Goal: Task Accomplishment & Management: Manage account settings

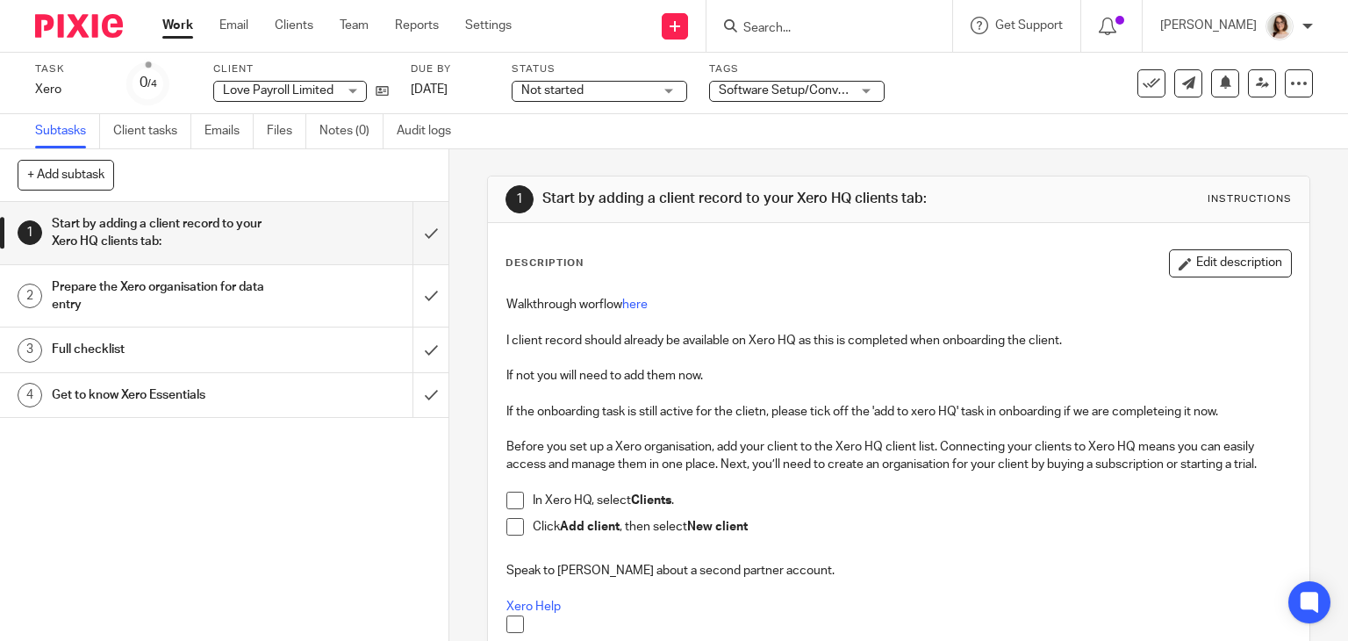
scroll to position [160, 0]
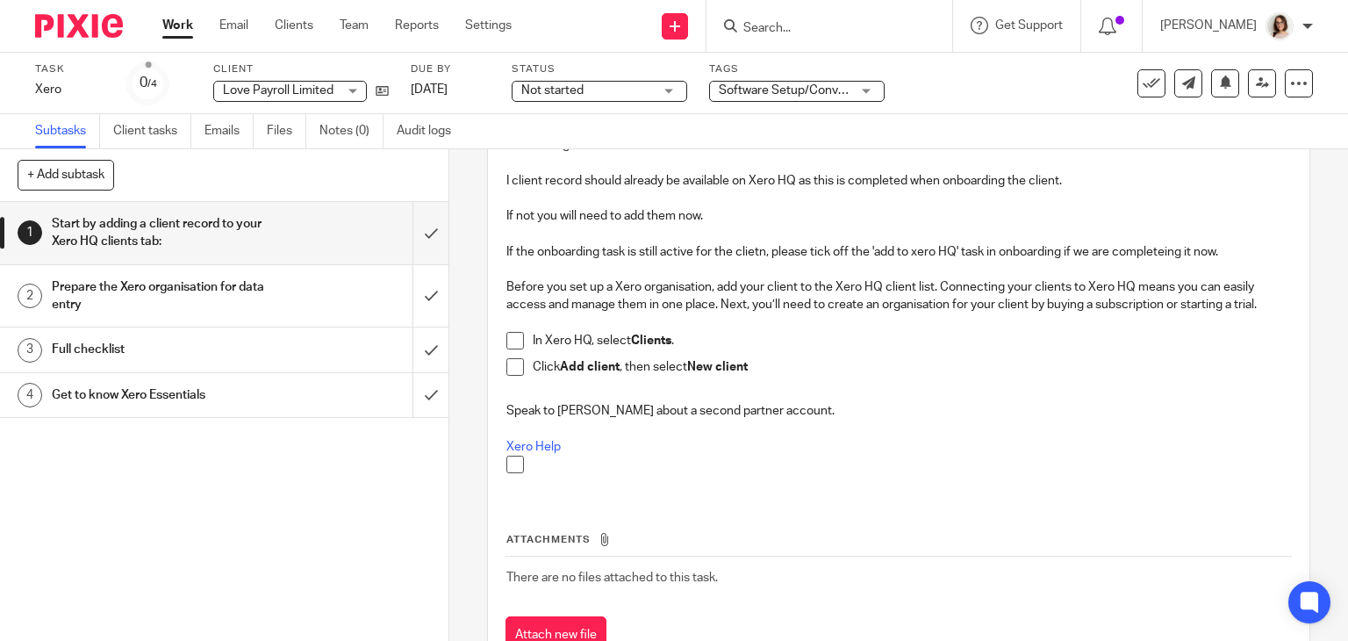
click at [191, 32] on link "Work" at bounding box center [177, 26] width 31 height 18
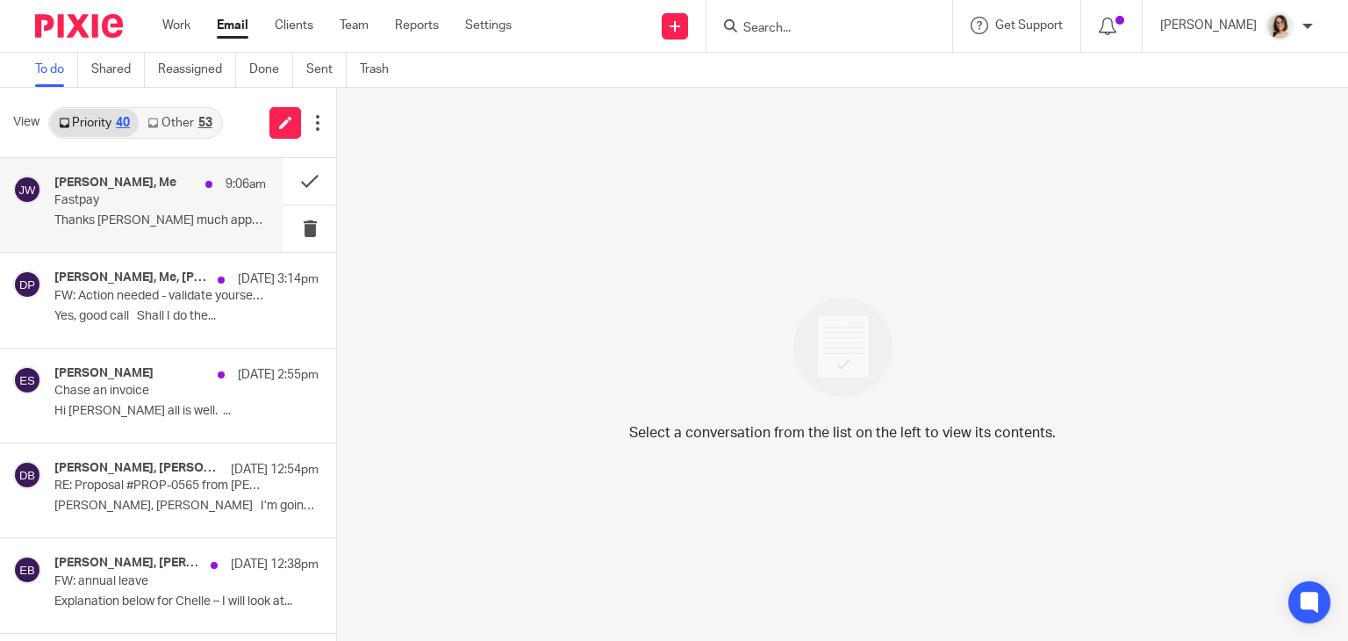
click at [179, 207] on p "Fastpay" at bounding box center [138, 200] width 169 height 15
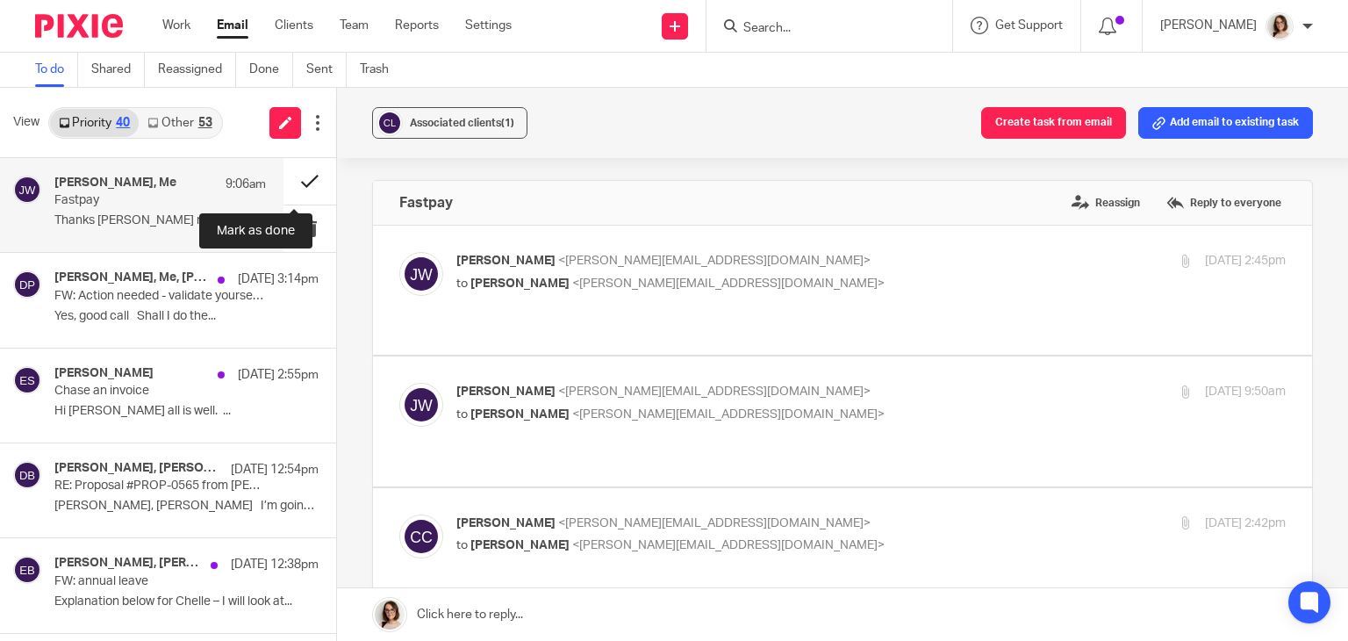
click at [292, 184] on button at bounding box center [309, 181] width 53 height 47
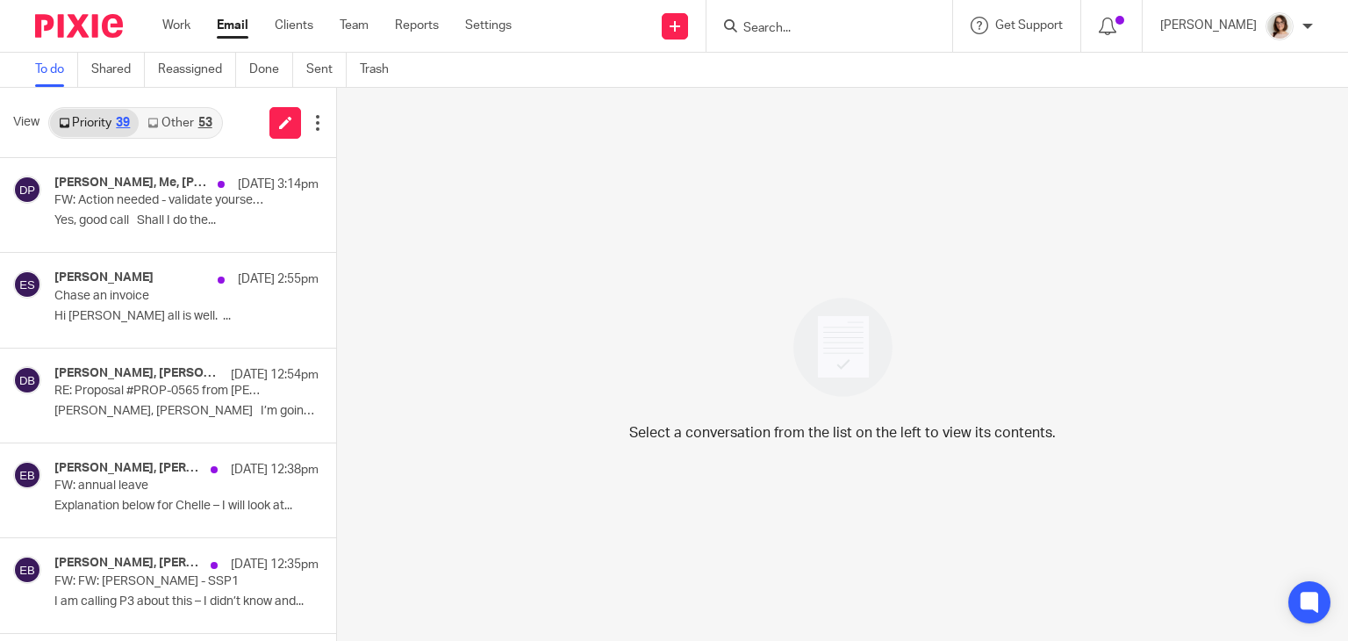
click at [177, 123] on link "Other 53" at bounding box center [180, 123] width 82 height 28
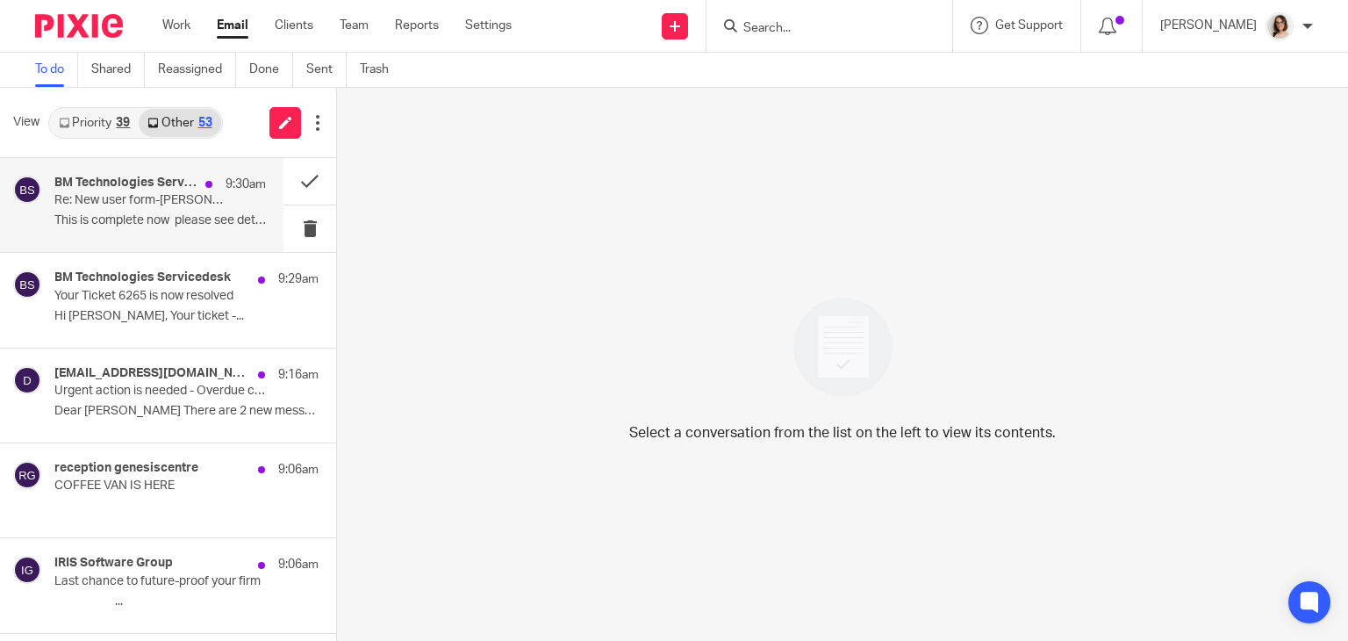
click at [201, 224] on p "This is complete now please see details..." at bounding box center [159, 220] width 211 height 15
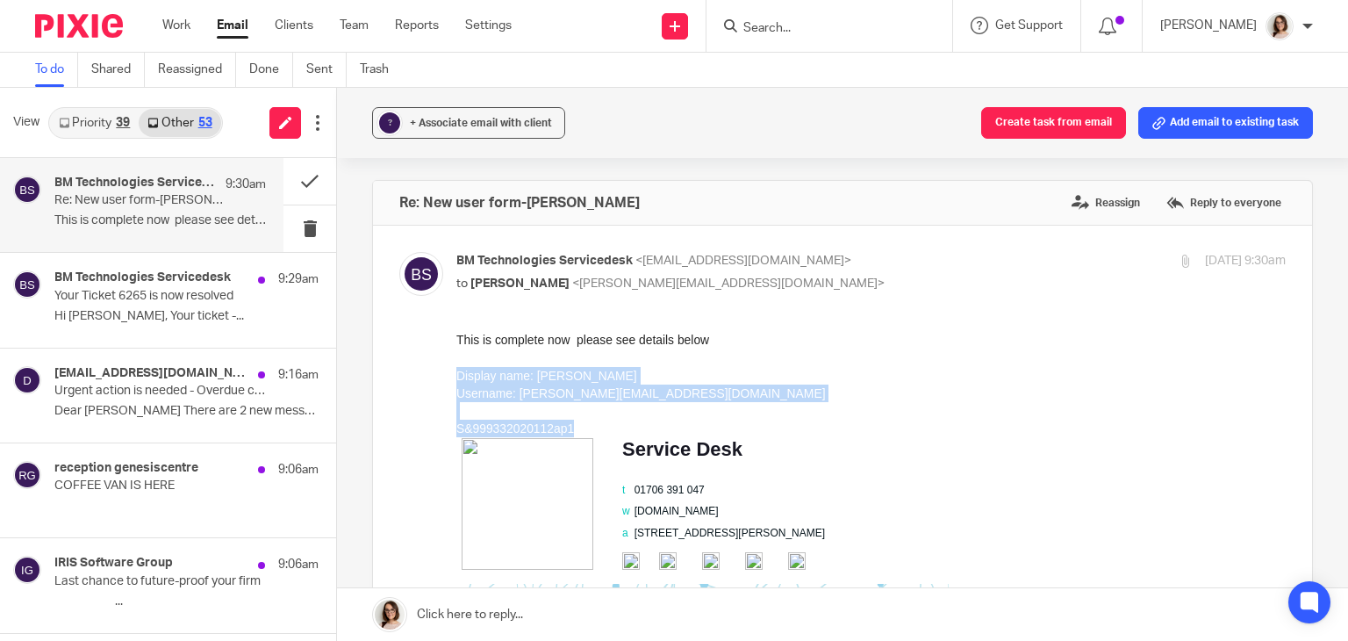
drag, startPoint x: 578, startPoint y: 431, endPoint x: 448, endPoint y: 381, distance: 140.0
click at [456, 381] on html "This is complete now please see details below Display name: James Singh Usernam…" at bounding box center [870, 554] width 829 height 447
copy div "Display name: James Singh Username: James@carterclear.co.uk S&999332020112ap1"
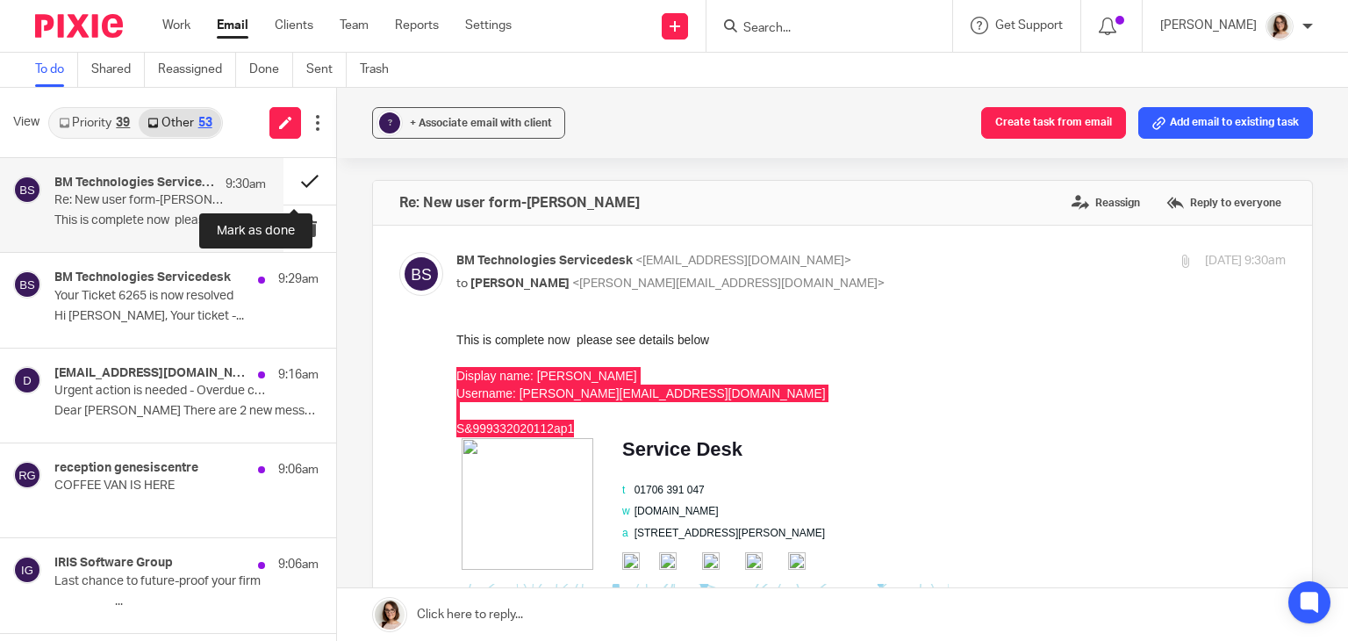
click at [293, 185] on button at bounding box center [309, 181] width 53 height 47
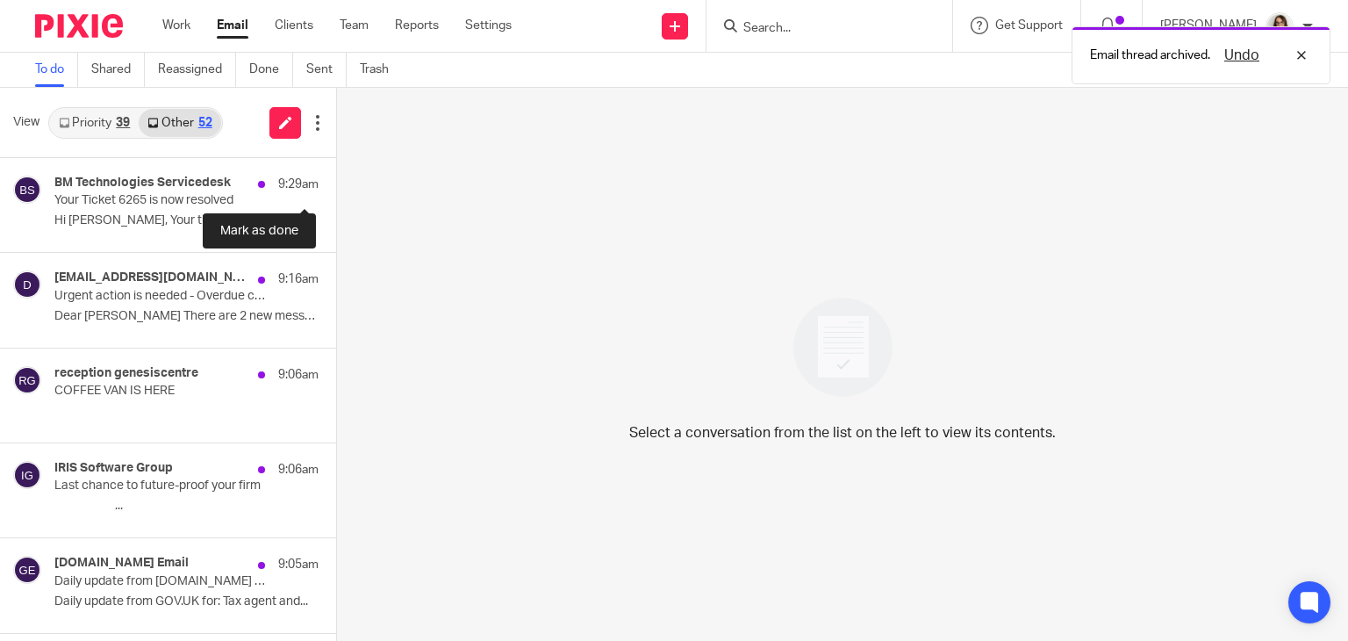
click at [336, 185] on button at bounding box center [343, 181] width 14 height 47
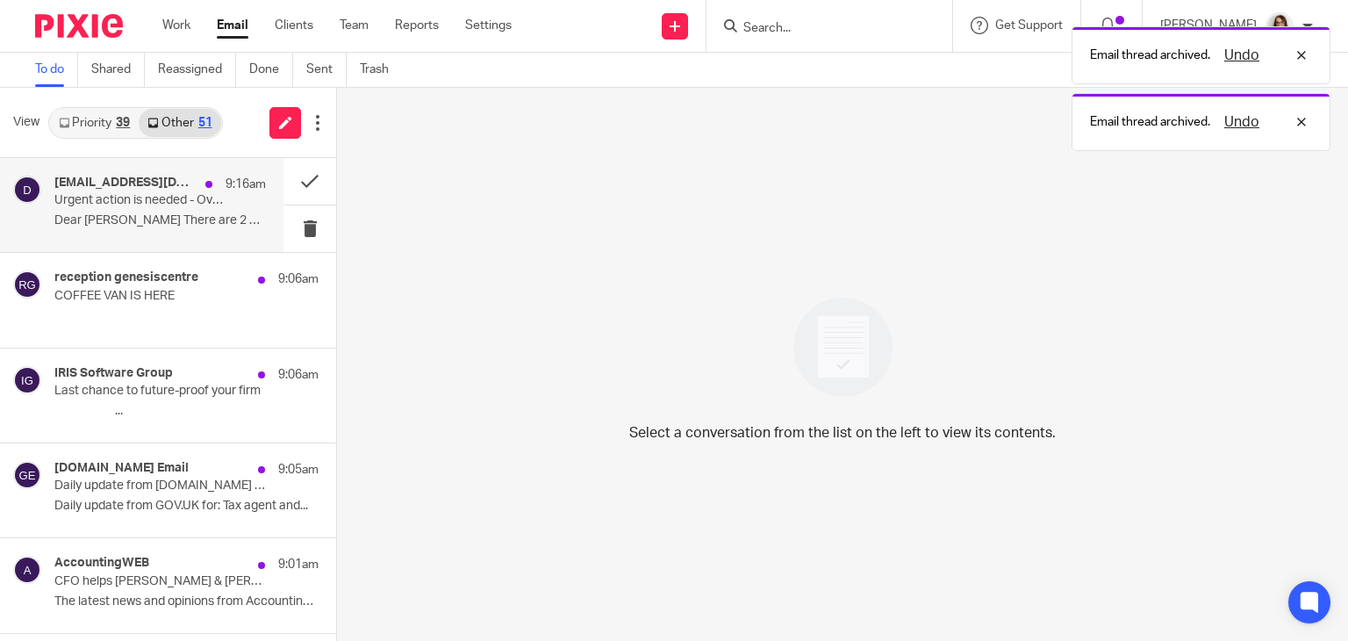
click at [196, 220] on p "Dear Caroline There are 2 new messages in your..." at bounding box center [159, 220] width 211 height 15
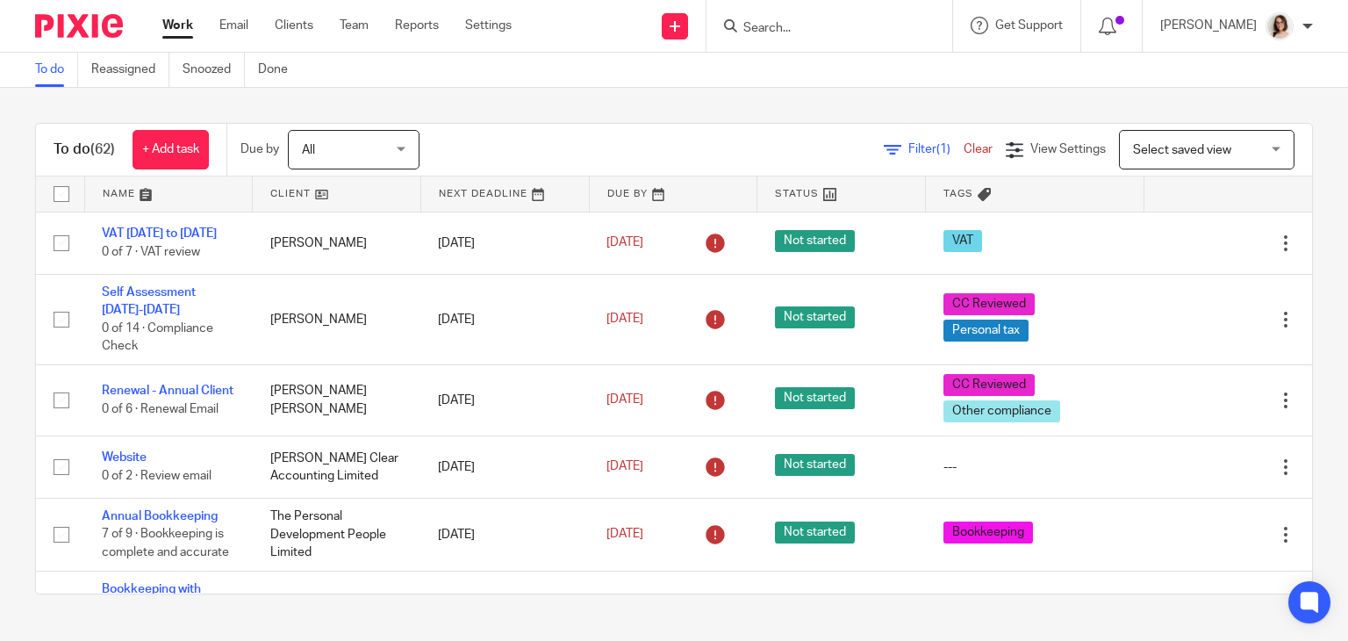
click at [769, 29] on input "Search" at bounding box center [820, 29] width 158 height 16
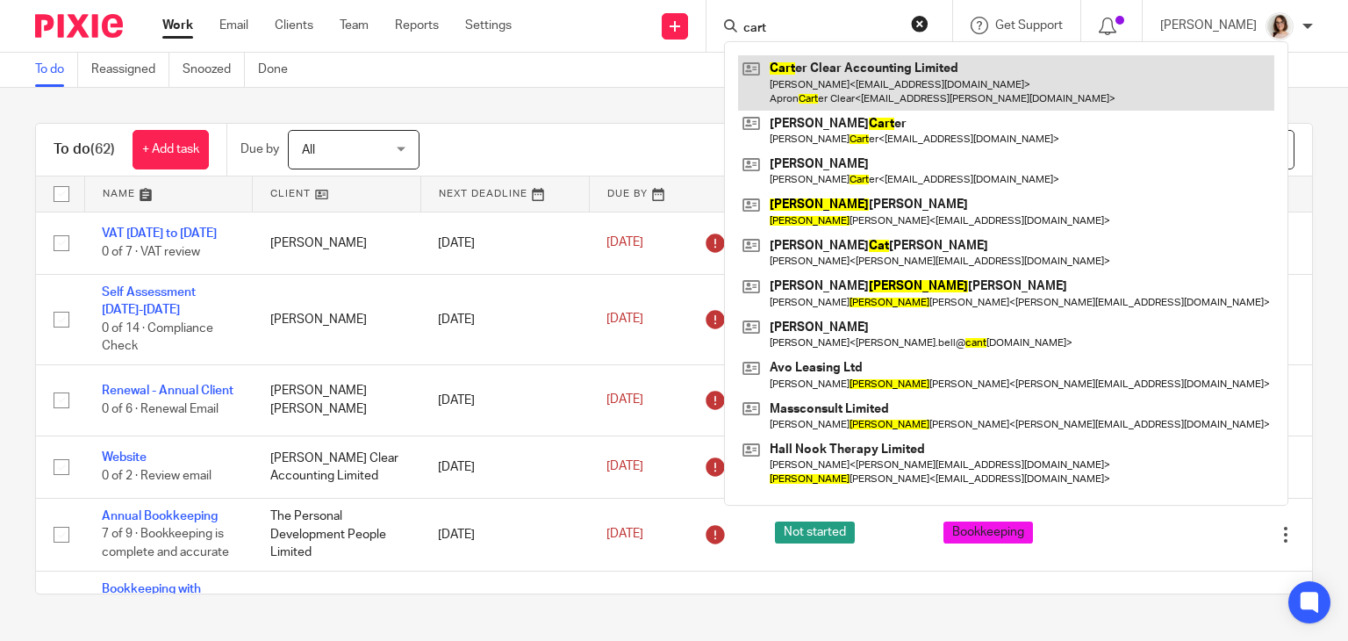
type input "cart"
click at [837, 75] on link at bounding box center [1006, 82] width 536 height 54
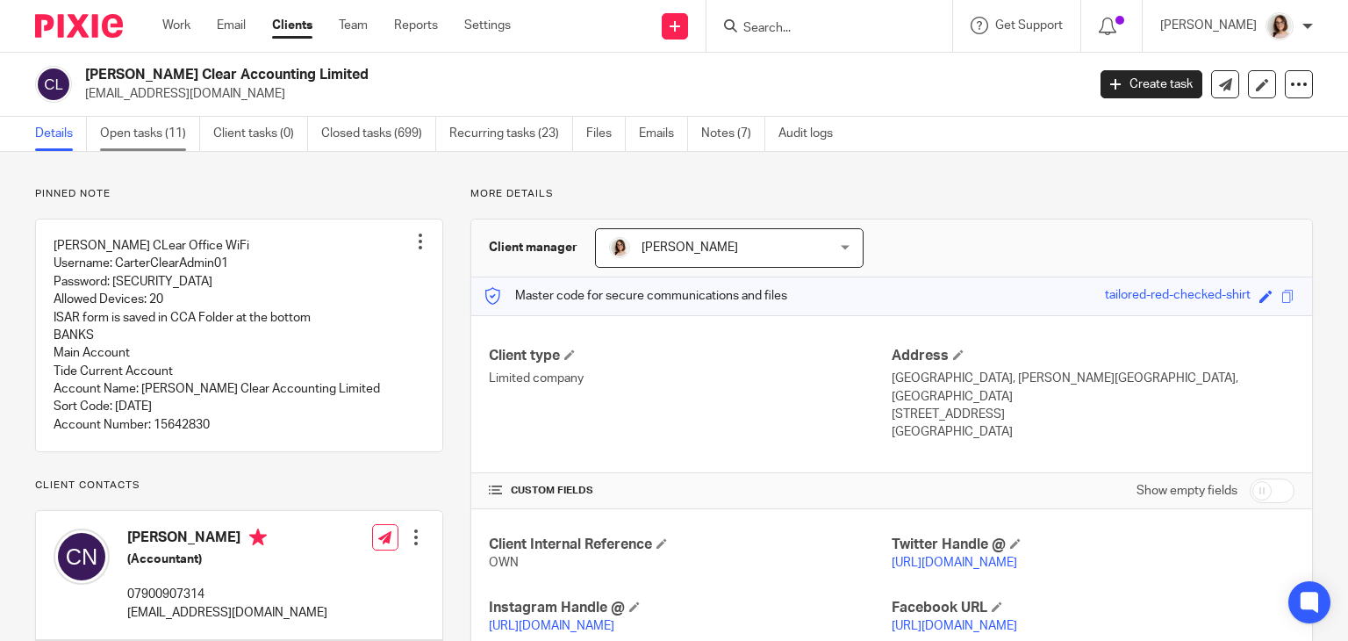
click at [110, 137] on link "Open tasks (11)" at bounding box center [150, 134] width 100 height 34
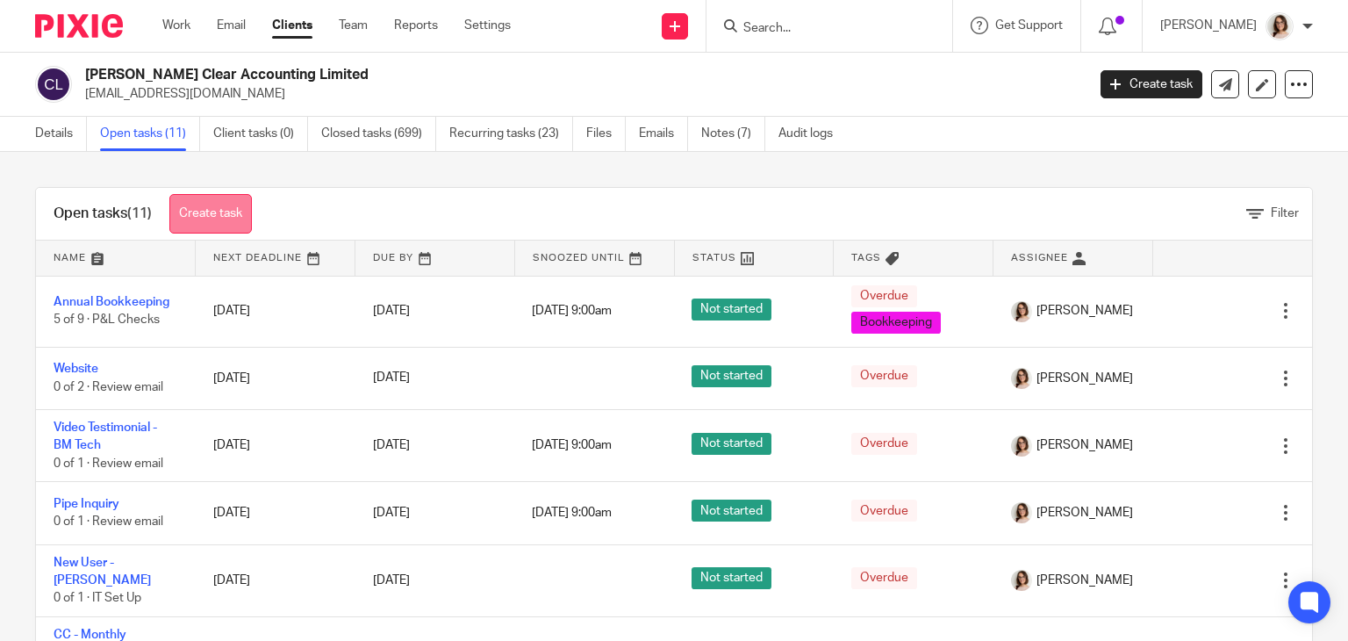
click at [203, 210] on link "Create task" at bounding box center [210, 213] width 82 height 39
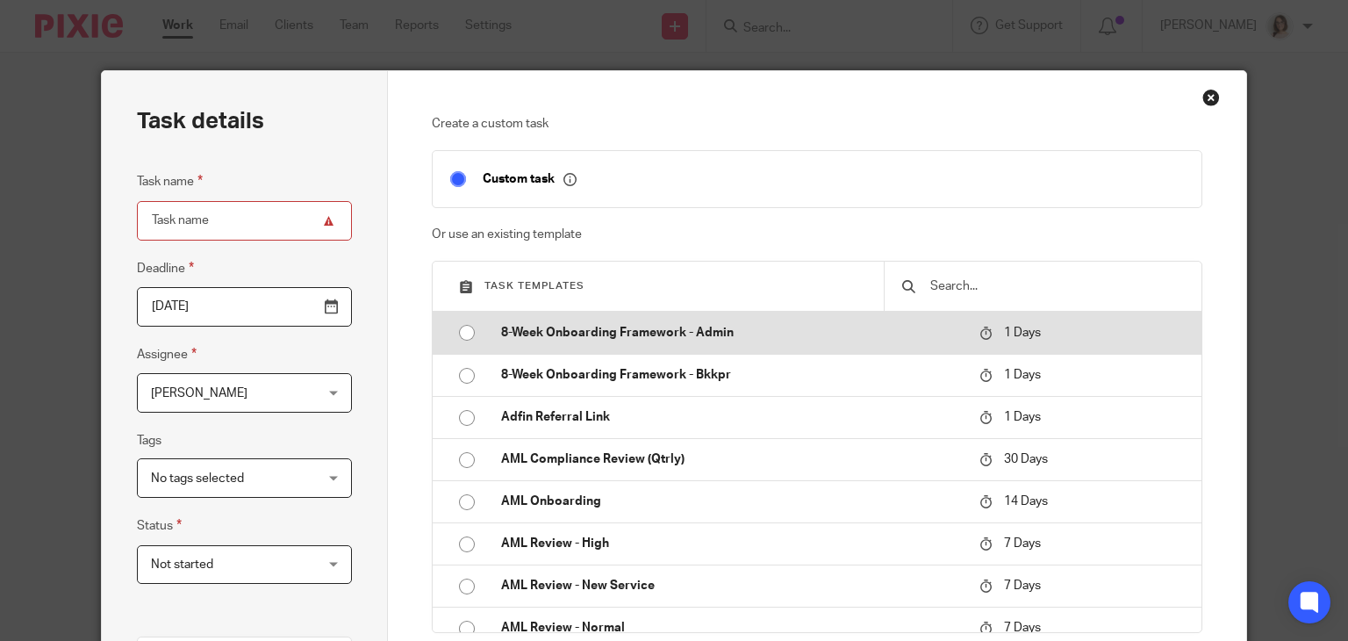
click at [457, 333] on input "radio" at bounding box center [466, 332] width 33 height 33
type input "2025-09-18"
type input "8-Week Onboarding Framework - Admin"
checkbox input "false"
radio input "false"
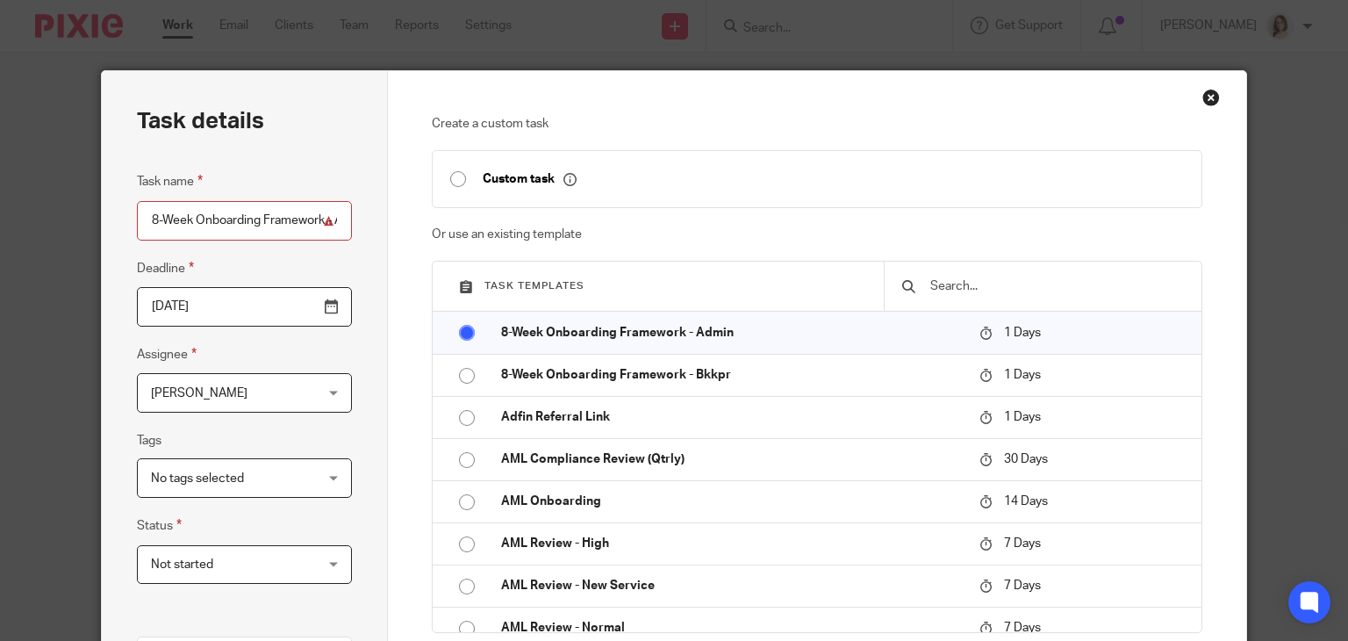
click at [249, 219] on input "8-Week Onboarding Framework - Admin" at bounding box center [244, 220] width 215 height 39
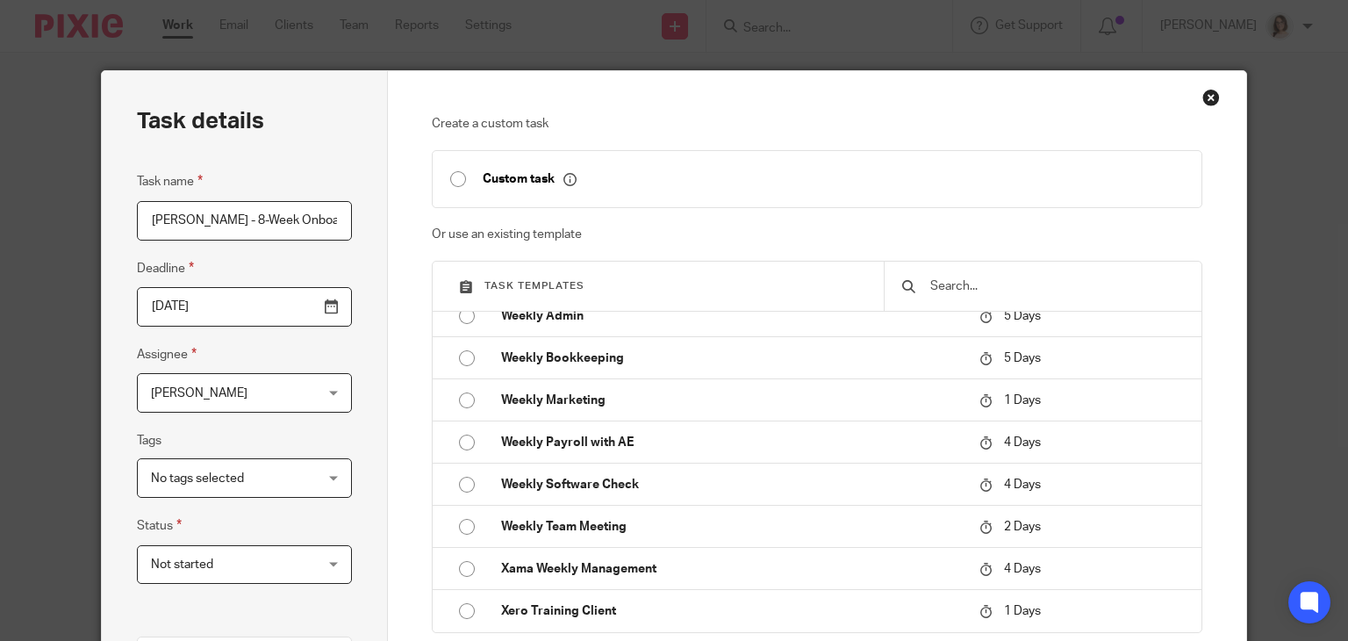
scroll to position [413, 0]
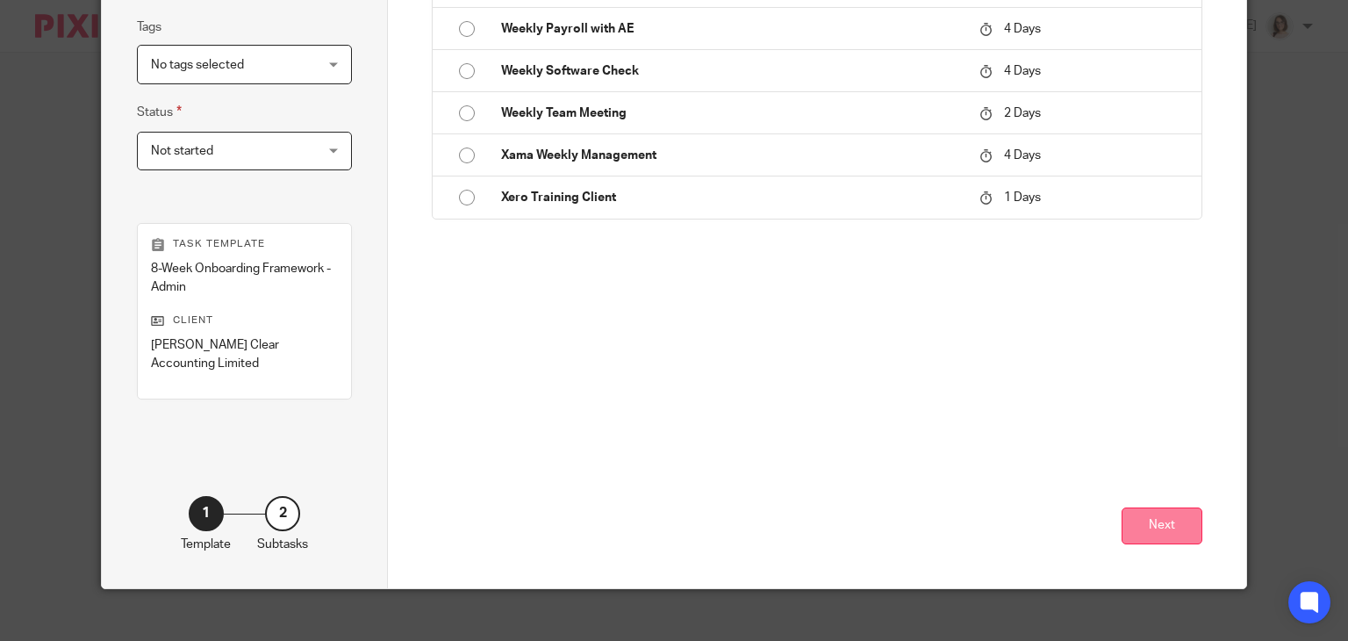
type input "[PERSON_NAME] - 8-Week Onboarding Framework - Admin"
click at [1153, 507] on button "Next" at bounding box center [1161, 526] width 81 height 38
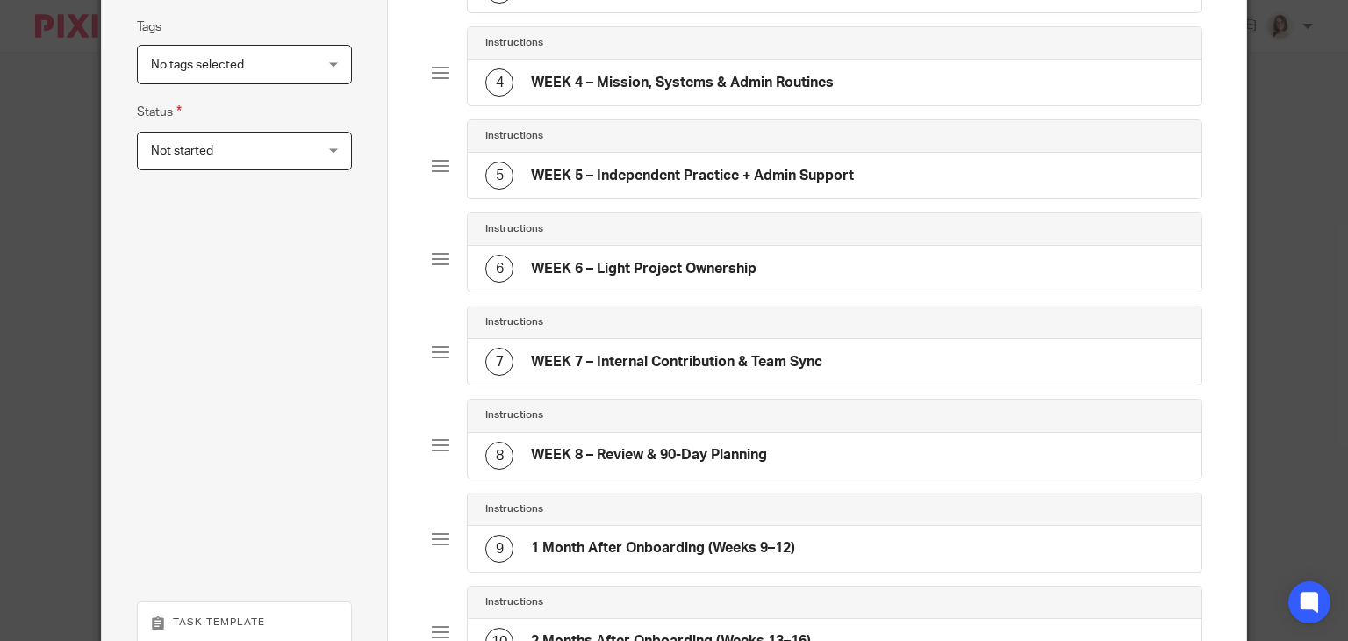
scroll to position [804, 0]
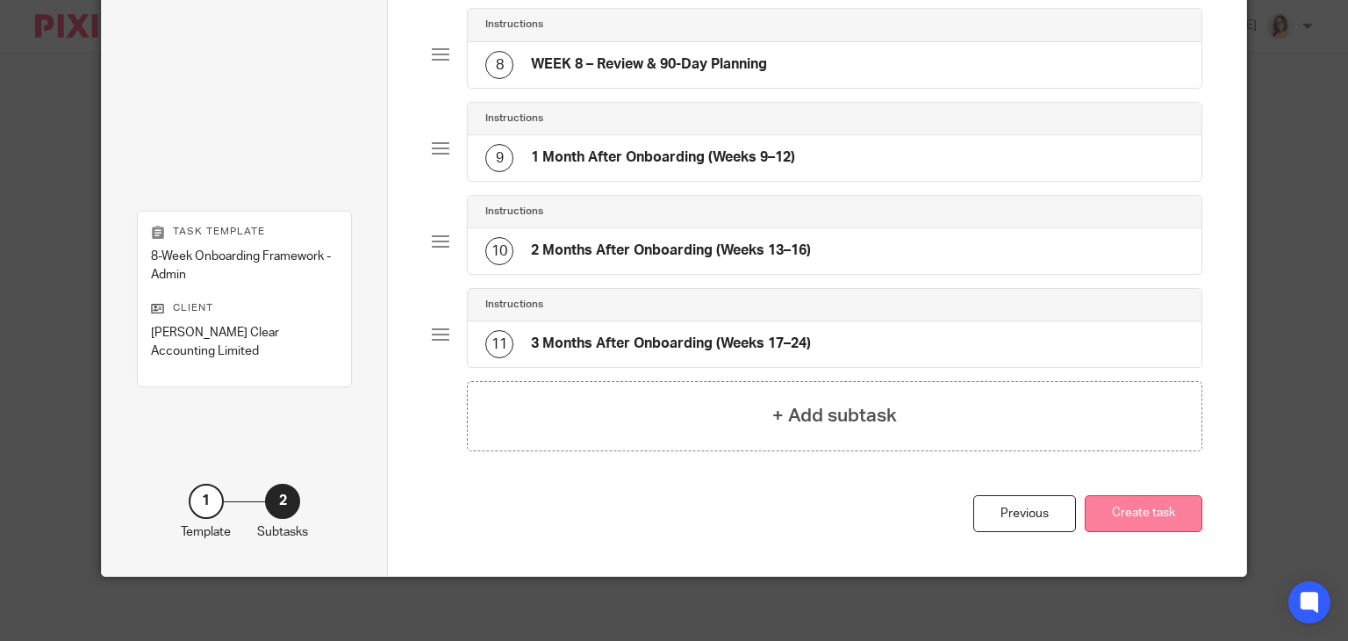
click at [1142, 508] on button "Create task" at bounding box center [1144, 514] width 118 height 38
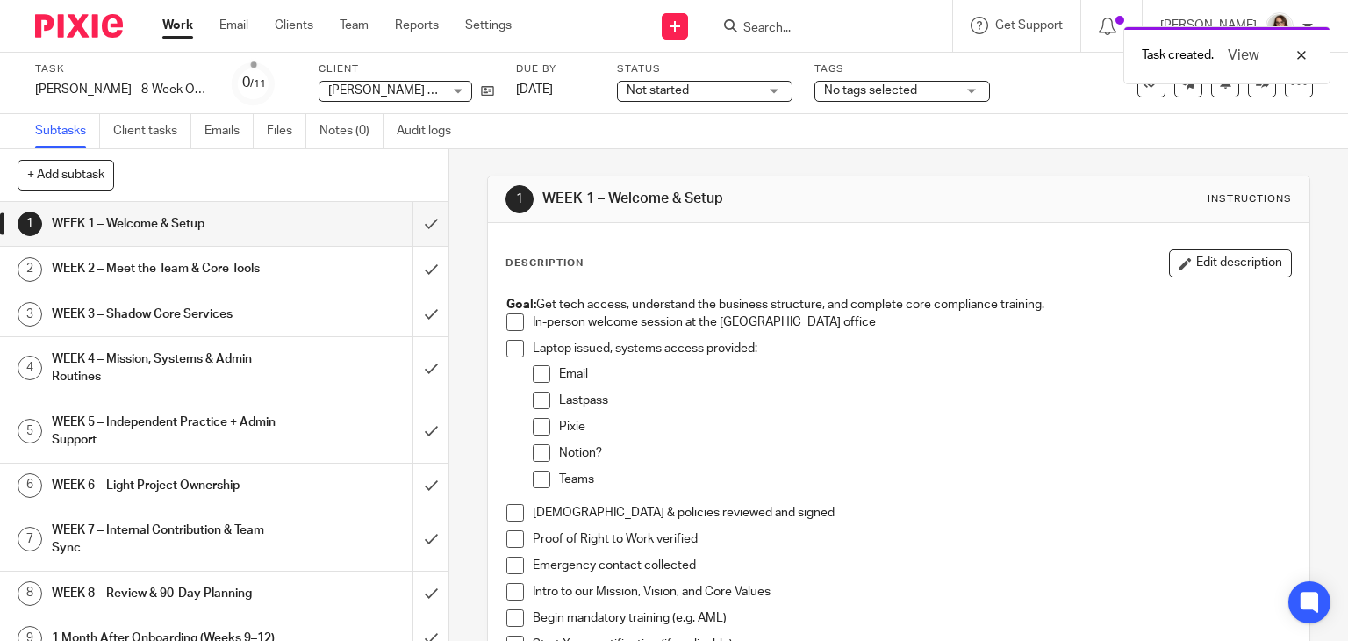
click at [316, 128] on ul "Subtasks Client tasks Emails Files Notes (0) Audit logs" at bounding box center [256, 131] width 442 height 34
click at [352, 134] on link "Notes (0)" at bounding box center [351, 131] width 64 height 34
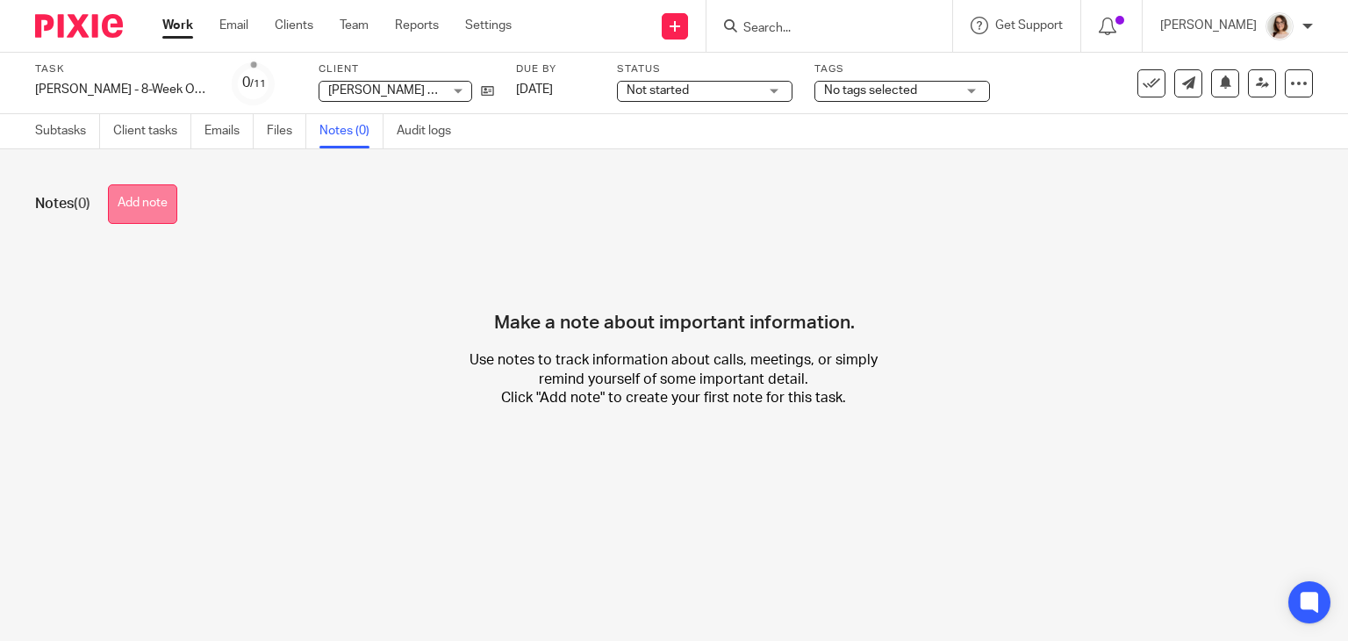
click at [155, 214] on button "Add note" at bounding box center [142, 203] width 69 height 39
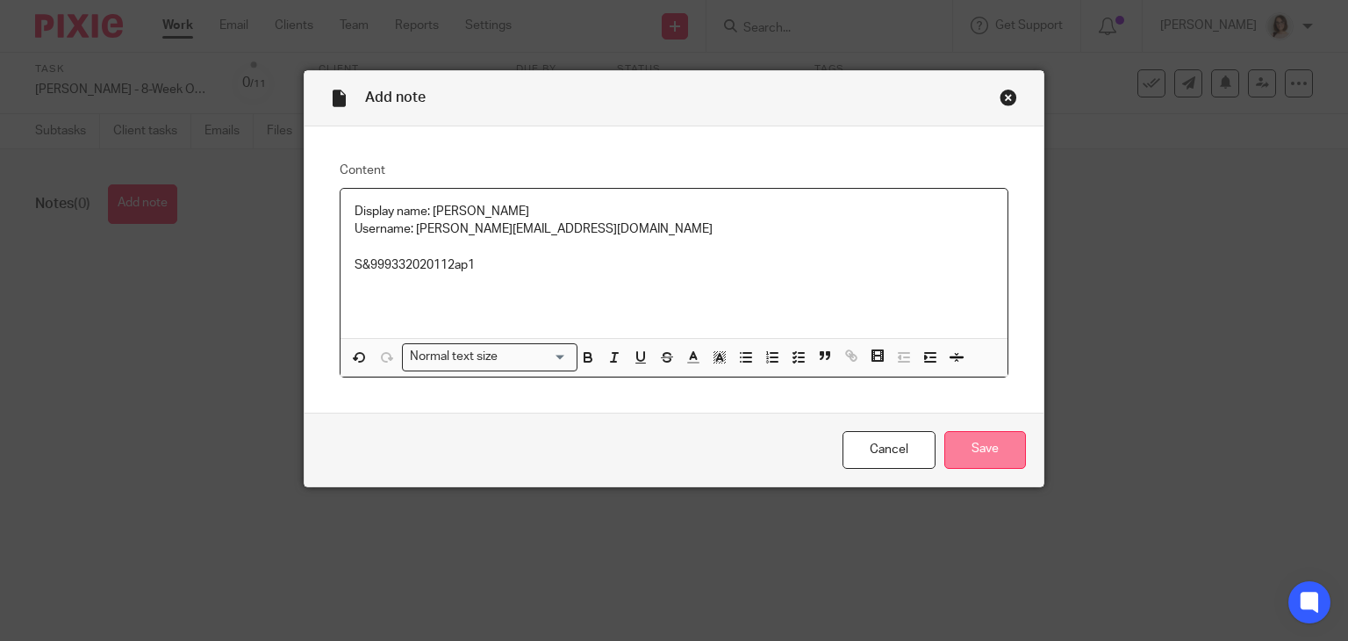
click at [975, 446] on input "Save" at bounding box center [985, 450] width 82 height 38
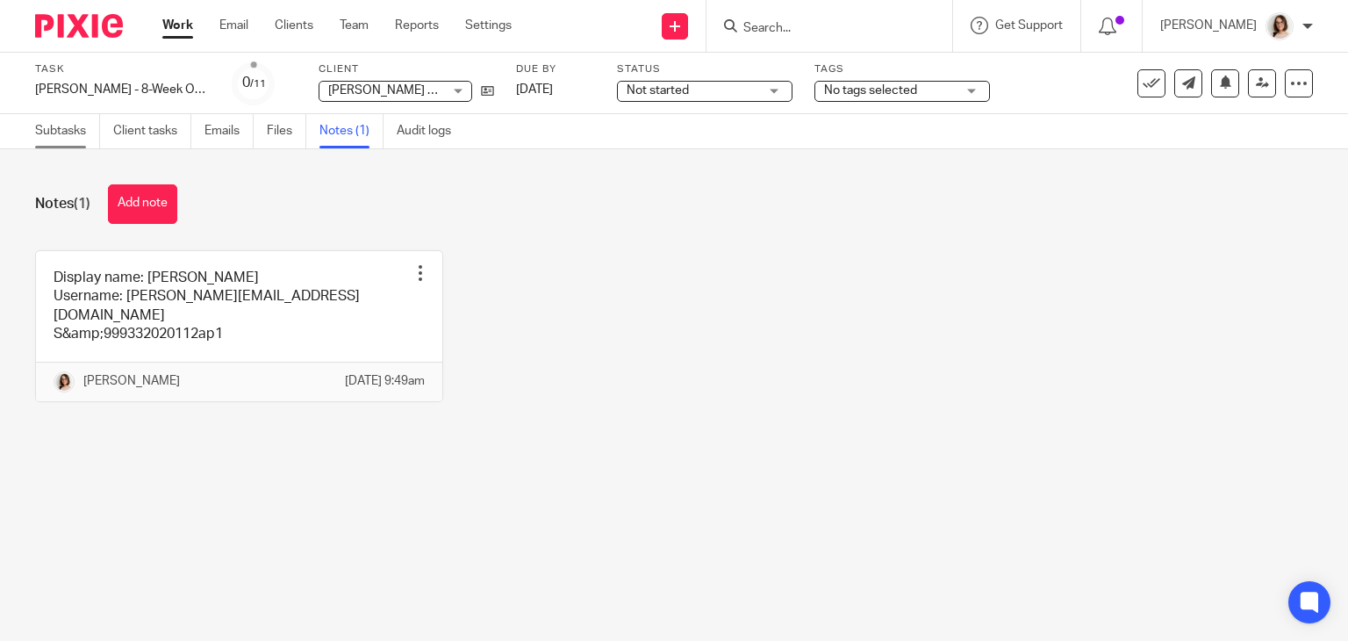
click at [73, 120] on link "Subtasks" at bounding box center [67, 131] width 65 height 34
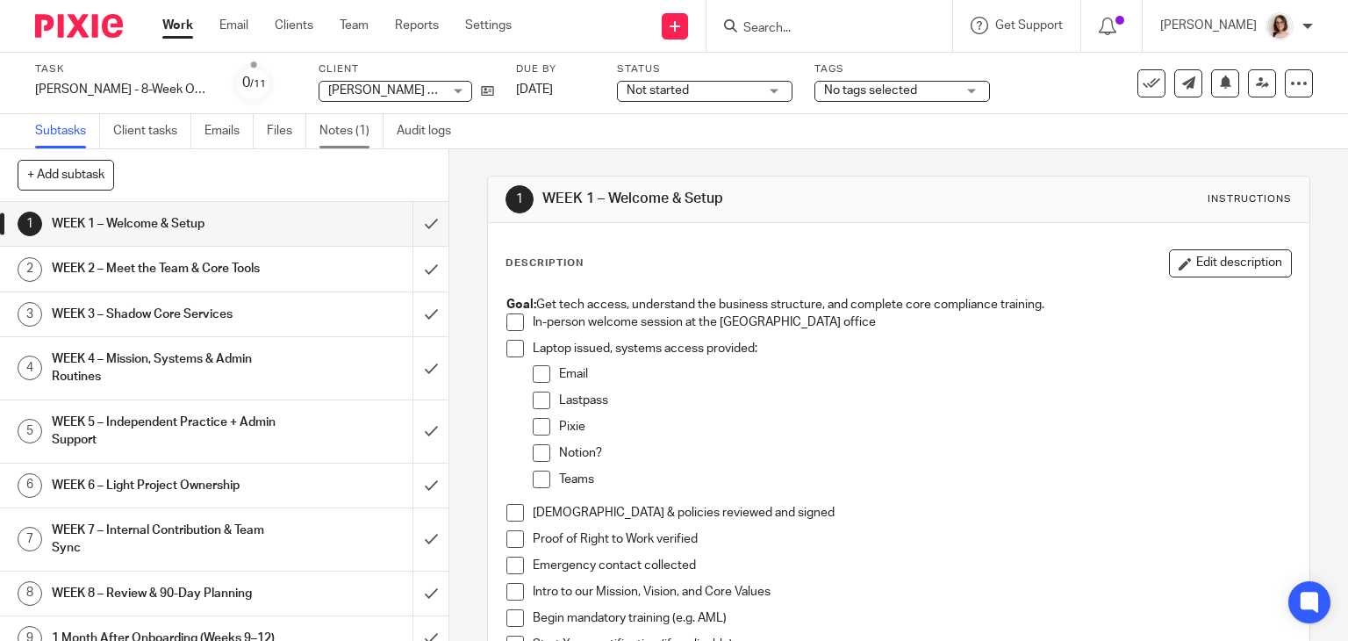
click at [339, 142] on link "Notes (1)" at bounding box center [351, 131] width 64 height 34
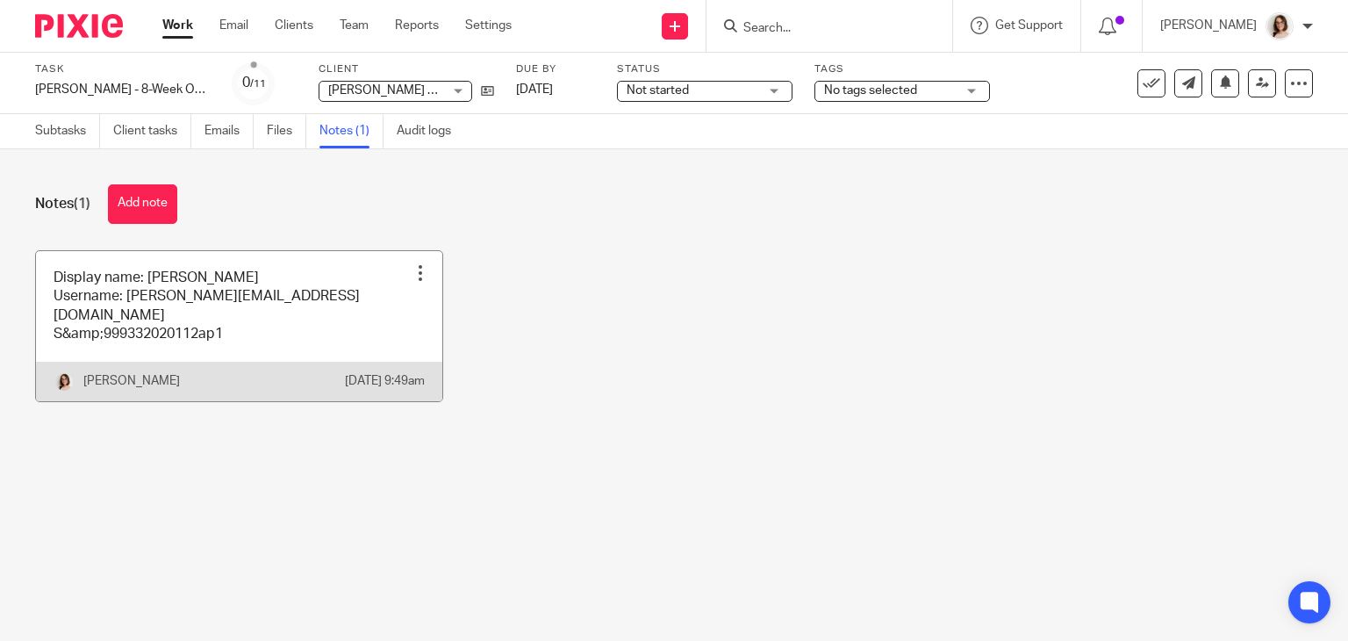
click at [414, 270] on div at bounding box center [421, 273] width 18 height 18
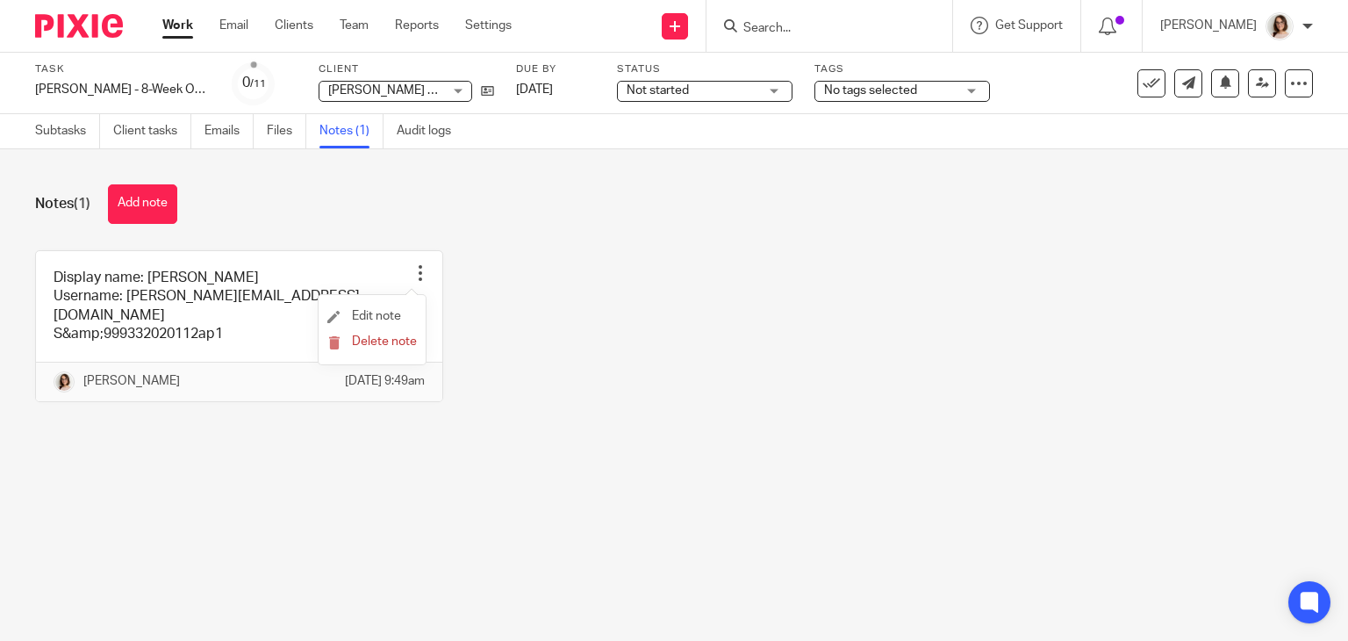
click at [383, 306] on li "Edit note" at bounding box center [372, 317] width 90 height 26
click at [378, 316] on span "Edit note" at bounding box center [376, 316] width 49 height 12
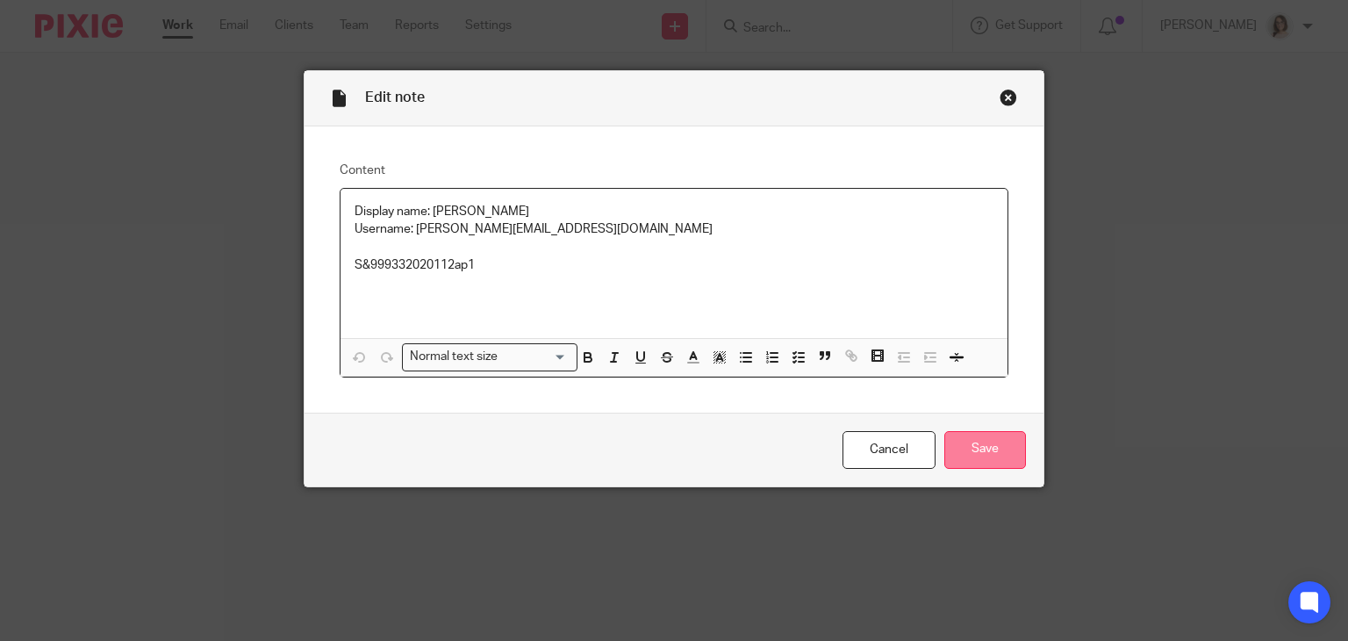
click at [958, 431] on input "Save" at bounding box center [985, 450] width 82 height 38
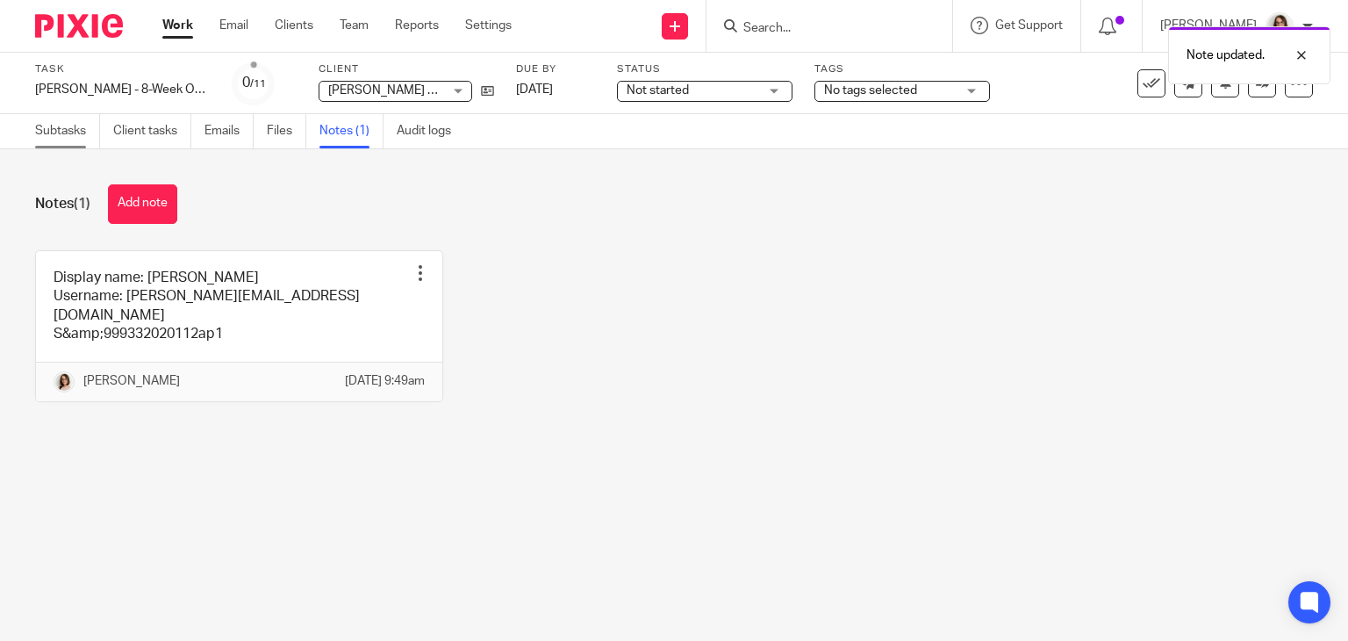
click at [60, 135] on link "Subtasks" at bounding box center [67, 131] width 65 height 34
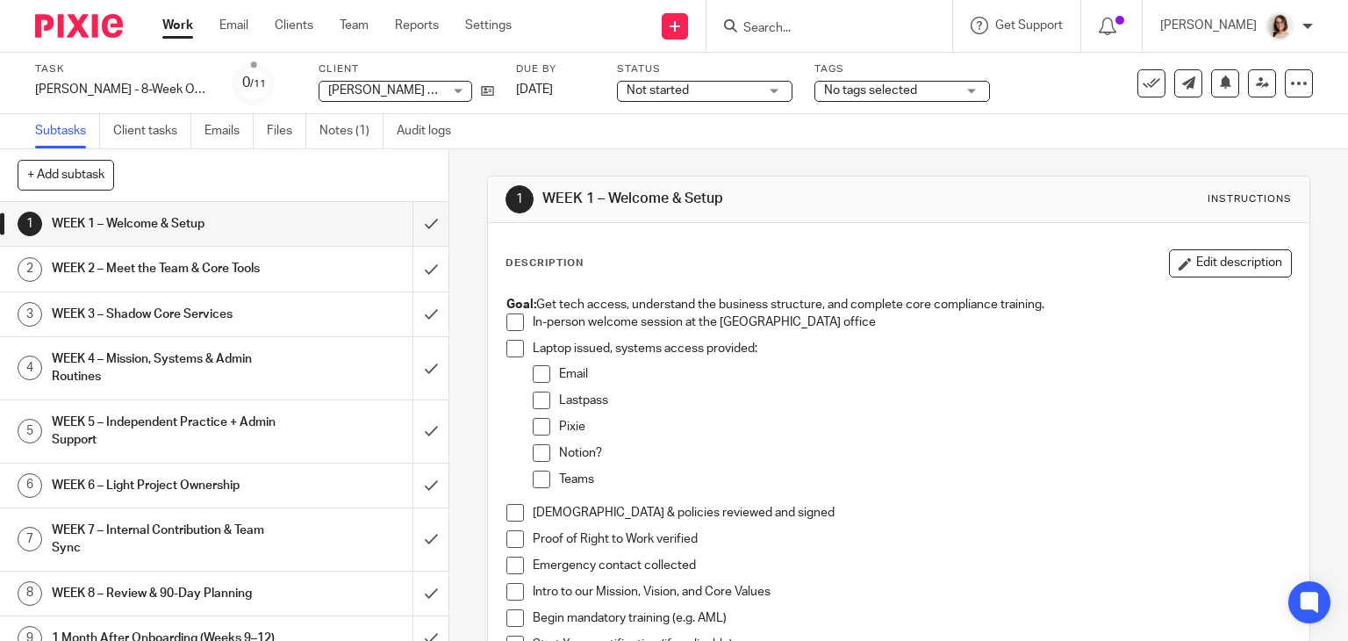
click at [506, 352] on span at bounding box center [515, 349] width 18 height 18
click at [506, 322] on span at bounding box center [515, 322] width 18 height 18
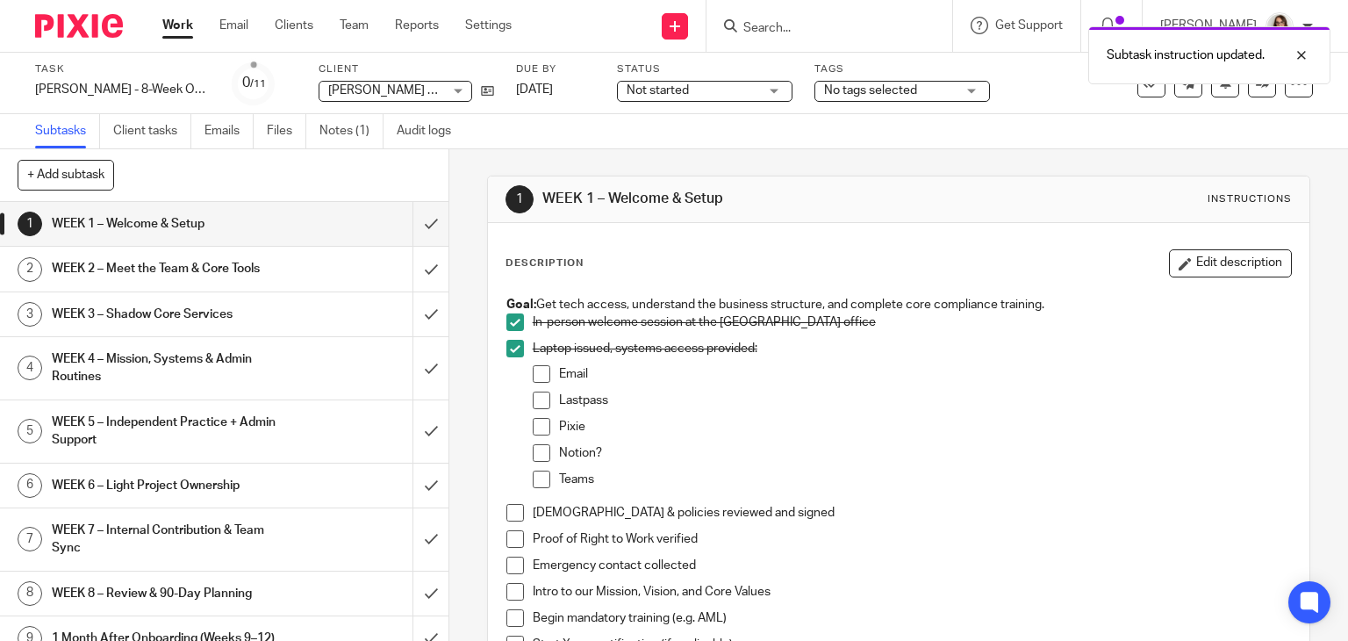
click at [510, 512] on span at bounding box center [515, 513] width 18 height 18
click at [509, 538] on span at bounding box center [515, 539] width 18 height 18
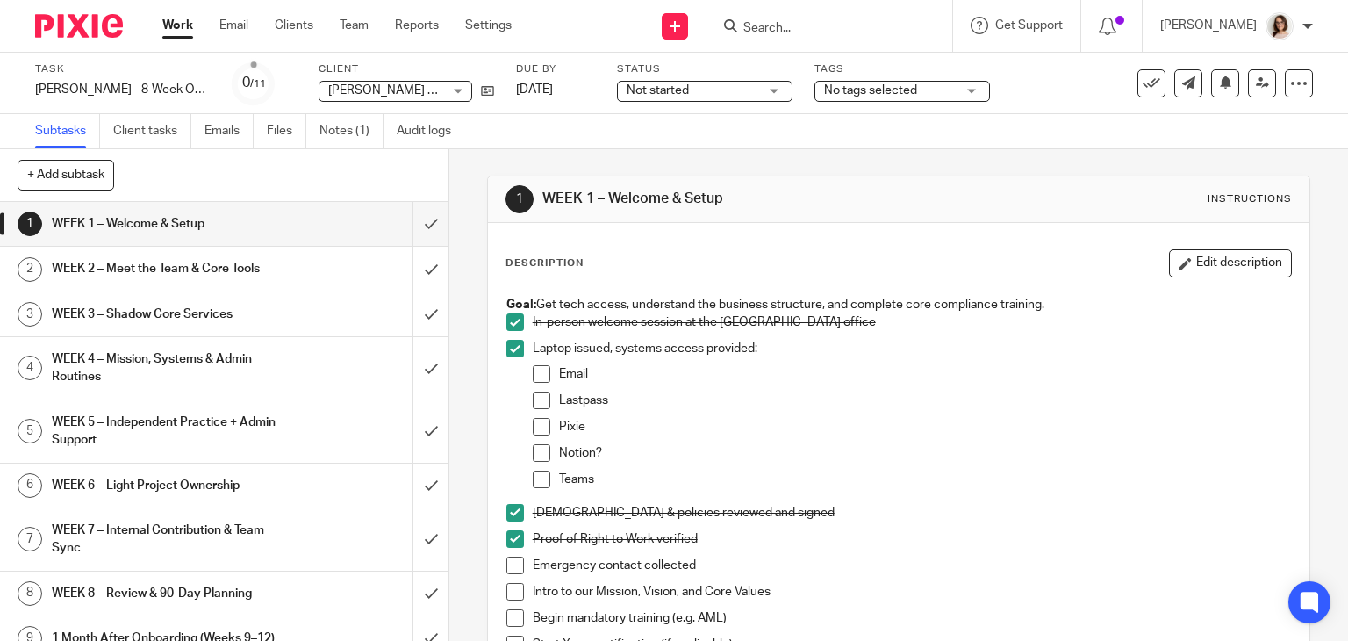
click at [537, 376] on span at bounding box center [542, 374] width 18 height 18
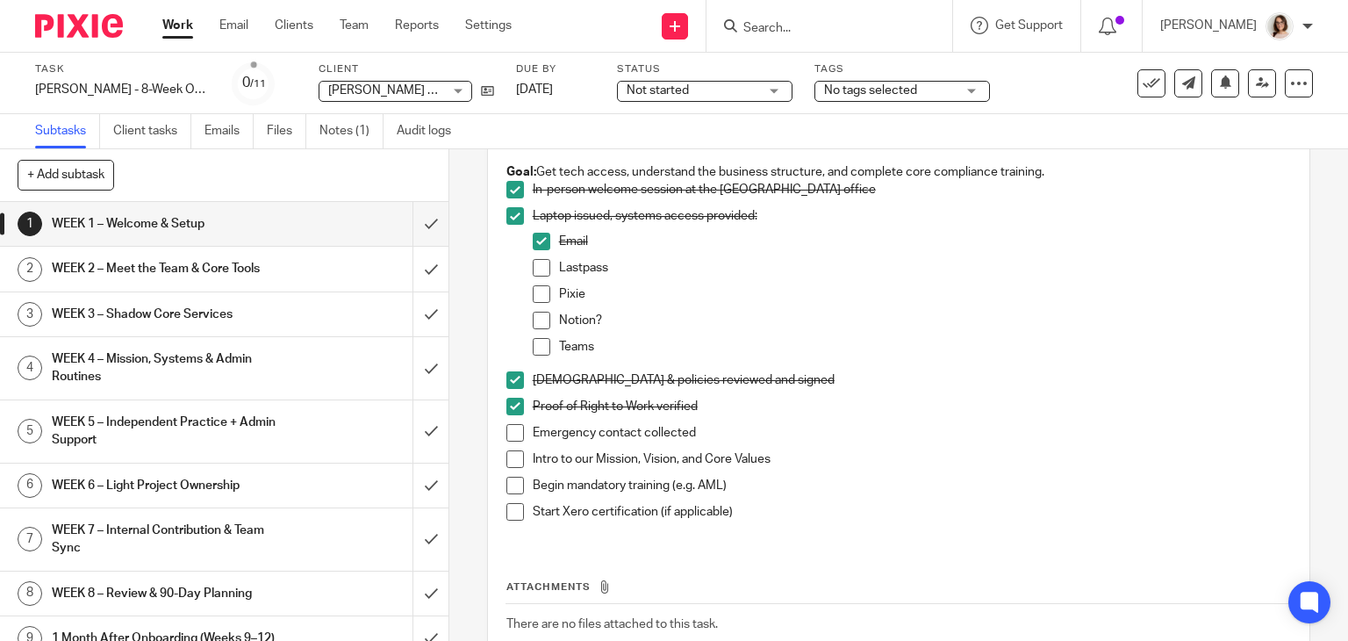
scroll to position [133, 0]
click at [508, 427] on span at bounding box center [515, 432] width 18 height 18
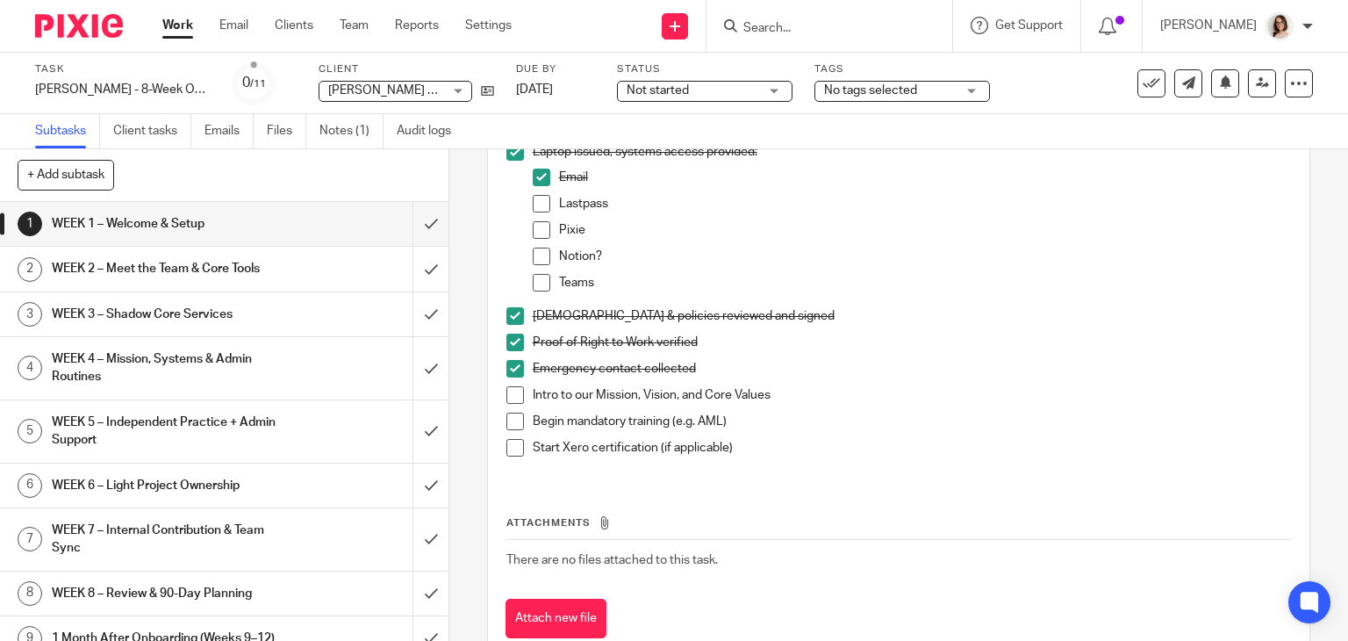
scroll to position [246, 0]
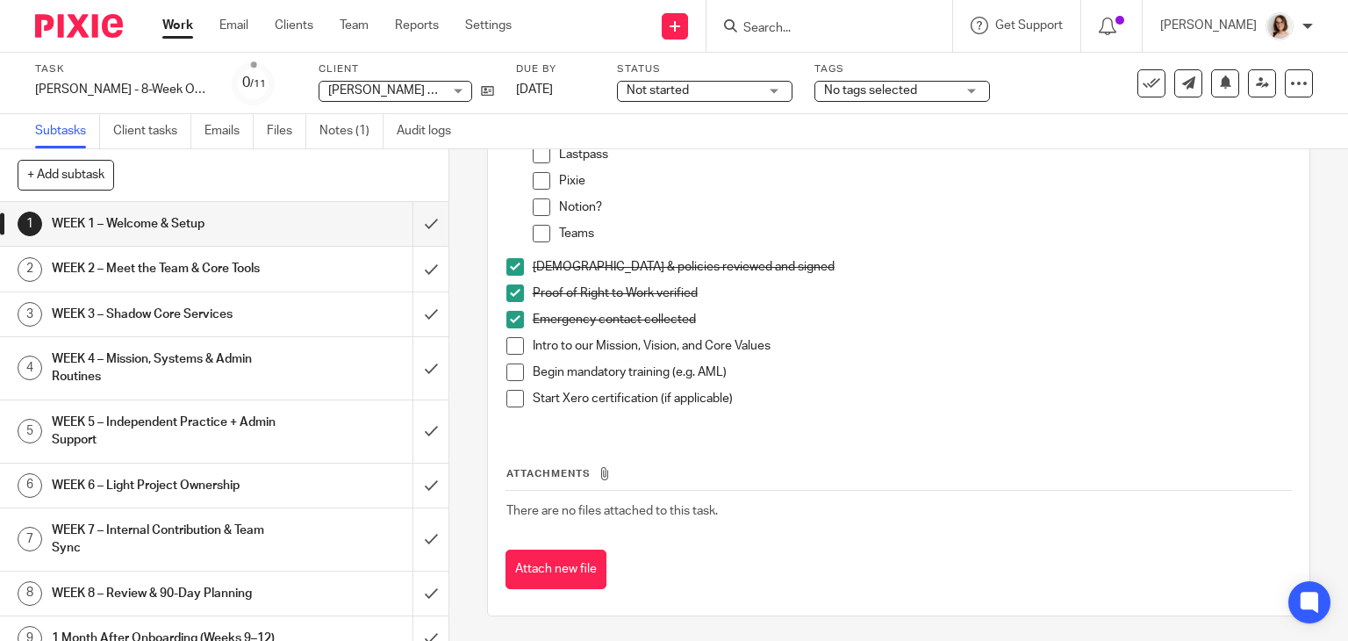
click at [514, 370] on span at bounding box center [515, 372] width 18 height 18
click at [297, 24] on link "Clients" at bounding box center [294, 26] width 39 height 18
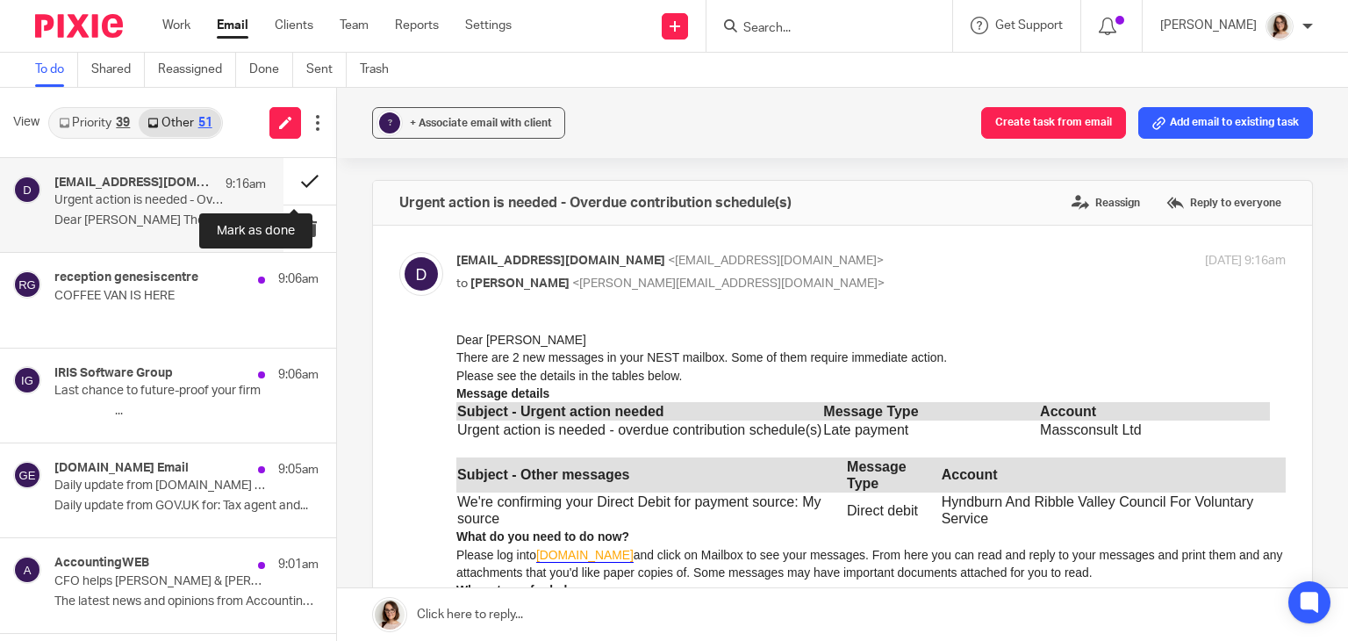
click at [293, 180] on button at bounding box center [309, 181] width 53 height 47
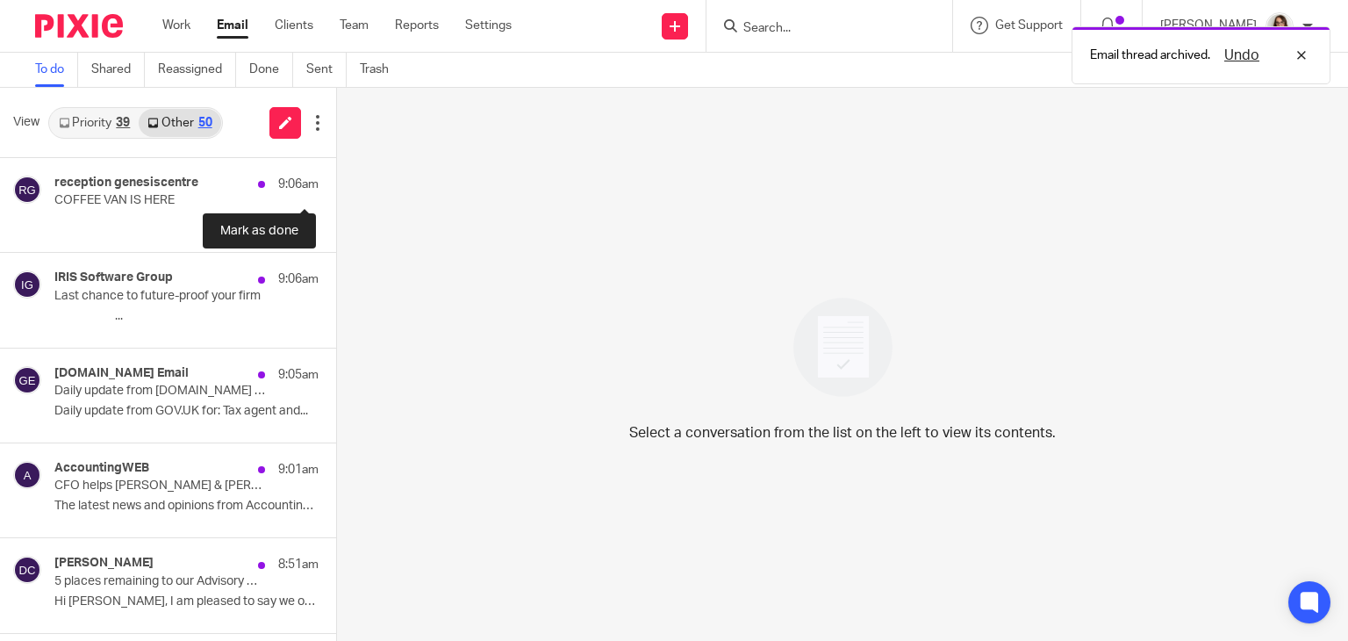
click at [336, 180] on button at bounding box center [343, 181] width 14 height 47
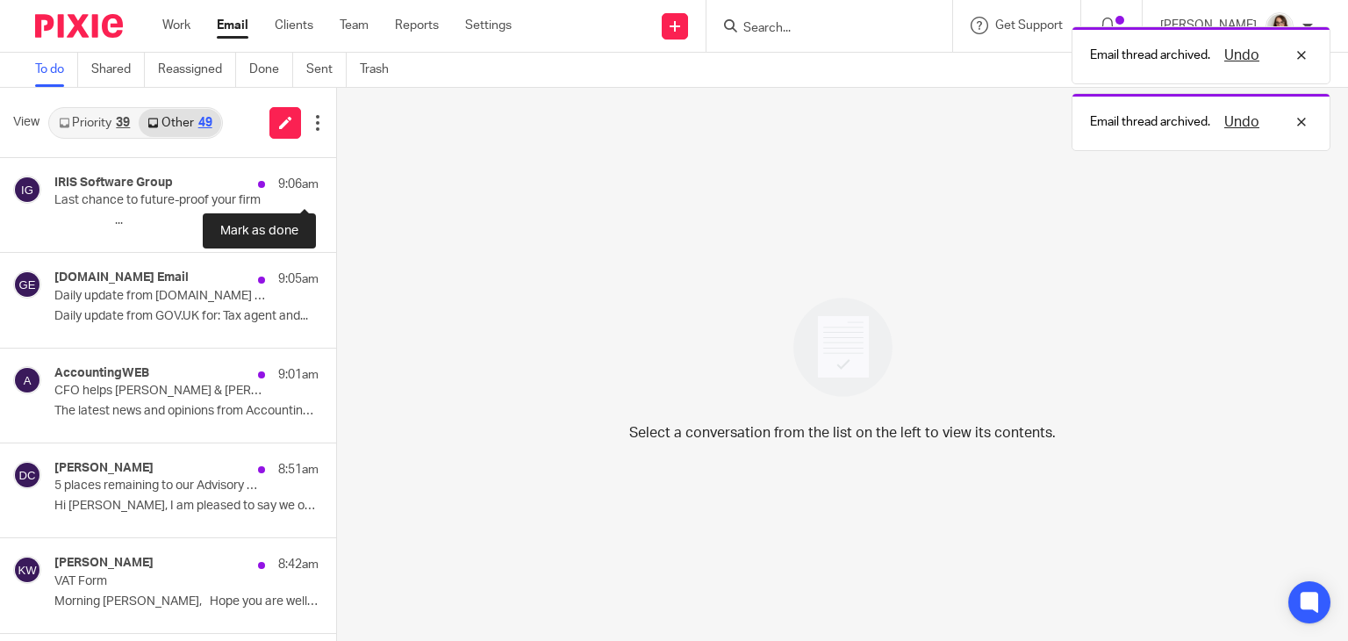
click at [336, 180] on button at bounding box center [343, 181] width 14 height 47
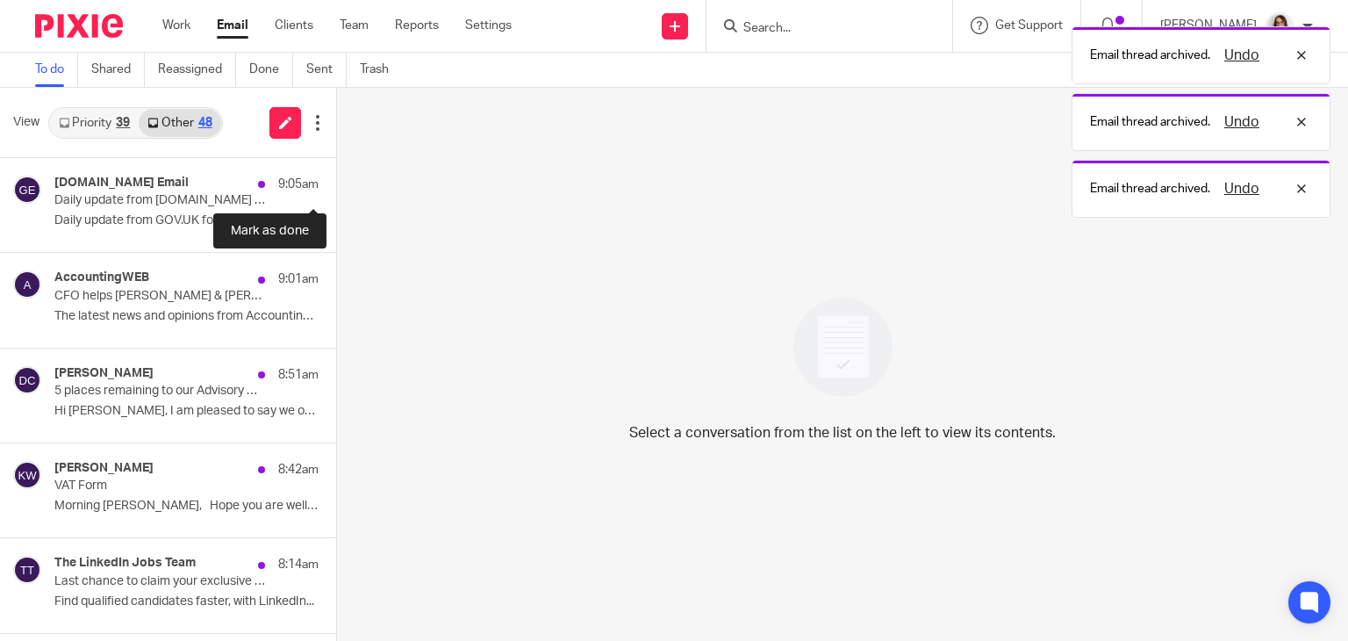
click at [336, 180] on button at bounding box center [343, 181] width 14 height 47
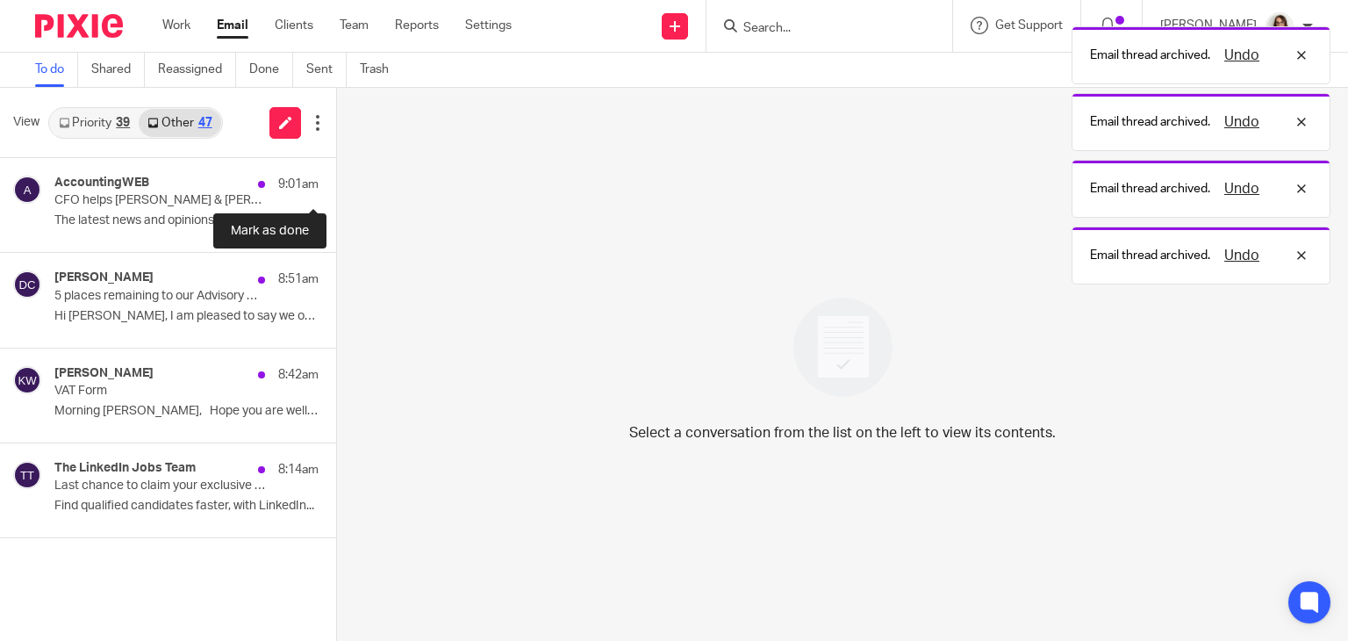
click at [336, 180] on button at bounding box center [343, 181] width 14 height 47
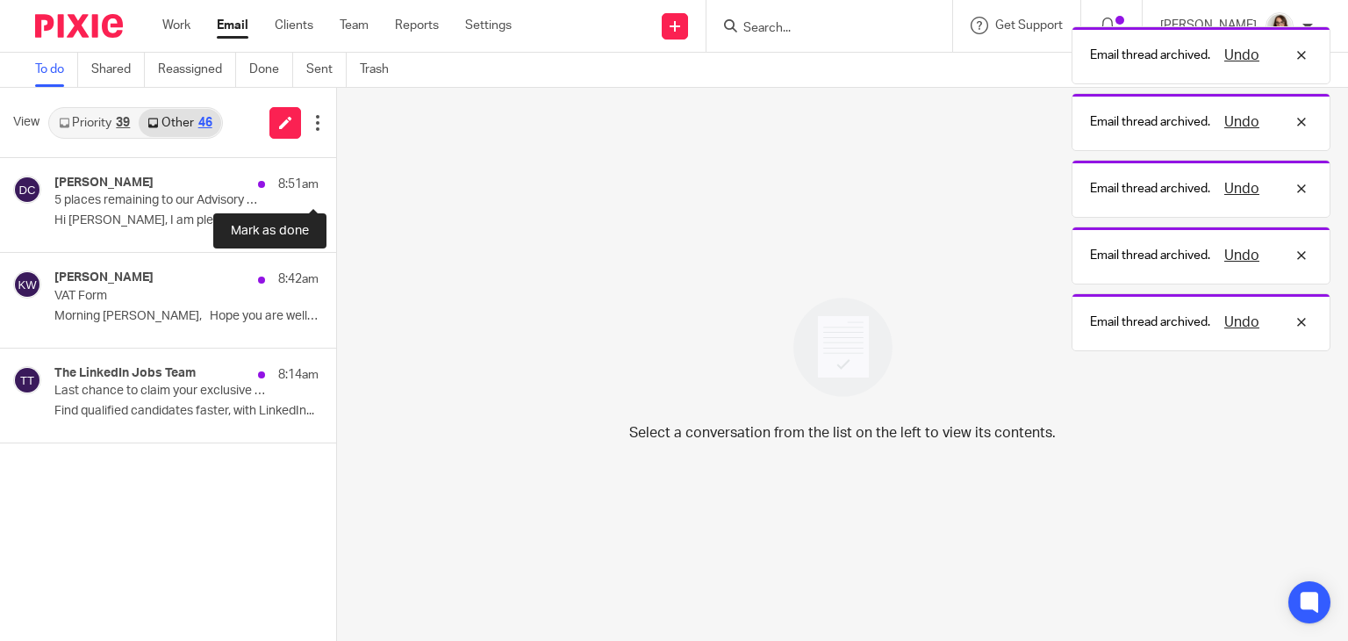
click at [336, 180] on button at bounding box center [343, 181] width 14 height 47
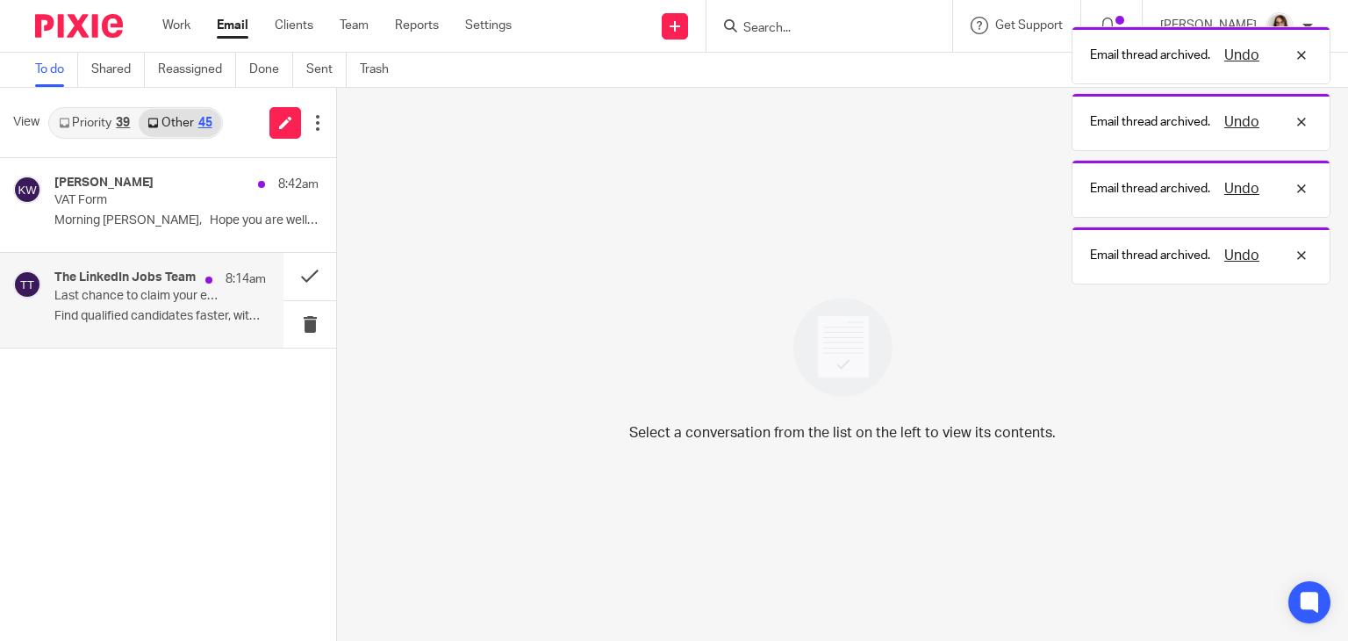
click at [194, 296] on p "Last chance to claim your exclusive Premium credit" at bounding box center [138, 296] width 169 height 15
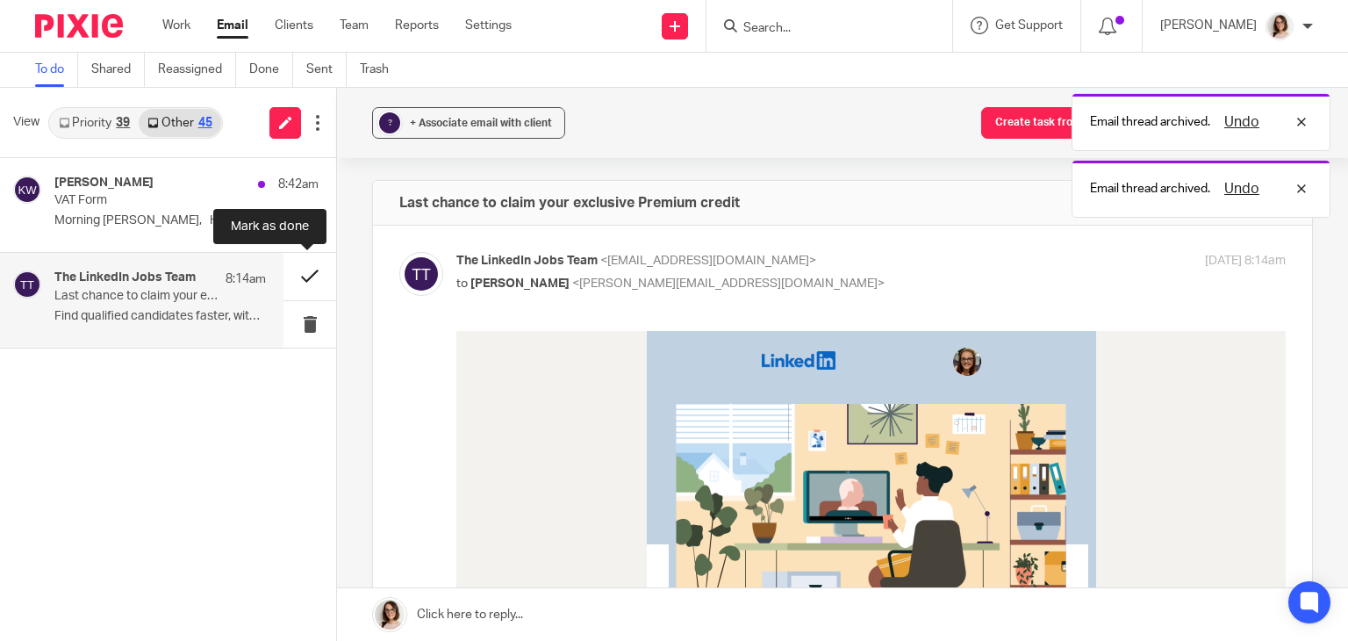
click at [293, 284] on button at bounding box center [309, 276] width 53 height 47
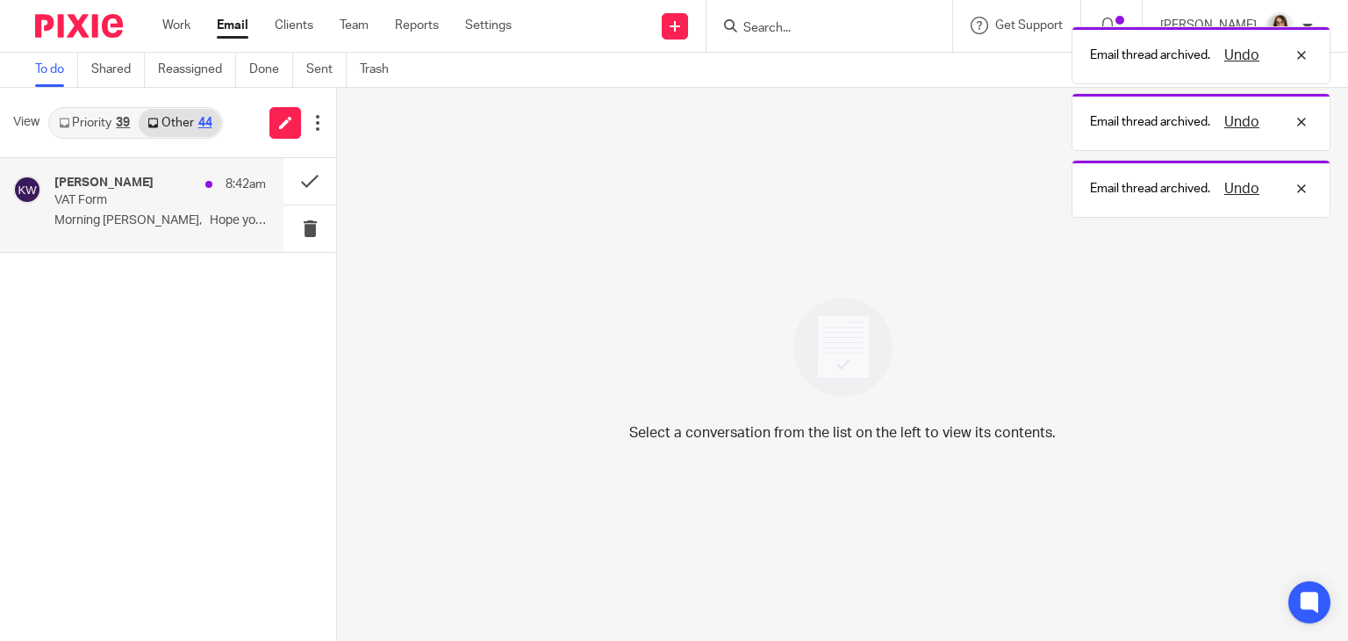
click at [179, 220] on p "Morning Caroline, Hope you are well? ..." at bounding box center [159, 220] width 211 height 15
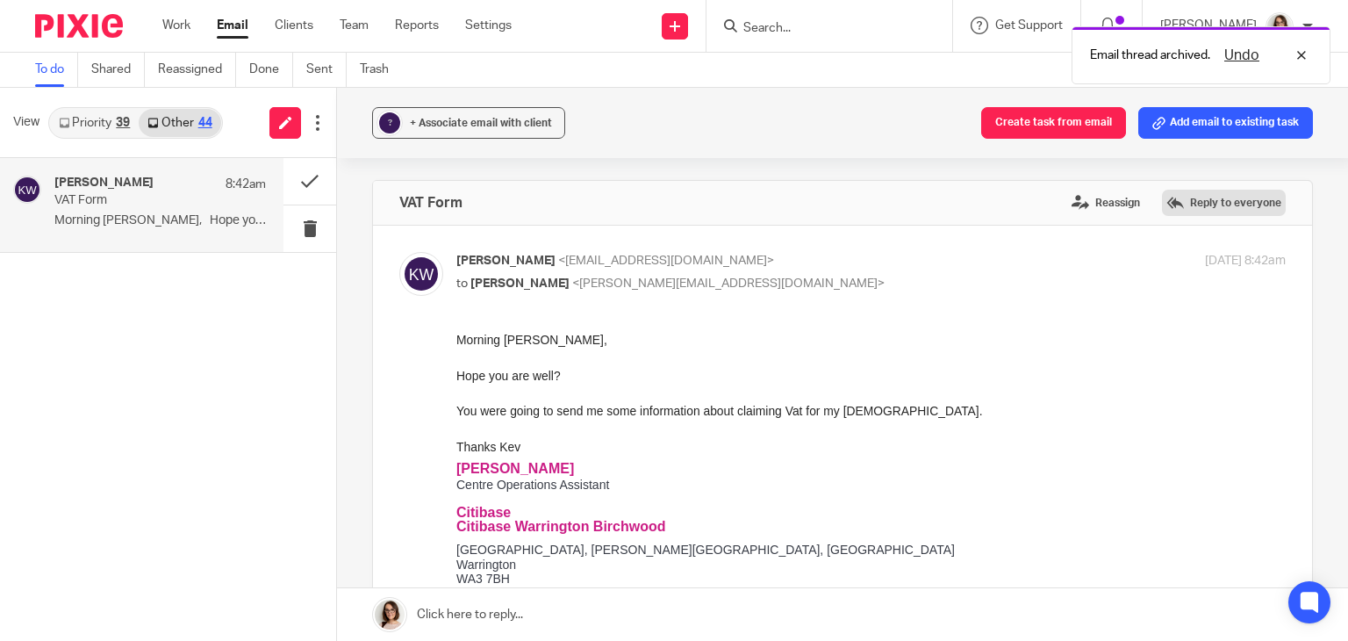
click at [1176, 201] on label "Reply to everyone" at bounding box center [1224, 203] width 124 height 26
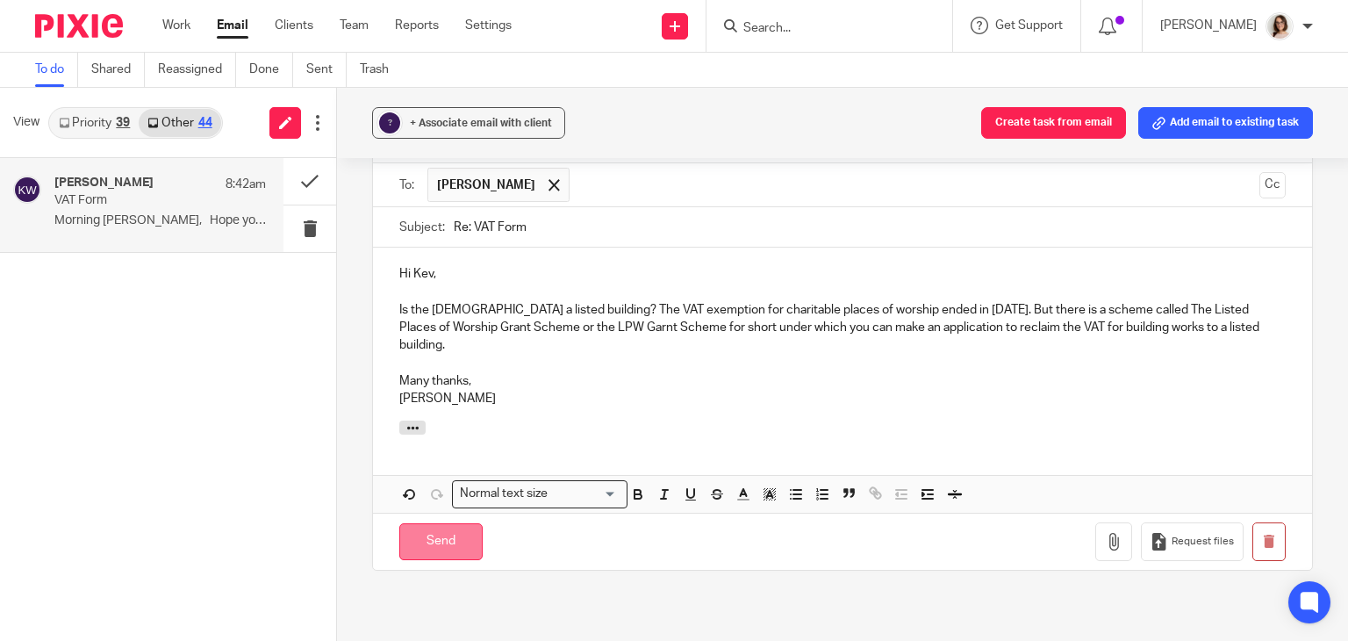
click at [443, 536] on input "Send" at bounding box center [440, 542] width 83 height 38
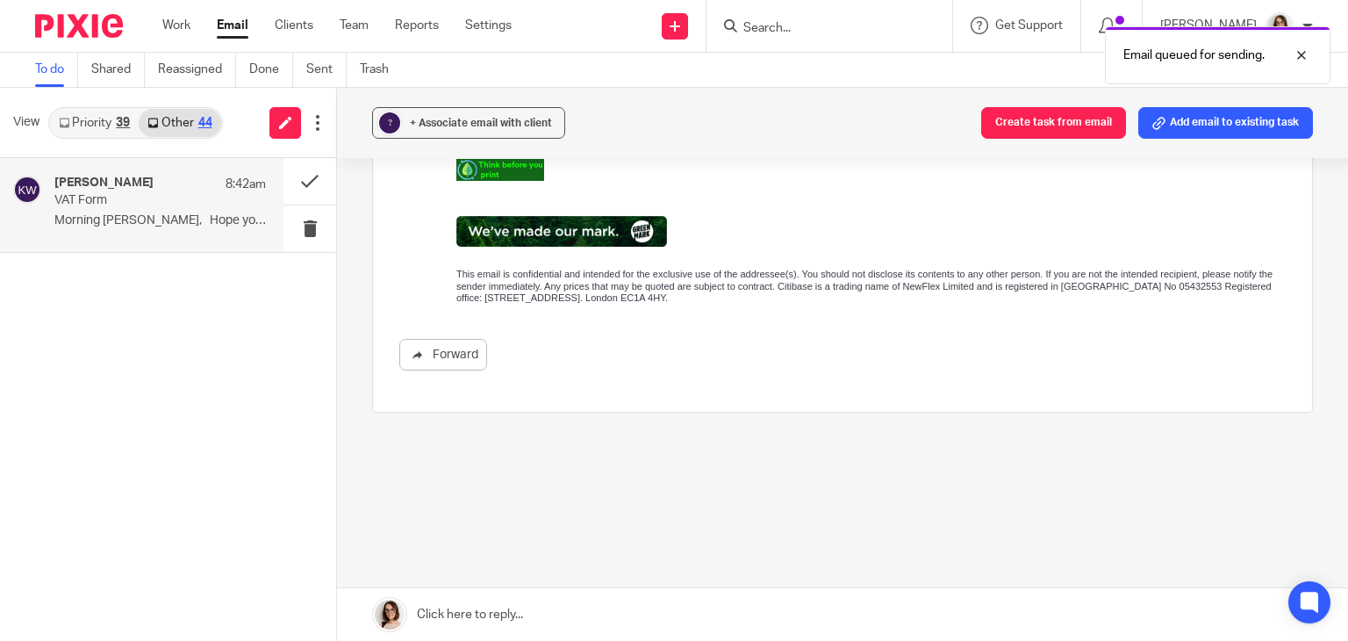
scroll to position [842, 0]
click at [1020, 125] on button "Create task from email" at bounding box center [1053, 123] width 145 height 32
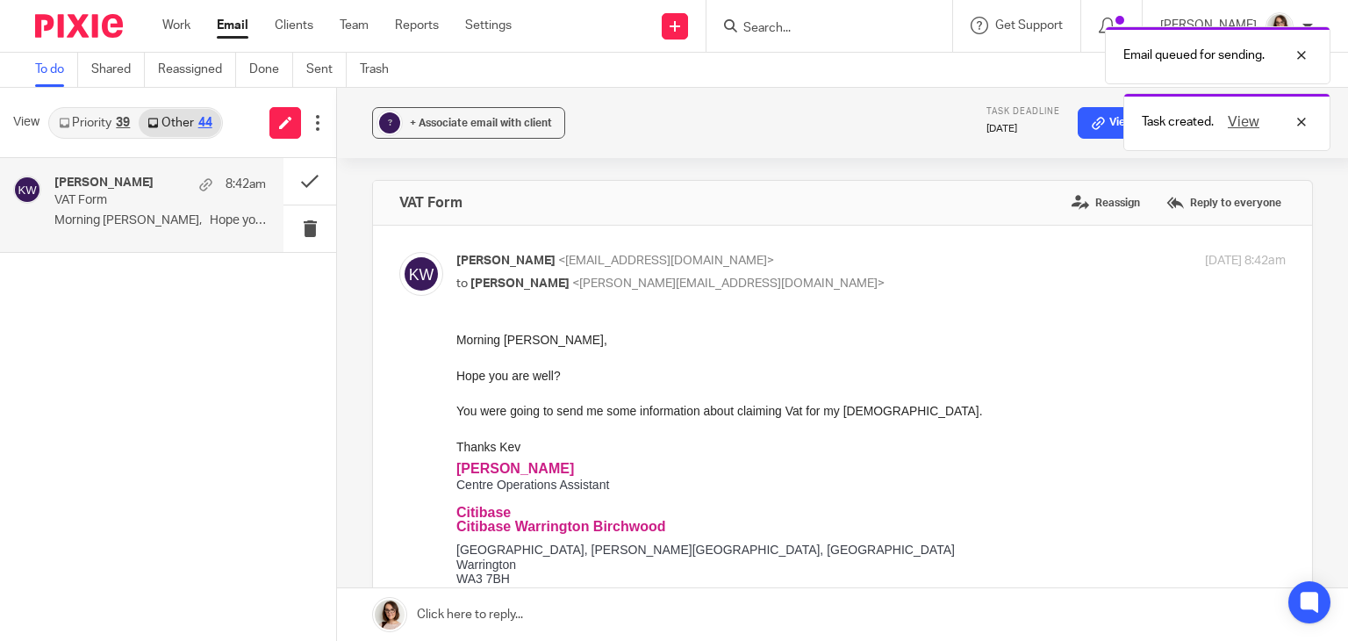
scroll to position [0, 0]
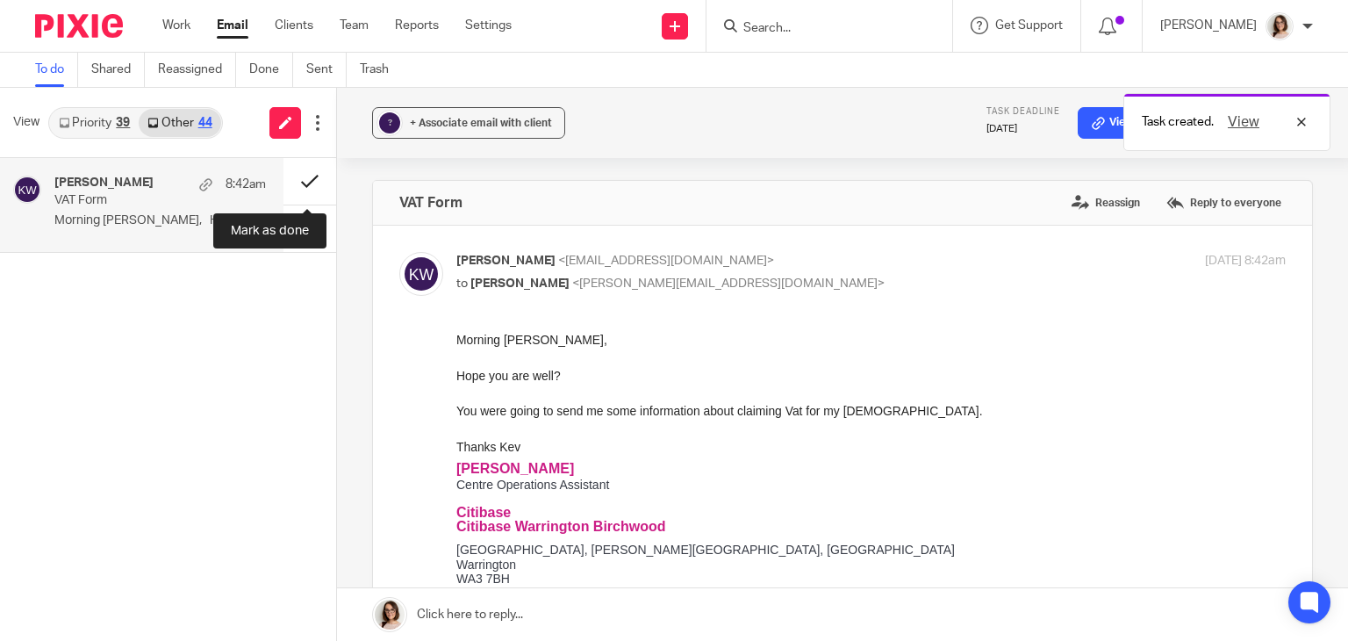
click at [307, 176] on button at bounding box center [309, 181] width 53 height 47
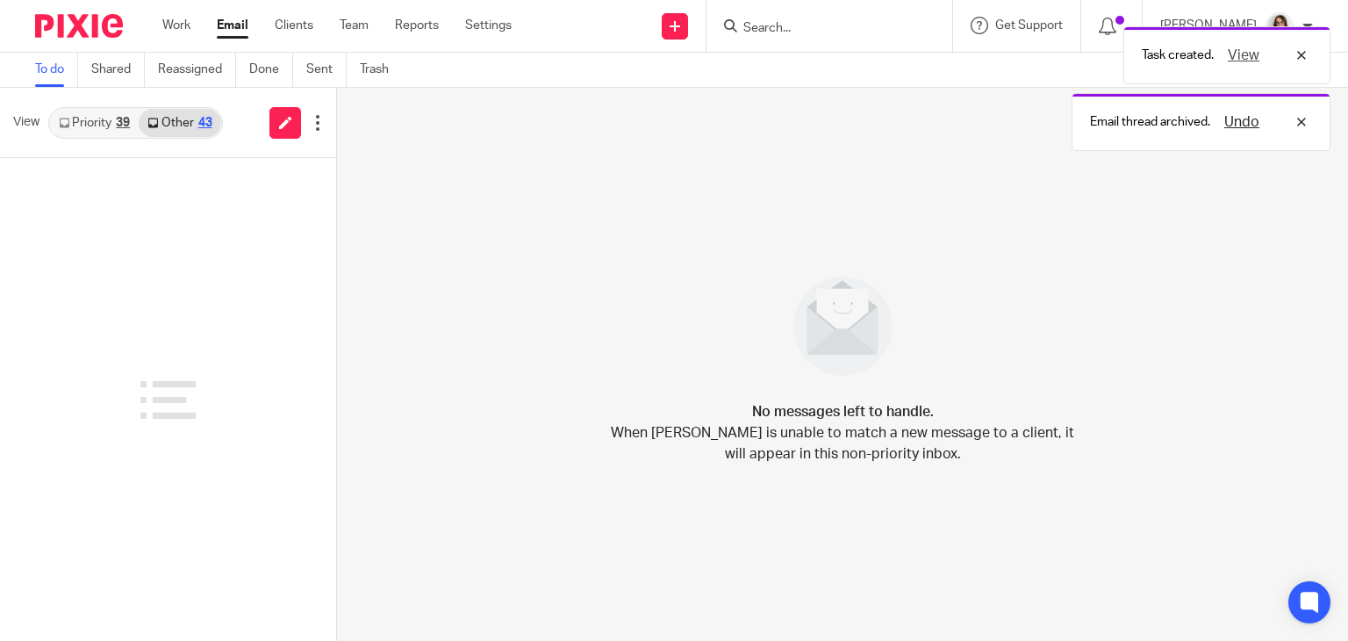
click at [235, 32] on link "Email" at bounding box center [233, 26] width 32 height 18
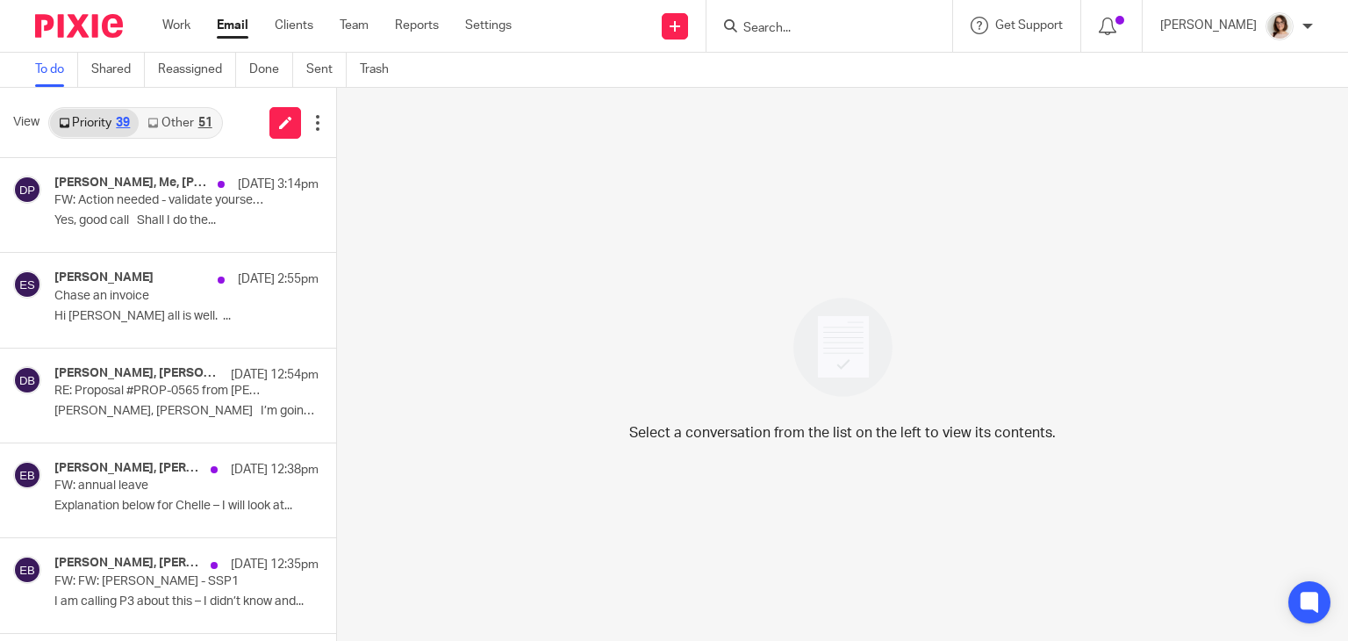
click at [162, 117] on link "Other 51" at bounding box center [180, 123] width 82 height 28
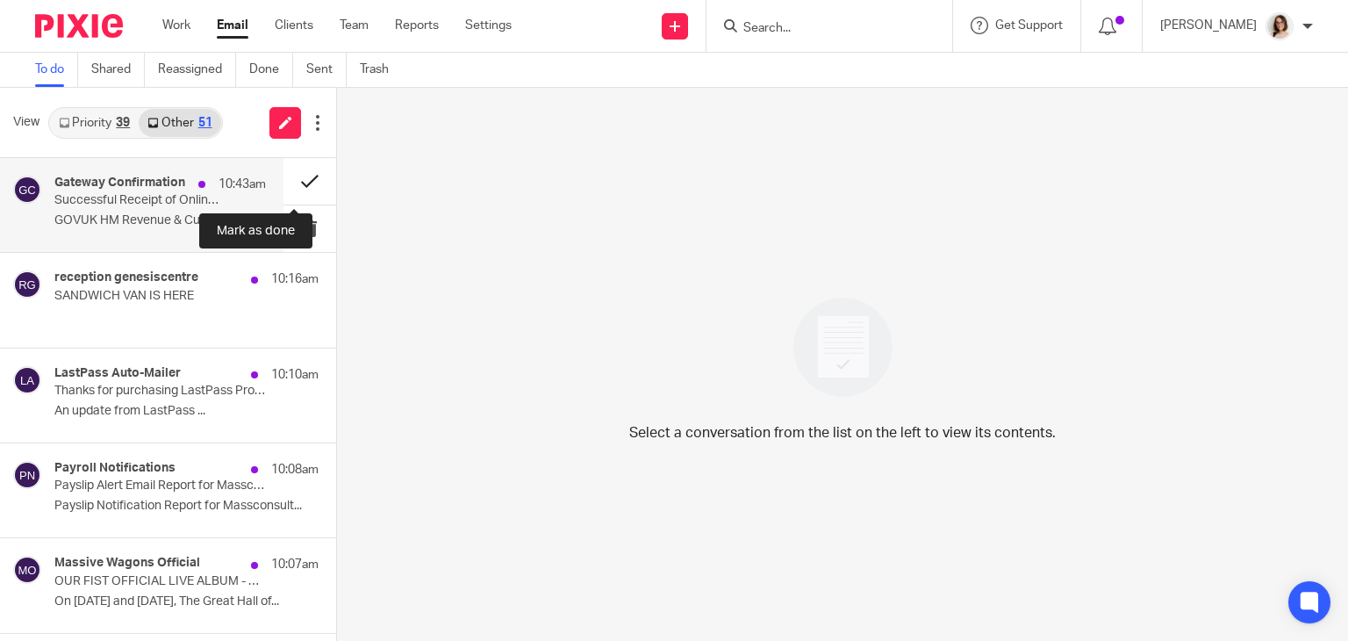
click at [295, 179] on button at bounding box center [309, 181] width 53 height 47
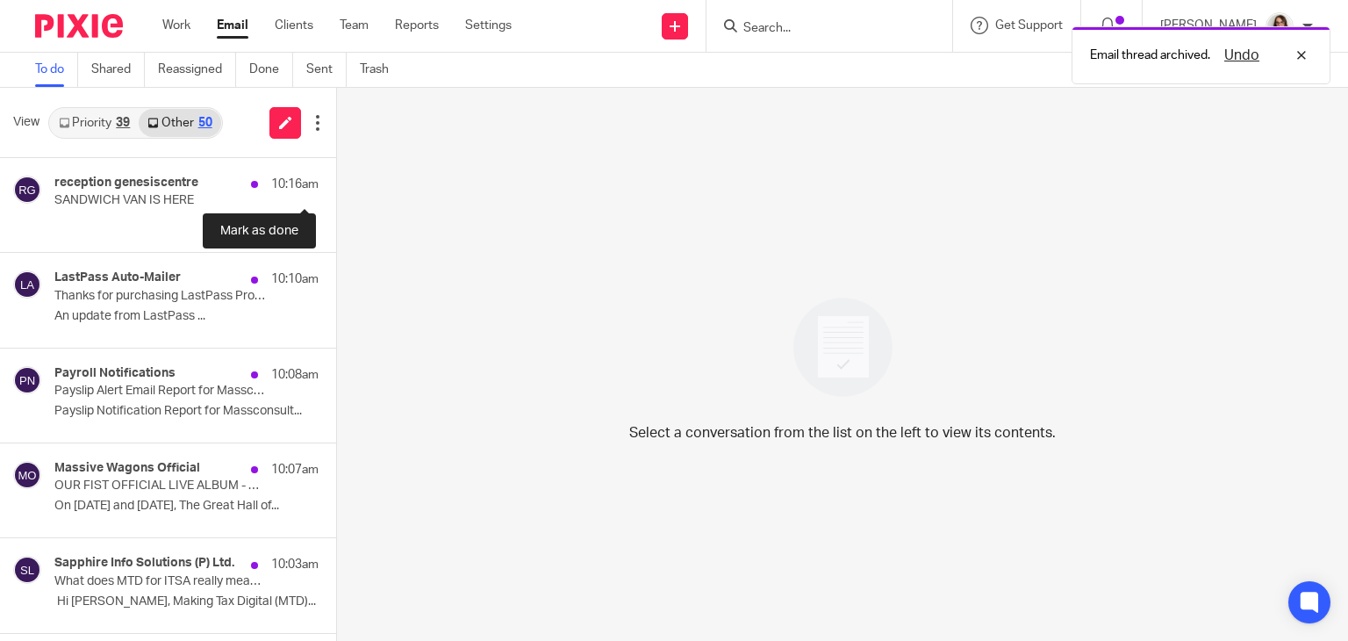
click at [336, 179] on button at bounding box center [343, 181] width 14 height 47
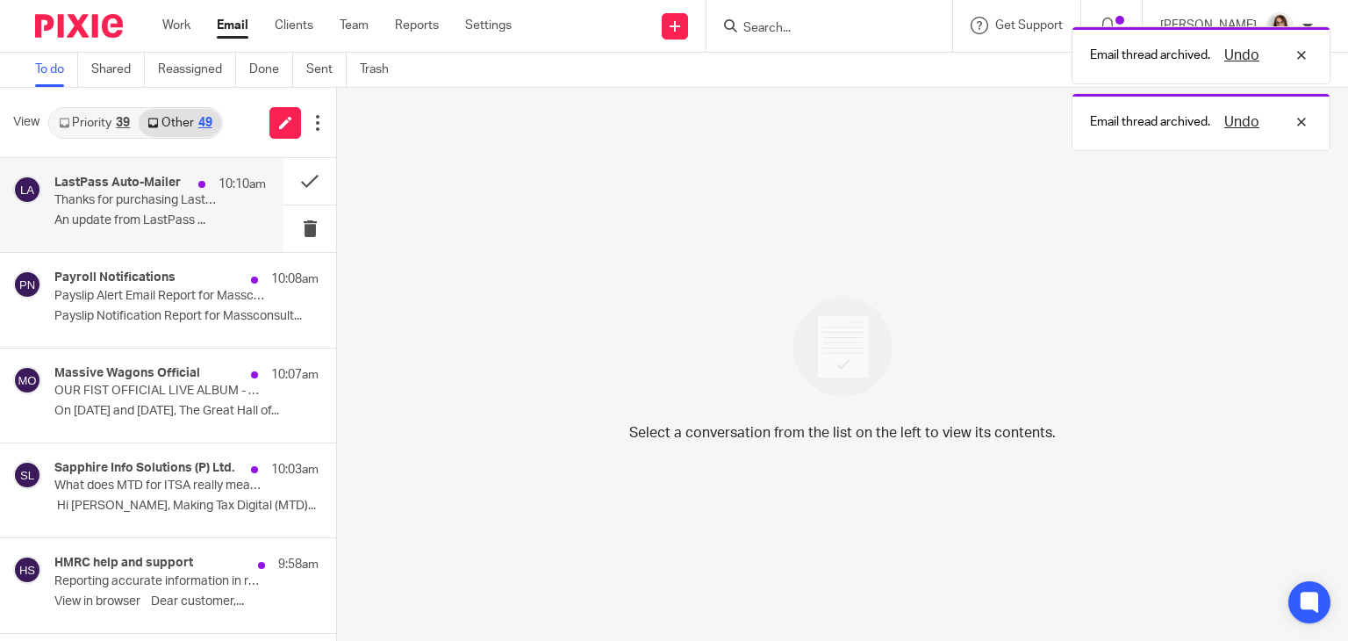
click at [221, 218] on p "An update from LastPass ..." at bounding box center [159, 220] width 211 height 15
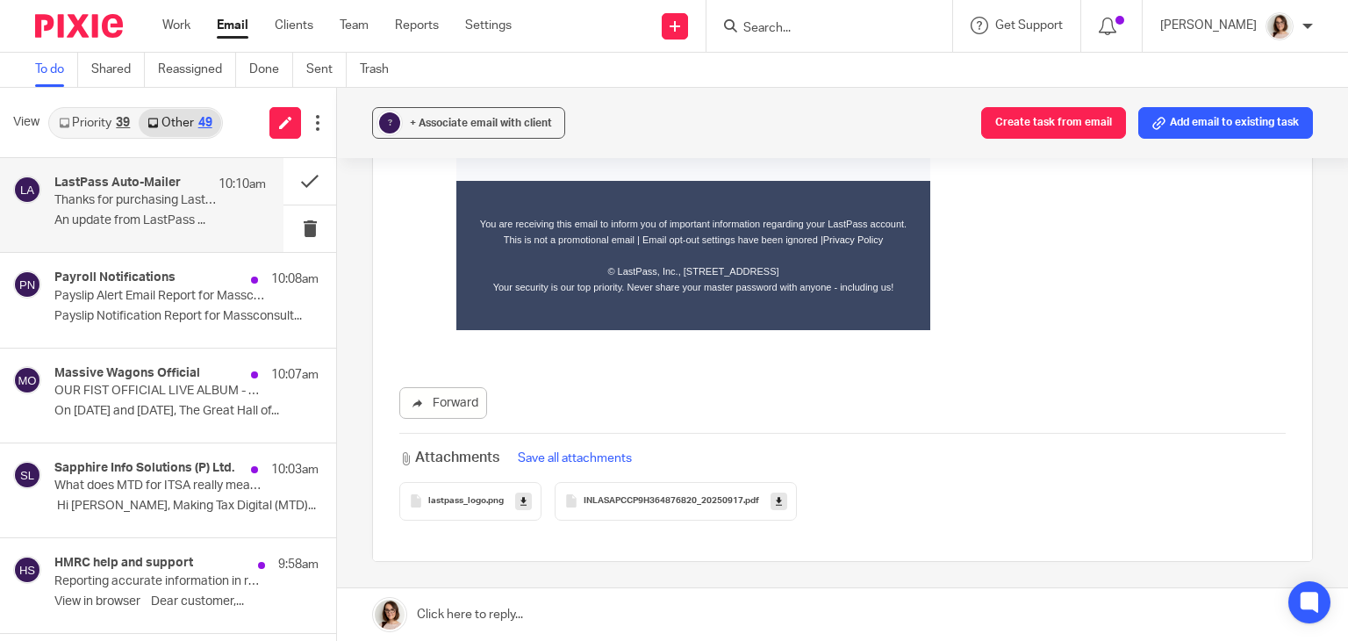
scroll to position [969, 0]
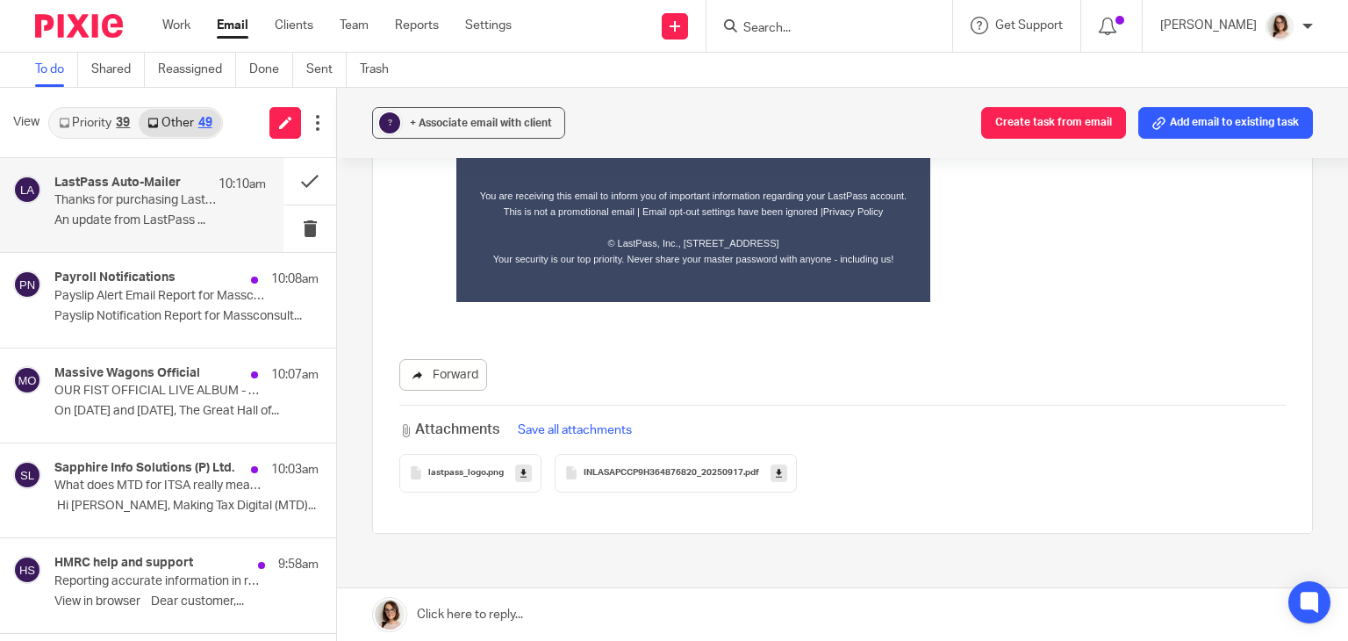
click at [449, 372] on link "Forward" at bounding box center [443, 375] width 88 height 32
click at [290, 177] on button at bounding box center [309, 181] width 53 height 47
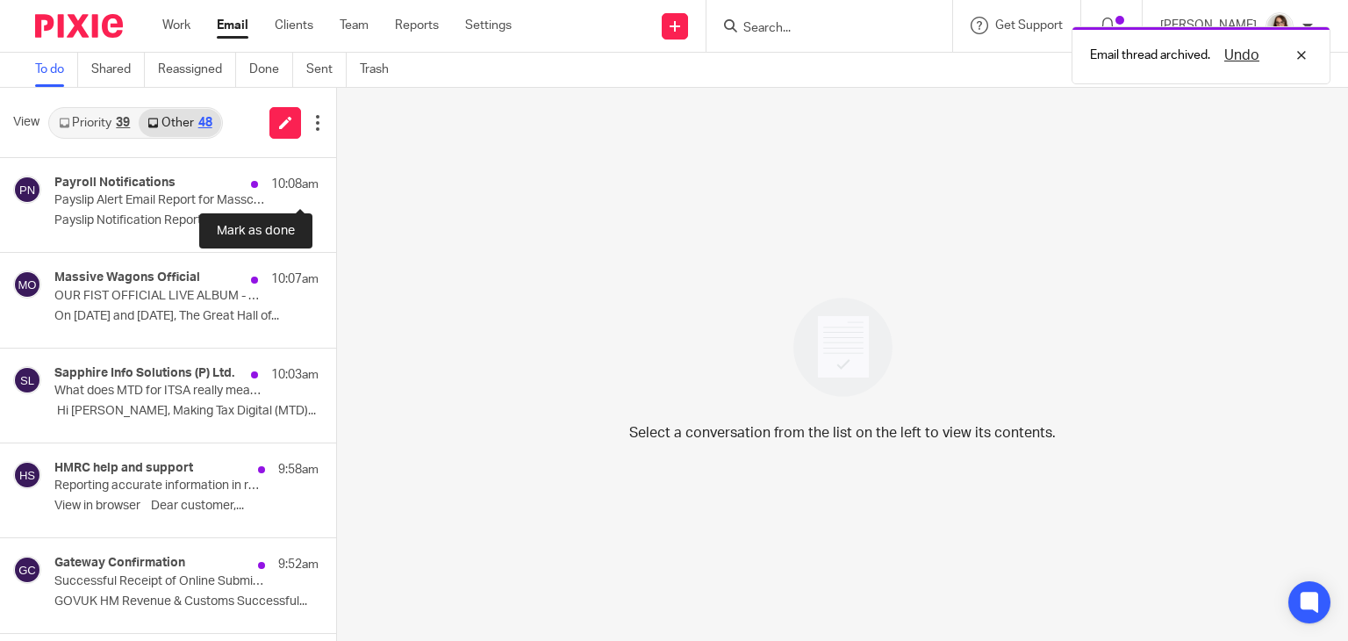
click at [336, 177] on button at bounding box center [343, 181] width 14 height 47
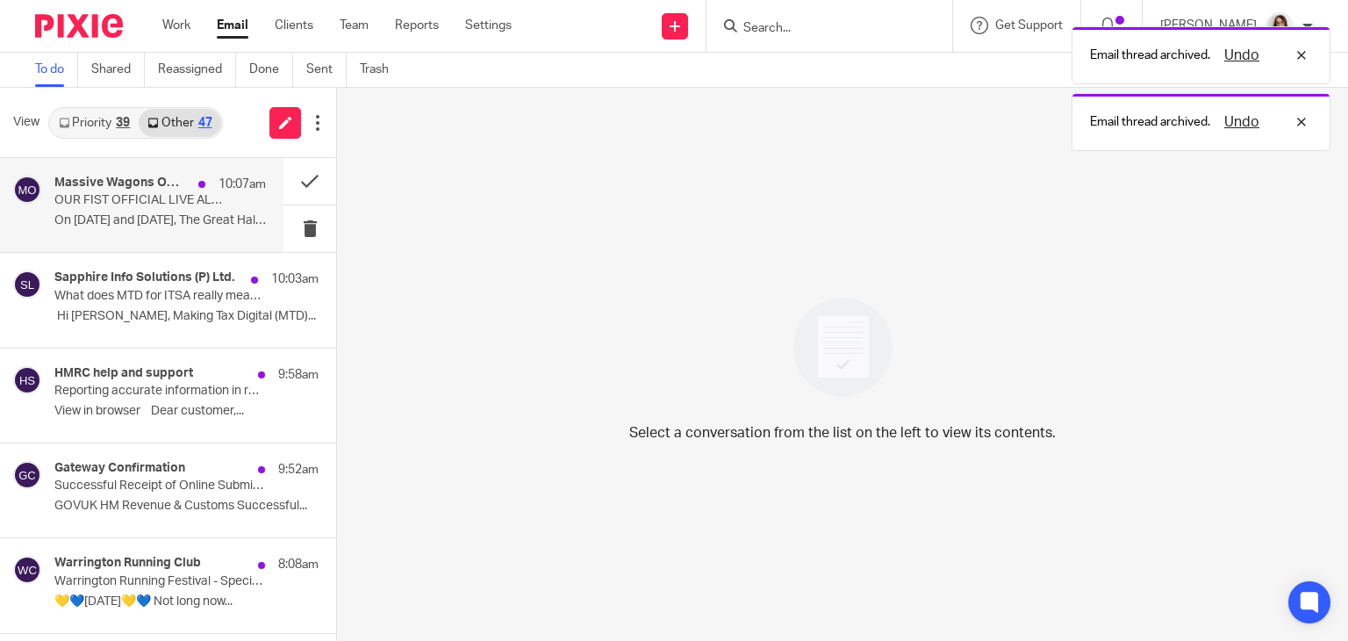
click at [204, 222] on p "On 19th and 20th September, The Great Hall of..." at bounding box center [159, 220] width 211 height 15
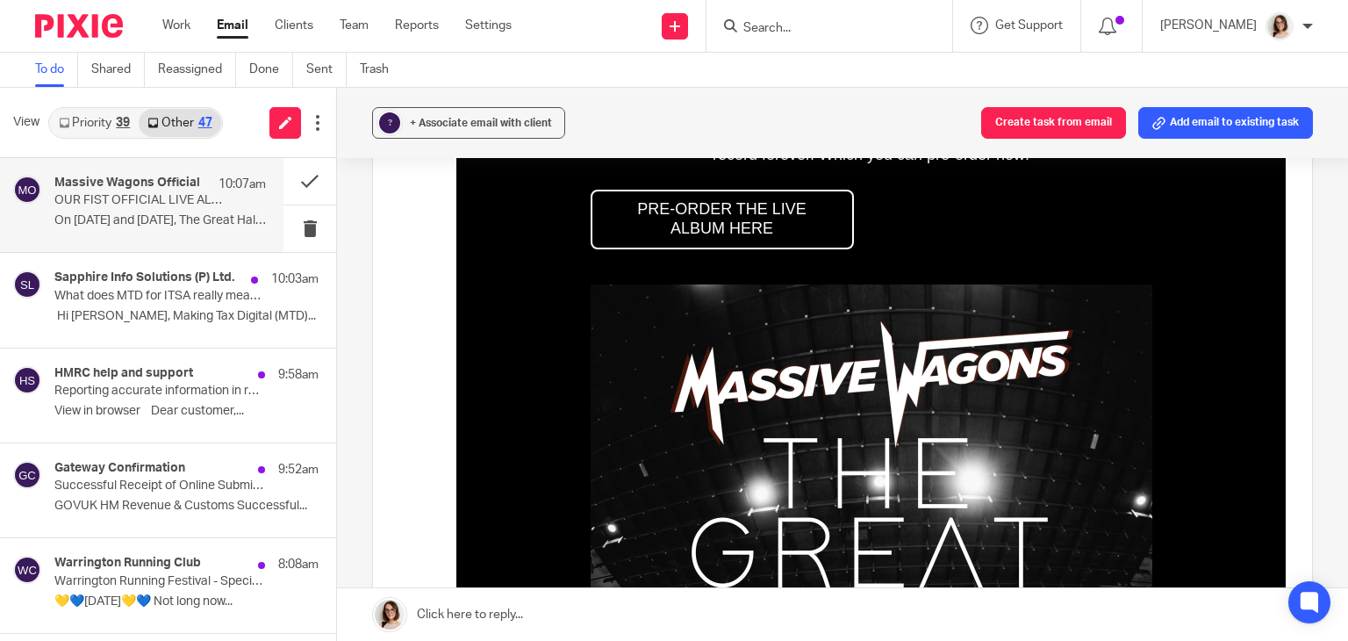
scroll to position [1513, 0]
click at [295, 183] on button at bounding box center [309, 181] width 53 height 47
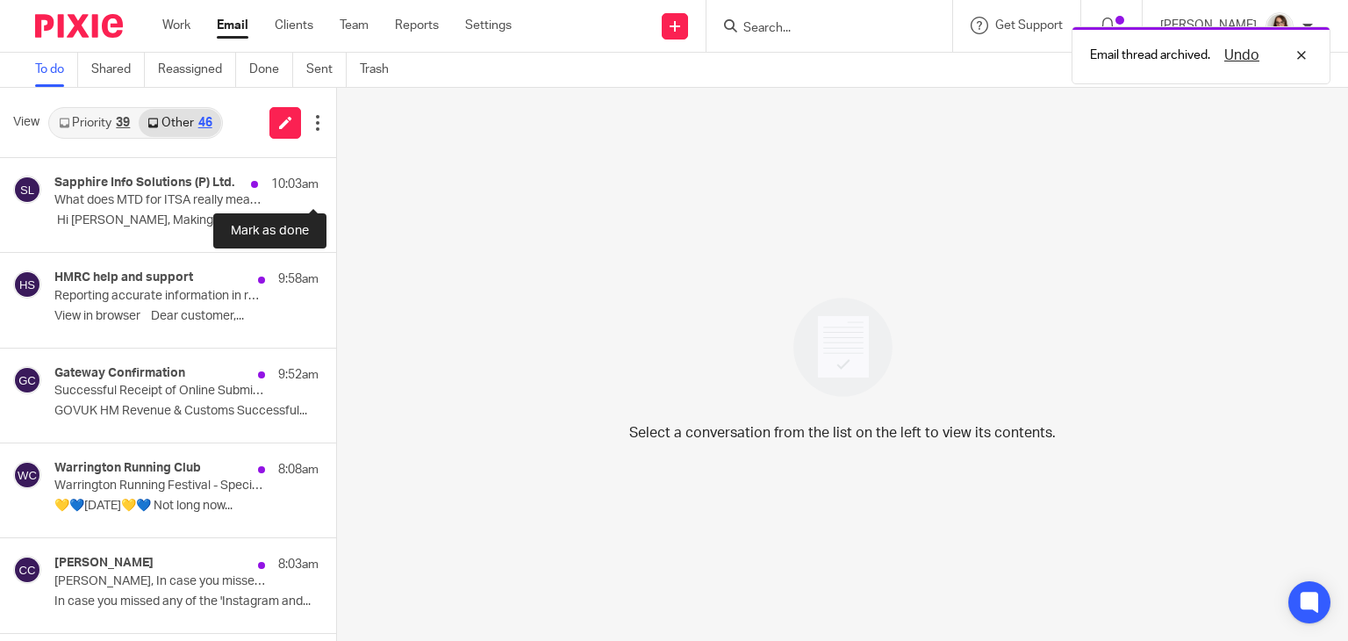
click at [336, 183] on button at bounding box center [343, 181] width 14 height 47
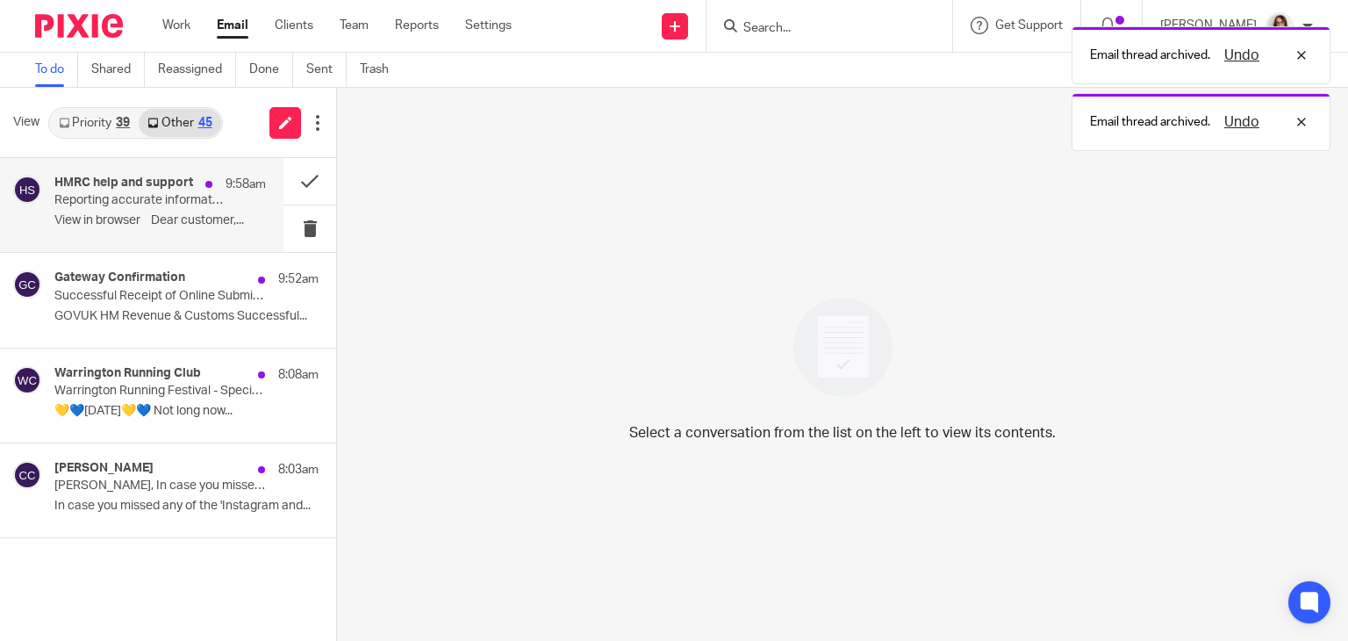
click at [180, 208] on p "Reporting accurate information in real time" at bounding box center [138, 200] width 169 height 15
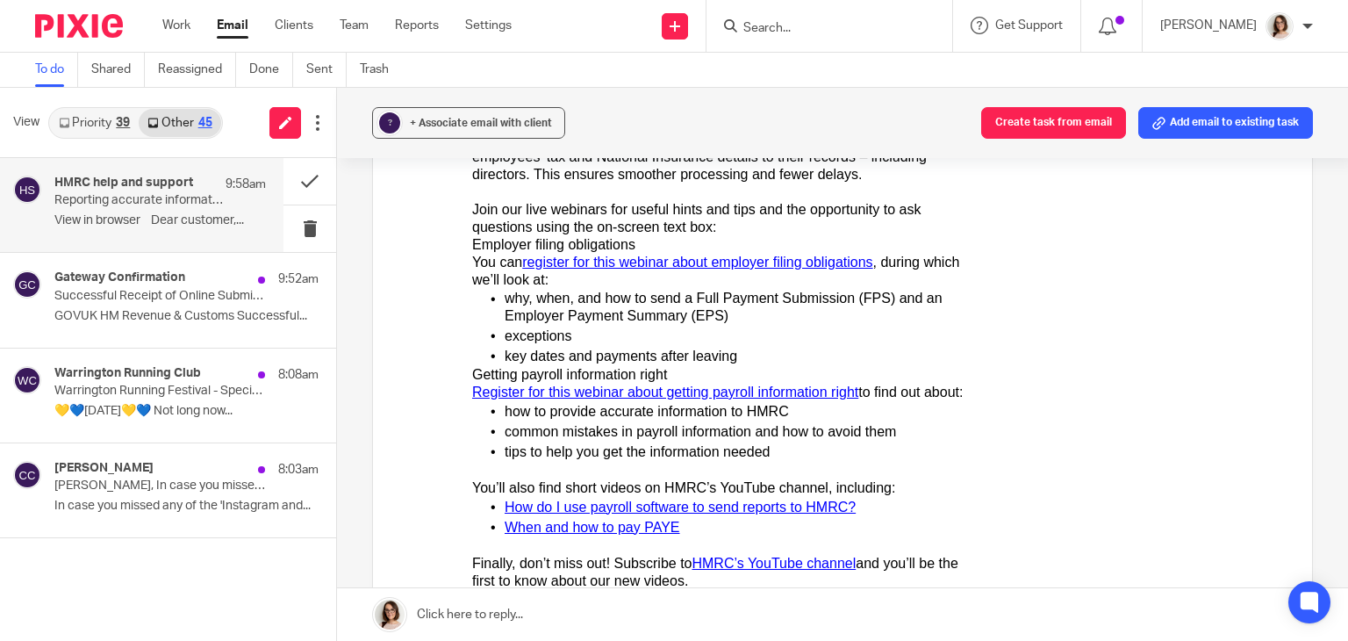
scroll to position [426, 0]
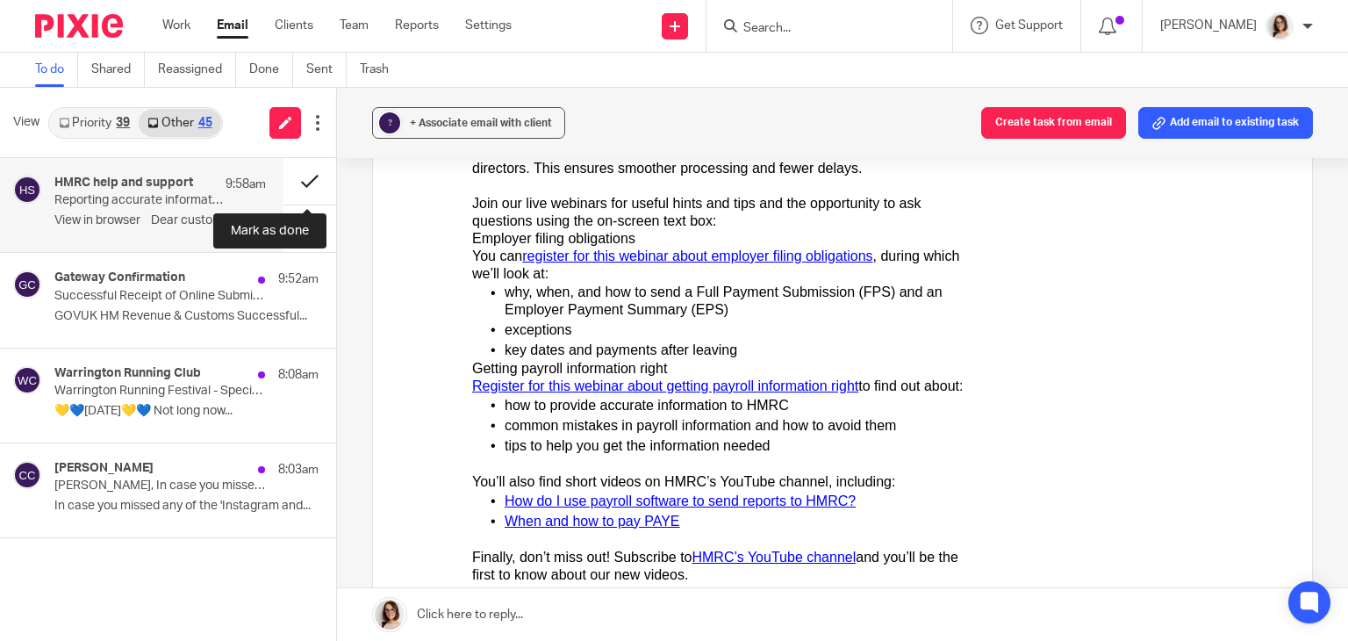
click at [308, 179] on button at bounding box center [309, 181] width 53 height 47
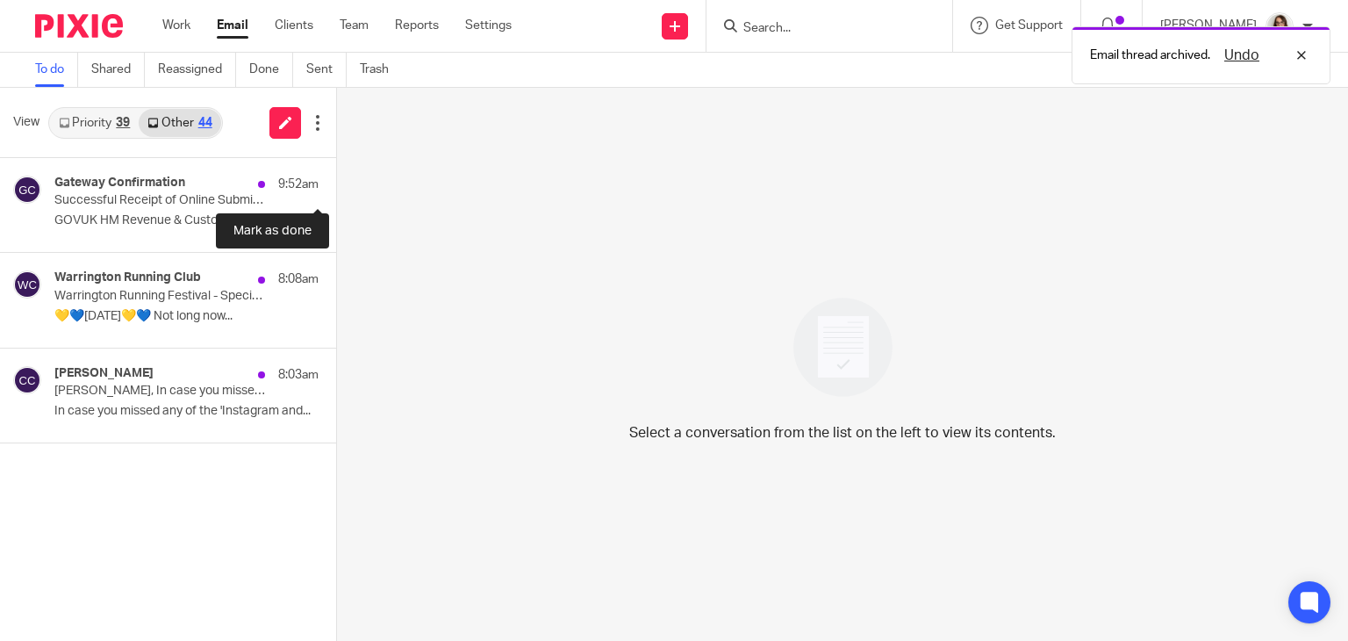
click at [336, 179] on button at bounding box center [343, 181] width 14 height 47
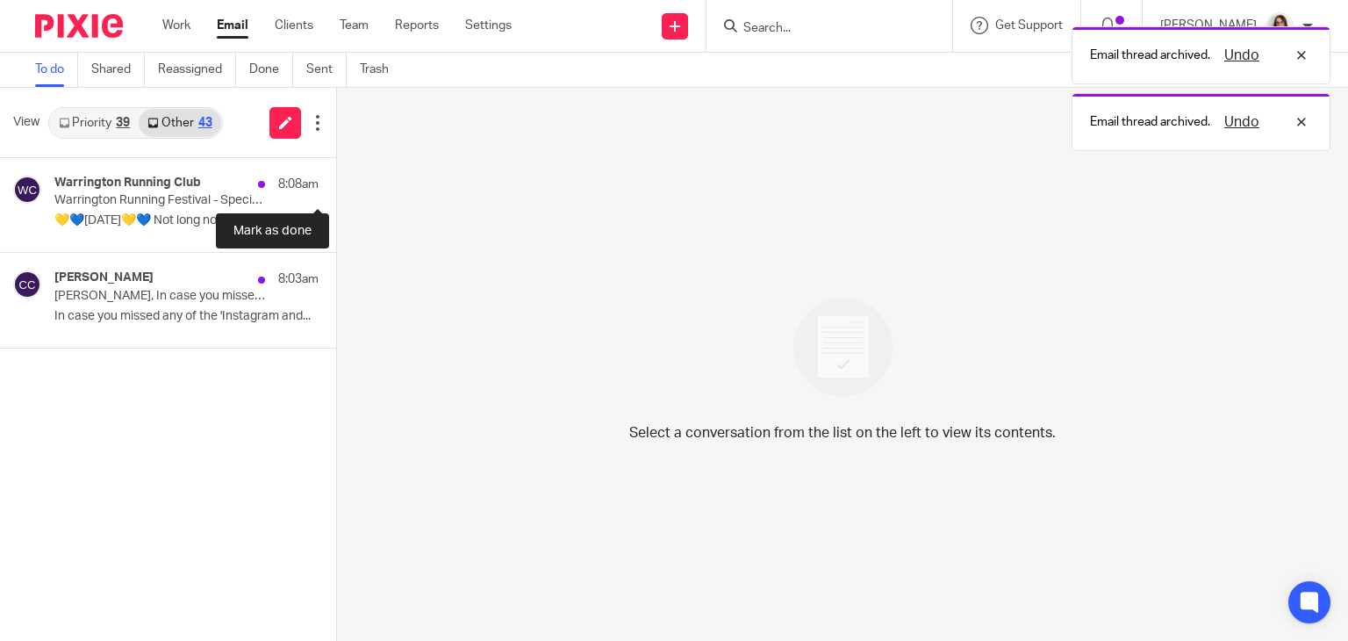
click at [336, 179] on button at bounding box center [343, 181] width 14 height 47
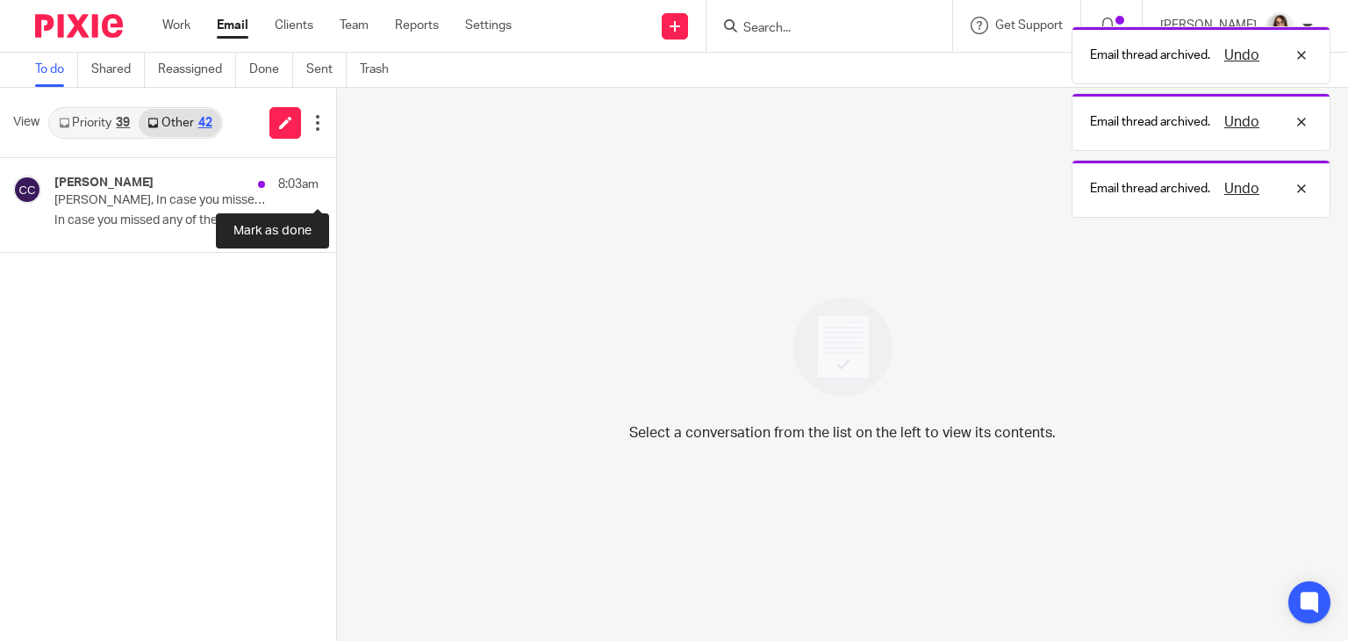
click at [336, 179] on button at bounding box center [343, 181] width 14 height 47
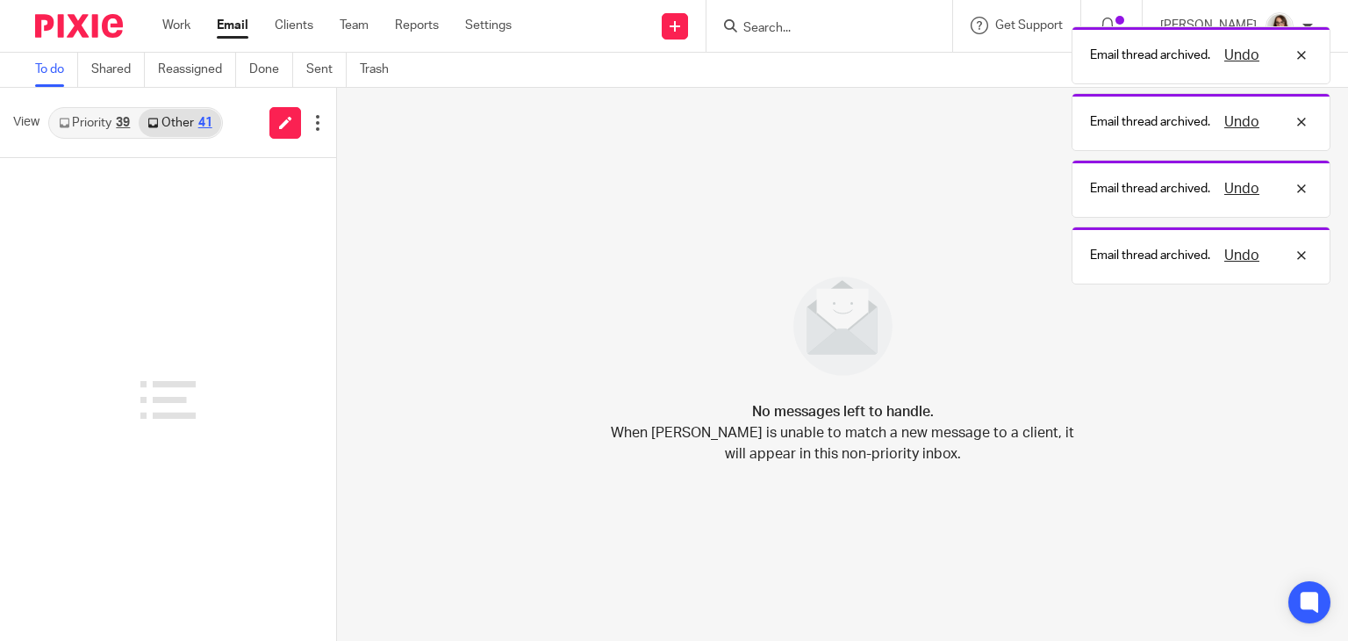
click at [235, 22] on link "Email" at bounding box center [233, 26] width 32 height 18
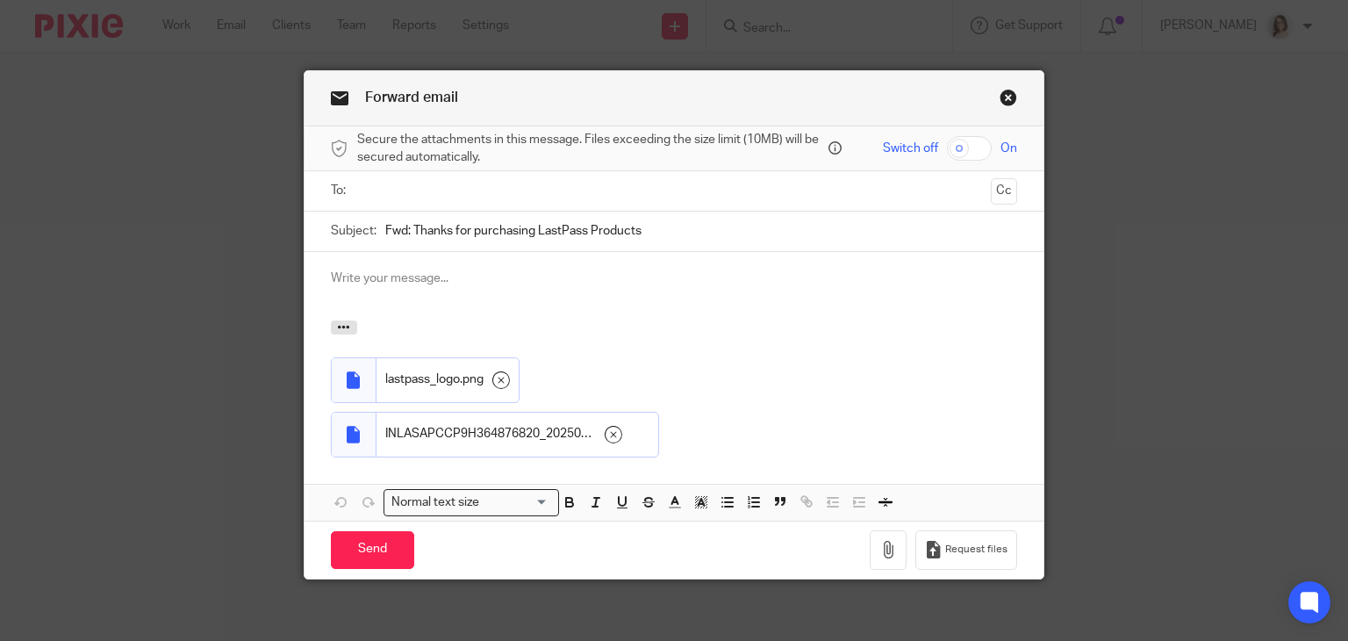
click at [389, 190] on input "text" at bounding box center [673, 191] width 620 height 20
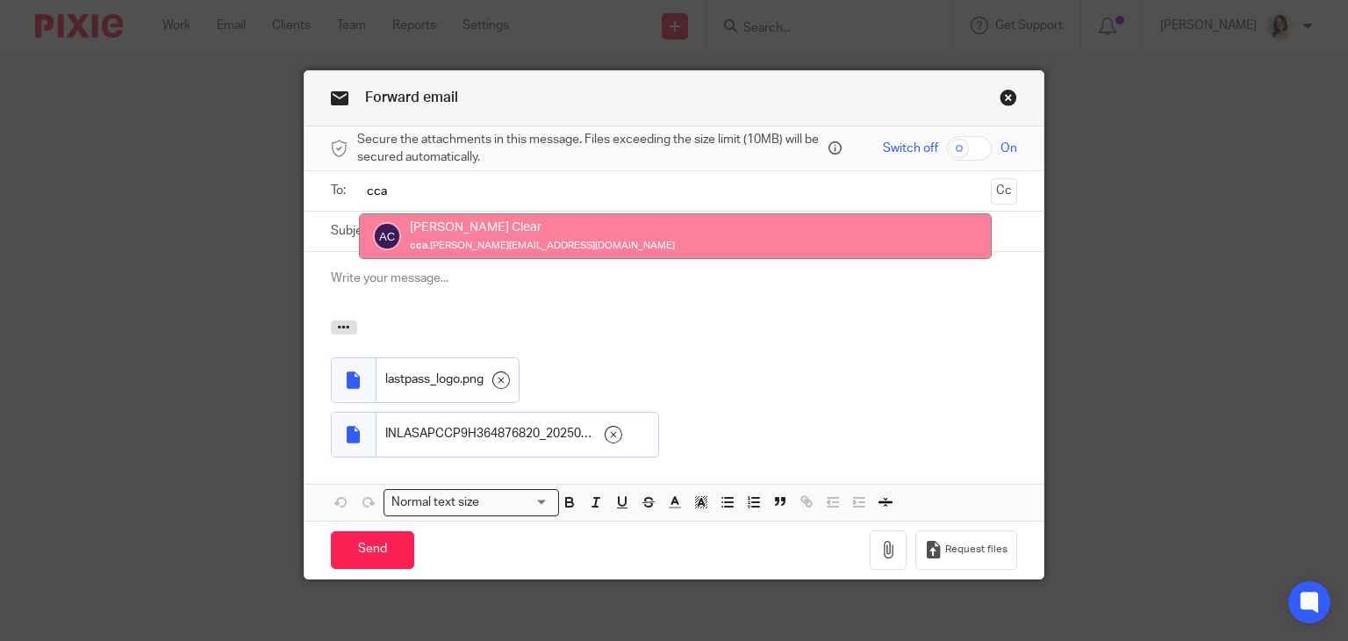
type input "cca"
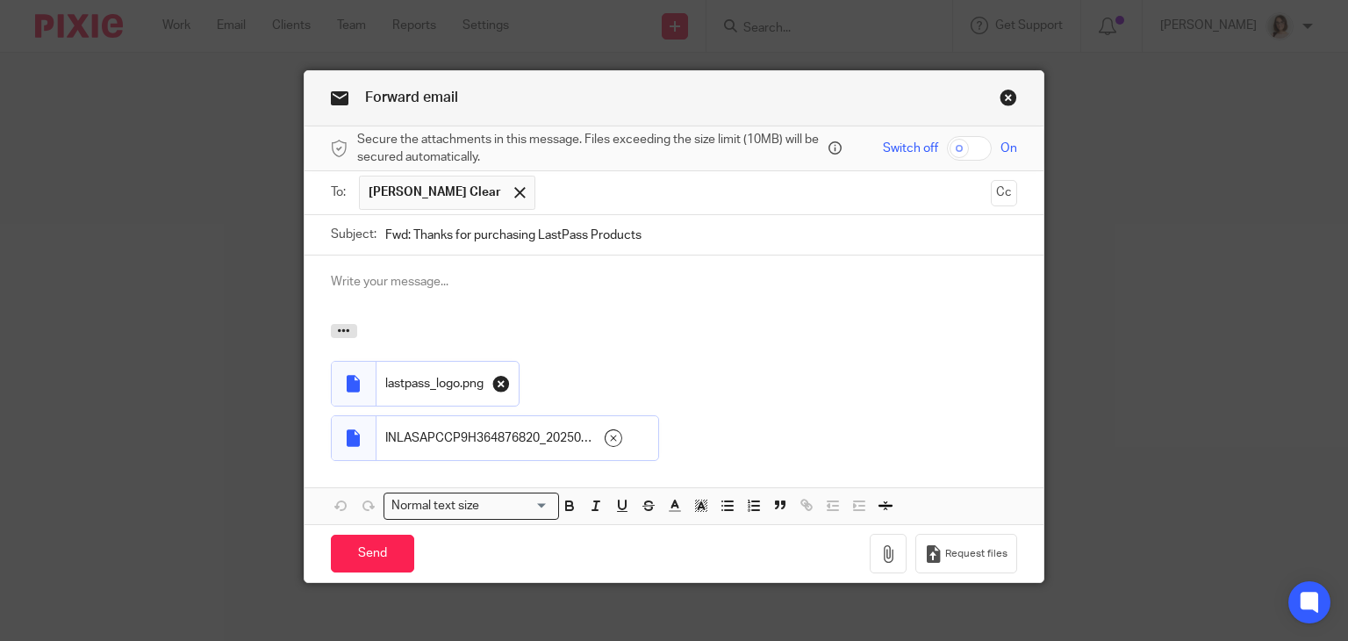
click at [496, 383] on icon at bounding box center [501, 384] width 18 height 18
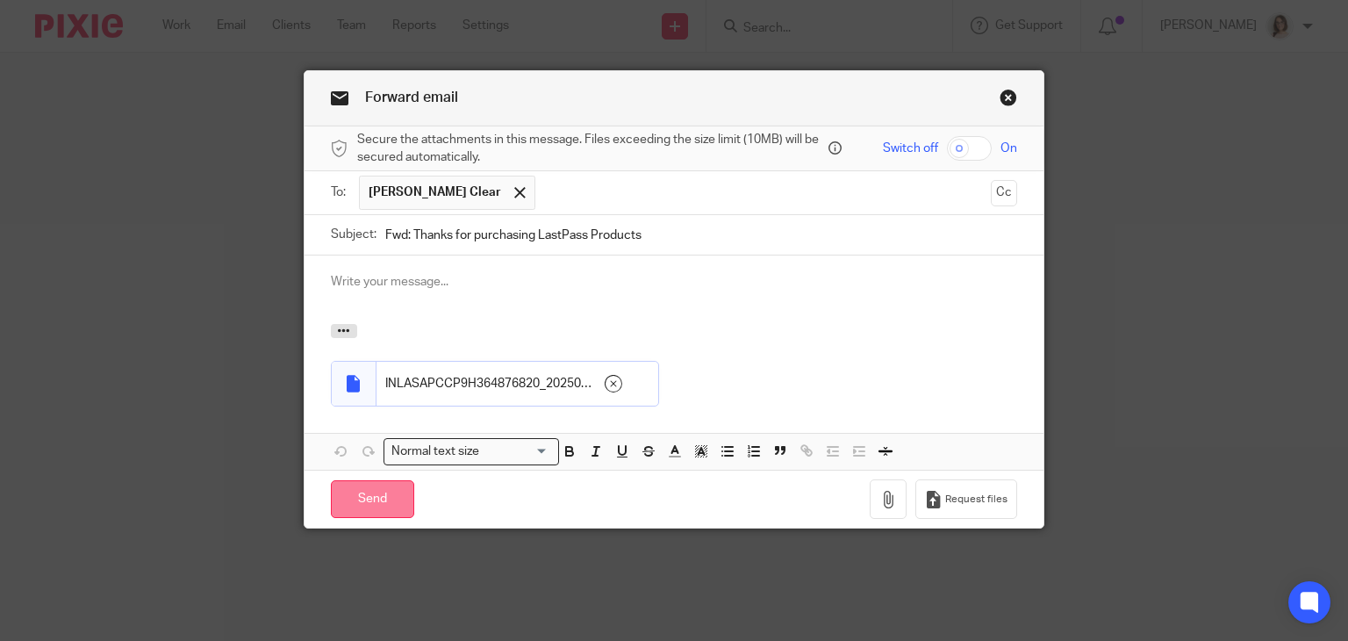
click at [386, 487] on input "Send" at bounding box center [372, 499] width 83 height 38
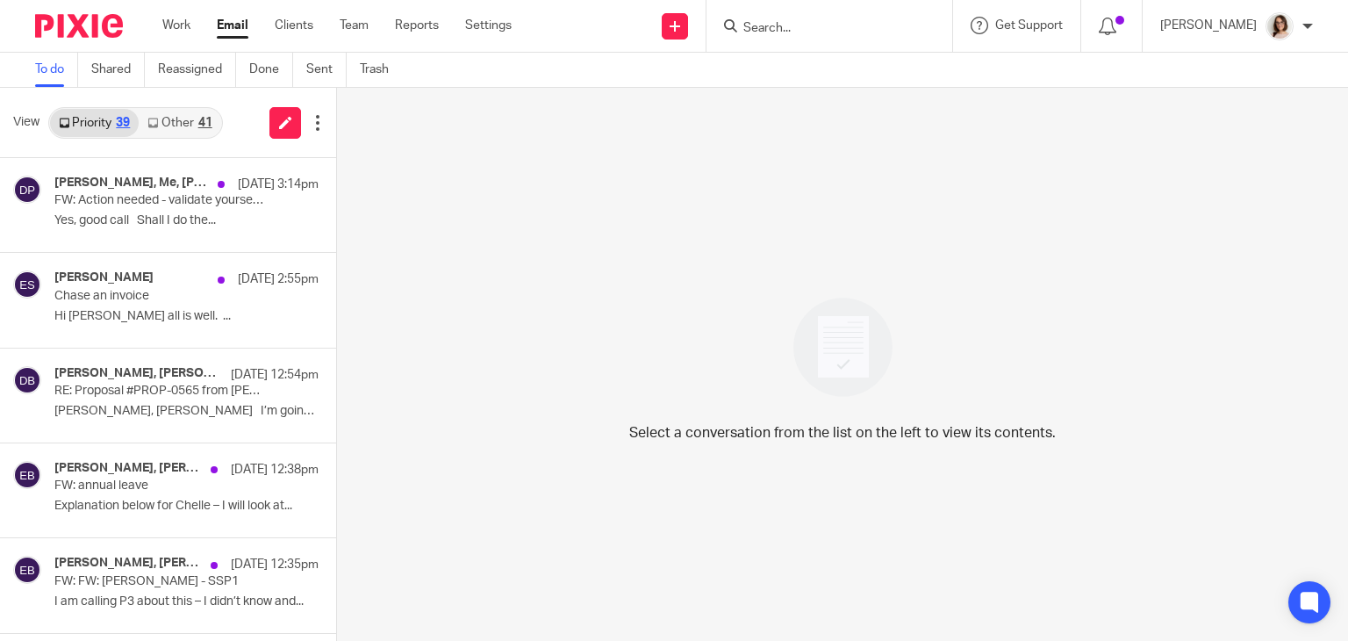
click at [184, 118] on link "Other 41" at bounding box center [180, 123] width 82 height 28
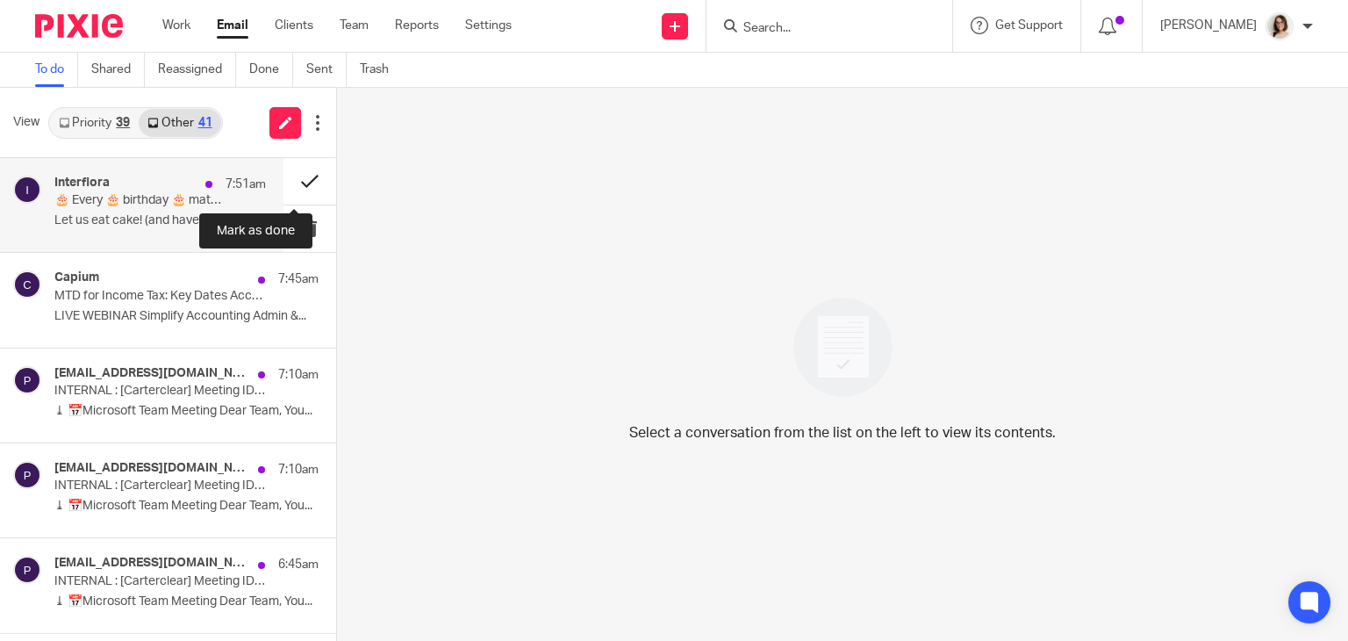
click at [286, 190] on button at bounding box center [309, 181] width 53 height 47
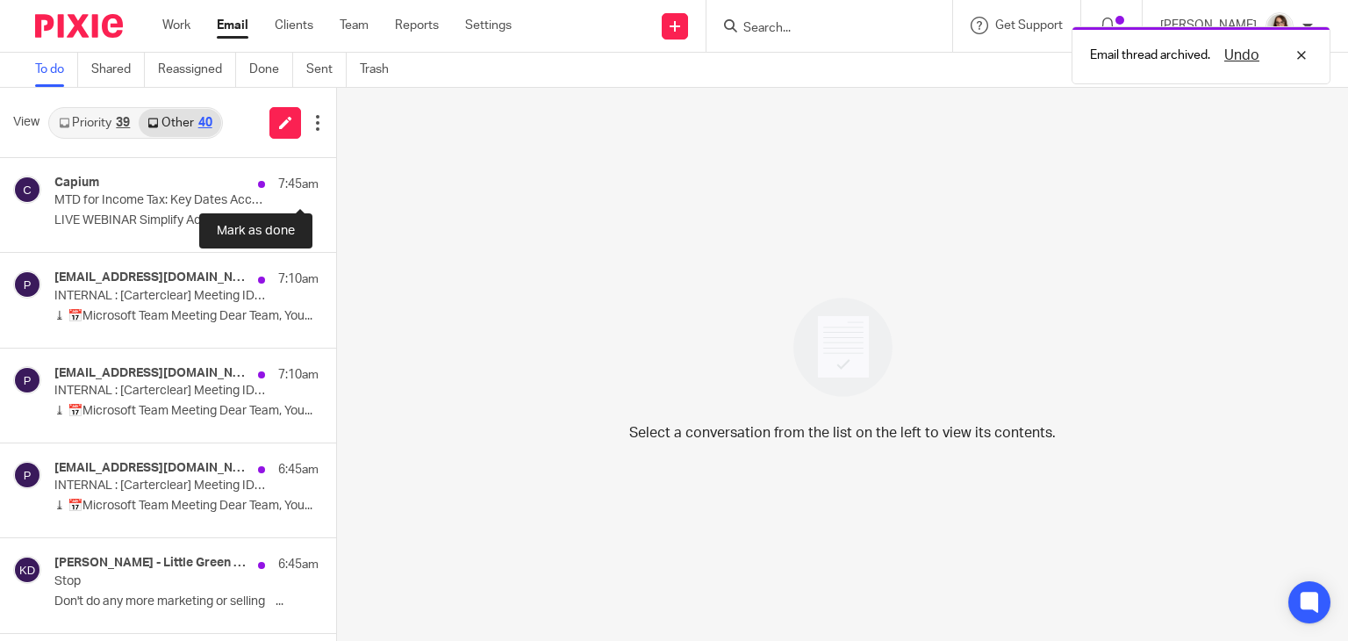
click at [336, 190] on button at bounding box center [343, 181] width 14 height 47
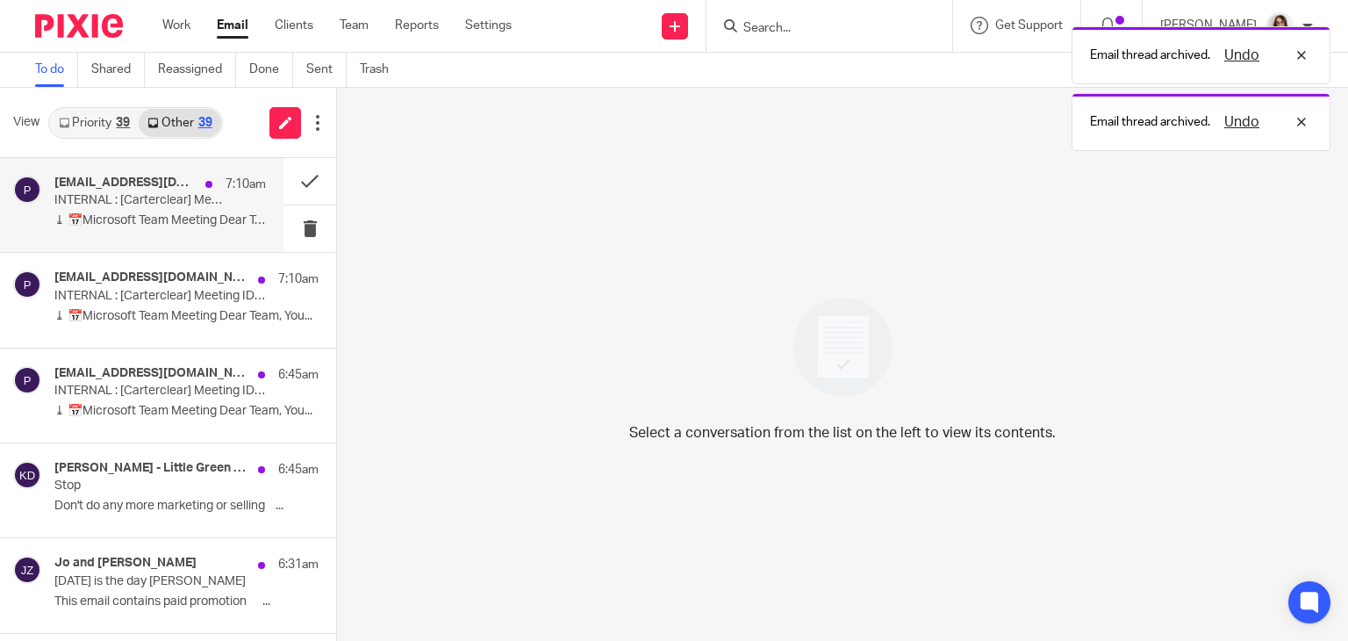
click at [214, 204] on div "post@hotel-varde.dk 7:10am INTERNAL : [Carterclear] Meeting ID-844d43e2dc3cf5cc…" at bounding box center [159, 204] width 211 height 59
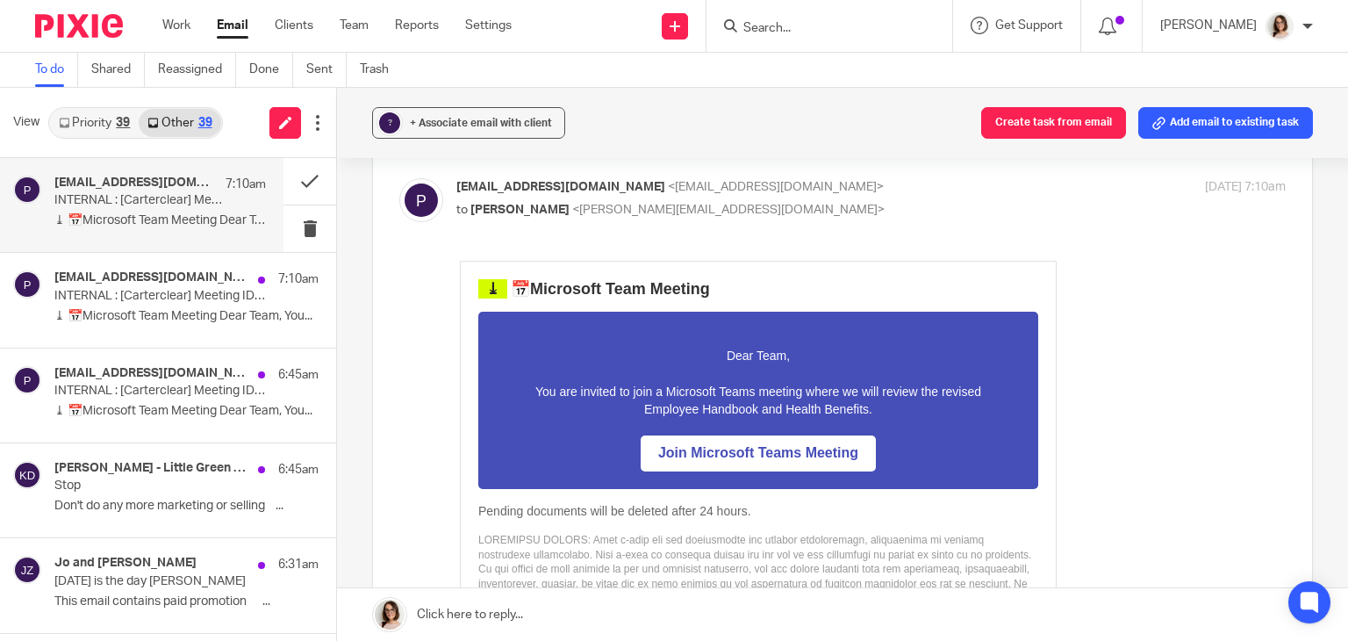
scroll to position [75, 0]
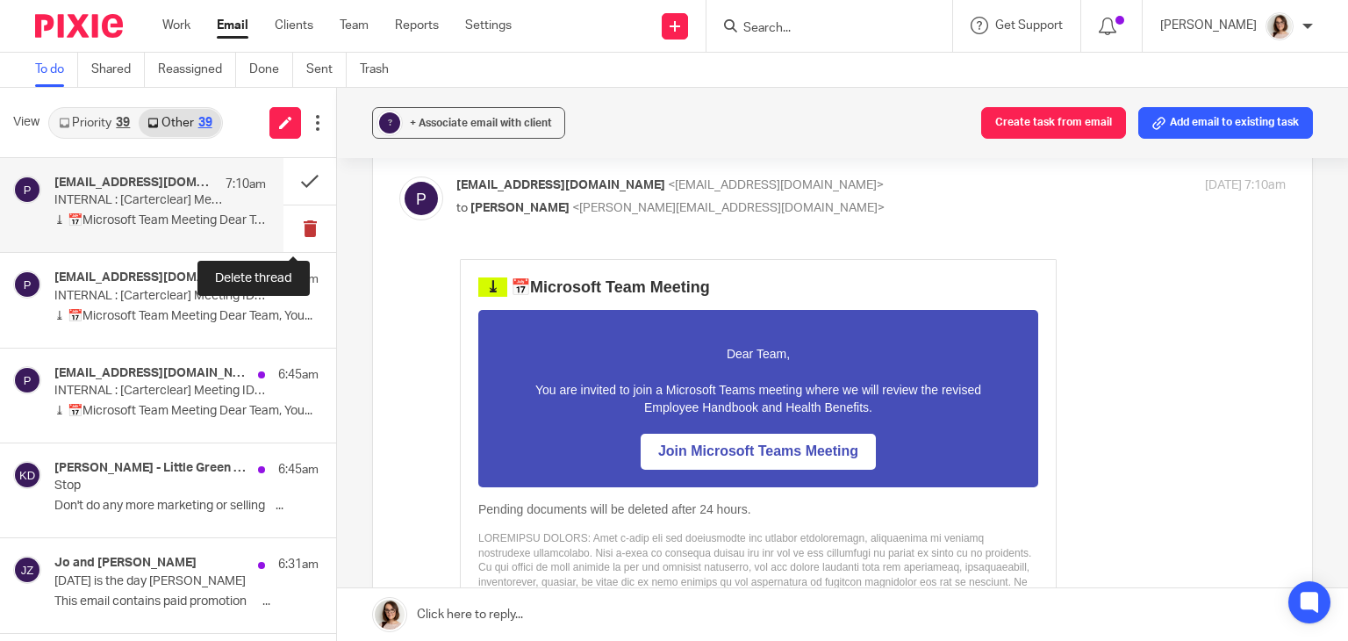
click at [290, 225] on button at bounding box center [309, 228] width 53 height 47
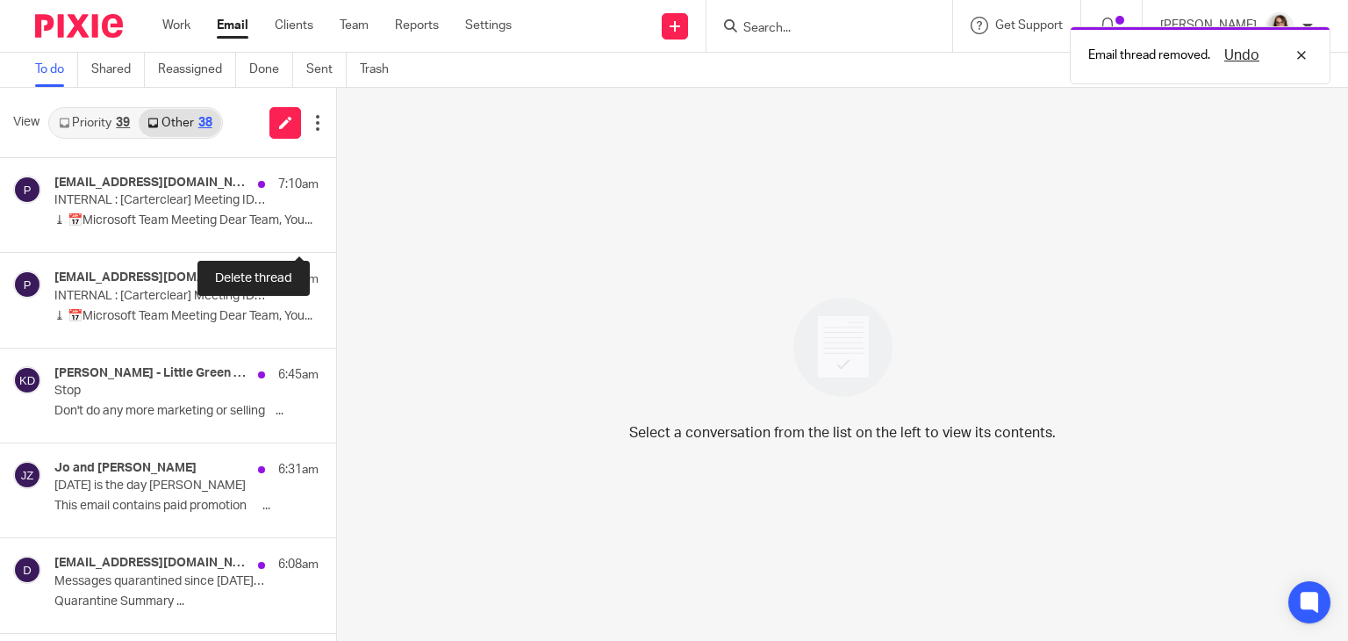
click at [336, 225] on button at bounding box center [343, 228] width 14 height 47
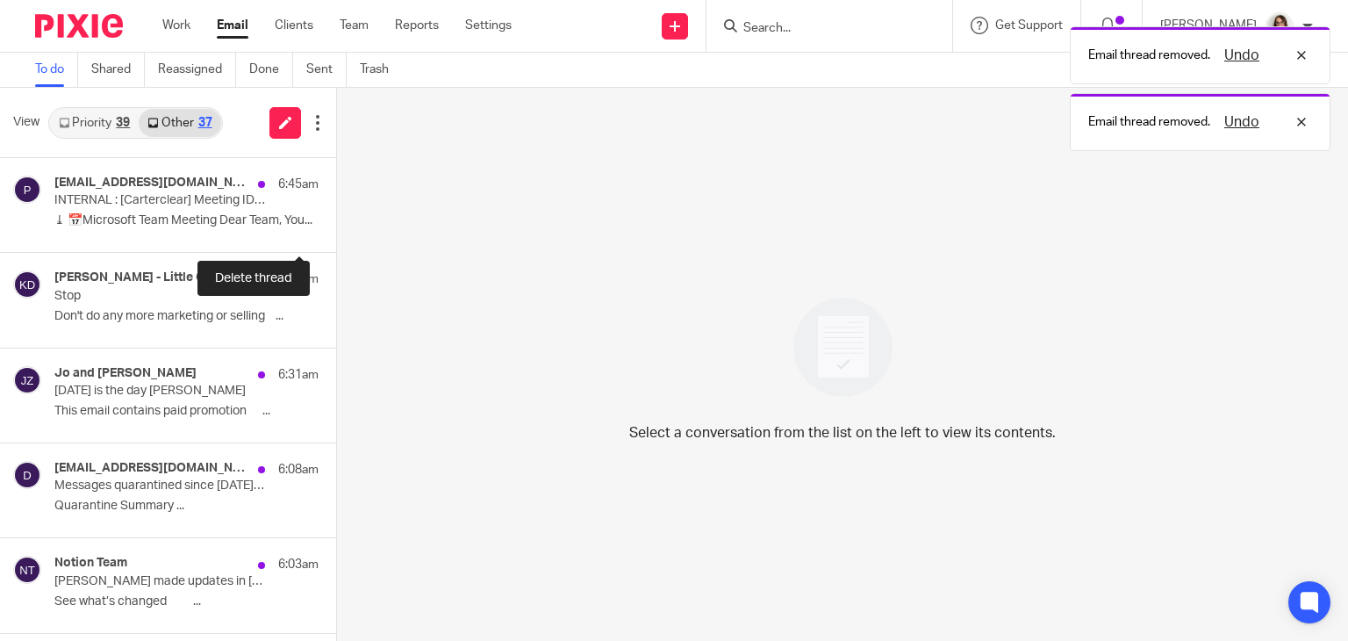
click at [336, 225] on button at bounding box center [343, 228] width 14 height 47
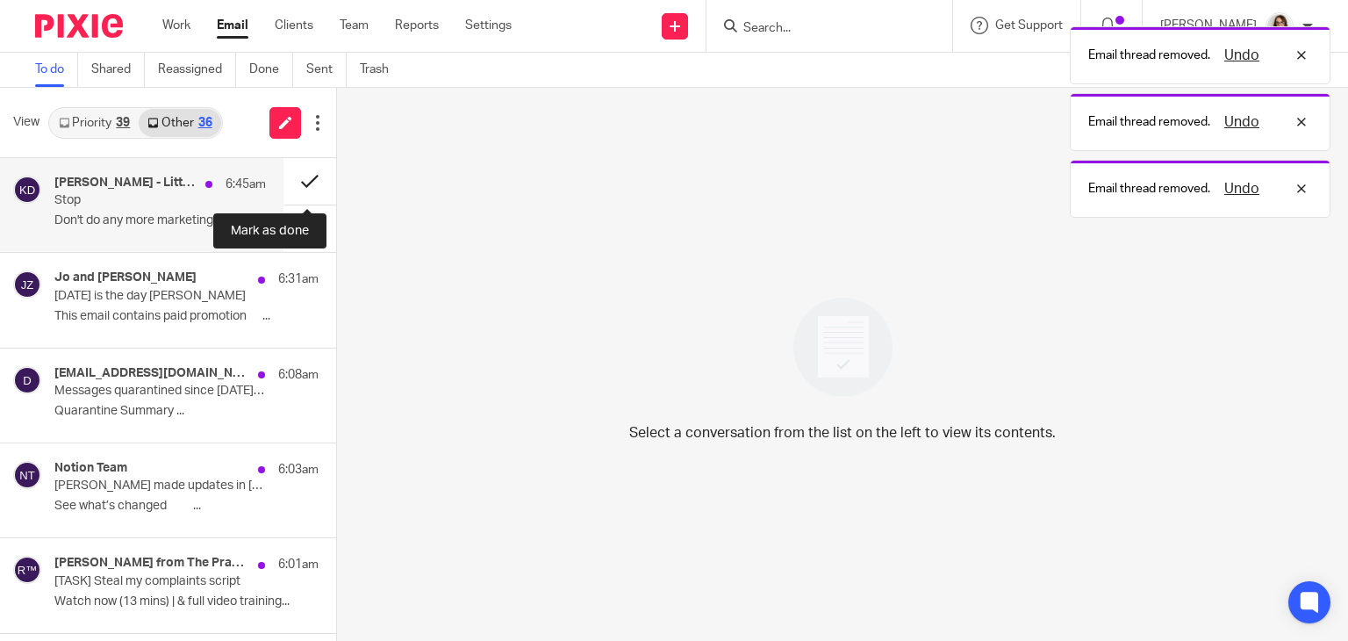
click at [295, 175] on button at bounding box center [309, 181] width 53 height 47
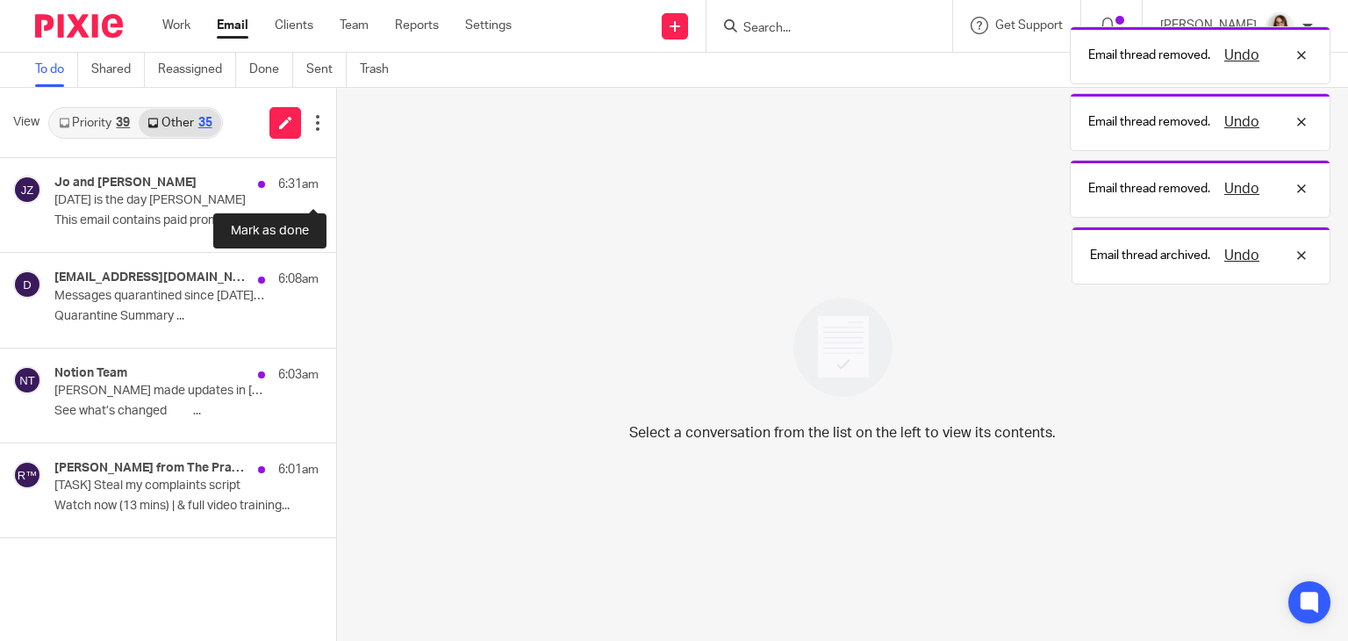
click at [336, 175] on button at bounding box center [343, 181] width 14 height 47
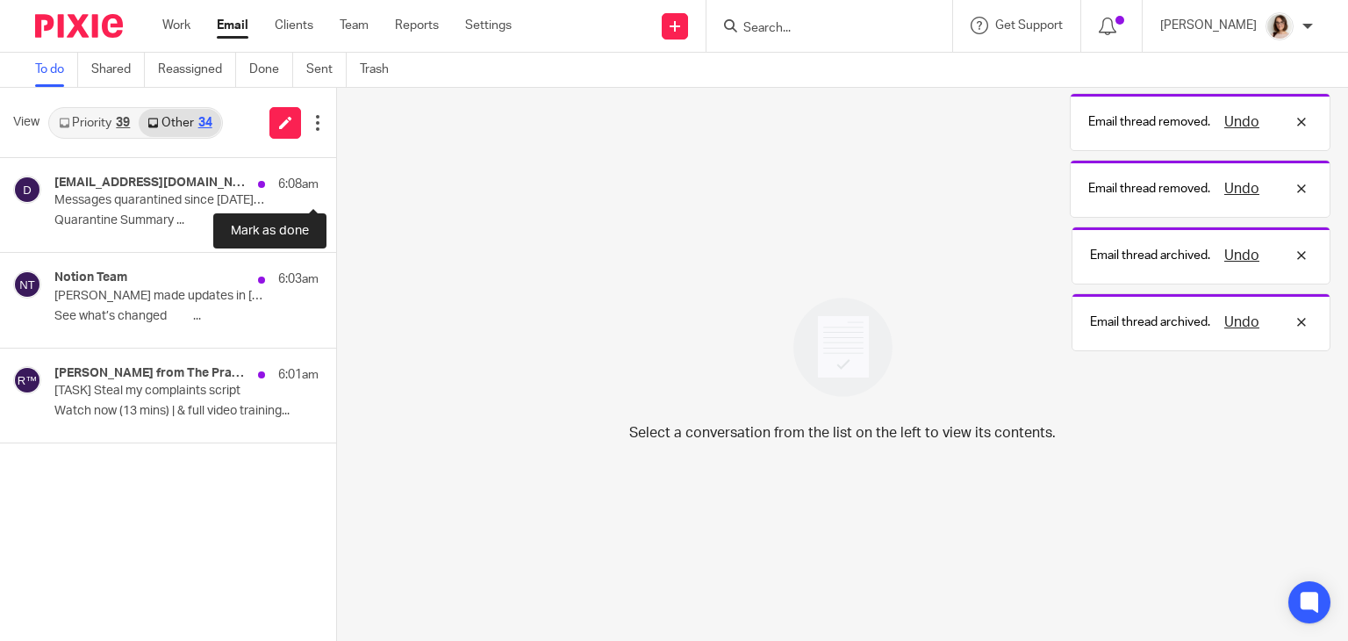
click at [336, 175] on button at bounding box center [343, 181] width 14 height 47
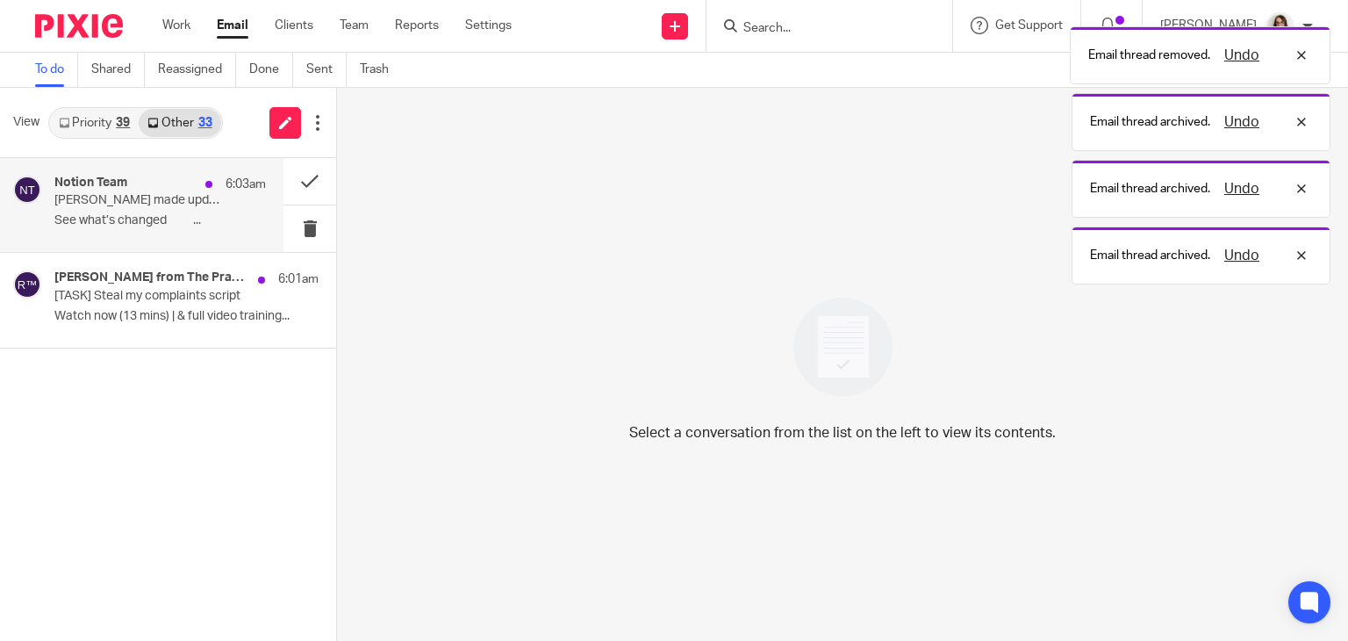
click at [240, 198] on div "Notion Team 6:03am Perpetua Harris made updates in Carter Clear See what’s chan…" at bounding box center [159, 204] width 211 height 59
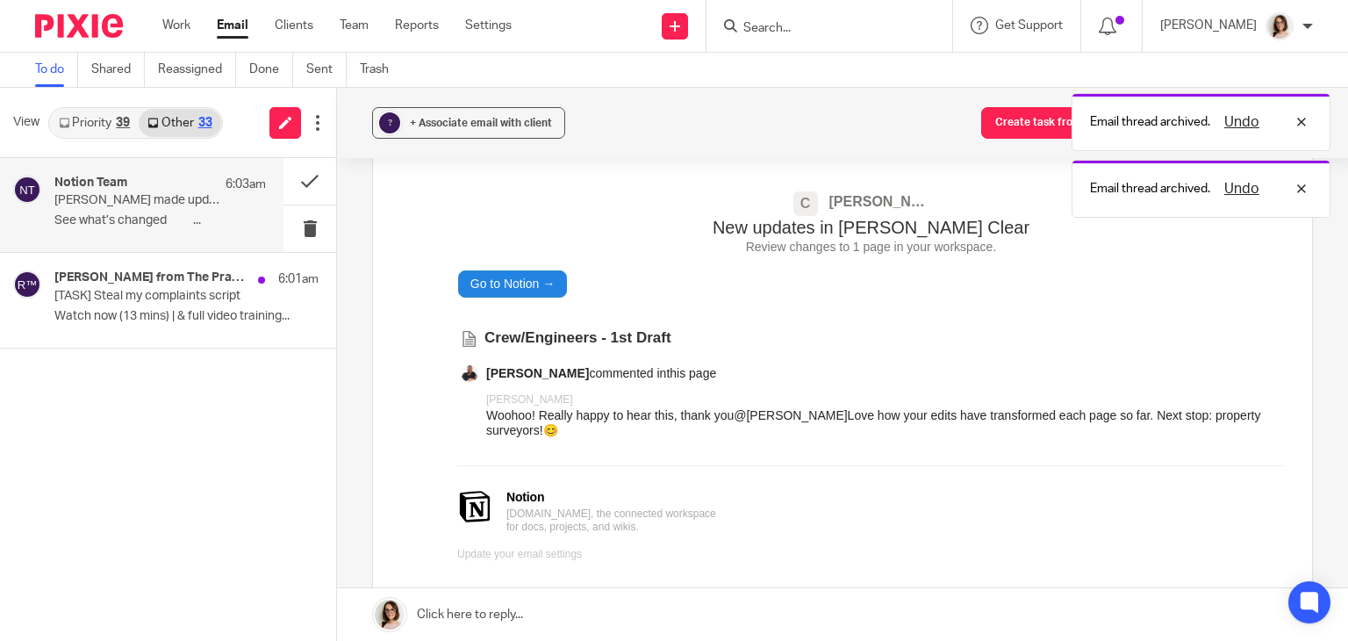
scroll to position [175, 0]
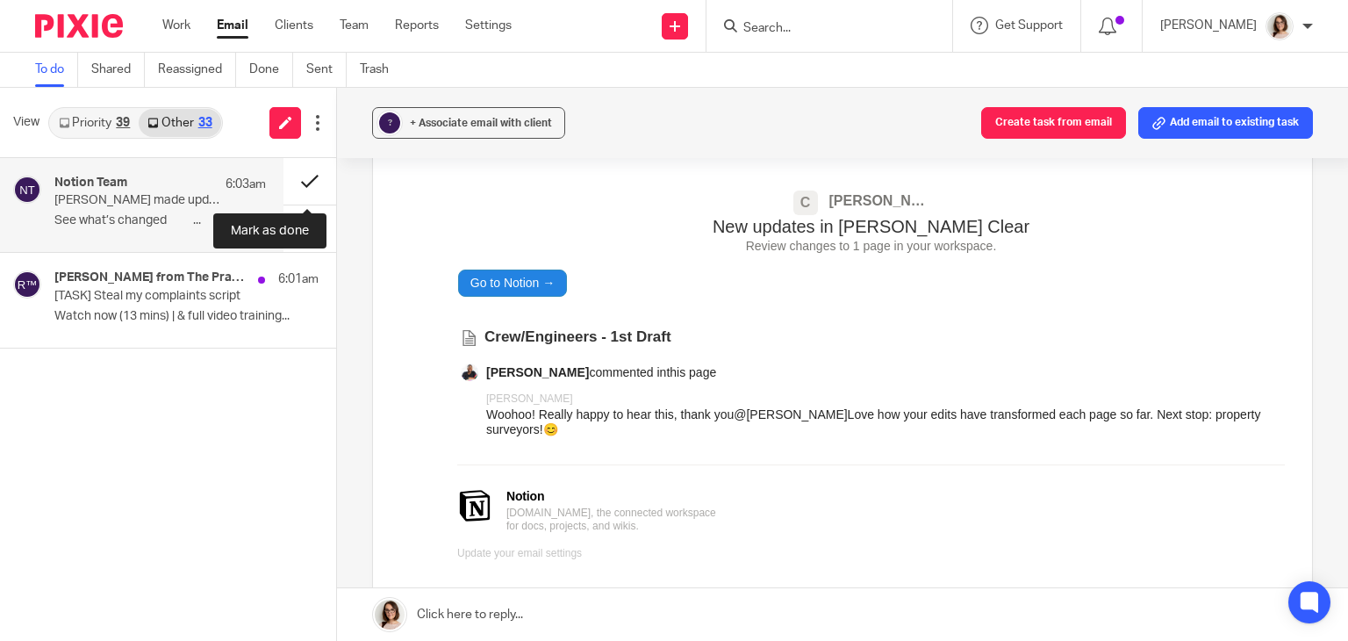
click at [303, 179] on button at bounding box center [309, 181] width 53 height 47
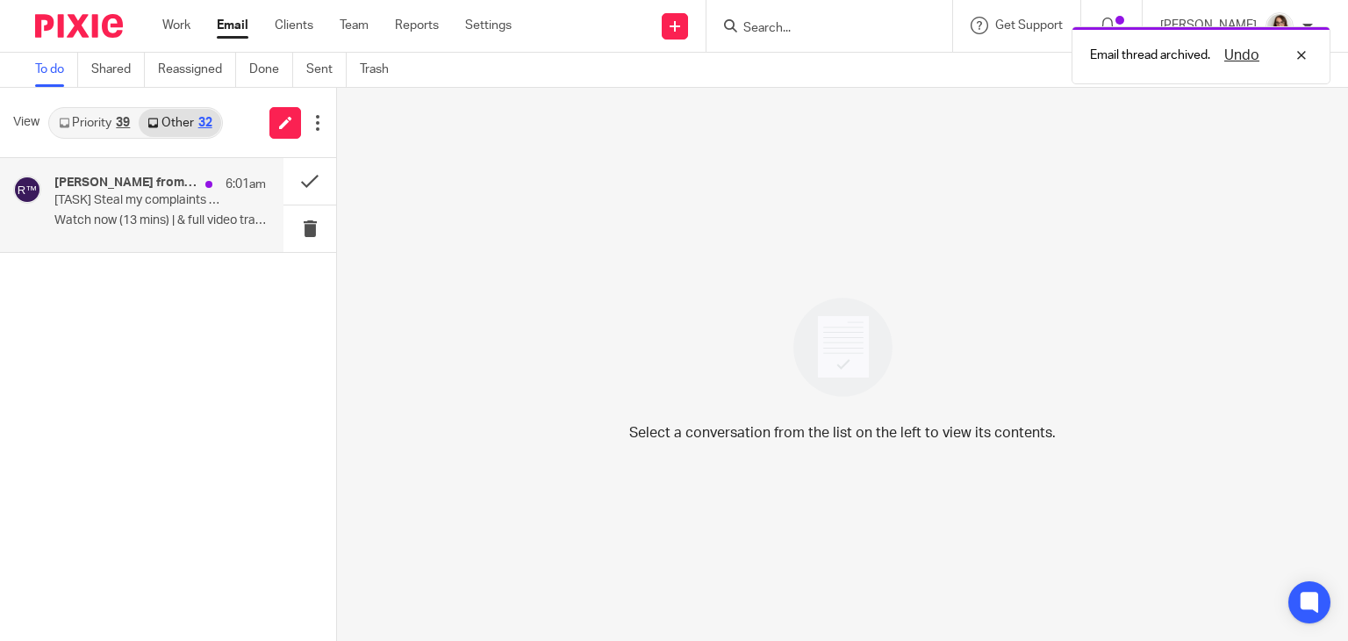
click at [202, 204] on p "[TASK] Steal my complaints script" at bounding box center [138, 200] width 169 height 15
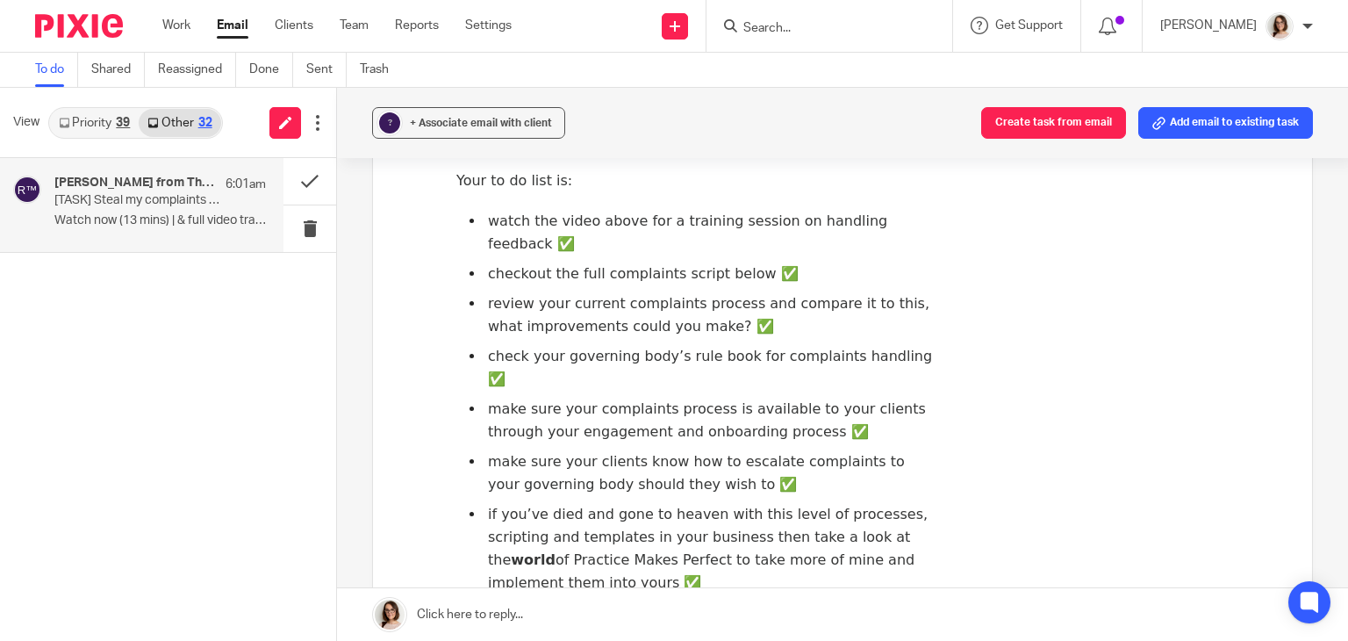
scroll to position [885, 0]
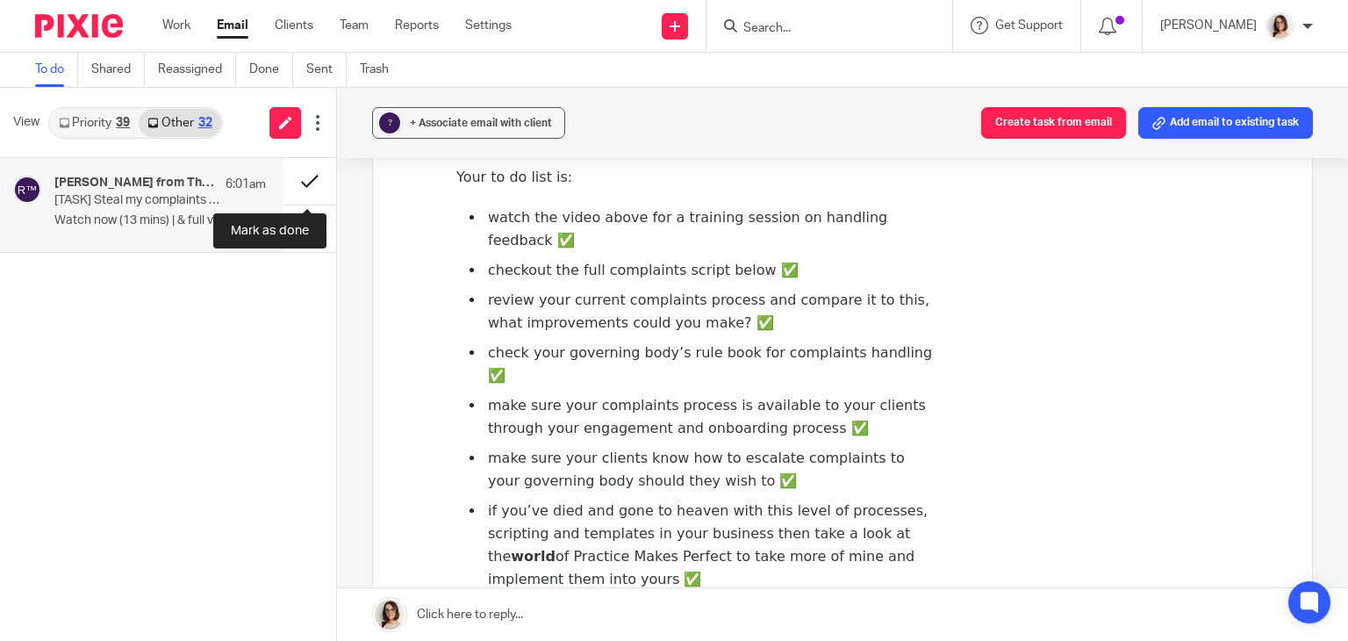
click at [307, 183] on button at bounding box center [309, 181] width 53 height 47
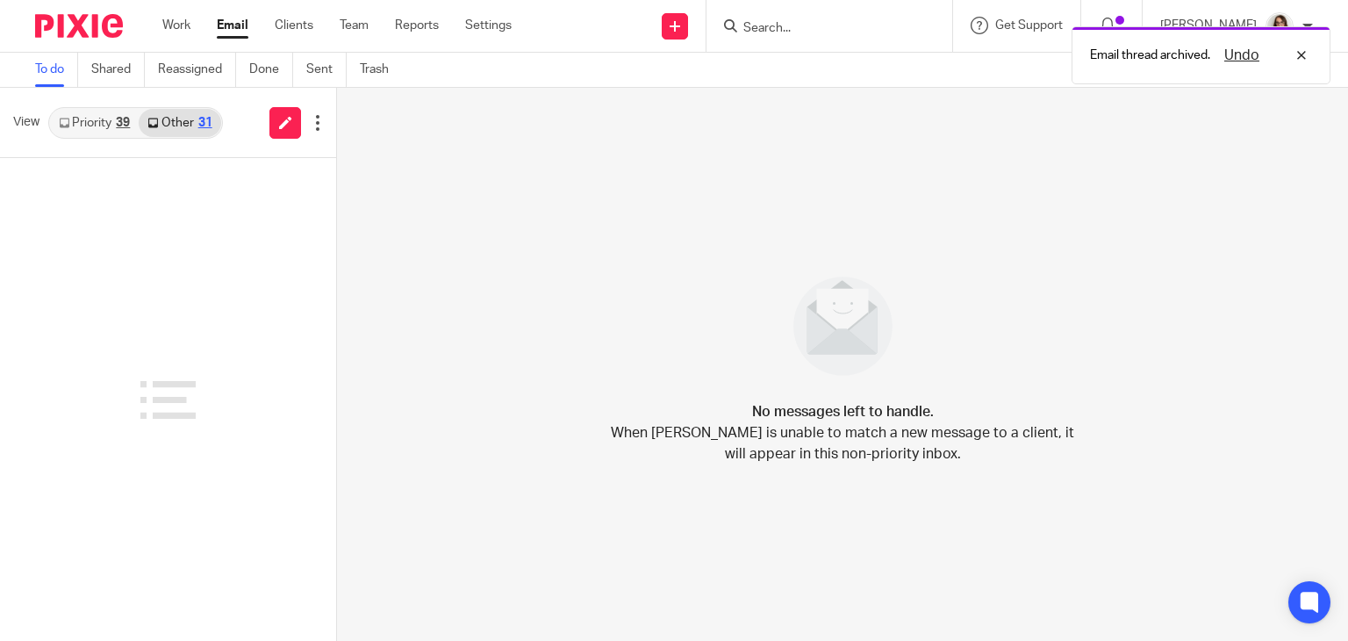
click at [233, 26] on link "Email" at bounding box center [233, 26] width 32 height 18
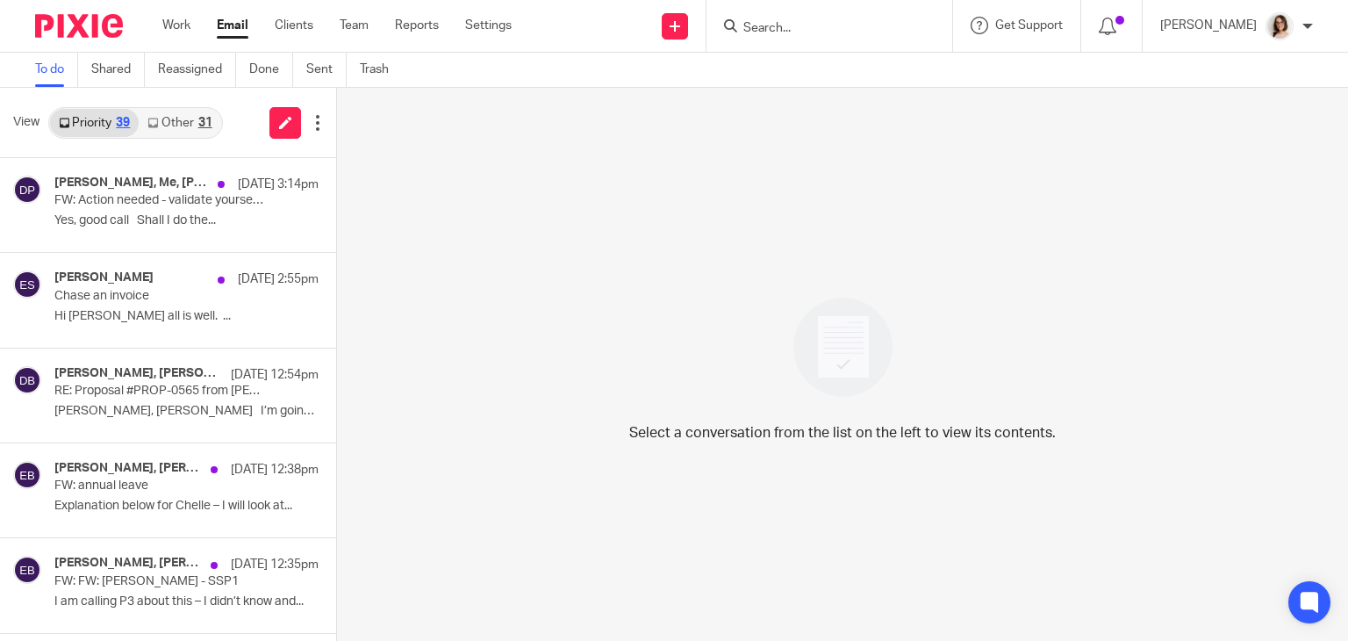
click at [183, 120] on link "Other 31" at bounding box center [180, 123] width 82 height 28
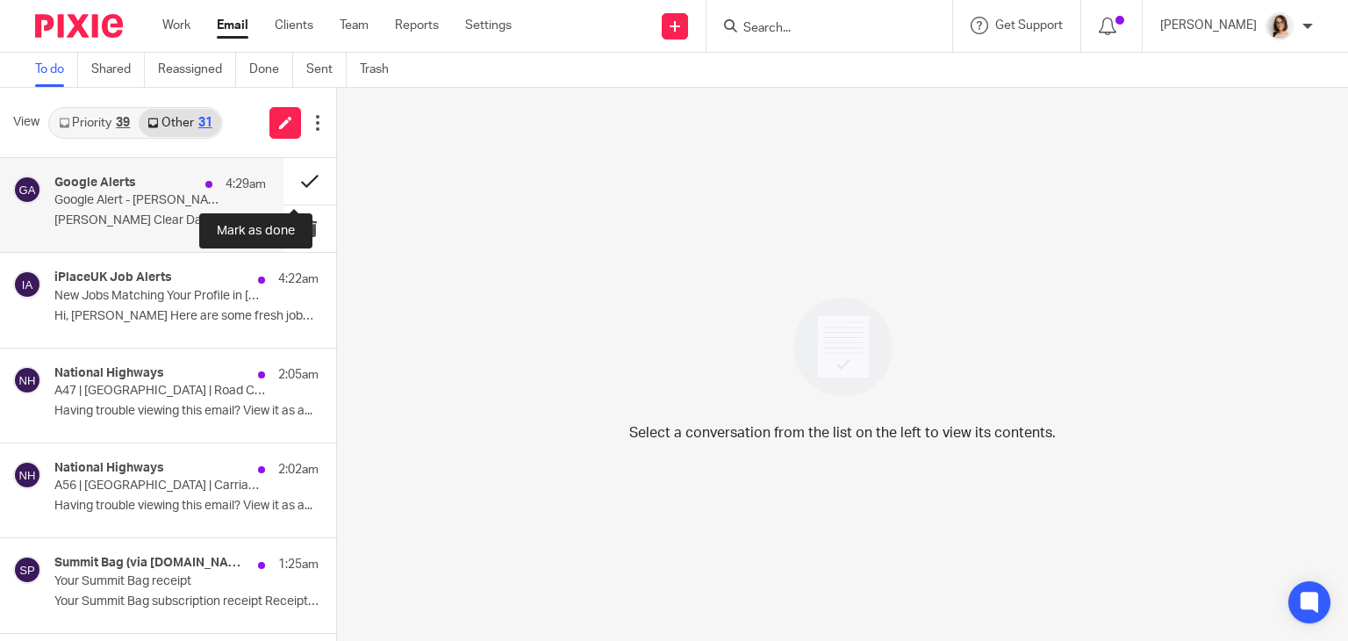
click at [294, 180] on button at bounding box center [309, 181] width 53 height 47
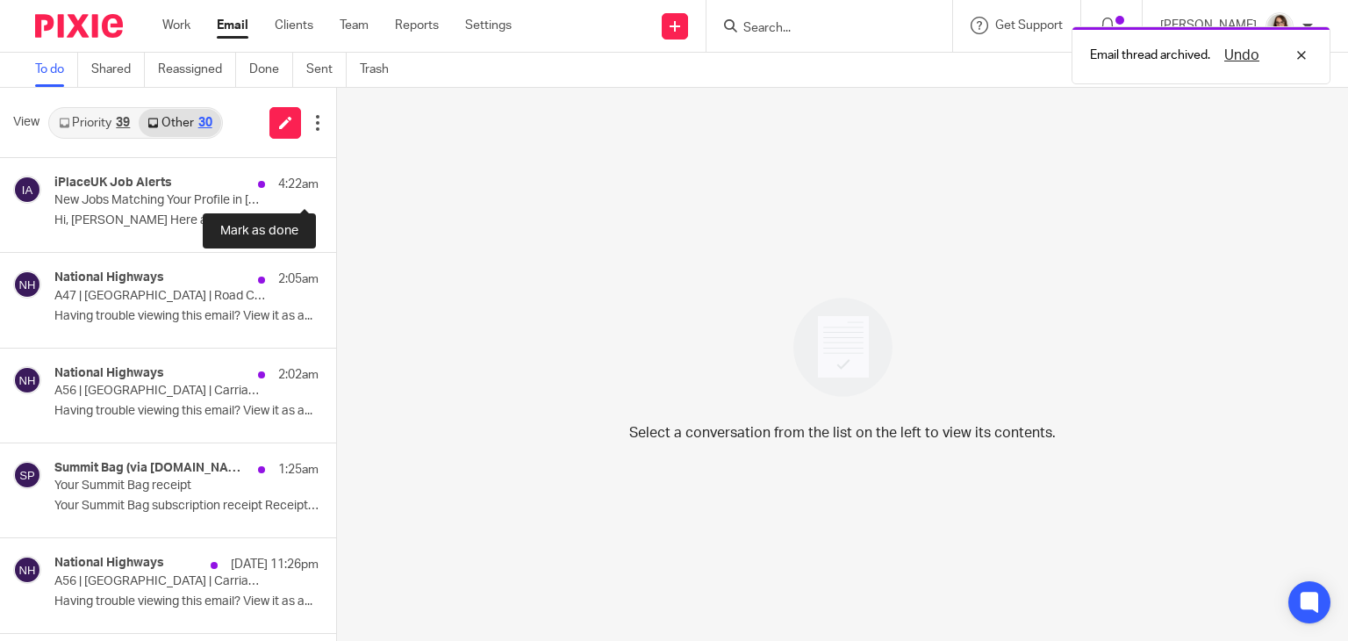
click at [336, 180] on button at bounding box center [343, 181] width 14 height 47
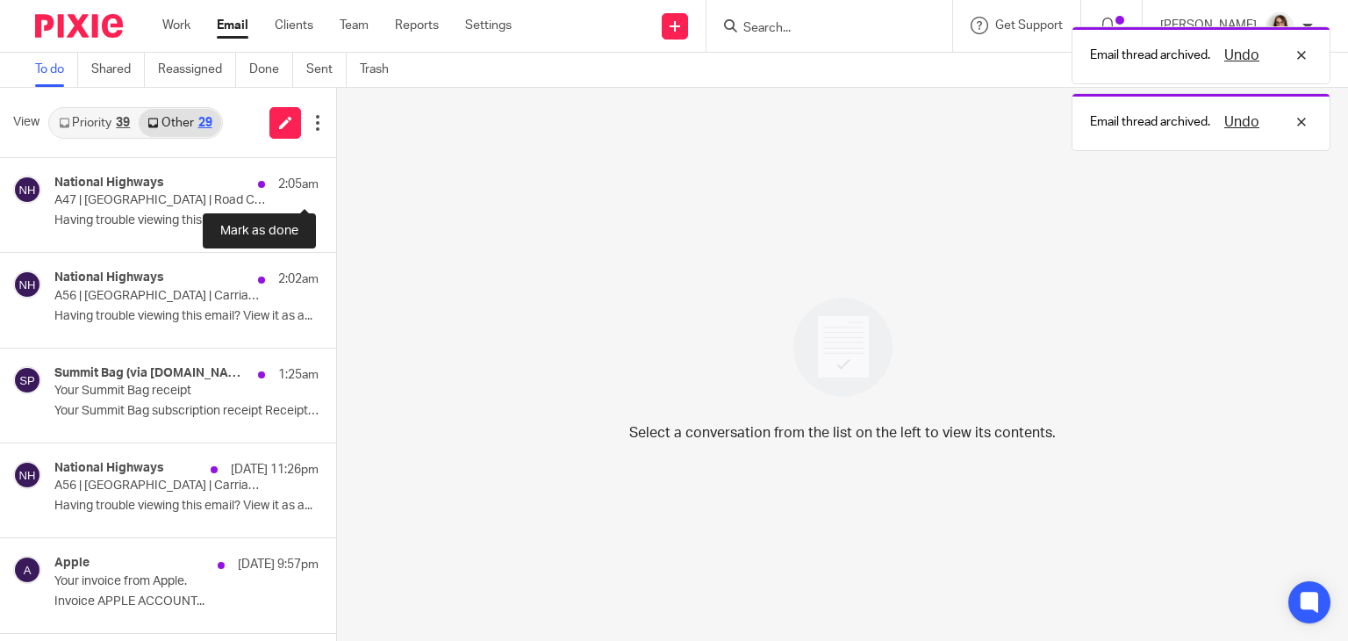
click at [336, 180] on button at bounding box center [343, 181] width 14 height 47
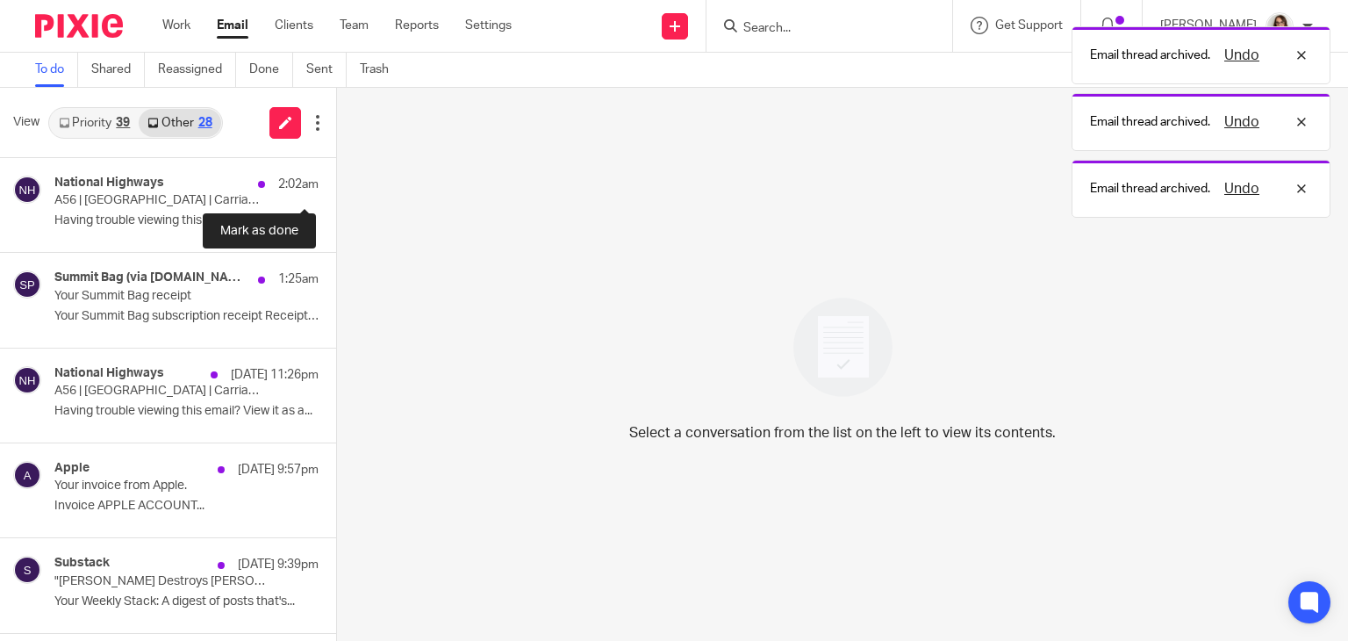
click at [336, 180] on button at bounding box center [343, 181] width 14 height 47
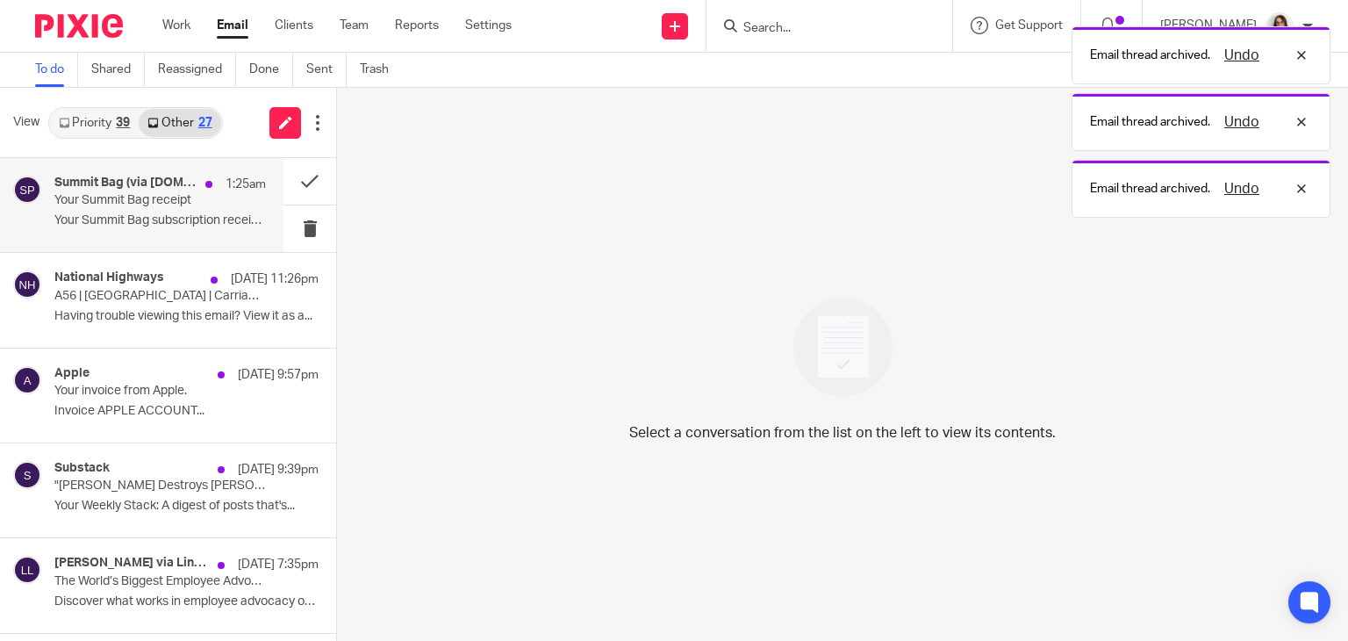
click at [204, 208] on p "Your Summit Bag receipt" at bounding box center [138, 200] width 169 height 15
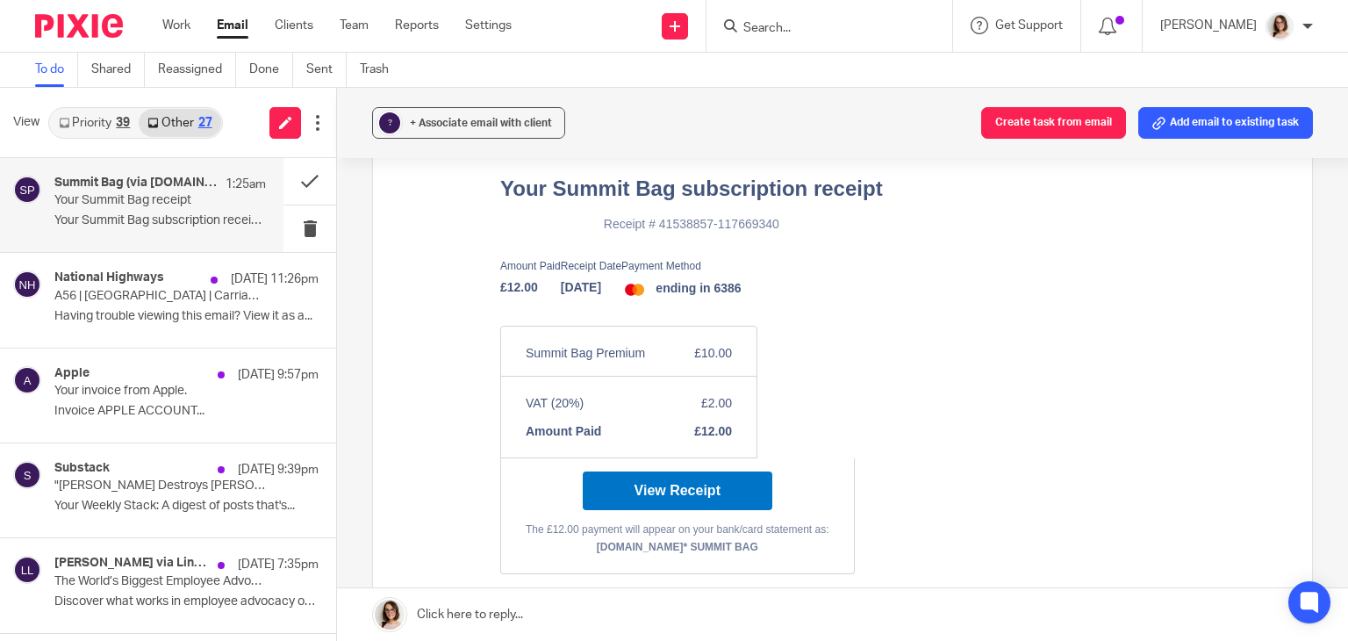
scroll to position [318, 0]
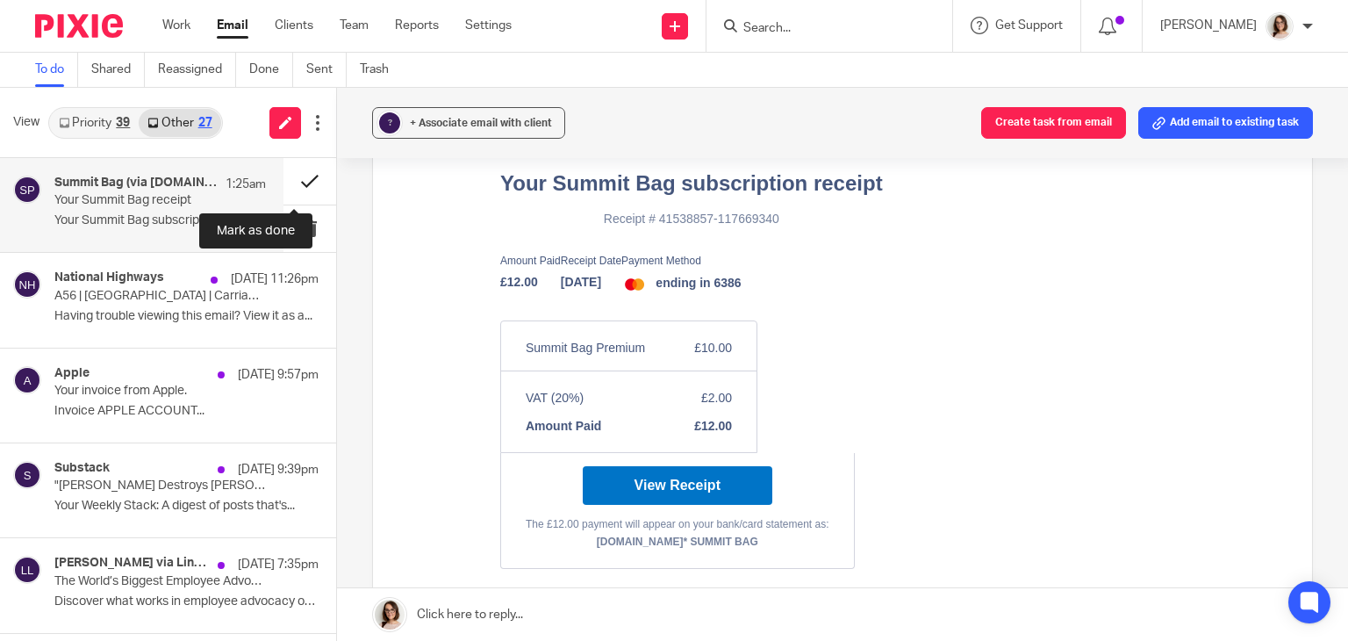
click at [290, 180] on button at bounding box center [309, 181] width 53 height 47
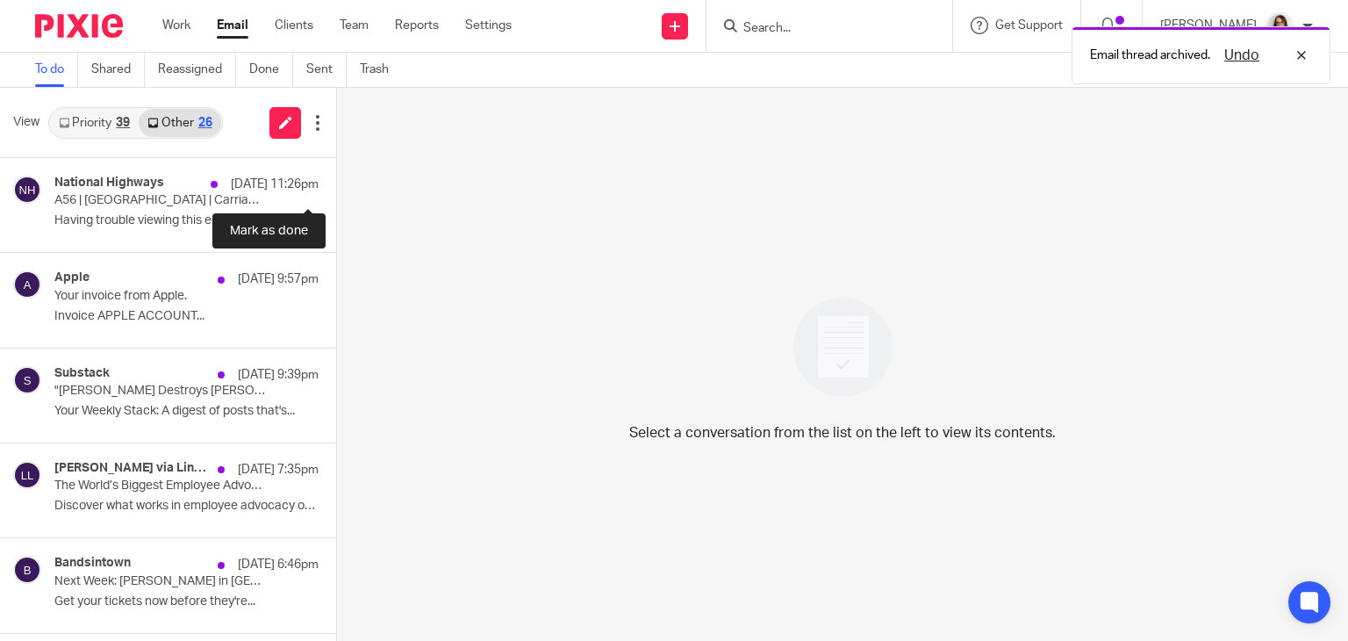
click at [336, 180] on button at bounding box center [343, 181] width 14 height 47
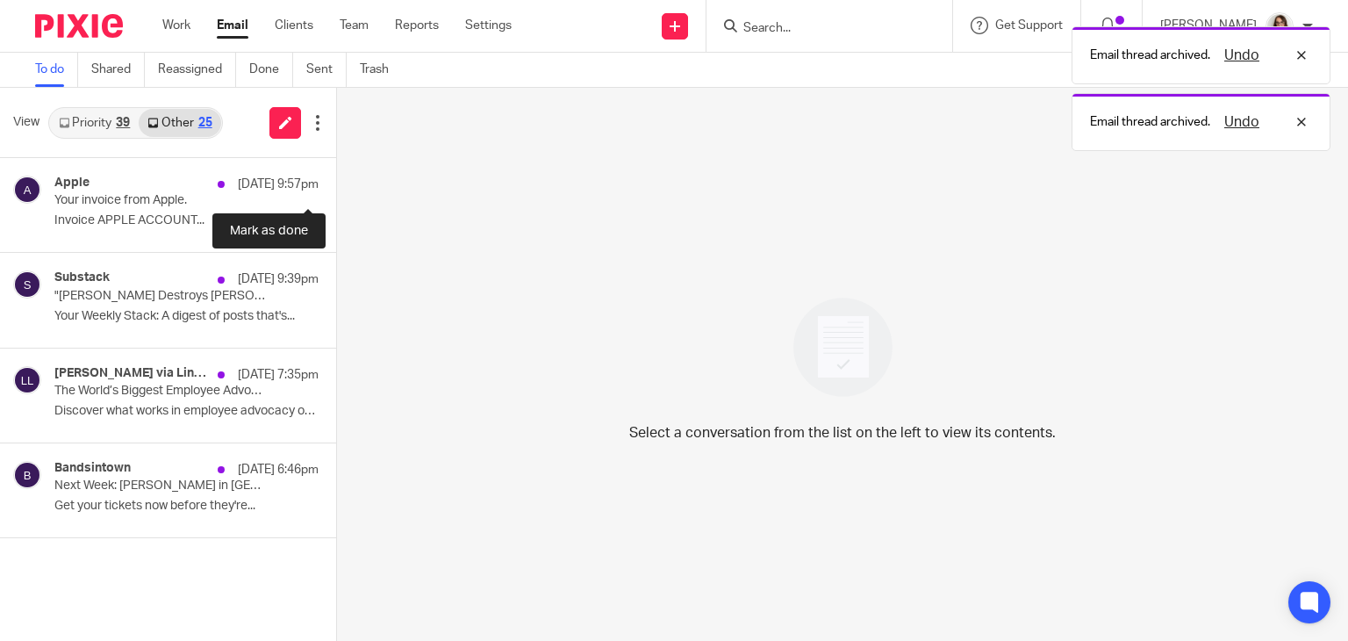
click at [336, 180] on button at bounding box center [343, 181] width 14 height 47
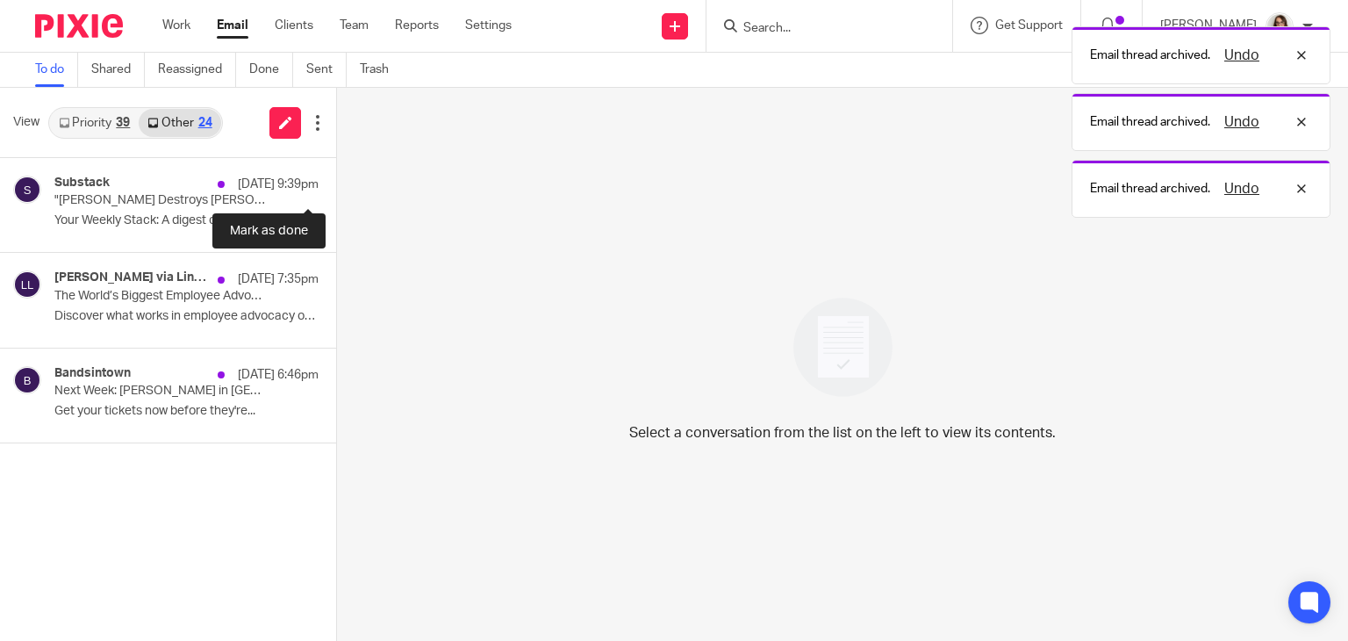
click at [336, 180] on button at bounding box center [343, 181] width 14 height 47
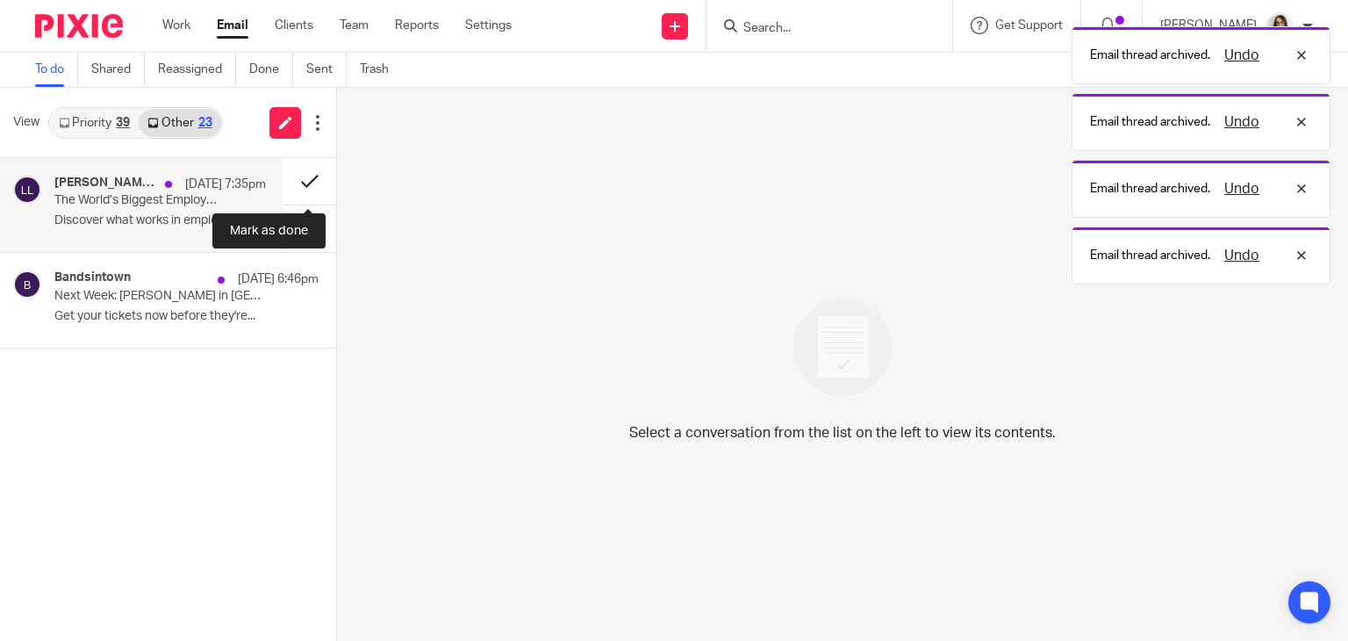
click at [297, 182] on button at bounding box center [309, 181] width 53 height 47
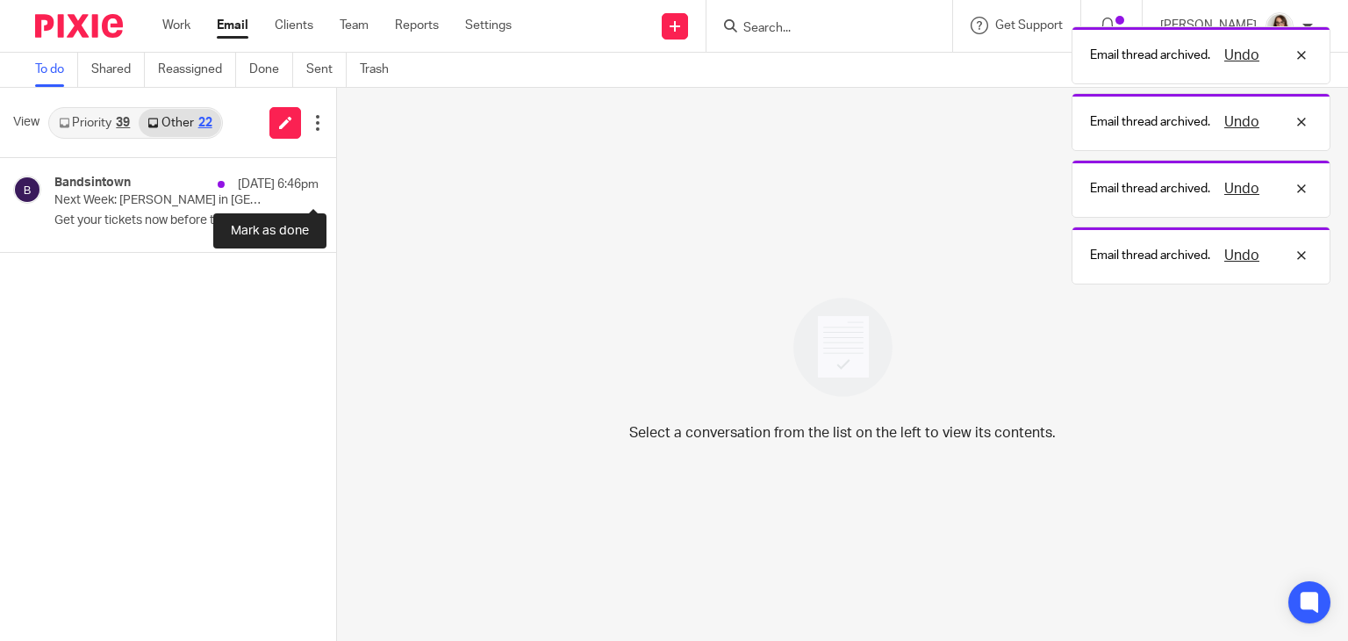
click at [336, 182] on button at bounding box center [343, 181] width 14 height 47
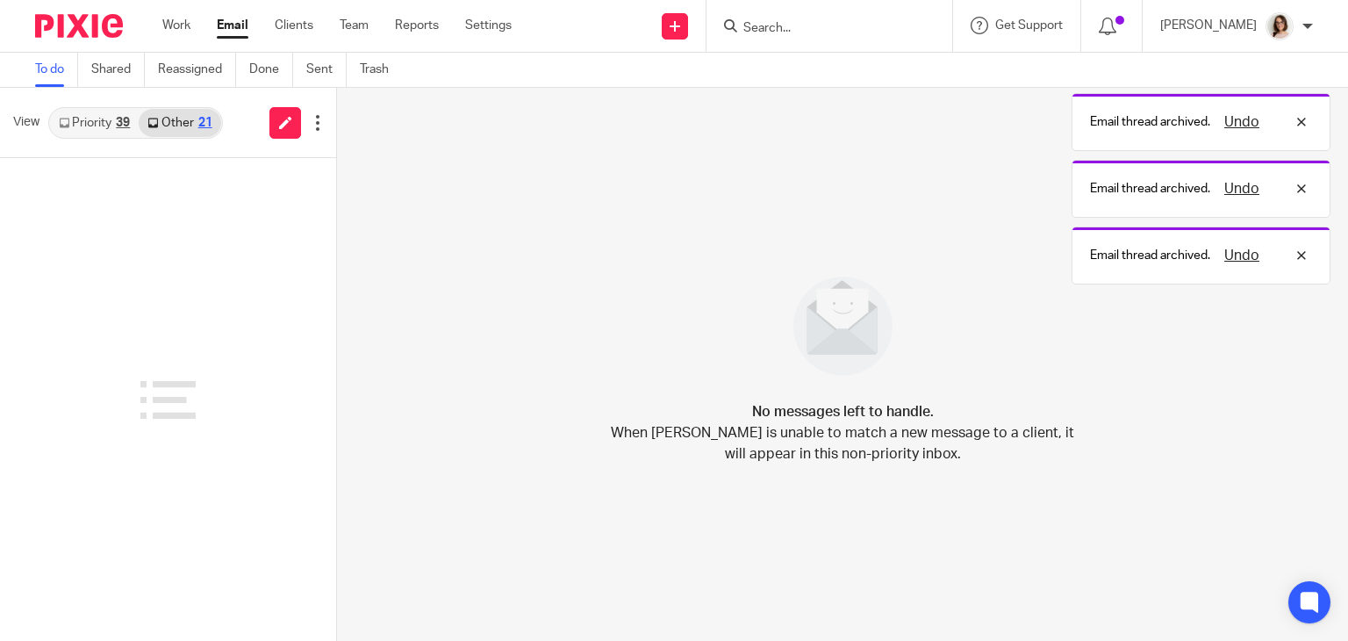
click at [230, 32] on link "Email" at bounding box center [233, 26] width 32 height 18
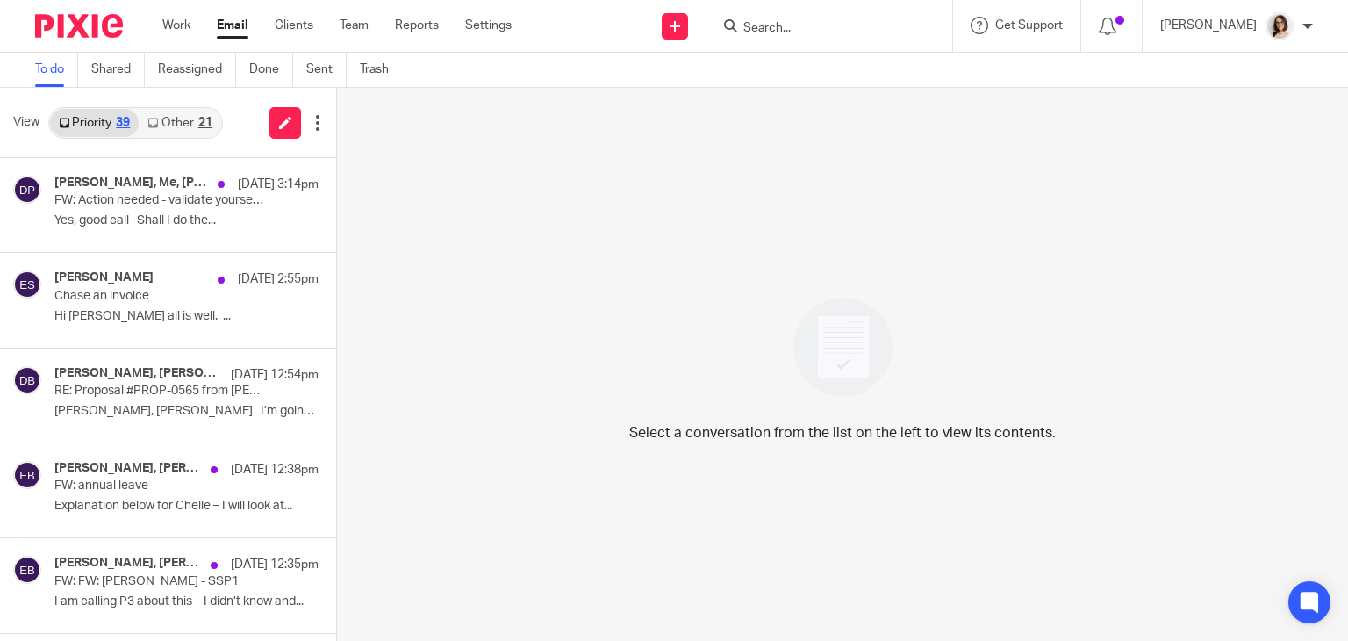
click at [163, 122] on link "Other 21" at bounding box center [180, 123] width 82 height 28
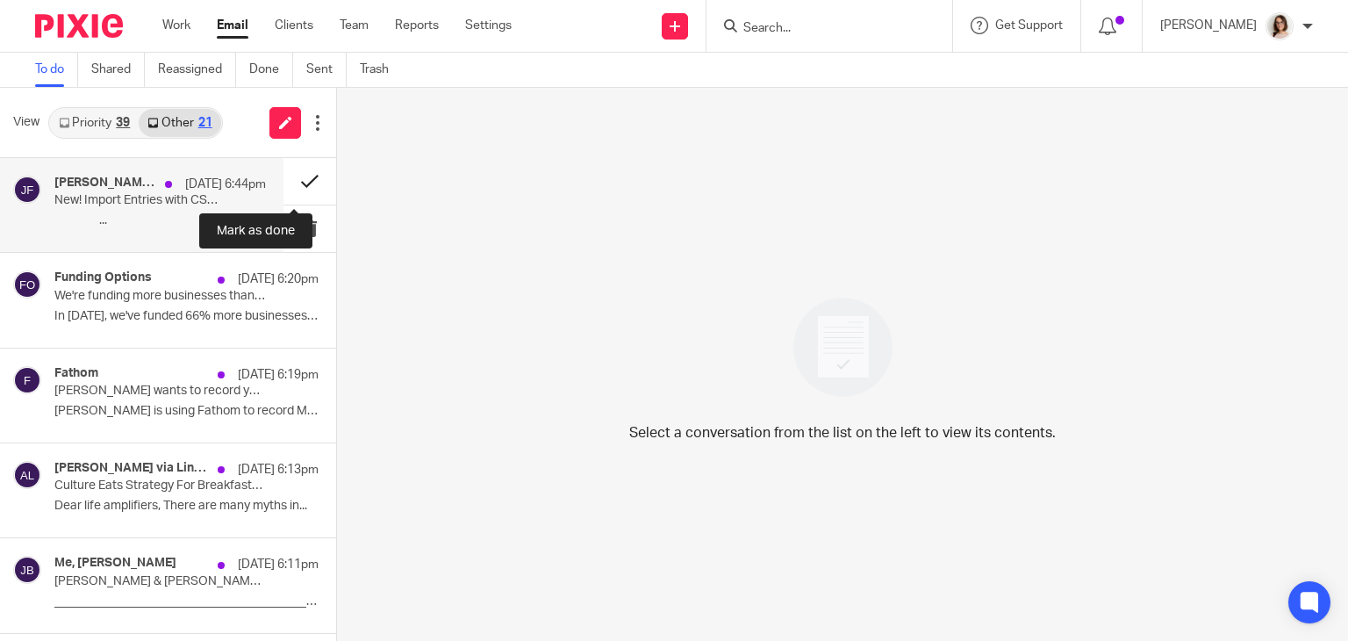
click at [283, 181] on button at bounding box center [309, 181] width 53 height 47
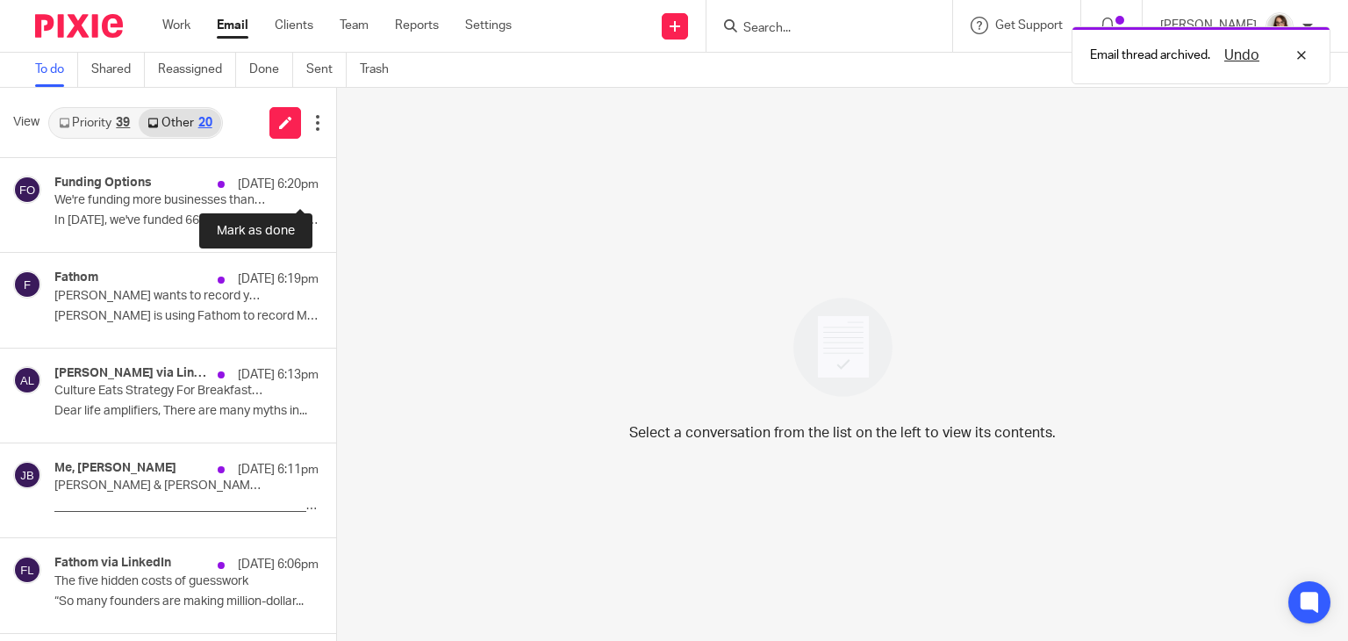
click at [336, 181] on button at bounding box center [343, 181] width 14 height 47
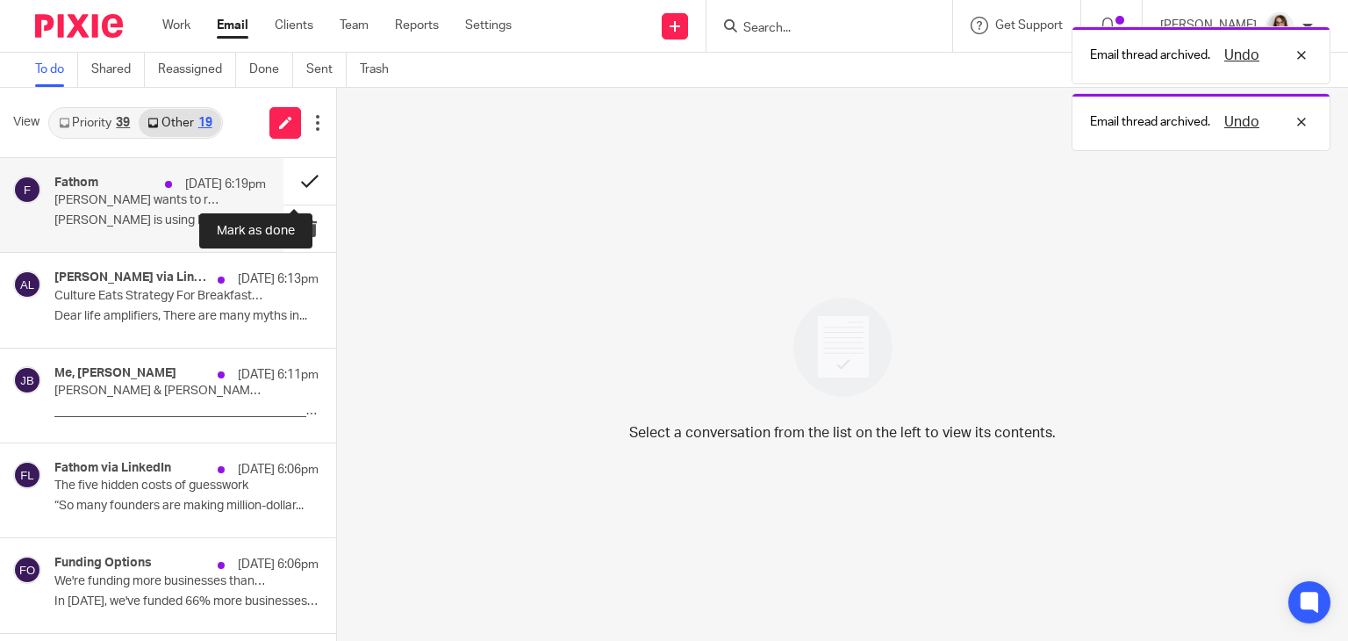
click at [296, 176] on button at bounding box center [309, 181] width 53 height 47
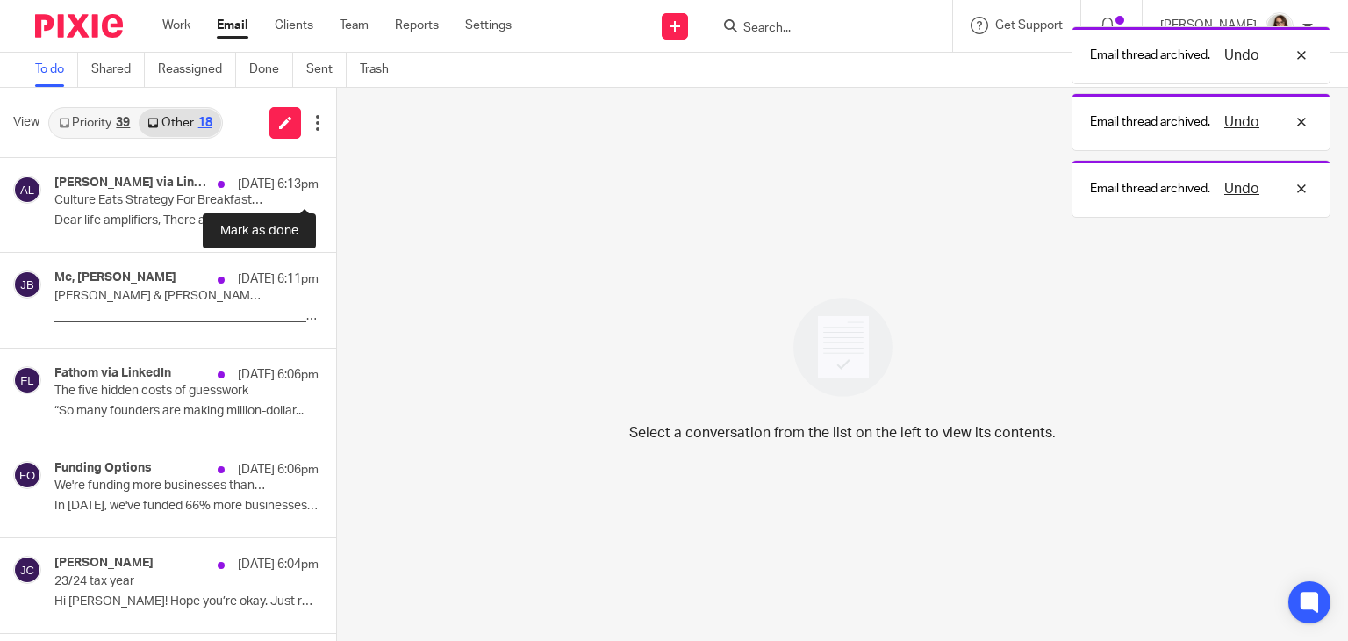
click at [336, 176] on button at bounding box center [343, 181] width 14 height 47
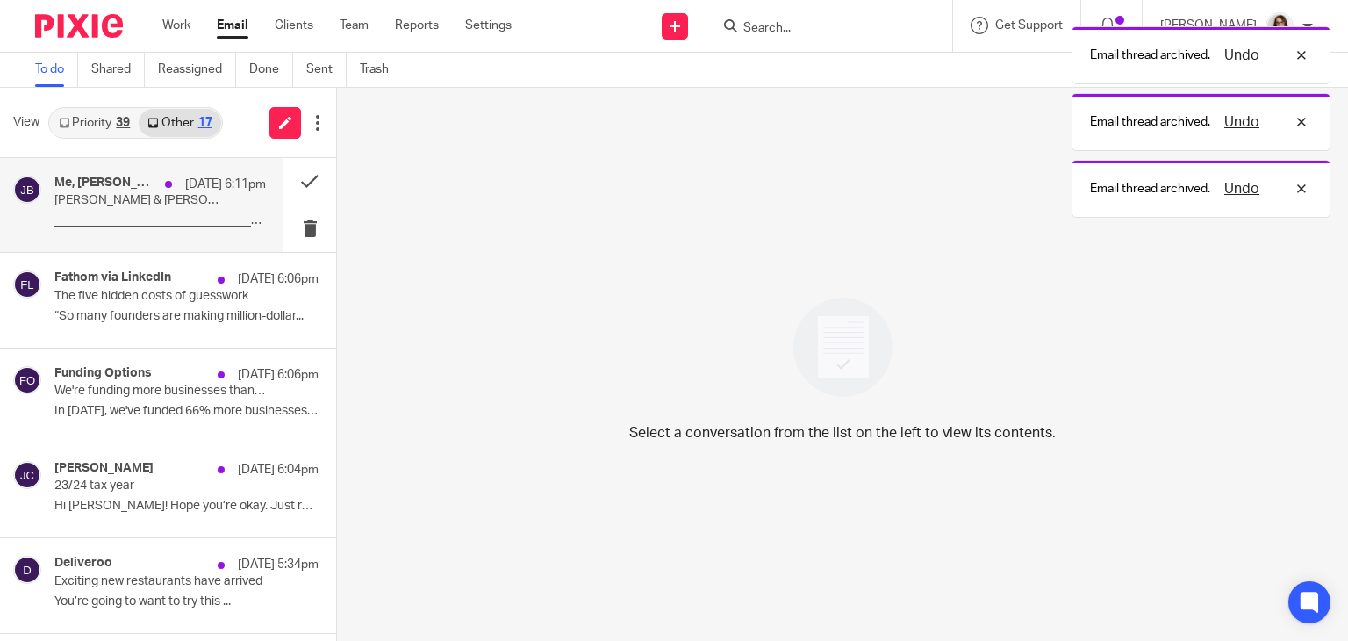
click at [214, 206] on div "Me, Jay Blake 16 Sep 6:11pm Ruth & Caroline - Payroll Advice Hour _____________…" at bounding box center [159, 204] width 211 height 59
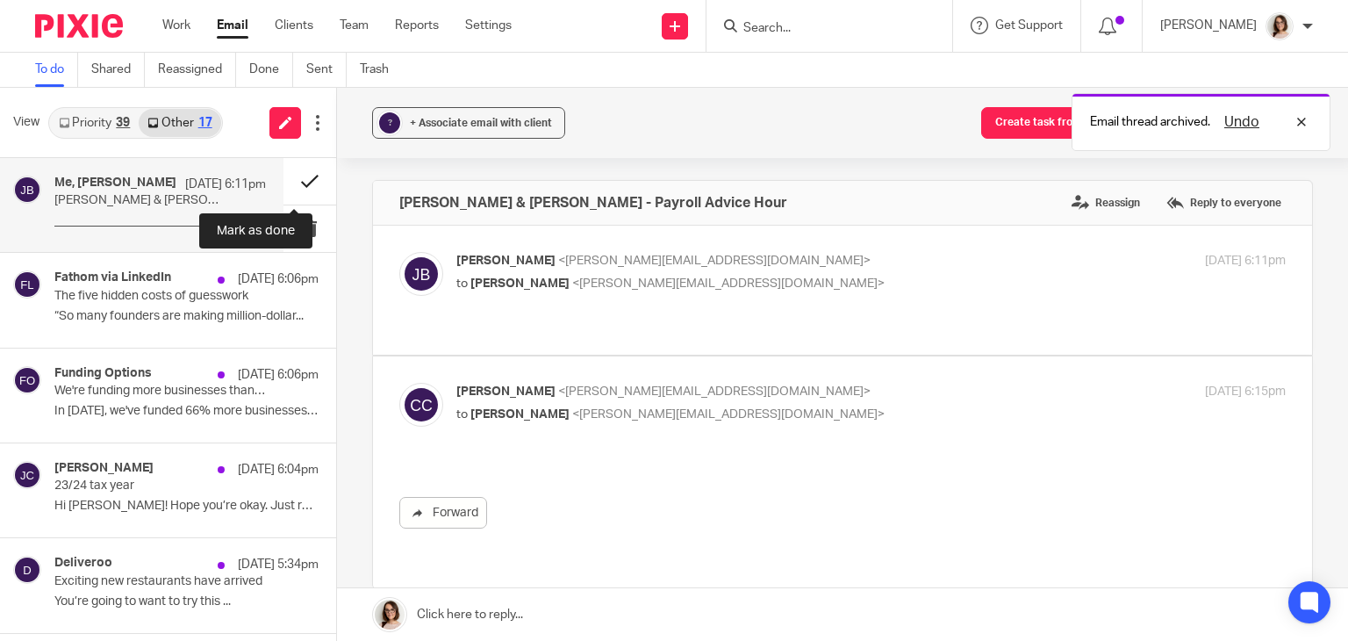
click at [291, 182] on button at bounding box center [309, 181] width 53 height 47
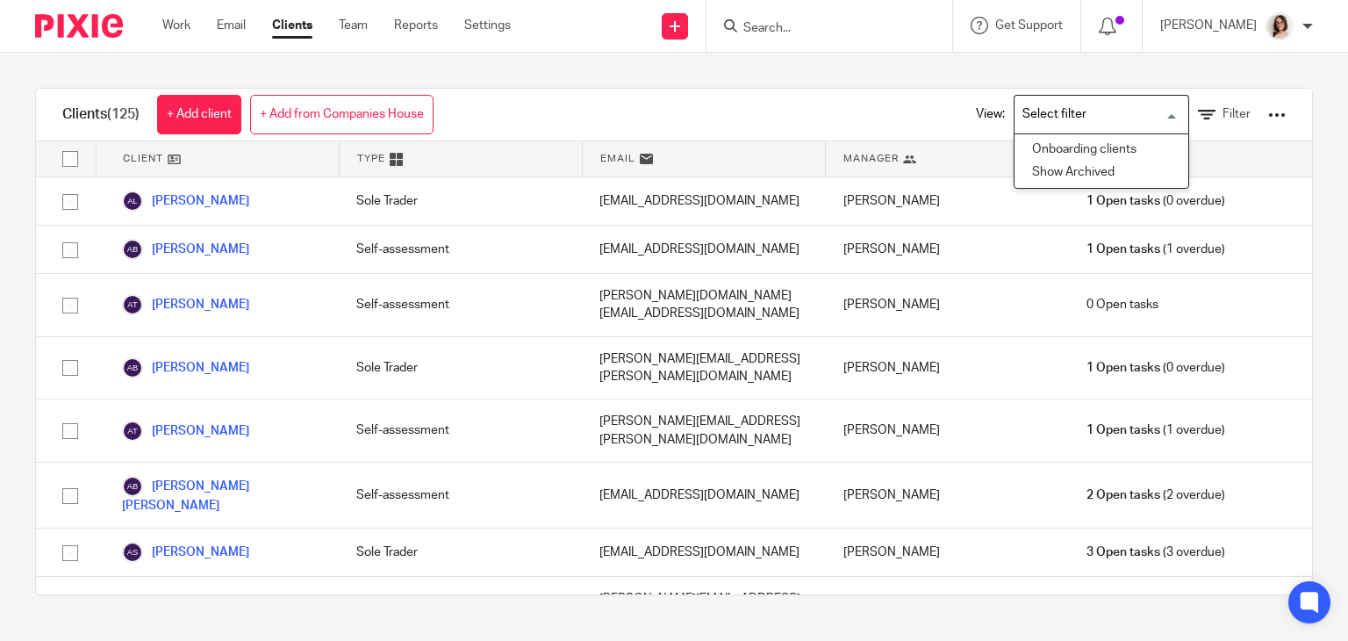
click at [1113, 117] on input "Search for option" at bounding box center [1097, 114] width 162 height 31
click at [1038, 168] on li "Show Archived" at bounding box center [1101, 172] width 174 height 23
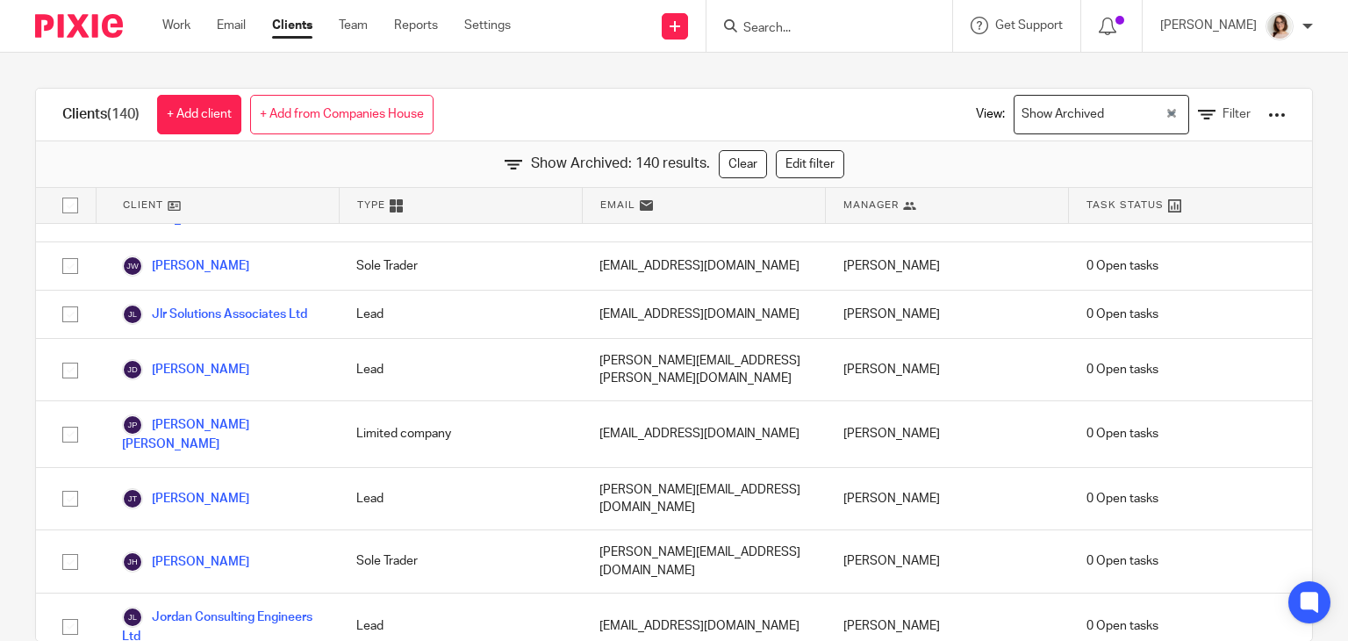
scroll to position [3313, 0]
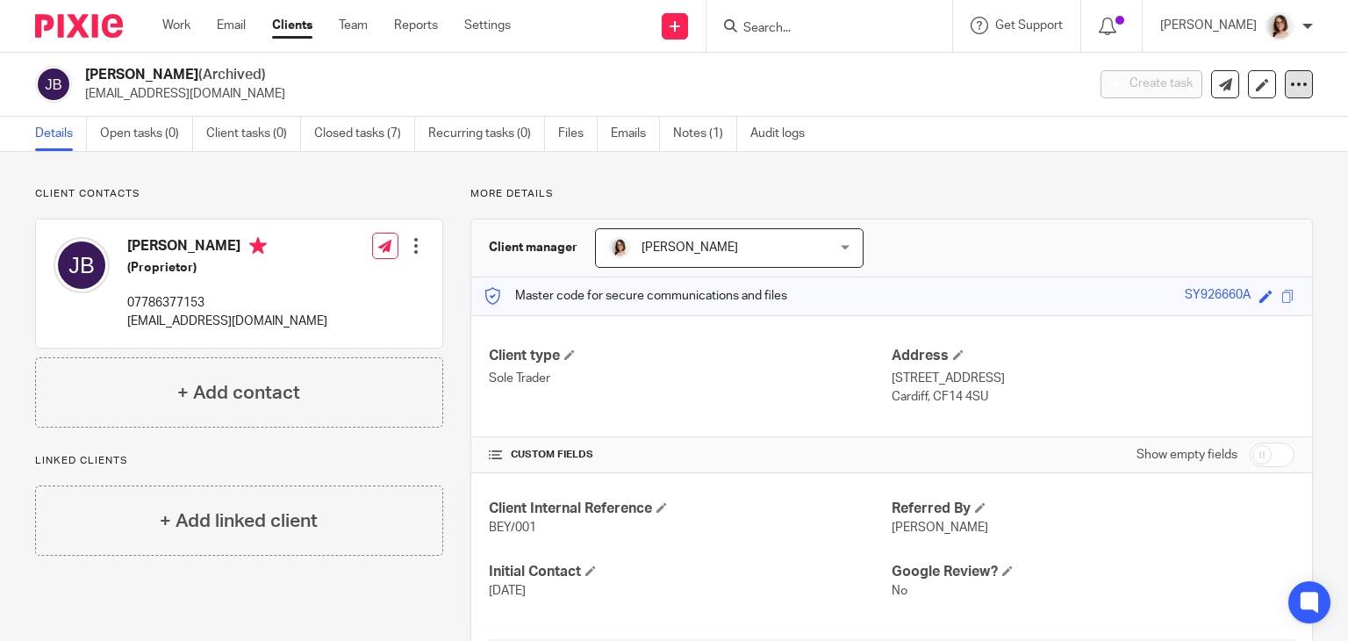
click at [1290, 76] on icon at bounding box center [1299, 84] width 18 height 18
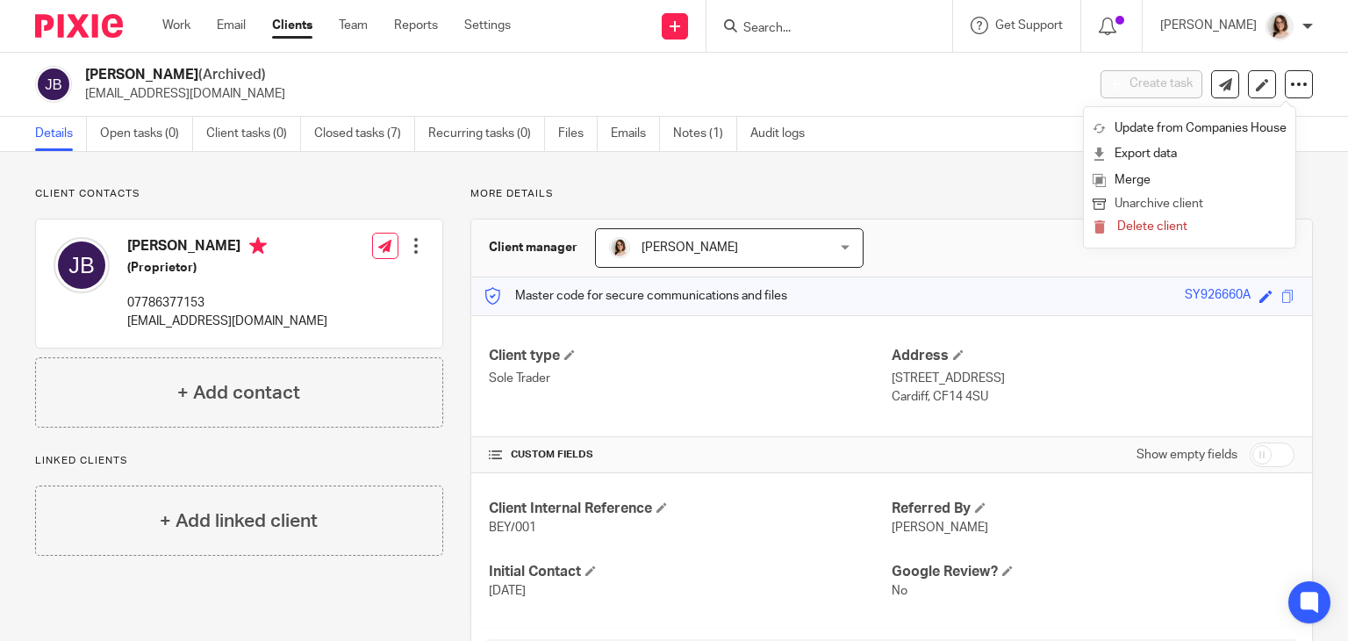
click at [1164, 206] on button "Unarchive client" at bounding box center [1189, 204] width 194 height 23
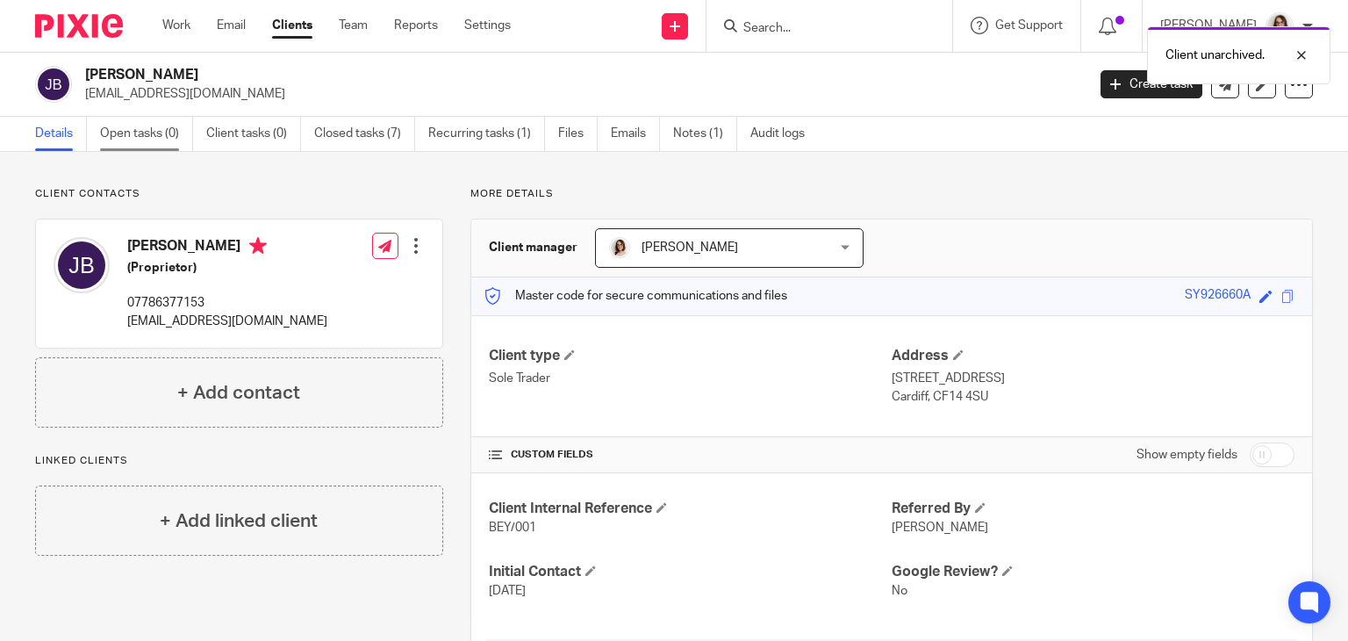
click at [143, 139] on link "Open tasks (0)" at bounding box center [146, 134] width 93 height 34
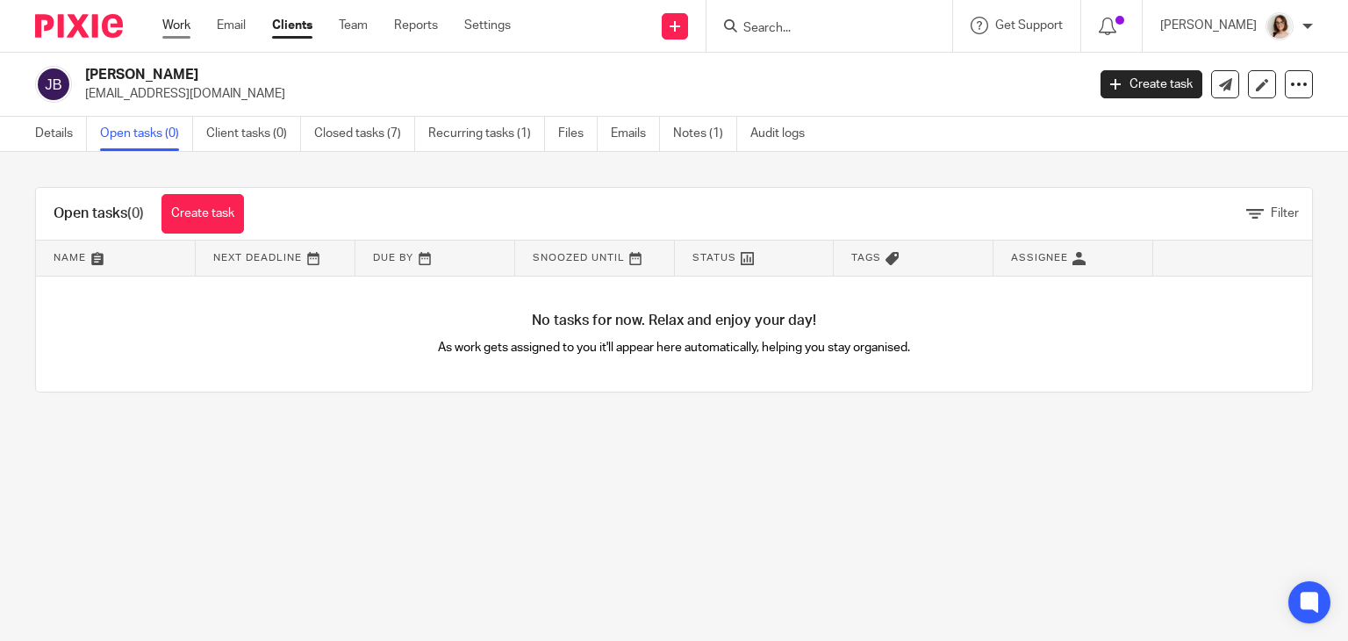
click at [181, 23] on link "Work" at bounding box center [176, 26] width 28 height 18
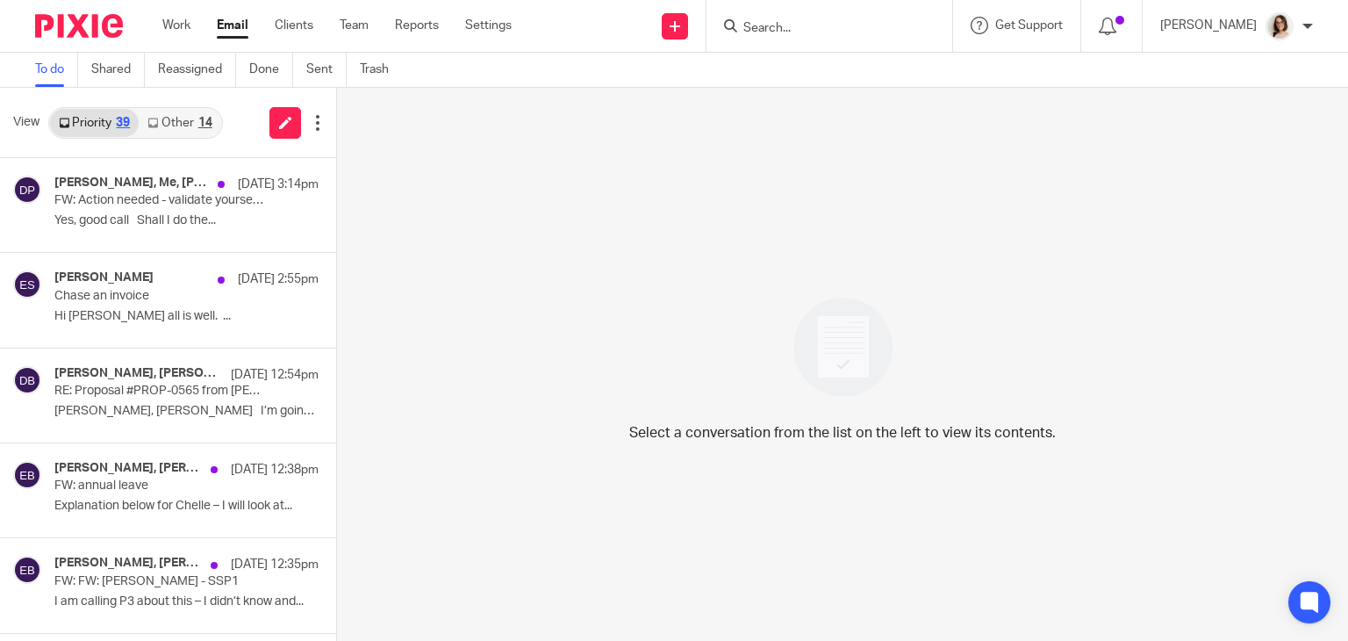
click at [162, 122] on link "Other 14" at bounding box center [180, 123] width 82 height 28
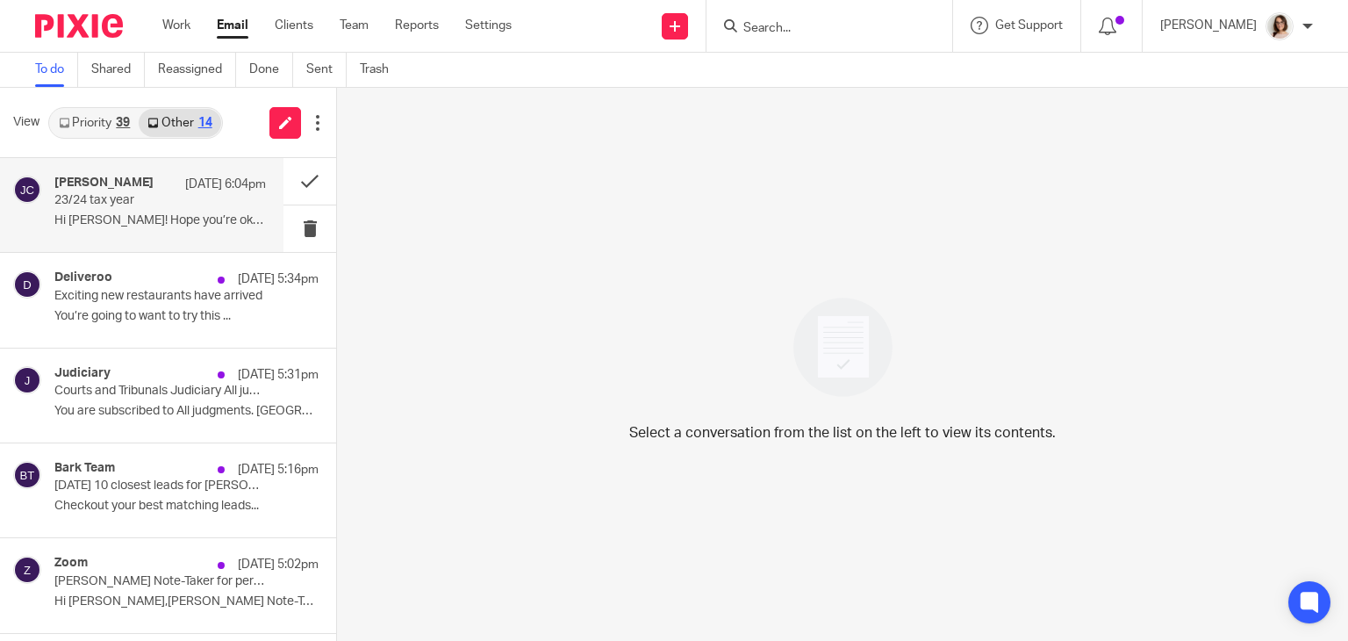
click at [227, 186] on p "[DATE] 6:04pm" at bounding box center [225, 184] width 81 height 18
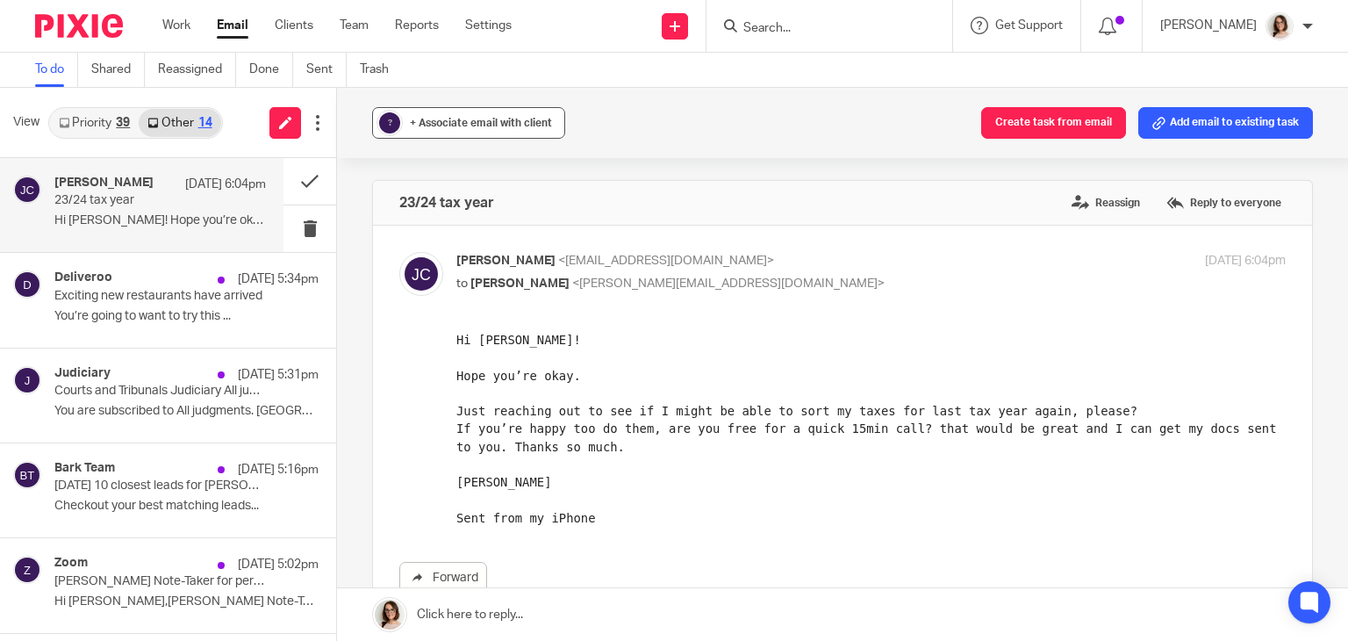
click at [454, 115] on div "+ Associate email with client" at bounding box center [481, 123] width 142 height 18
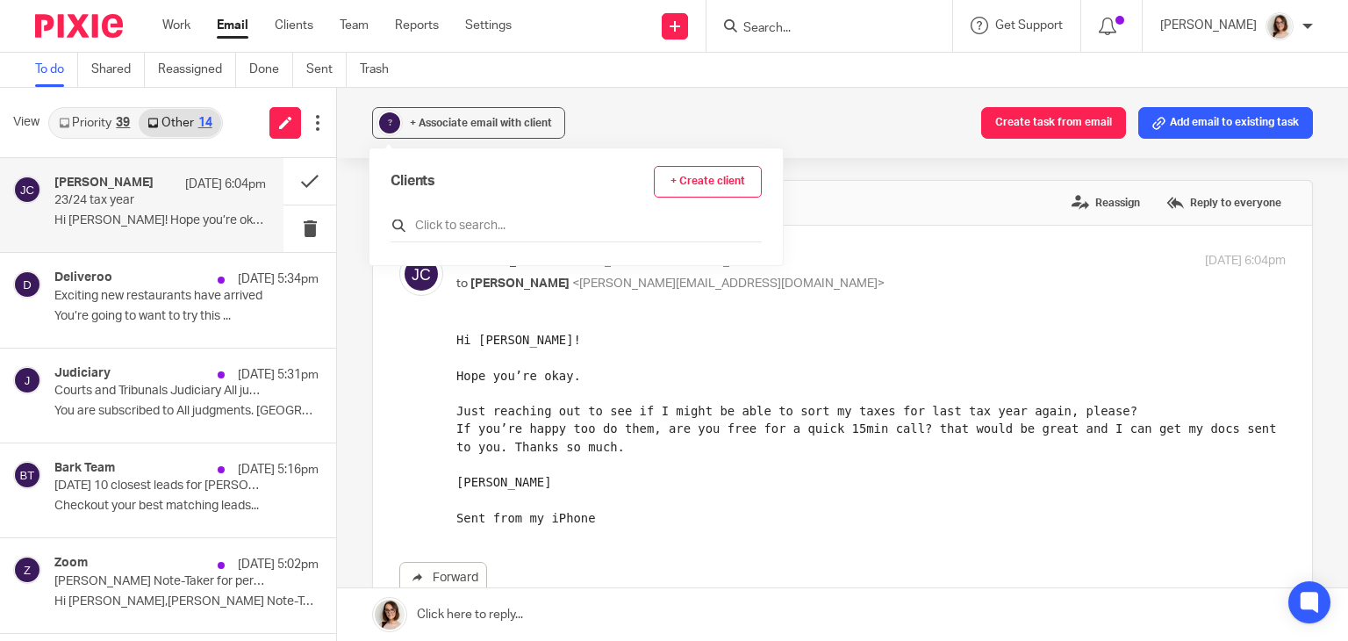
click at [441, 218] on input "text" at bounding box center [575, 226] width 371 height 18
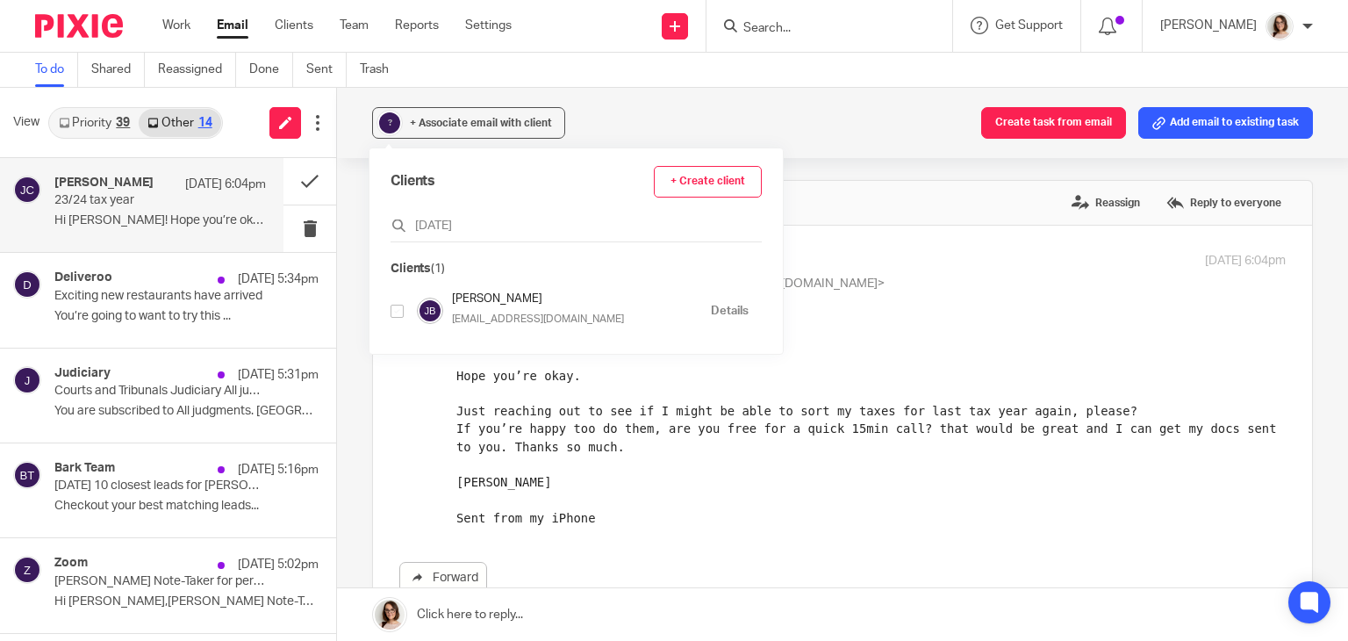
type input "jul"
click at [398, 310] on input "checkbox" at bounding box center [396, 310] width 13 height 13
checkbox input "true"
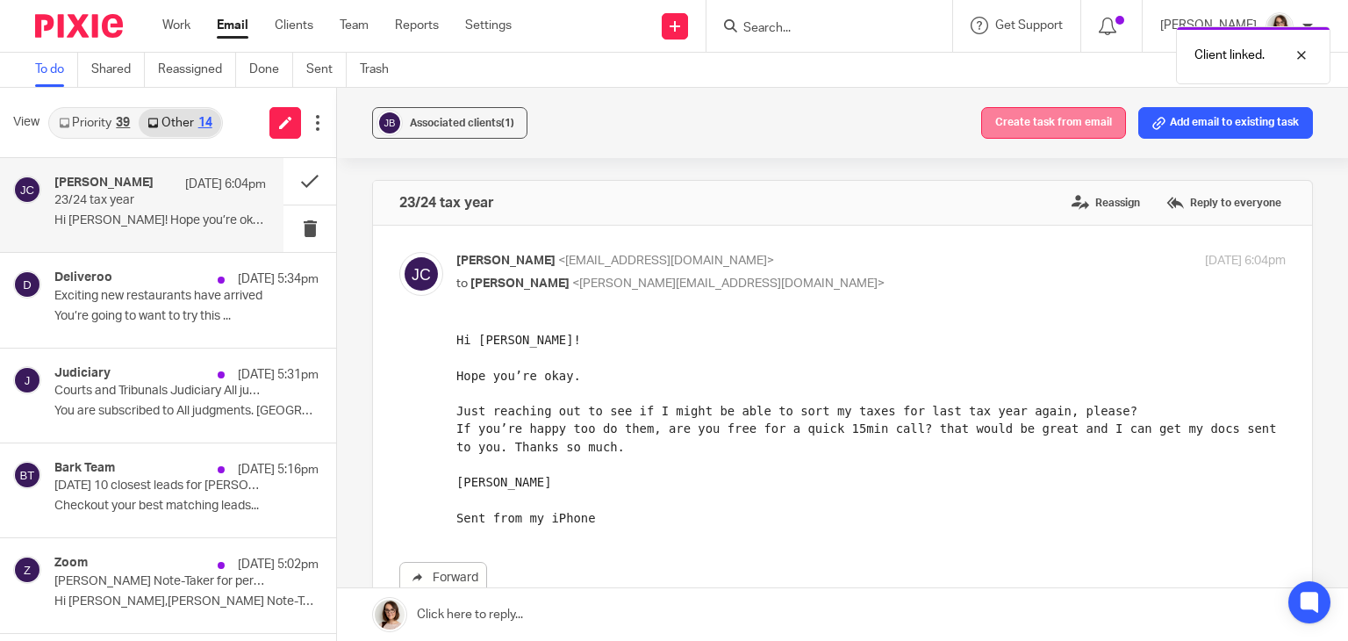
click at [1020, 126] on button "Create task from email" at bounding box center [1053, 123] width 145 height 32
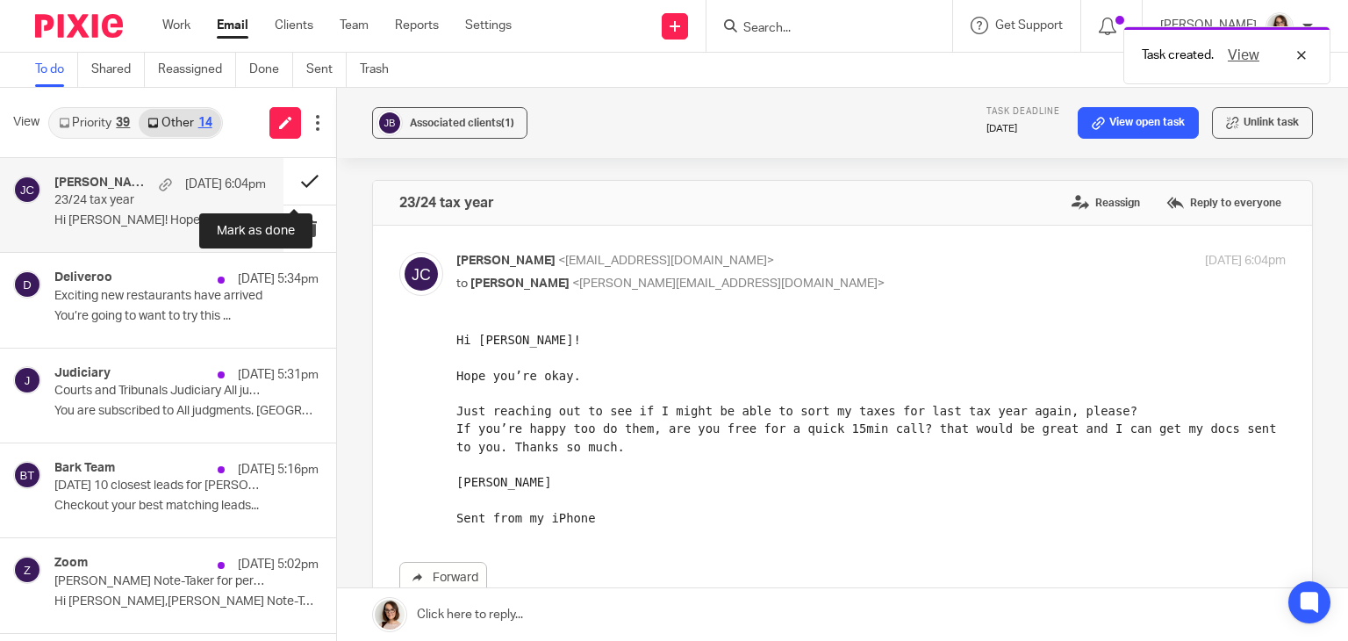
click at [295, 188] on button at bounding box center [309, 181] width 53 height 47
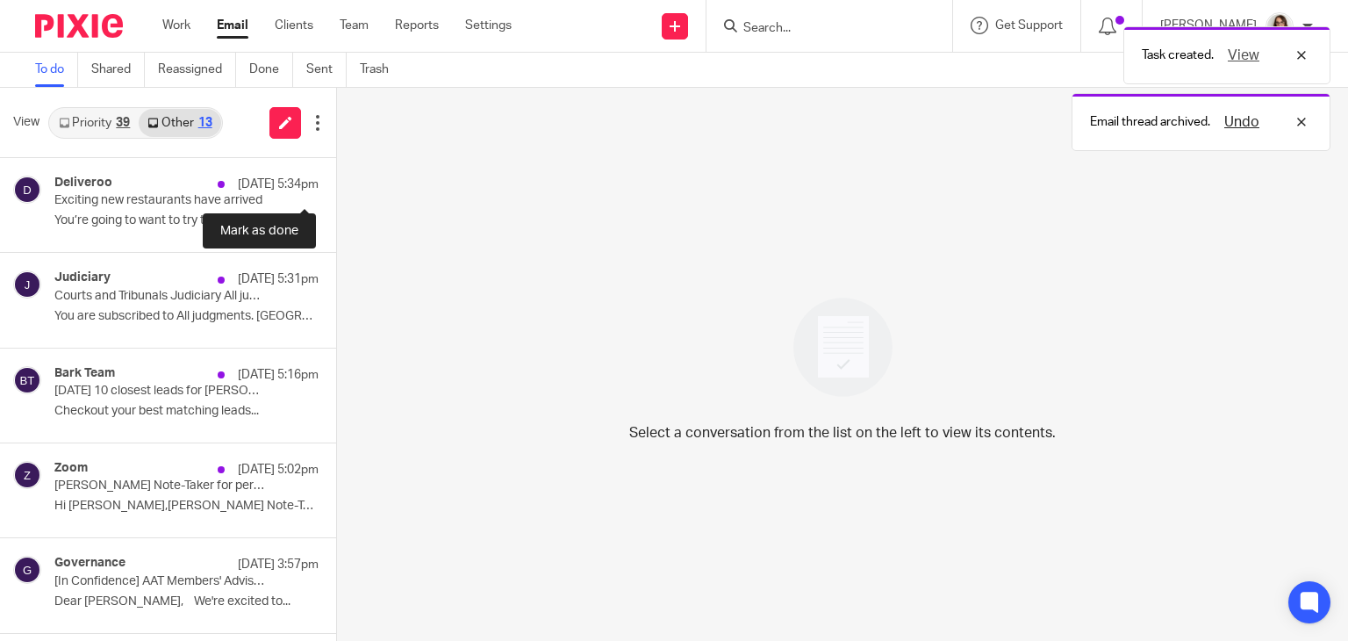
click at [336, 188] on button at bounding box center [343, 181] width 14 height 47
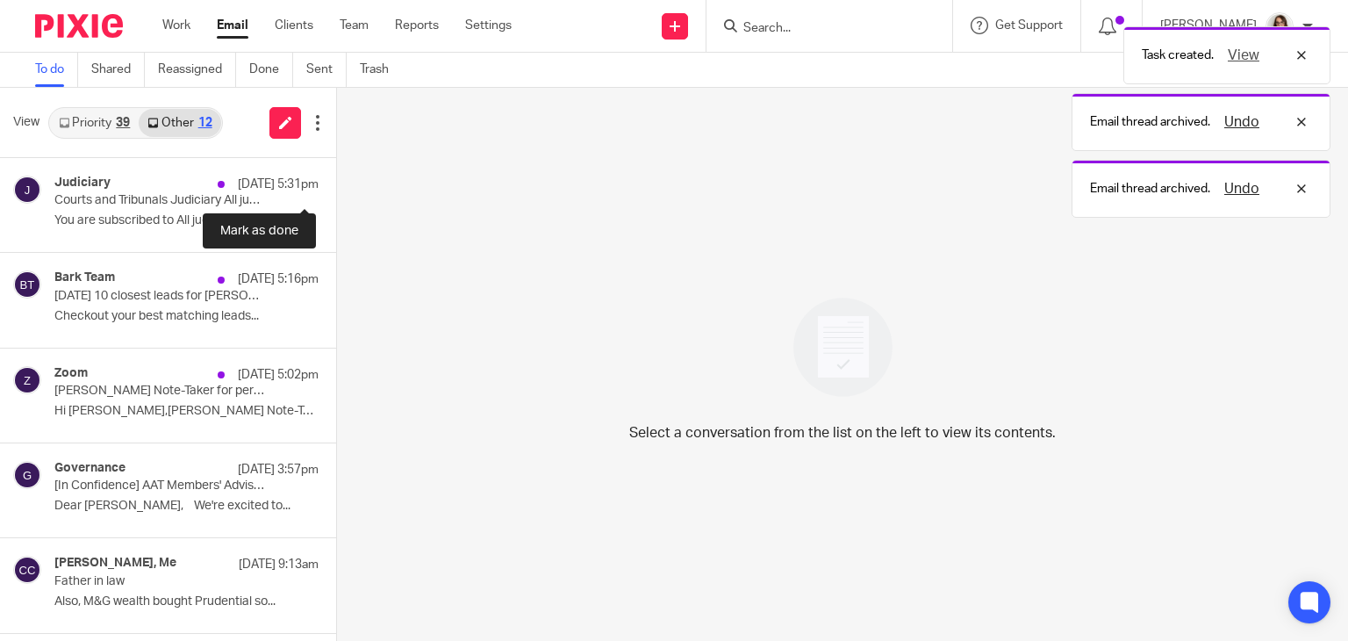
click at [336, 188] on button at bounding box center [343, 181] width 14 height 47
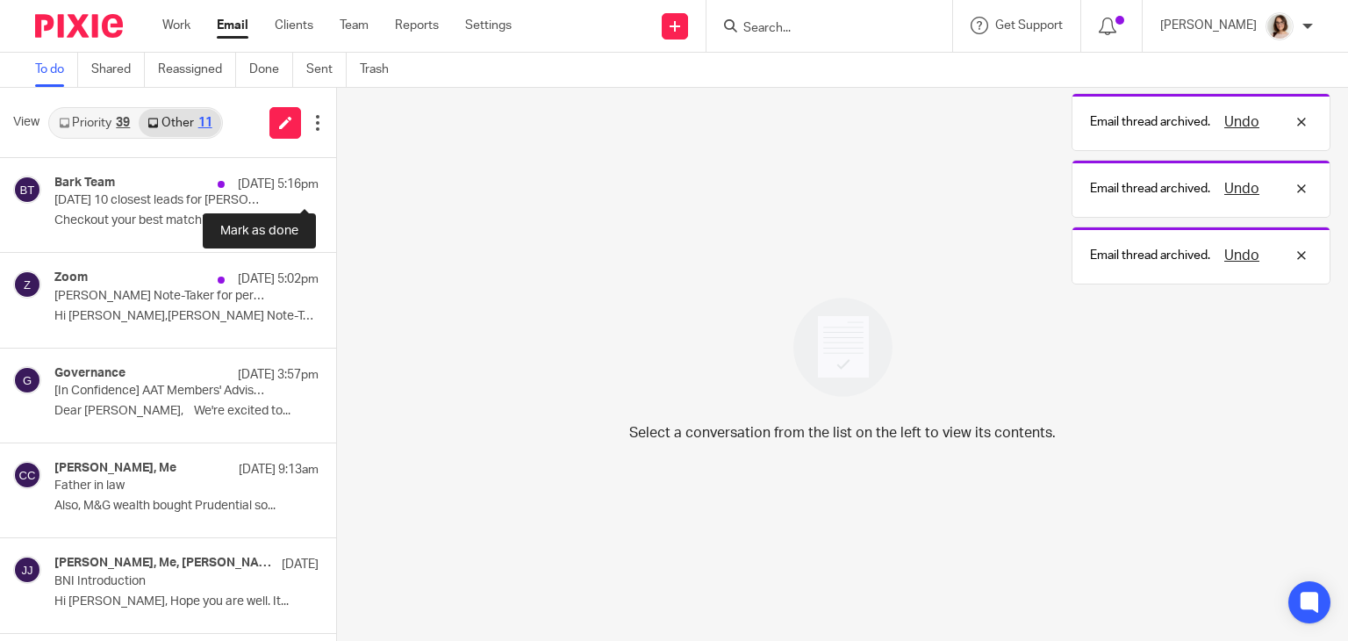
click at [336, 188] on button at bounding box center [343, 181] width 14 height 47
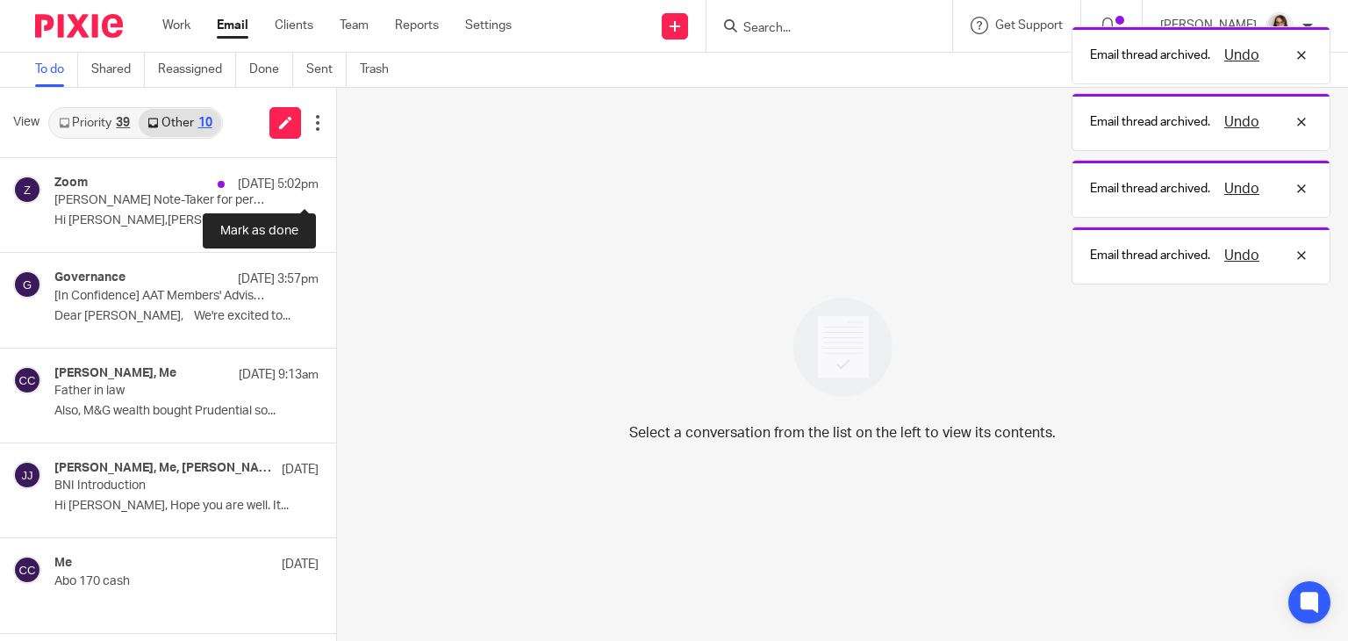
click at [336, 188] on button at bounding box center [343, 181] width 14 height 47
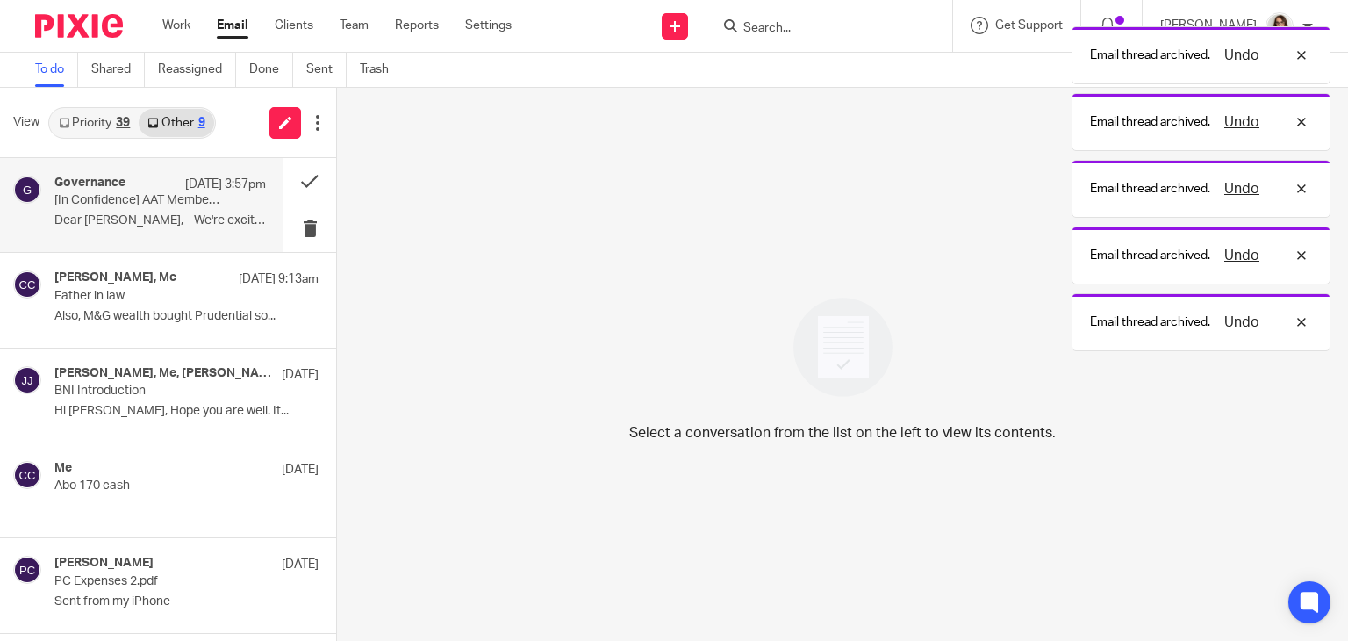
click at [189, 214] on p "Dear [PERSON_NAME], We're excited to..." at bounding box center [159, 220] width 211 height 15
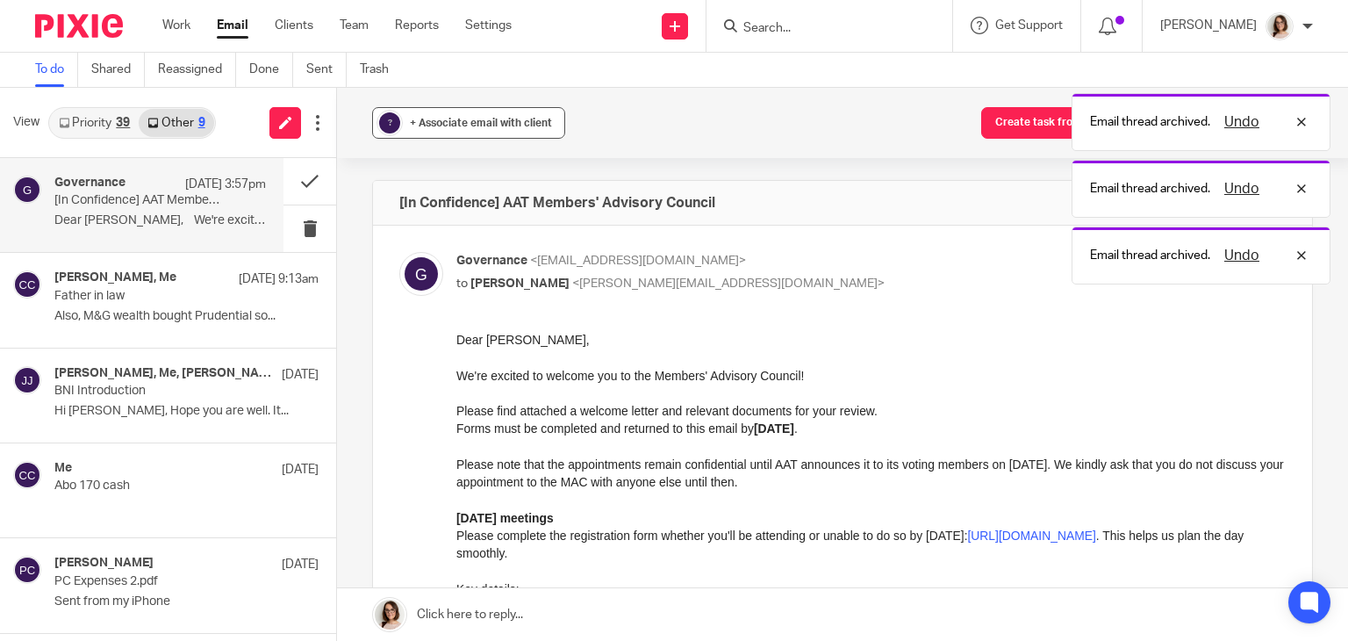
click at [427, 127] on span "+ Associate email with client" at bounding box center [481, 123] width 142 height 11
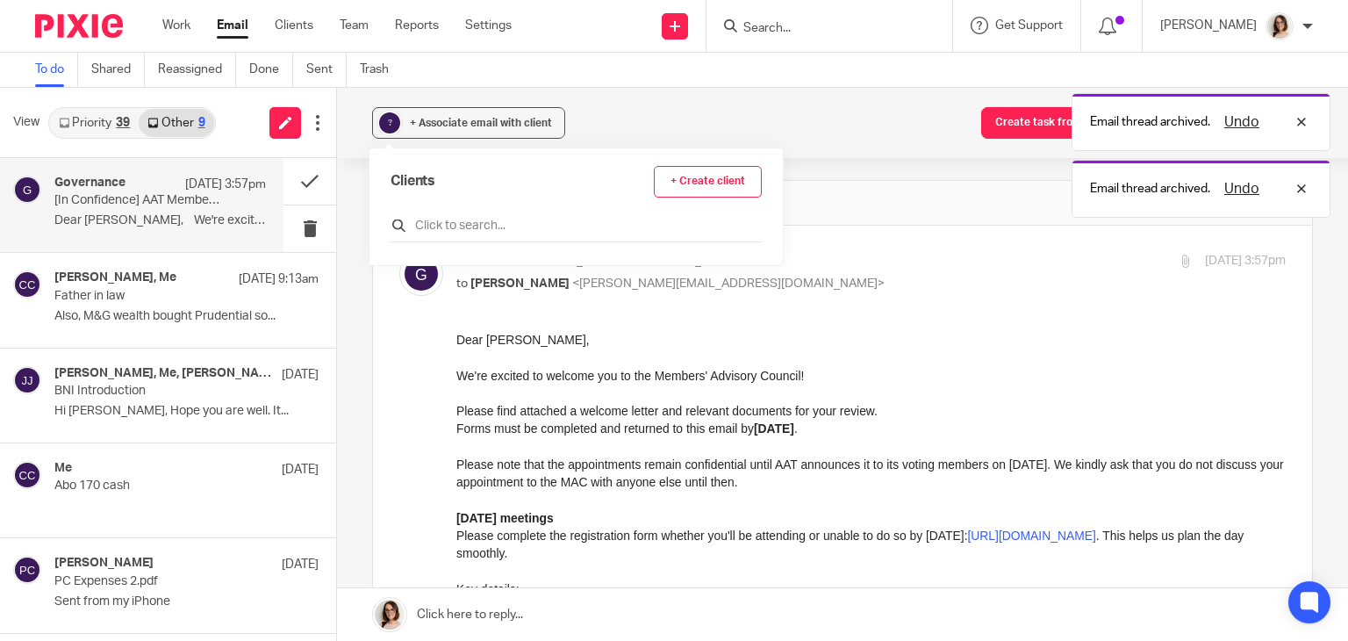
click at [427, 224] on input "text" at bounding box center [575, 226] width 371 height 18
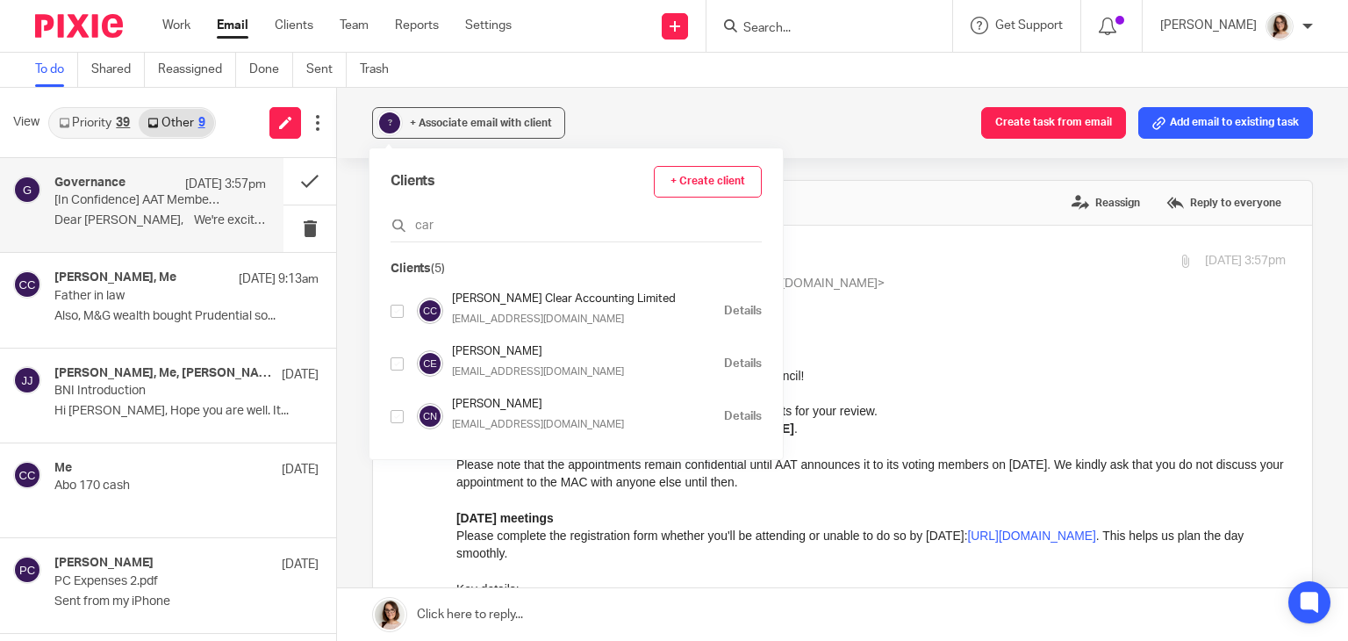
type input "car"
click at [398, 415] on input "checkbox" at bounding box center [396, 416] width 13 height 13
checkbox input "true"
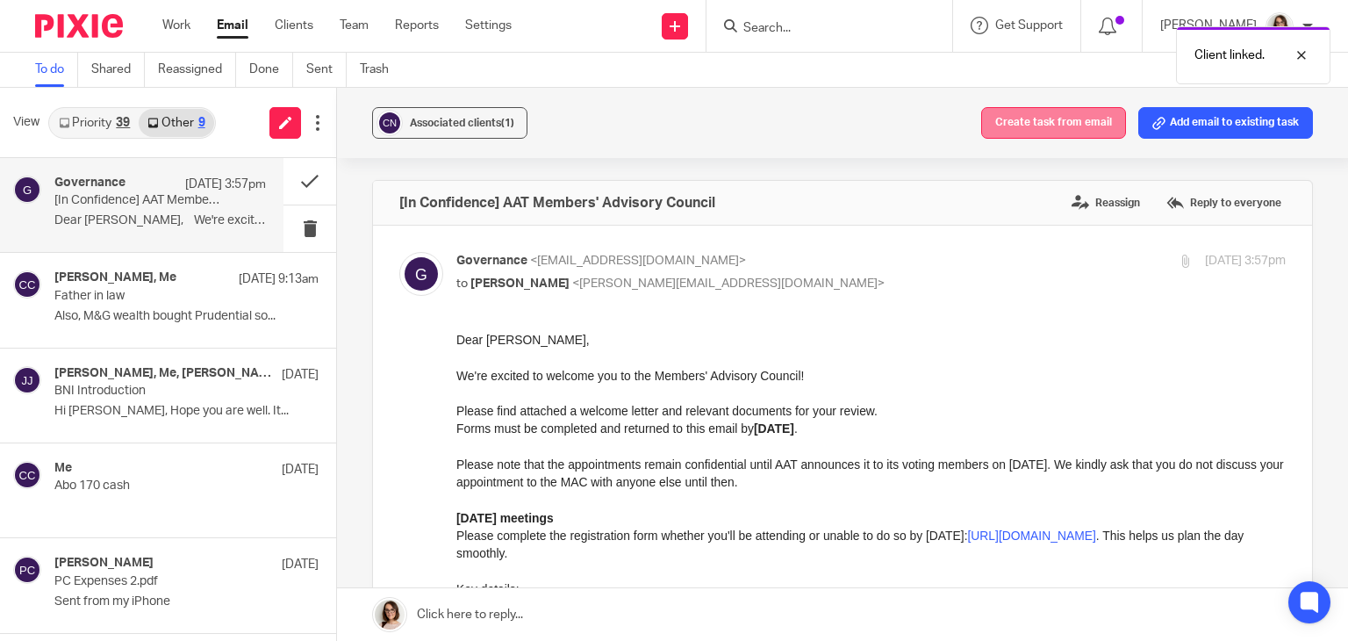
click at [1021, 131] on button "Create task from email" at bounding box center [1053, 123] width 145 height 32
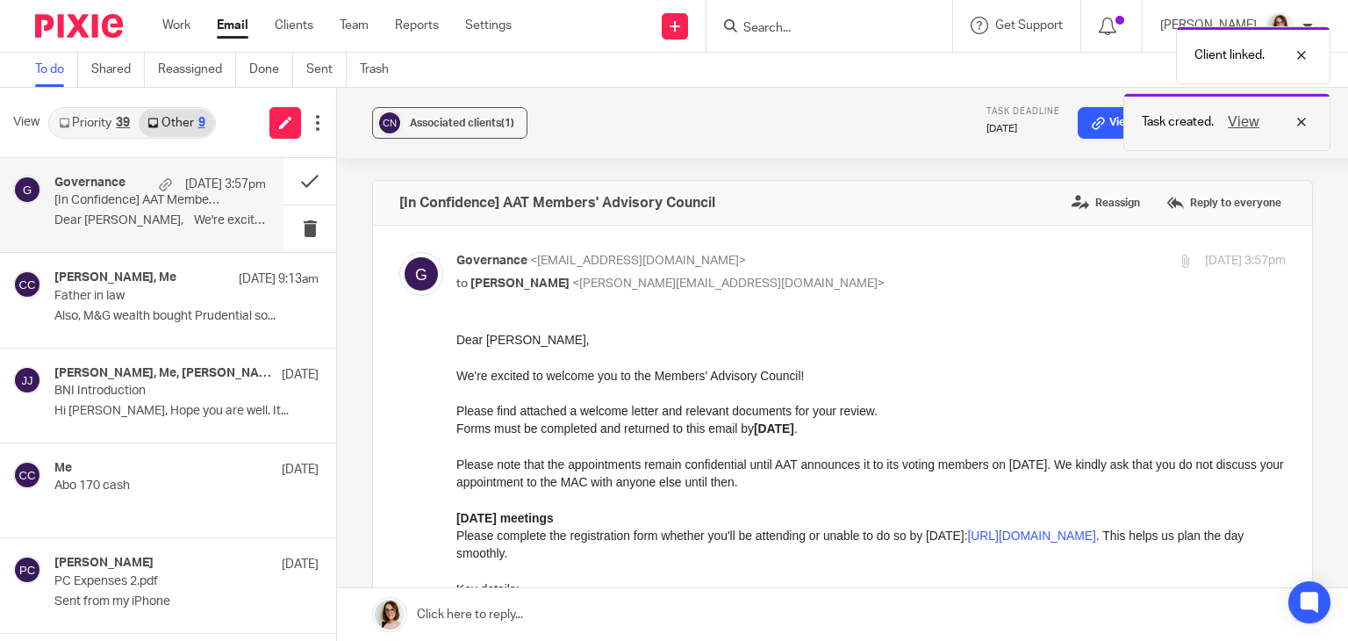
click at [1240, 117] on button "View" at bounding box center [1243, 121] width 42 height 21
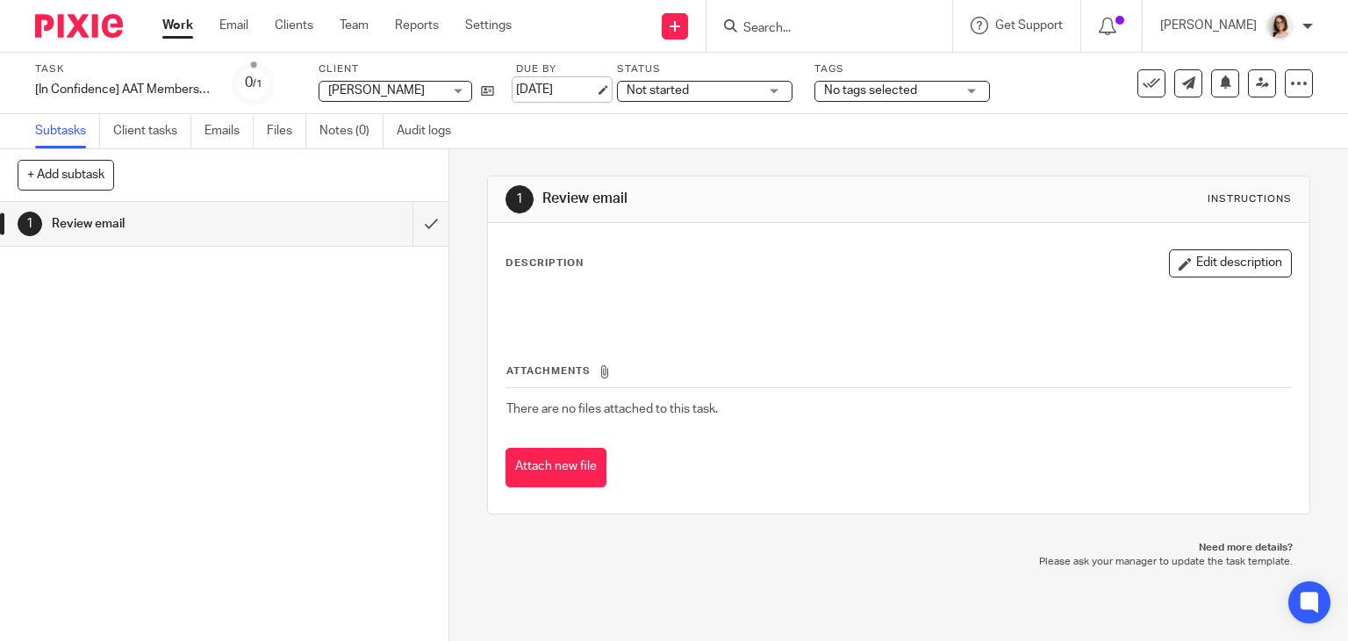
click at [591, 93] on link "[DATE]" at bounding box center [555, 90] width 79 height 18
click at [889, 89] on span "No tags selected" at bounding box center [870, 90] width 93 height 12
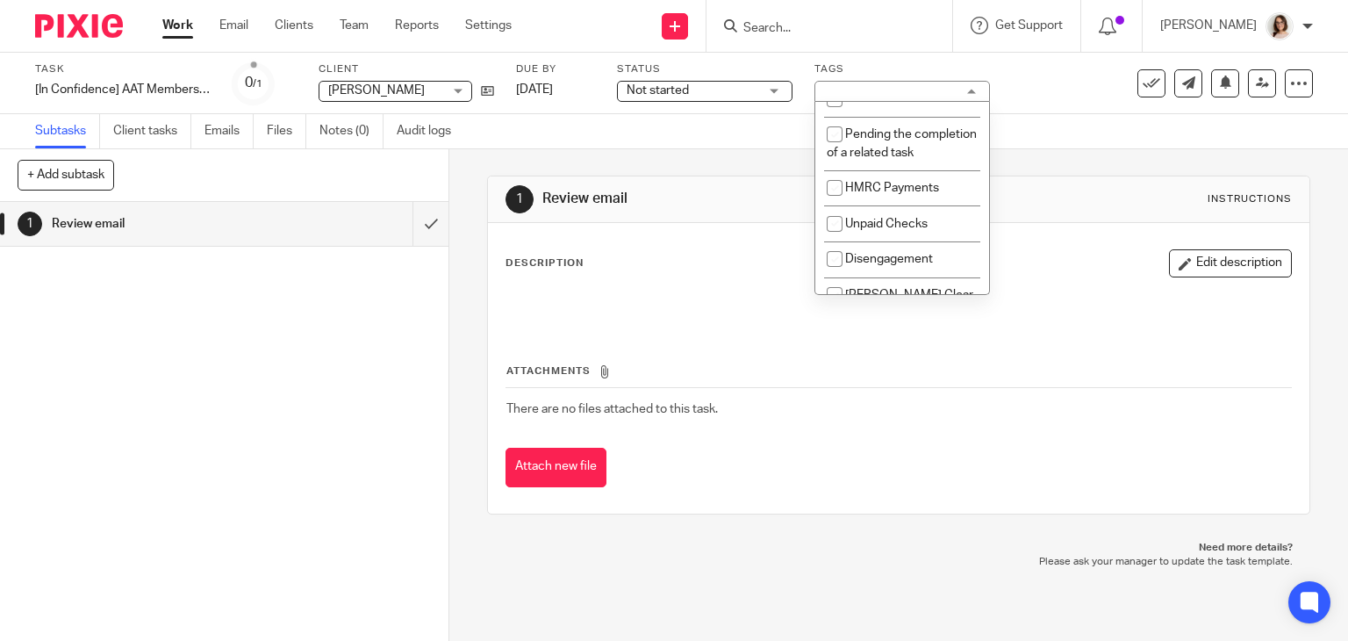
scroll to position [941, 0]
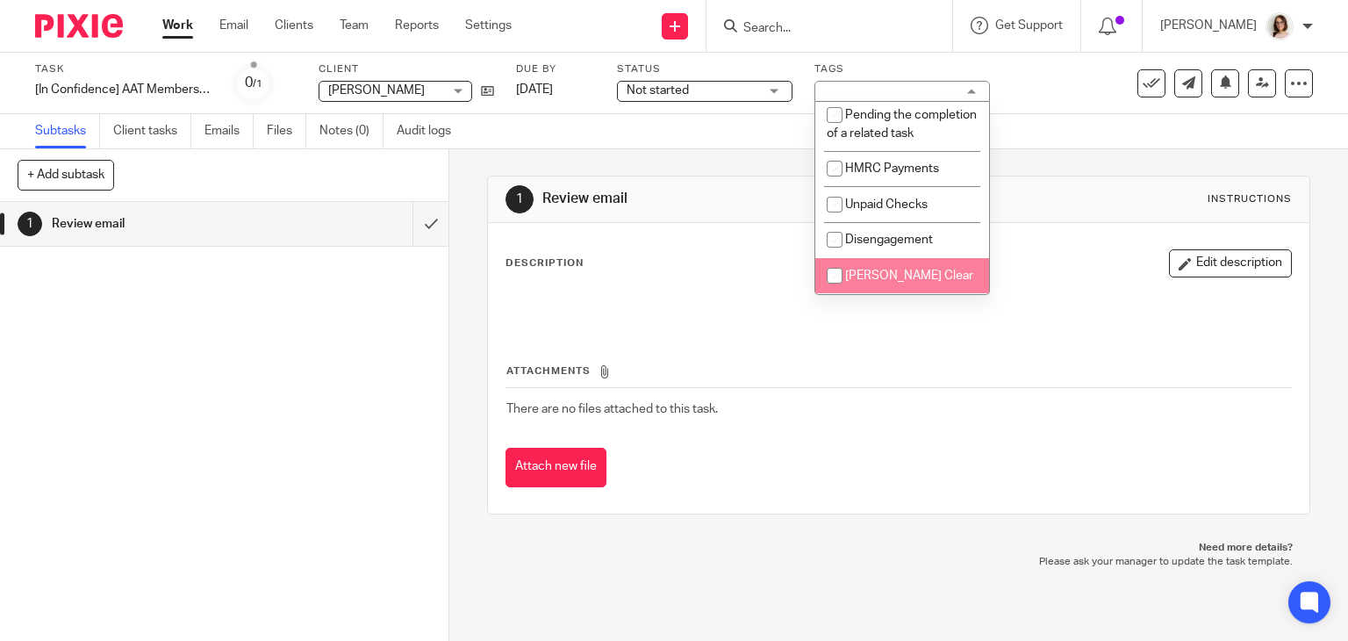
click at [835, 271] on input "checkbox" at bounding box center [834, 275] width 33 height 33
checkbox input "true"
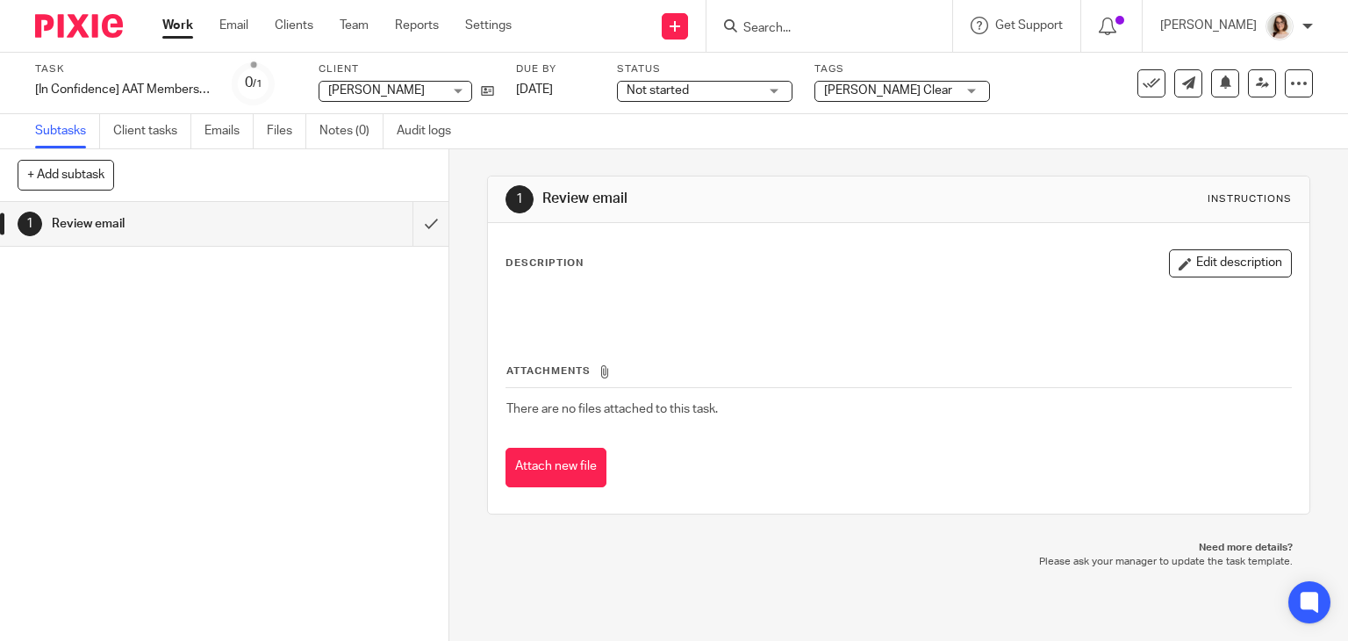
click at [1075, 160] on div "1 Review email Instructions Description Edit description Attachments There are …" at bounding box center [899, 344] width 824 height 391
click at [233, 30] on link "Email" at bounding box center [233, 26] width 29 height 18
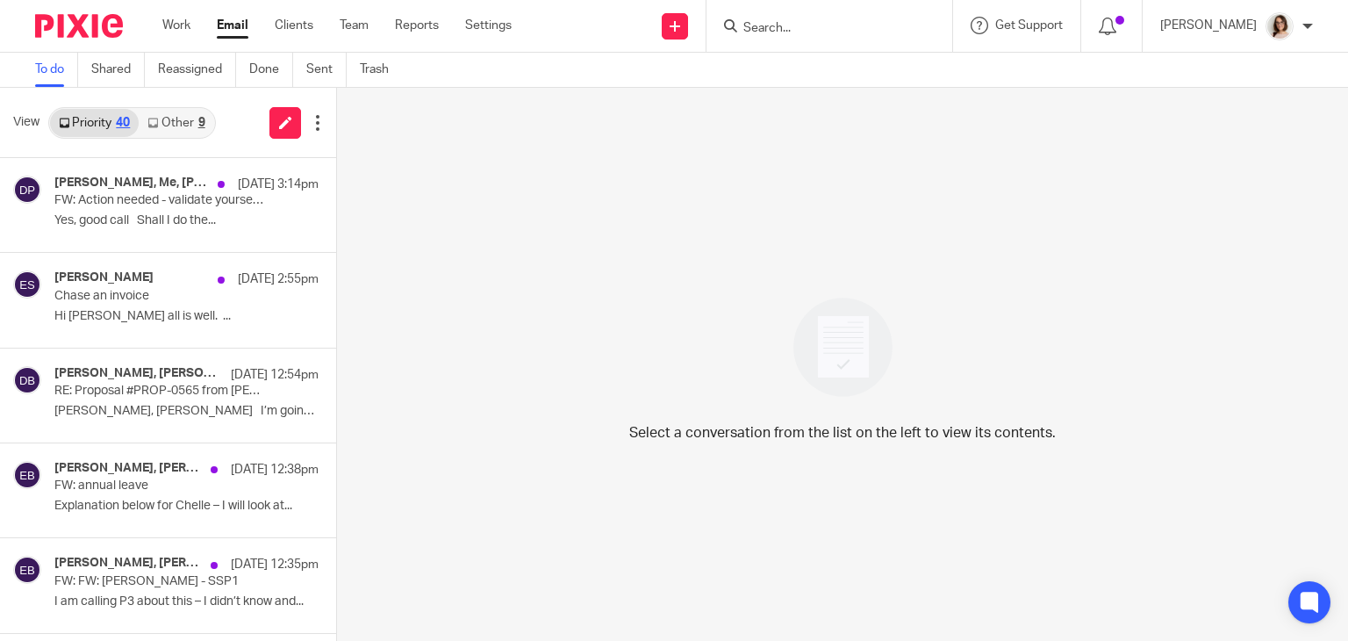
click at [163, 127] on link "Other 9" at bounding box center [176, 123] width 75 height 28
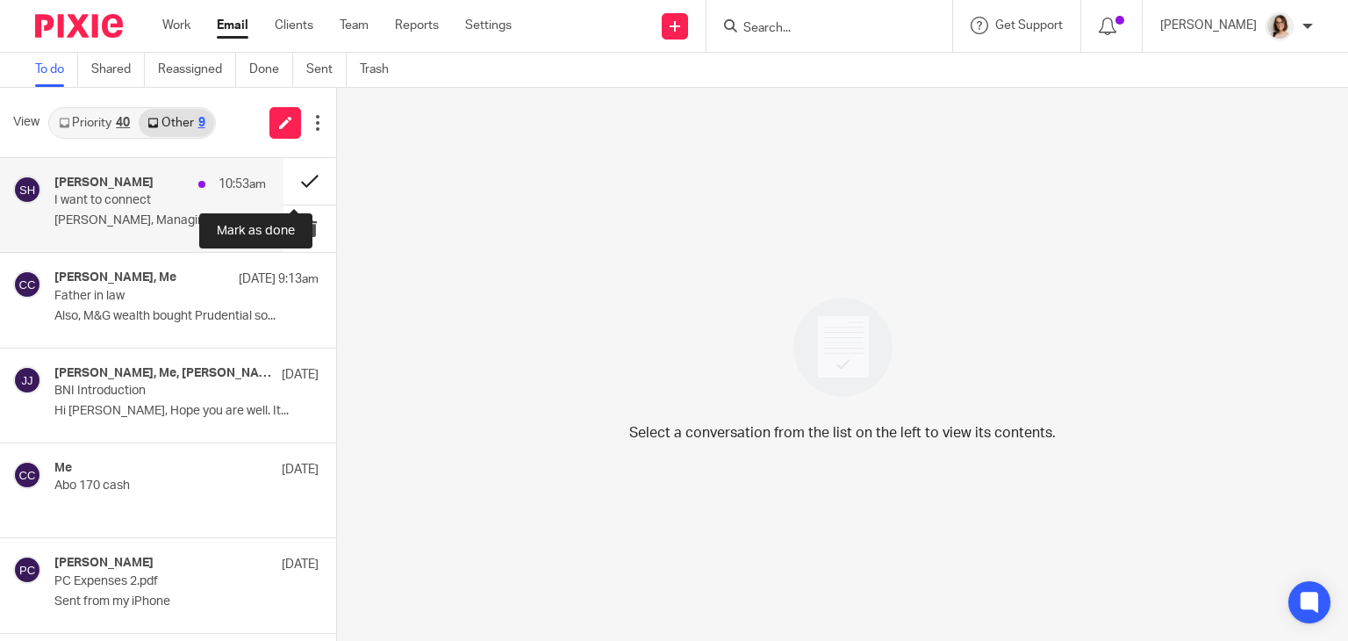
click at [288, 183] on button at bounding box center [309, 181] width 53 height 47
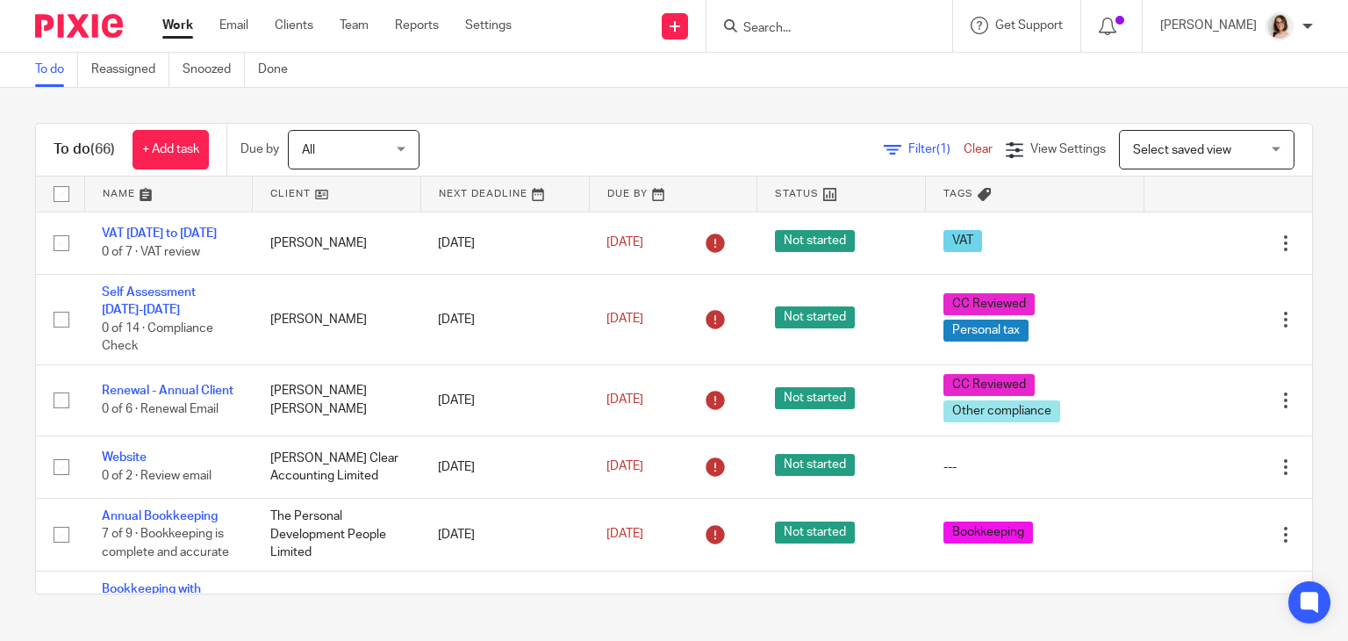
click at [801, 32] on input "Search" at bounding box center [820, 29] width 158 height 16
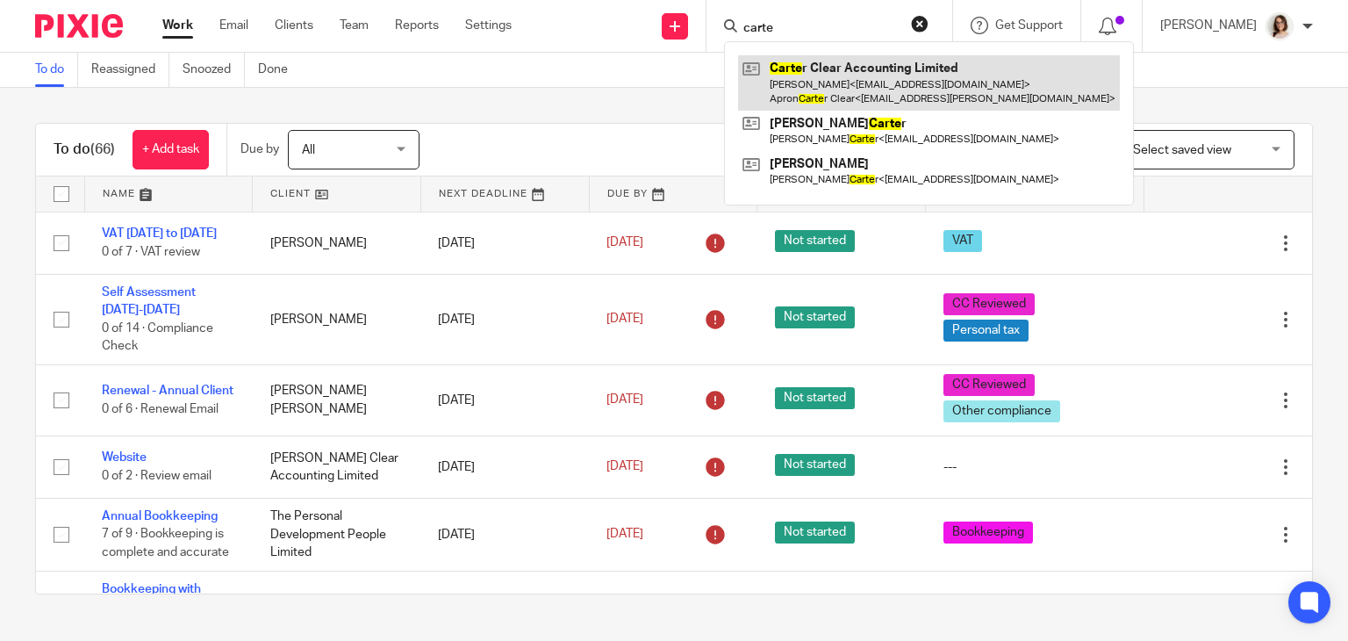
type input "carte"
click at [834, 89] on link at bounding box center [929, 82] width 382 height 54
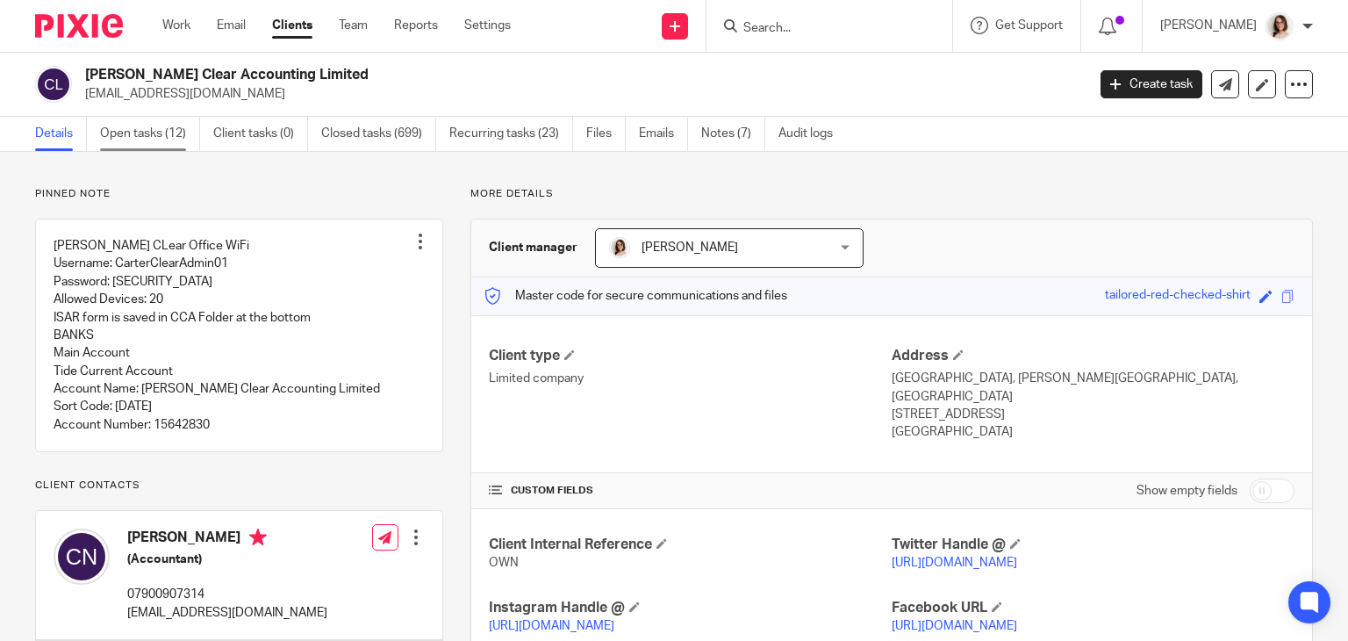
click at [137, 138] on link "Open tasks (12)" at bounding box center [150, 134] width 100 height 34
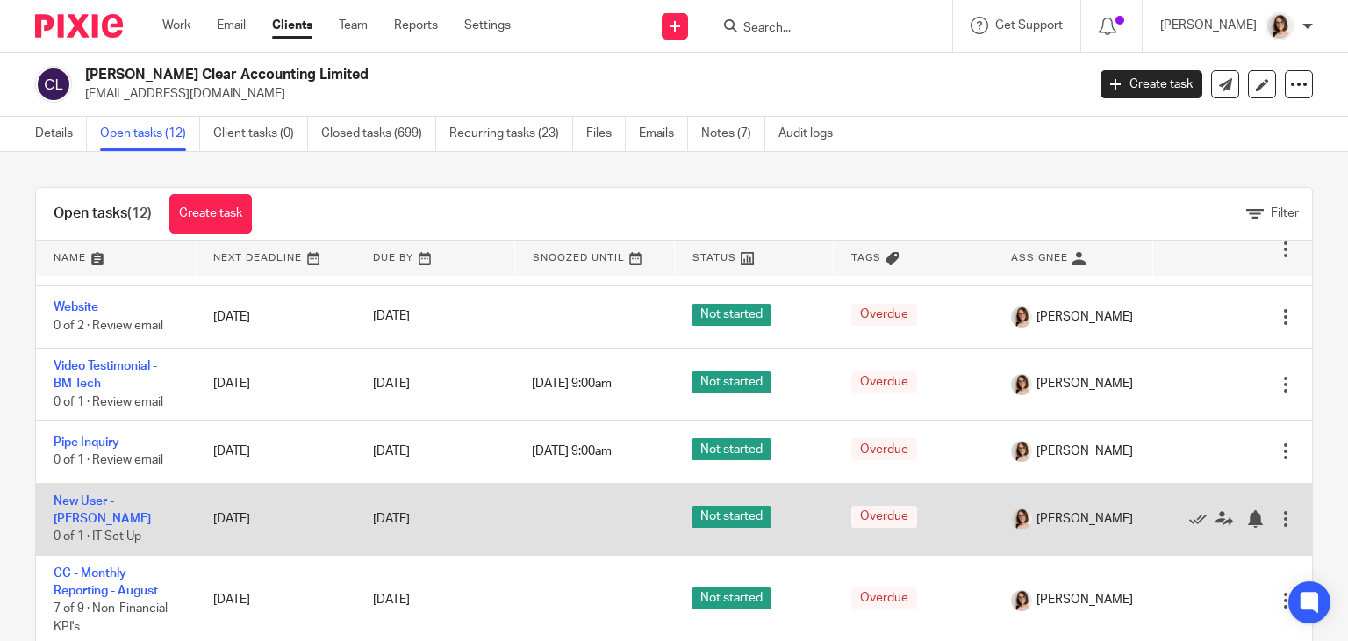
scroll to position [74, 0]
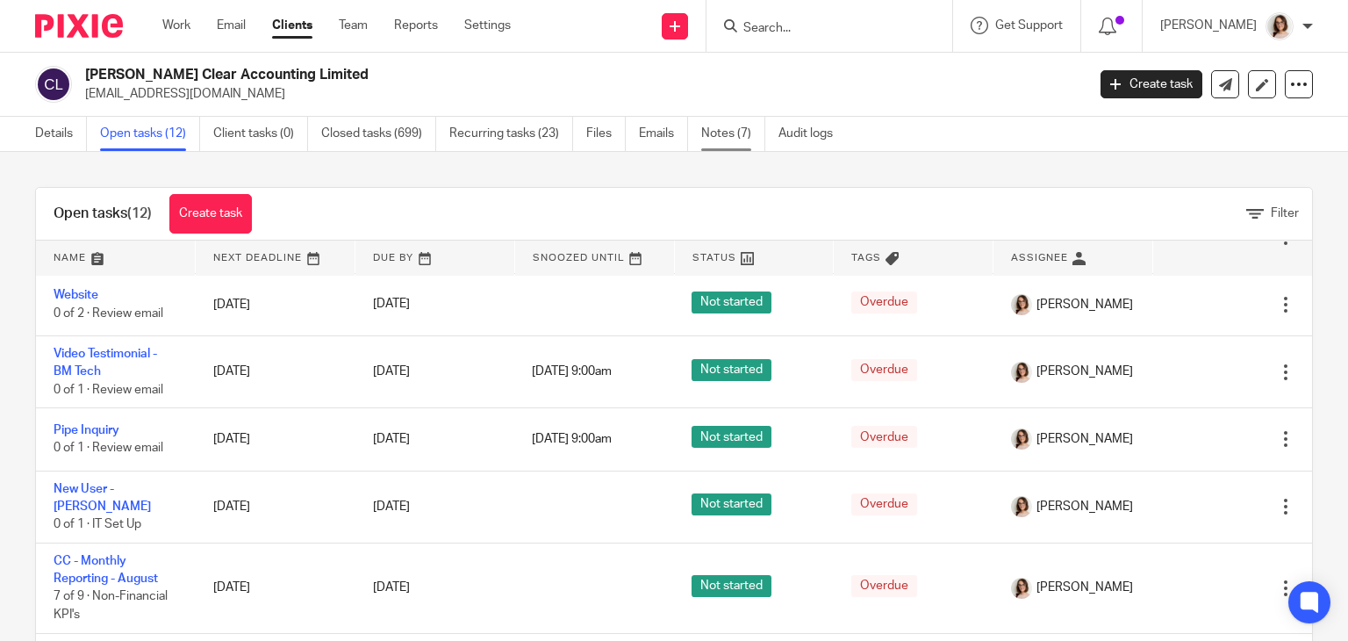
click at [732, 127] on link "Notes (7)" at bounding box center [733, 134] width 64 height 34
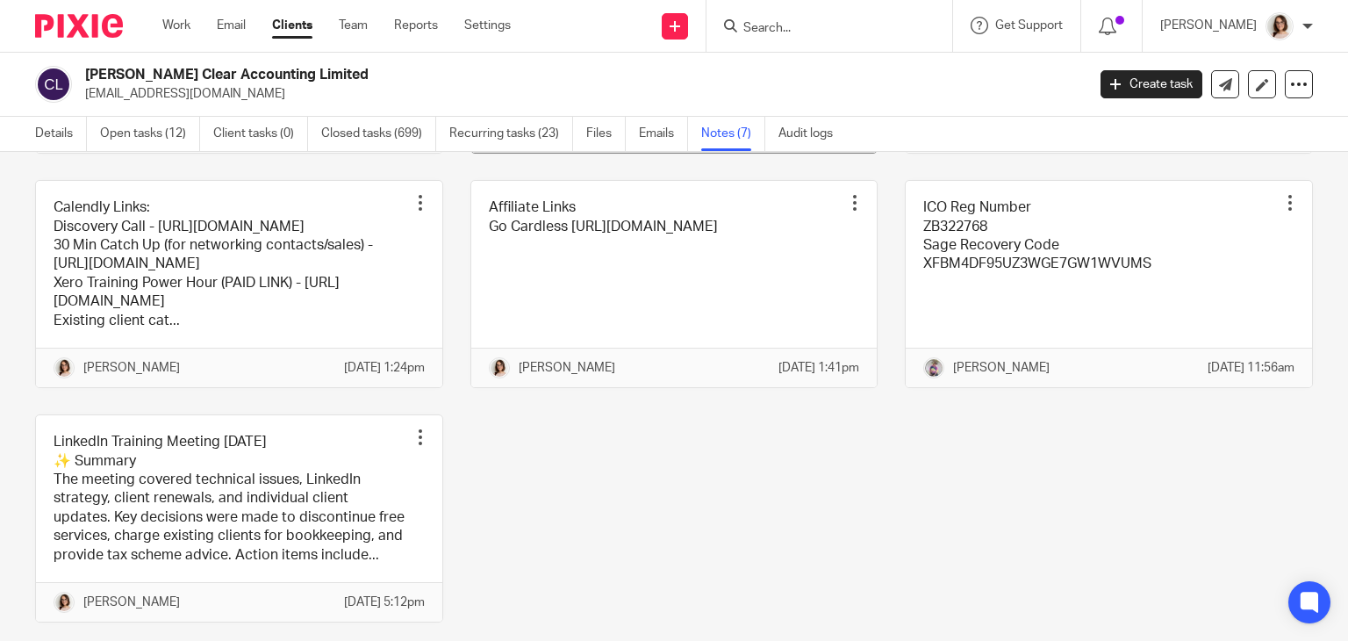
scroll to position [448, 0]
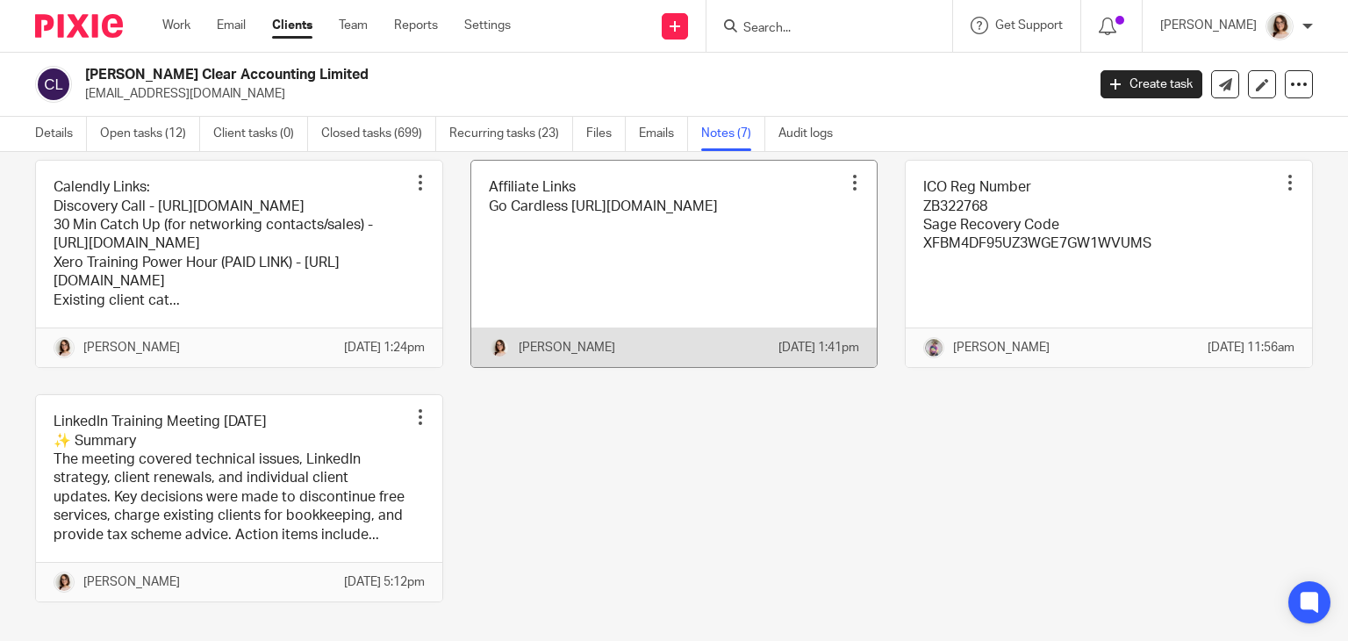
click at [786, 190] on link at bounding box center [674, 264] width 406 height 206
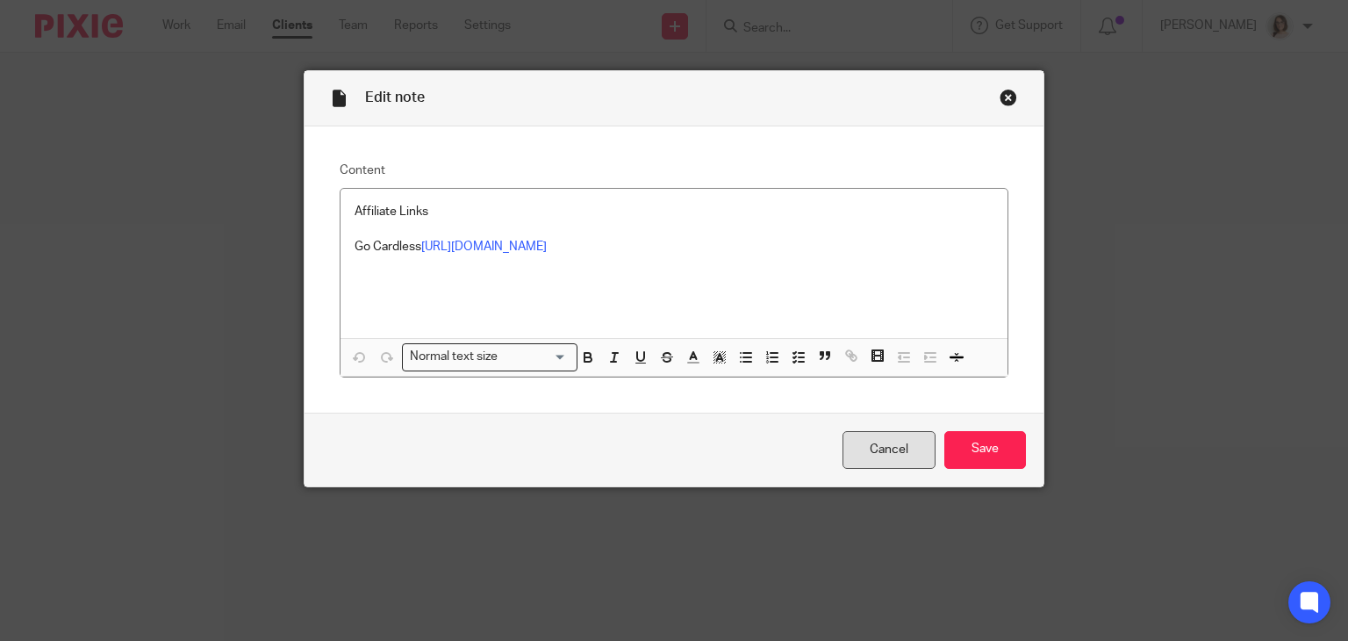
click at [891, 443] on link "Cancel" at bounding box center [888, 450] width 93 height 38
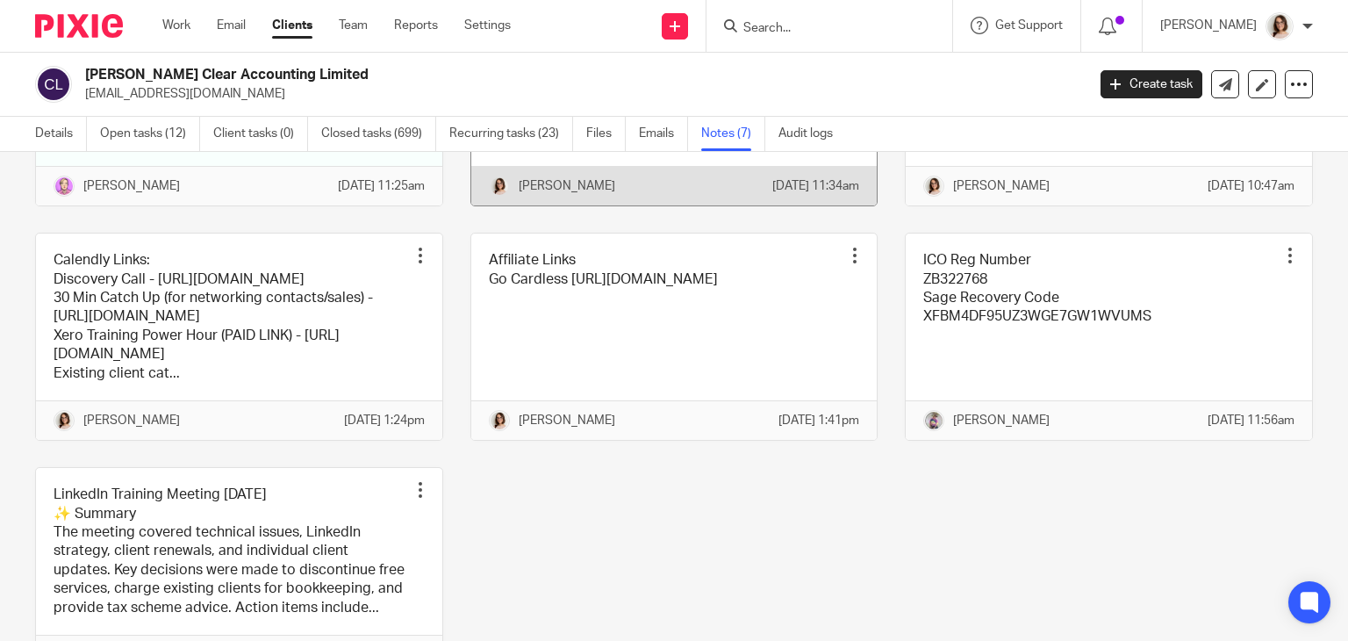
scroll to position [375, 0]
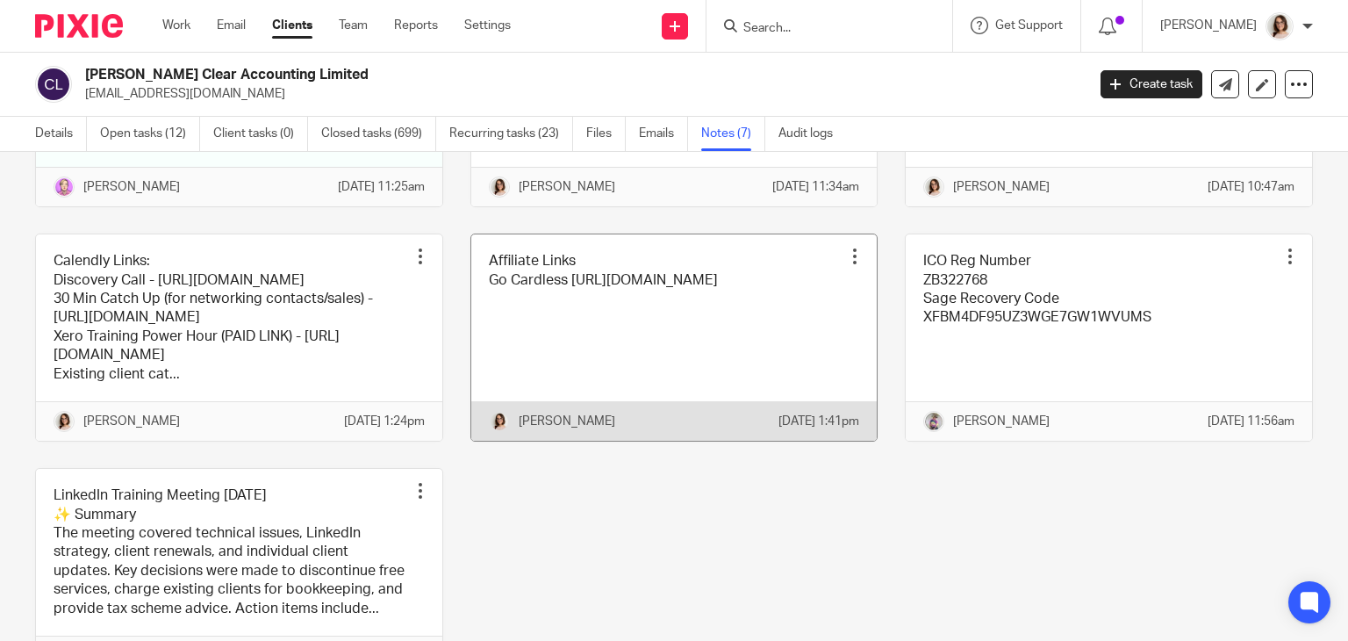
click at [846, 257] on div at bounding box center [855, 256] width 18 height 18
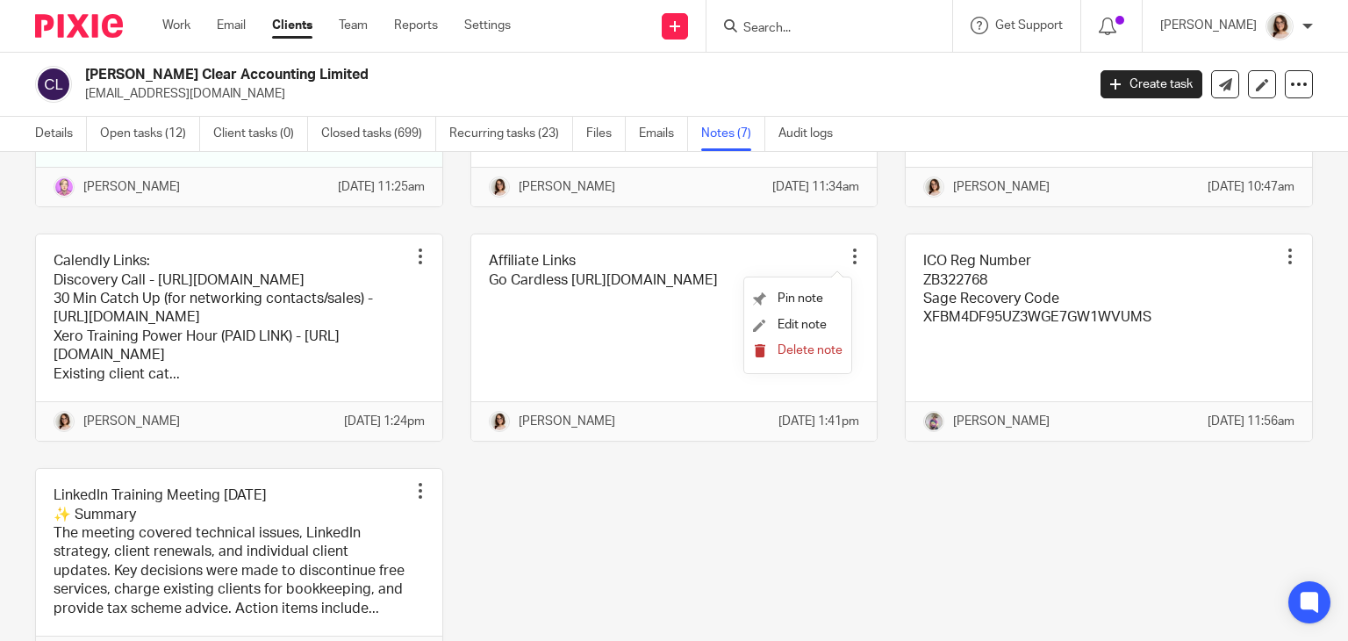
click at [808, 345] on span "Delete note" at bounding box center [809, 350] width 65 height 12
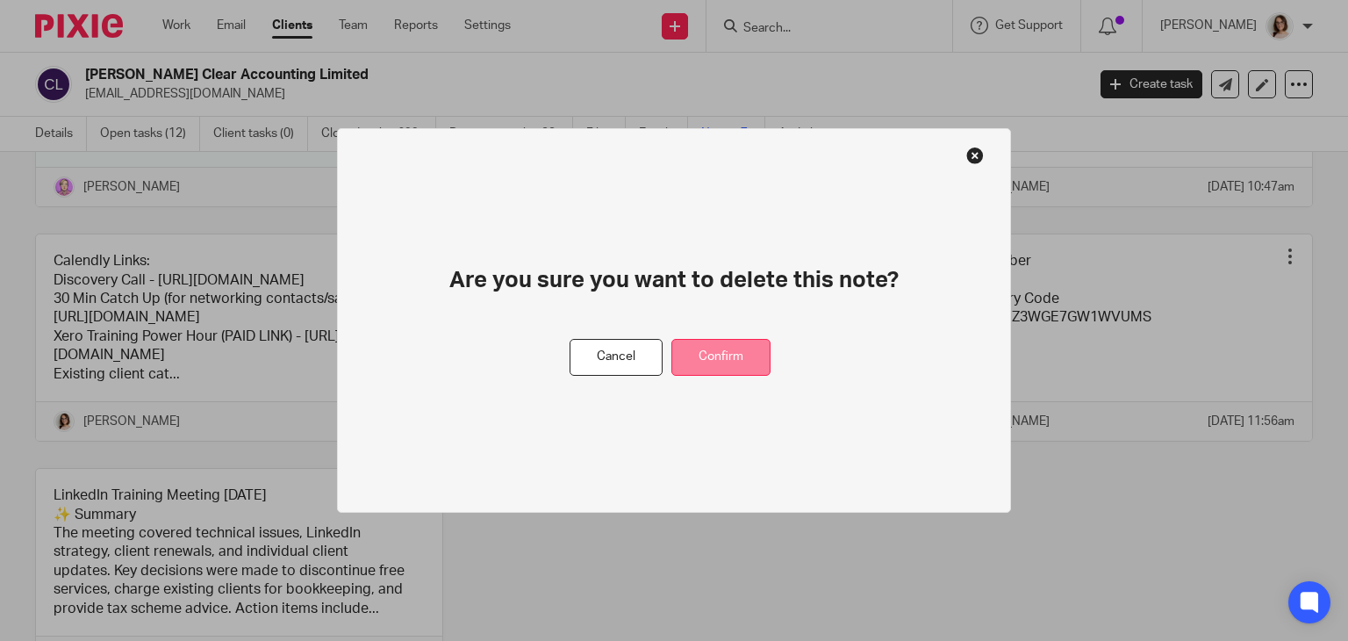
click at [743, 349] on button "Confirm" at bounding box center [720, 358] width 99 height 38
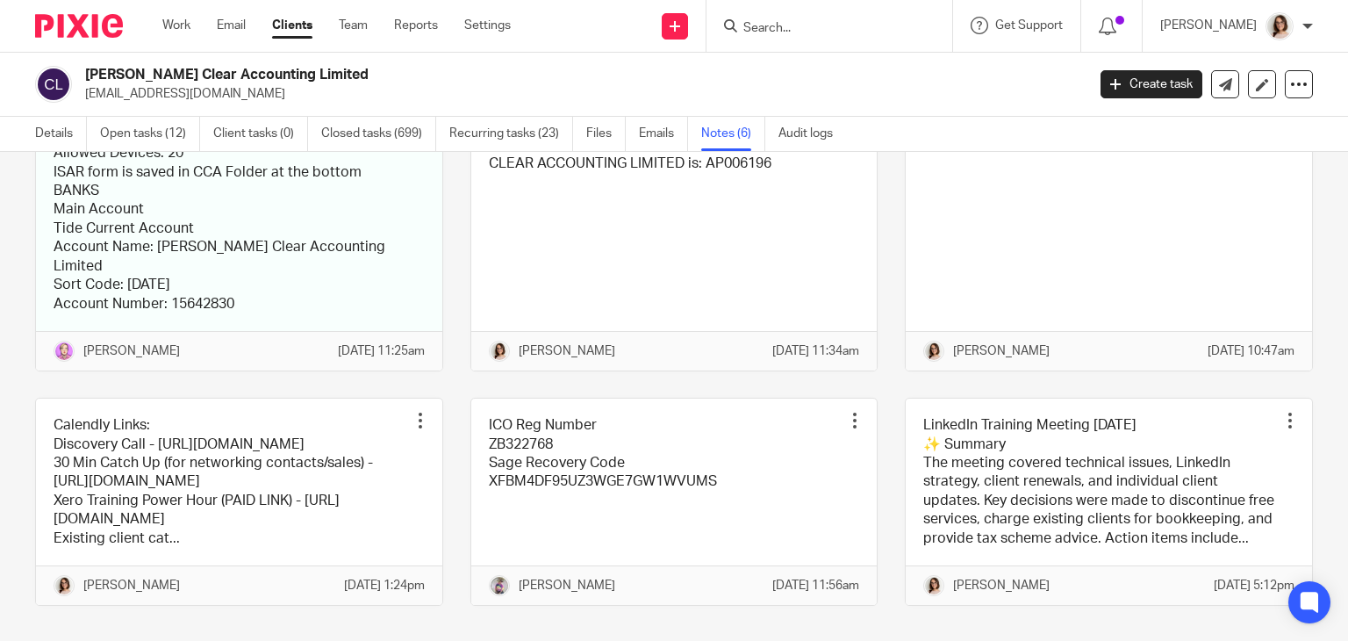
scroll to position [292, 0]
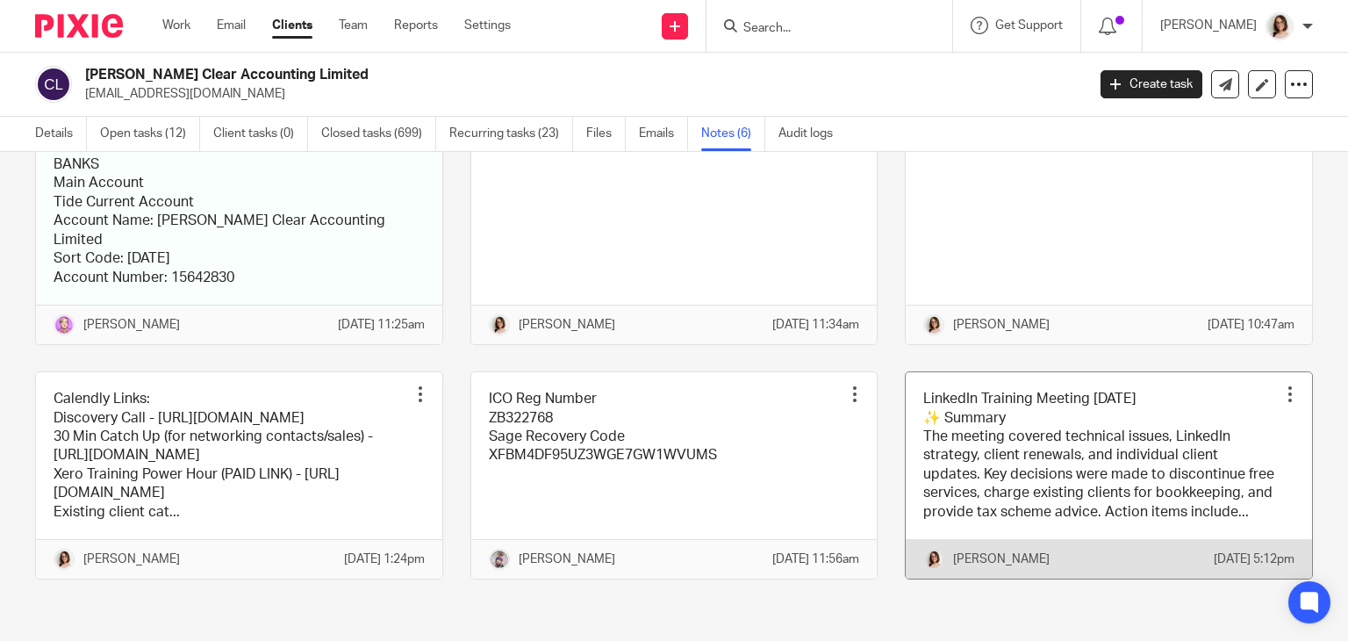
click at [1114, 426] on link at bounding box center [1109, 475] width 406 height 206
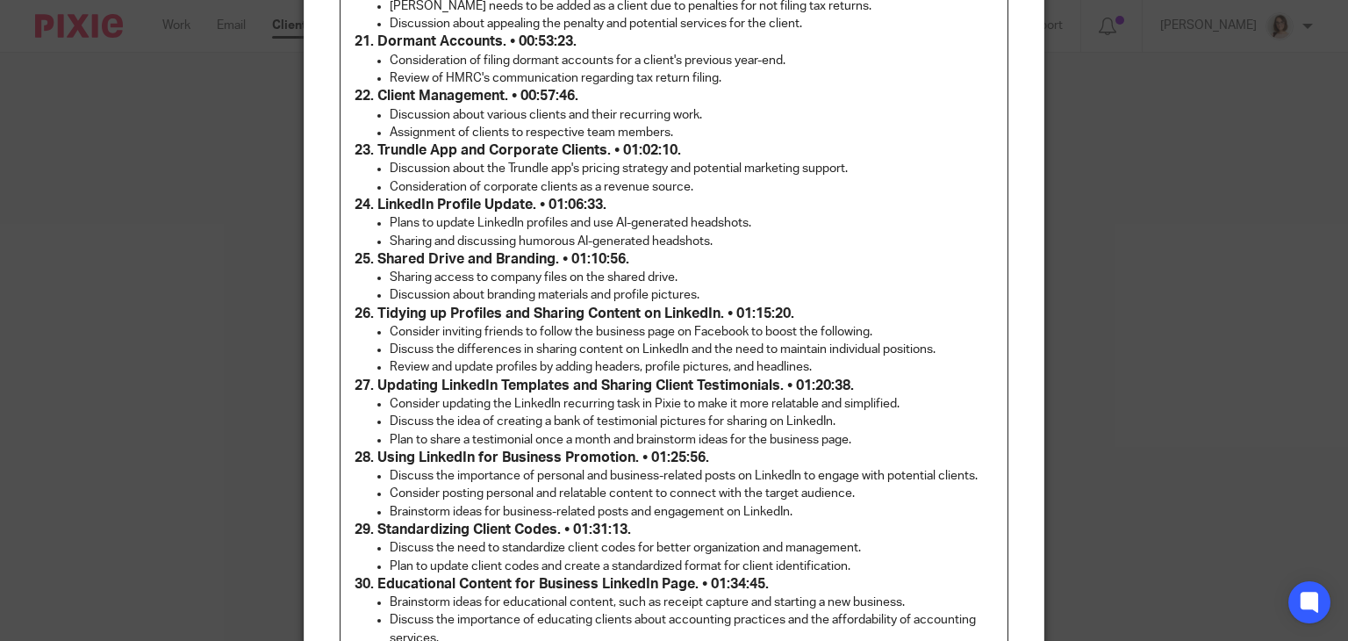
scroll to position [2240, 0]
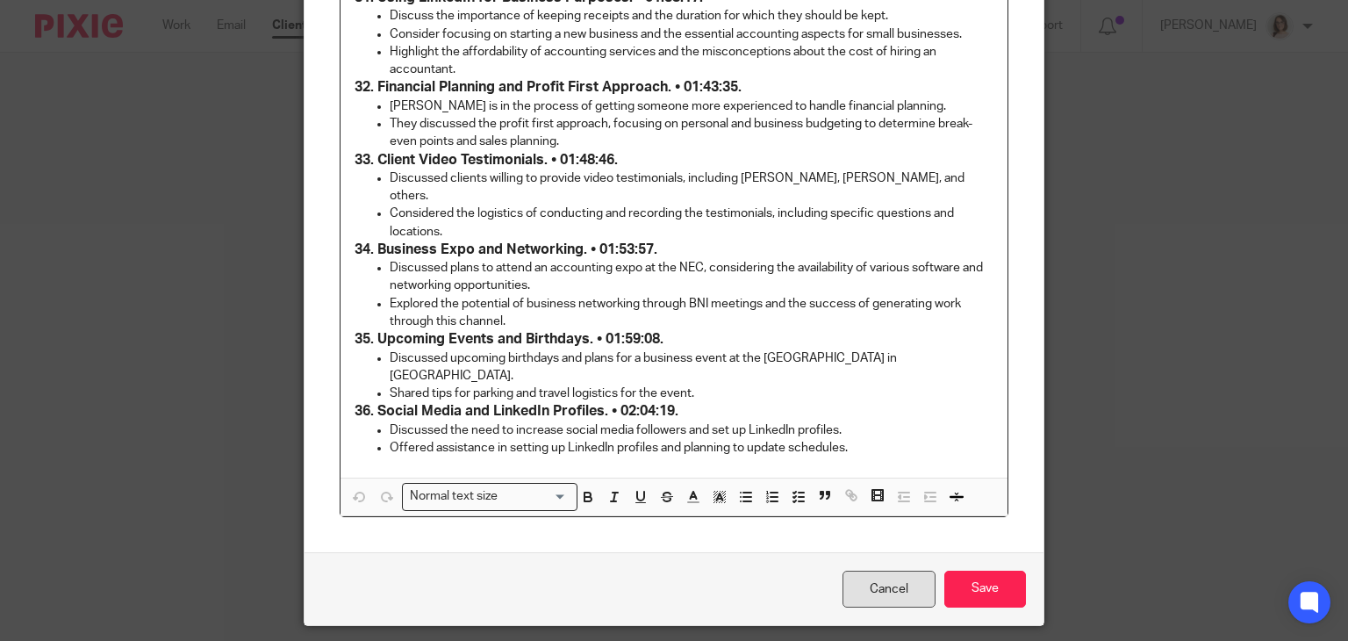
click at [888, 570] on link "Cancel" at bounding box center [888, 589] width 93 height 38
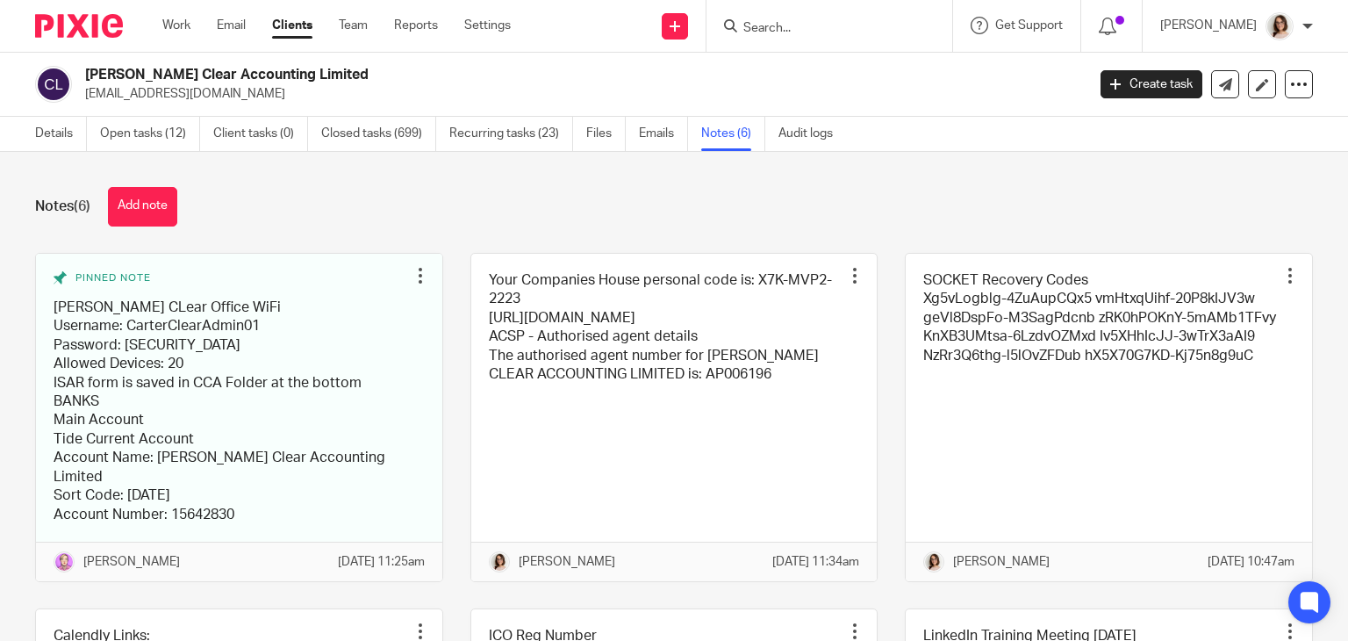
scroll to position [292, 0]
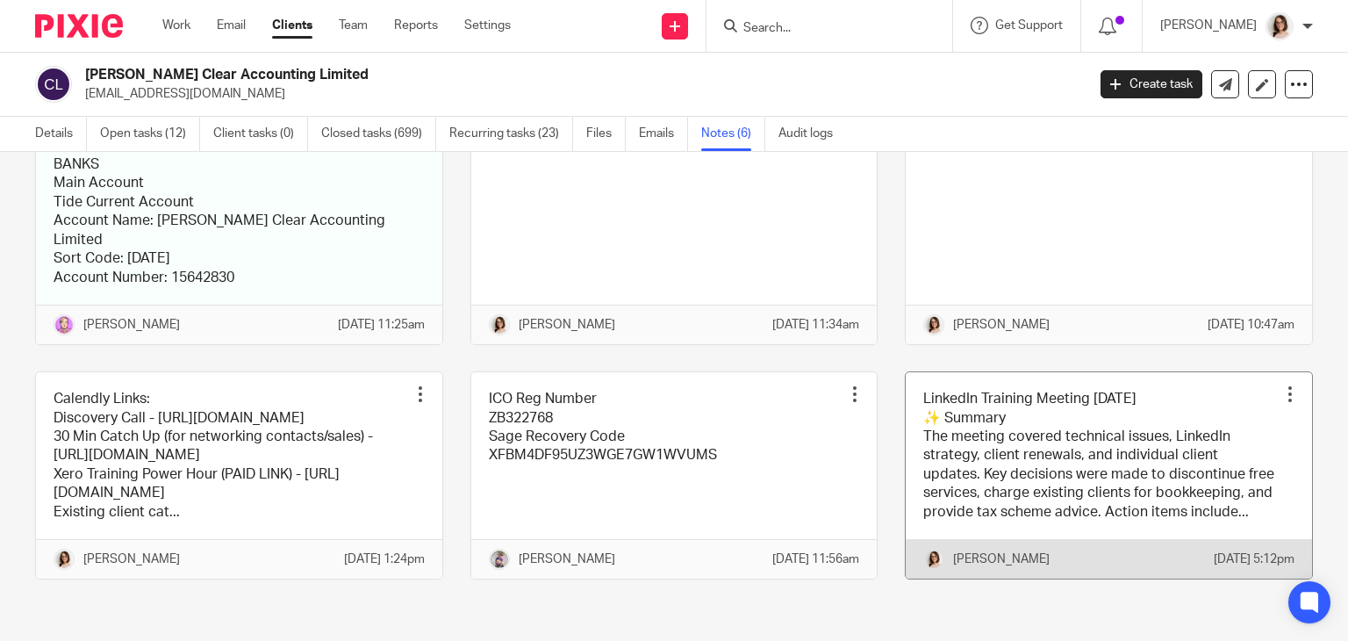
click at [1281, 385] on div at bounding box center [1290, 394] width 18 height 18
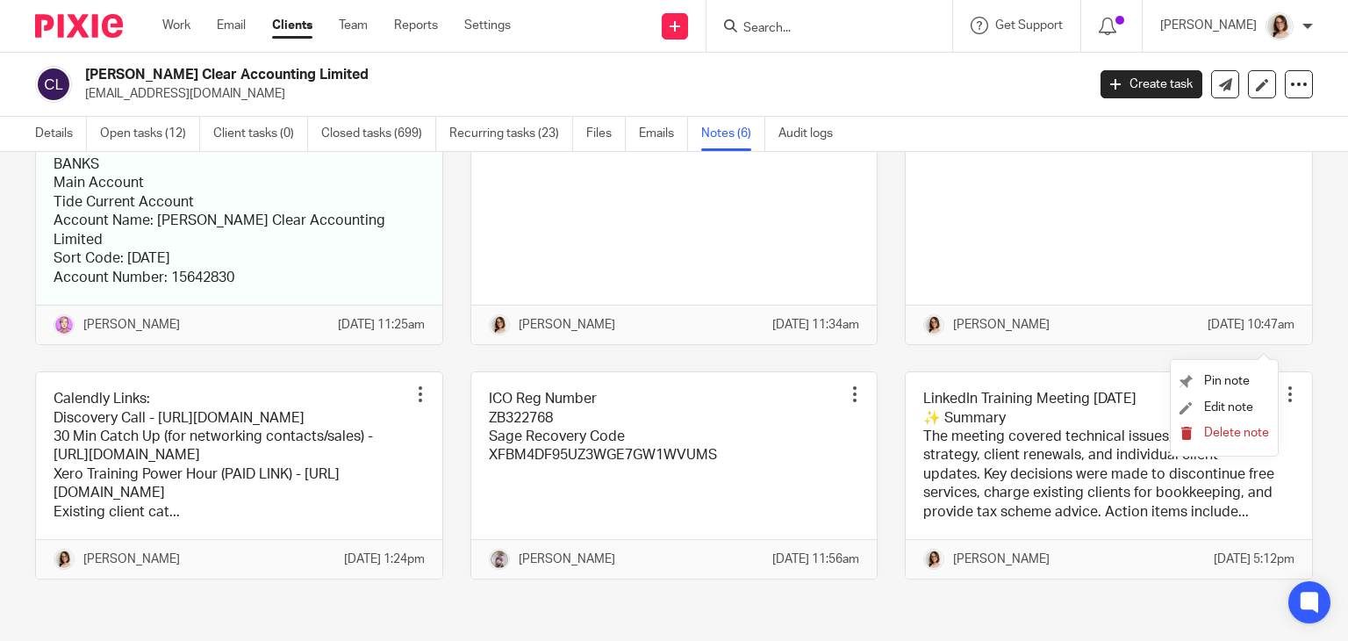
click at [1214, 433] on span "Delete note" at bounding box center [1236, 432] width 65 height 12
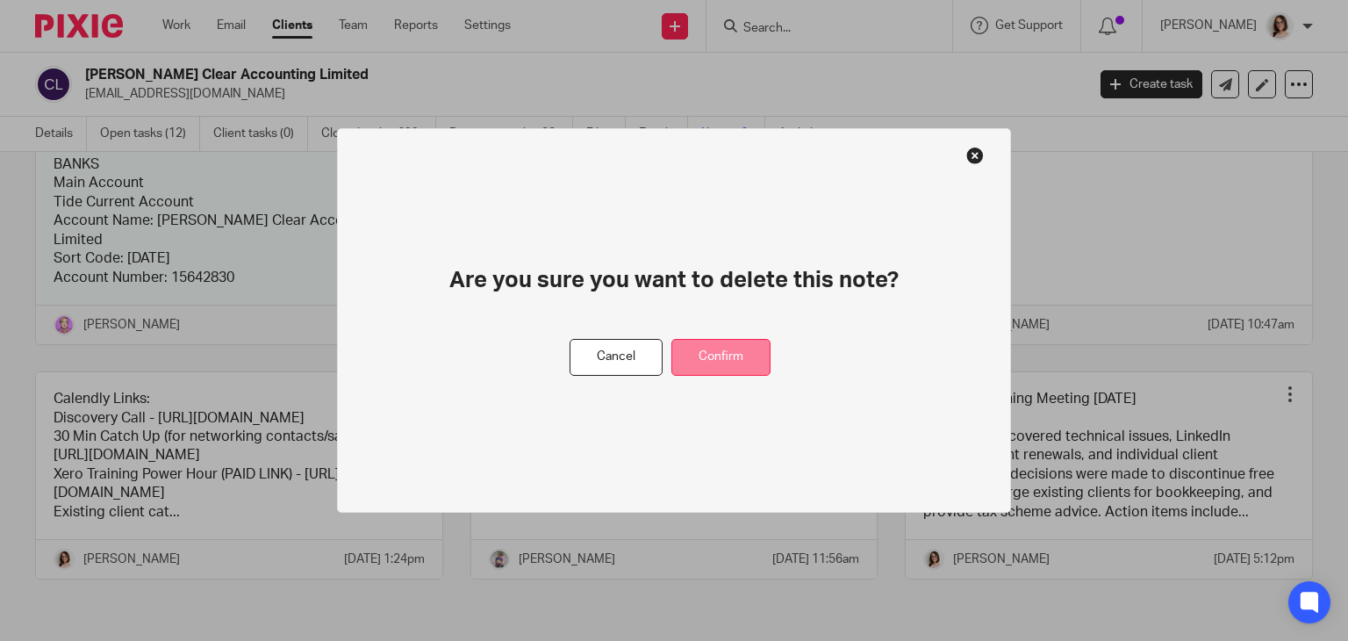
click at [740, 356] on button "Confirm" at bounding box center [720, 358] width 99 height 38
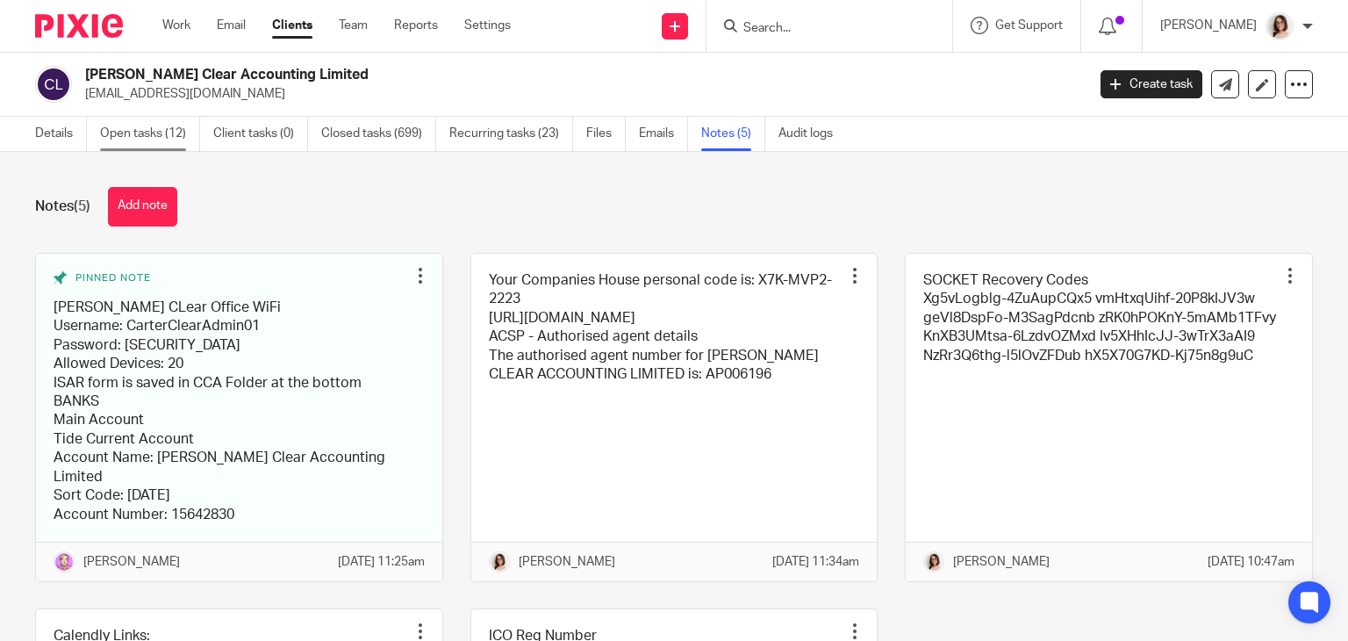
click at [164, 134] on link "Open tasks (12)" at bounding box center [150, 134] width 100 height 34
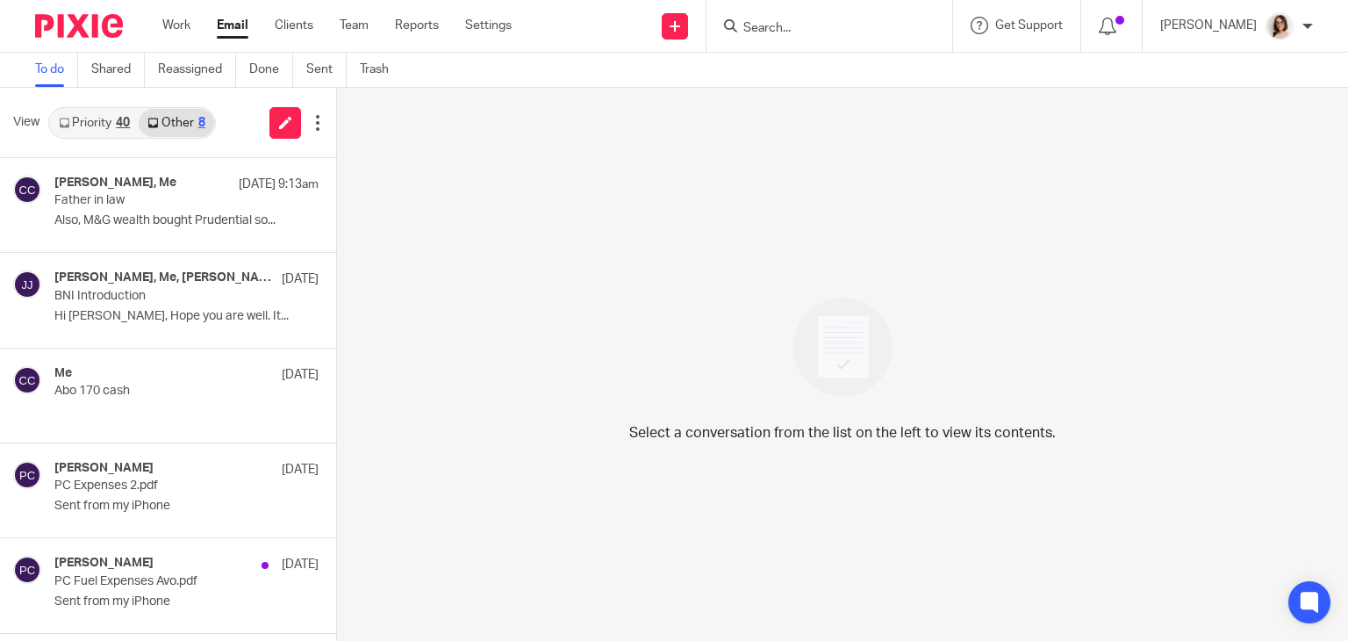
click at [235, 22] on link "Email" at bounding box center [233, 26] width 32 height 18
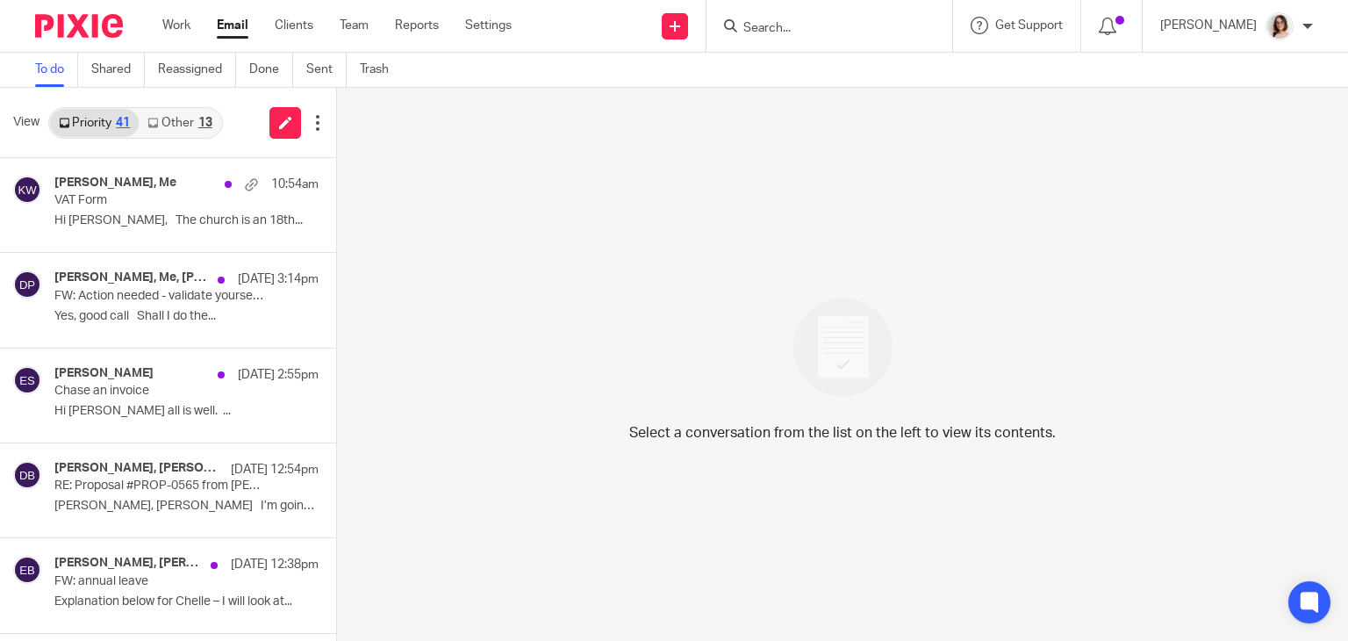
click at [197, 118] on link "Other 13" at bounding box center [180, 123] width 82 height 28
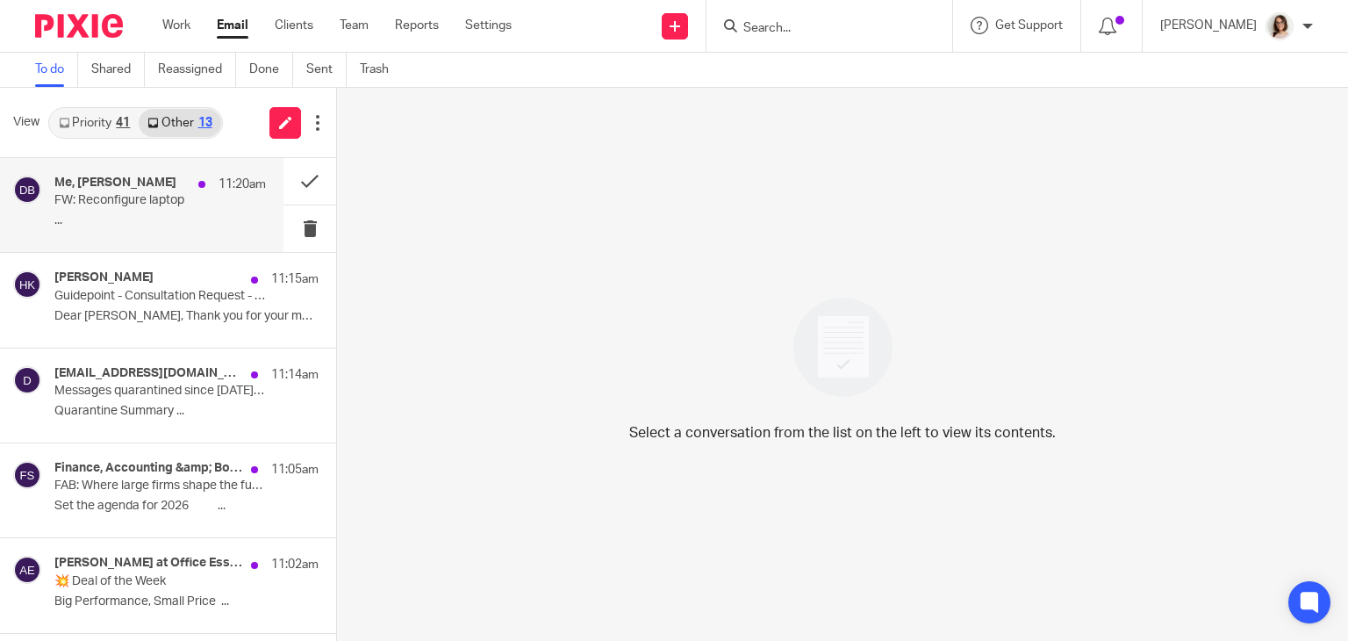
click at [184, 239] on div "Me, Dave Bennett 11:20am FW: Reconfigure laptop ..." at bounding box center [141, 205] width 283 height 94
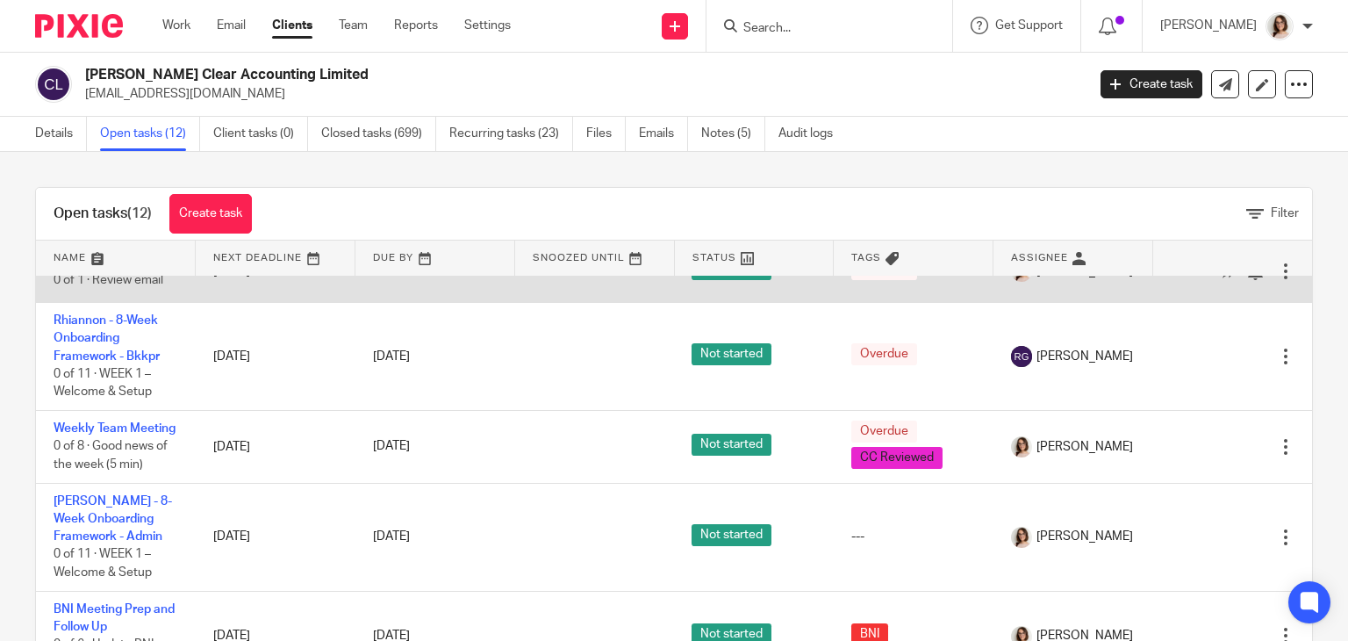
scroll to position [469, 0]
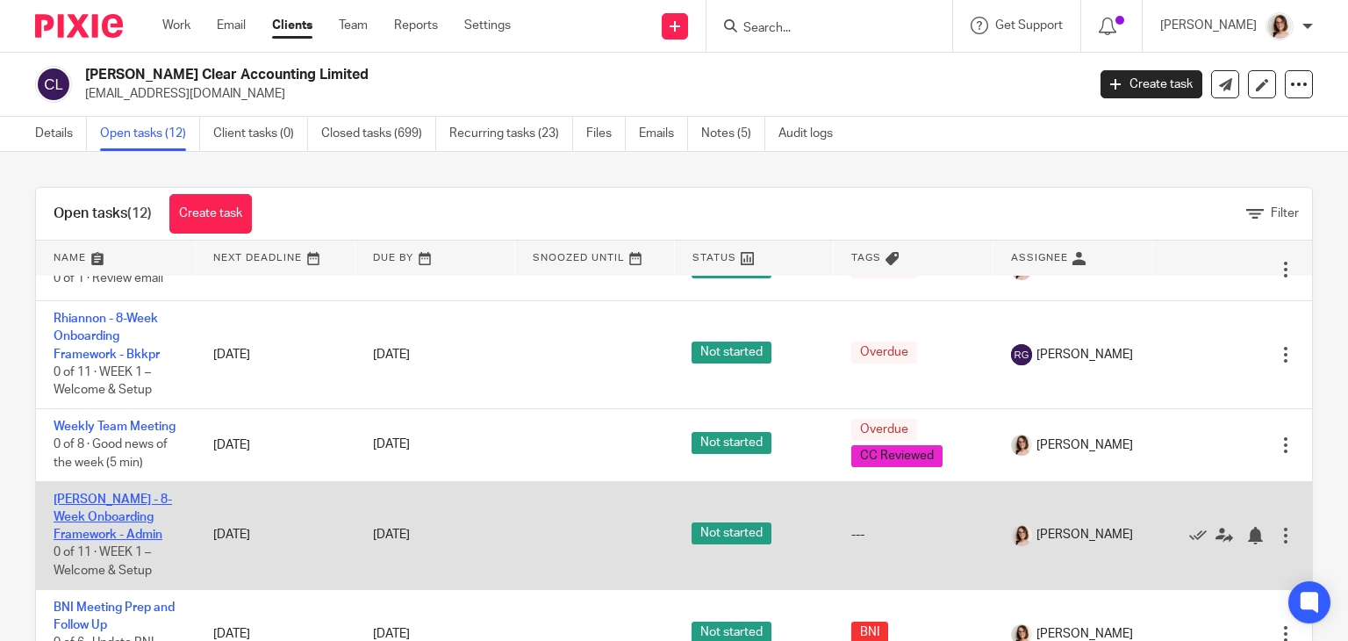
click at [95, 523] on link "[PERSON_NAME] - 8-Week Onboarding Framework - Admin" at bounding box center [113, 517] width 118 height 48
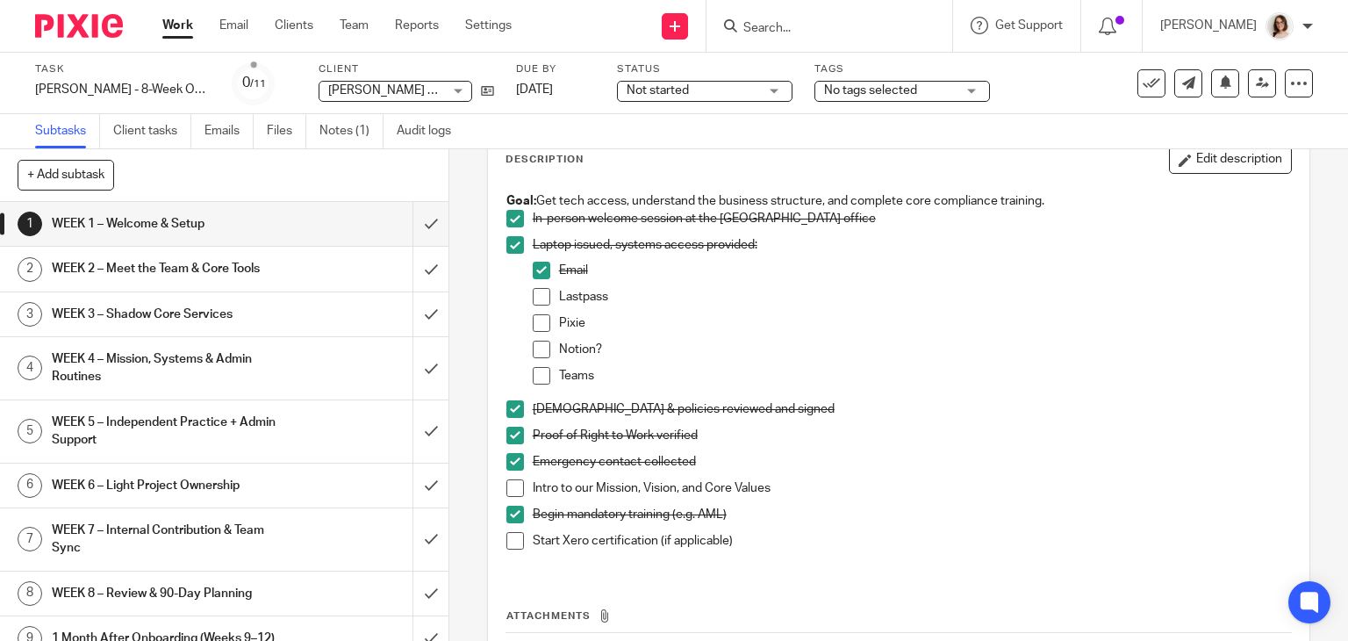
scroll to position [95, 0]
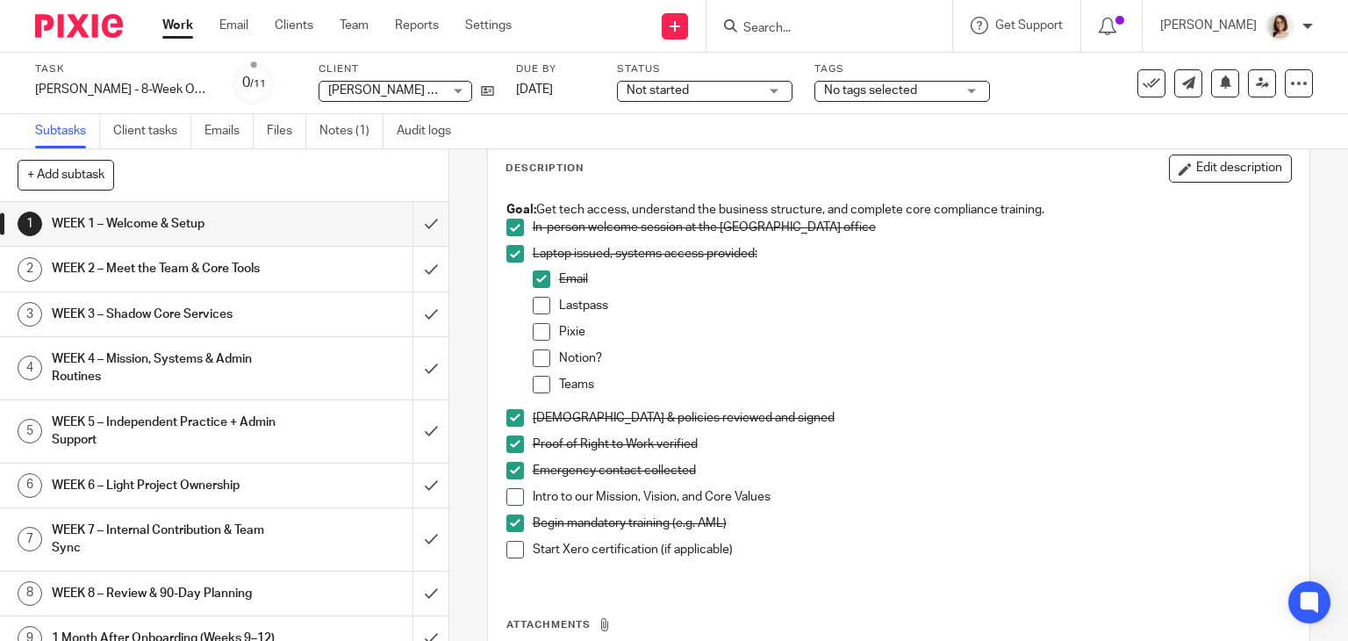
click at [541, 306] on span at bounding box center [542, 306] width 18 height 18
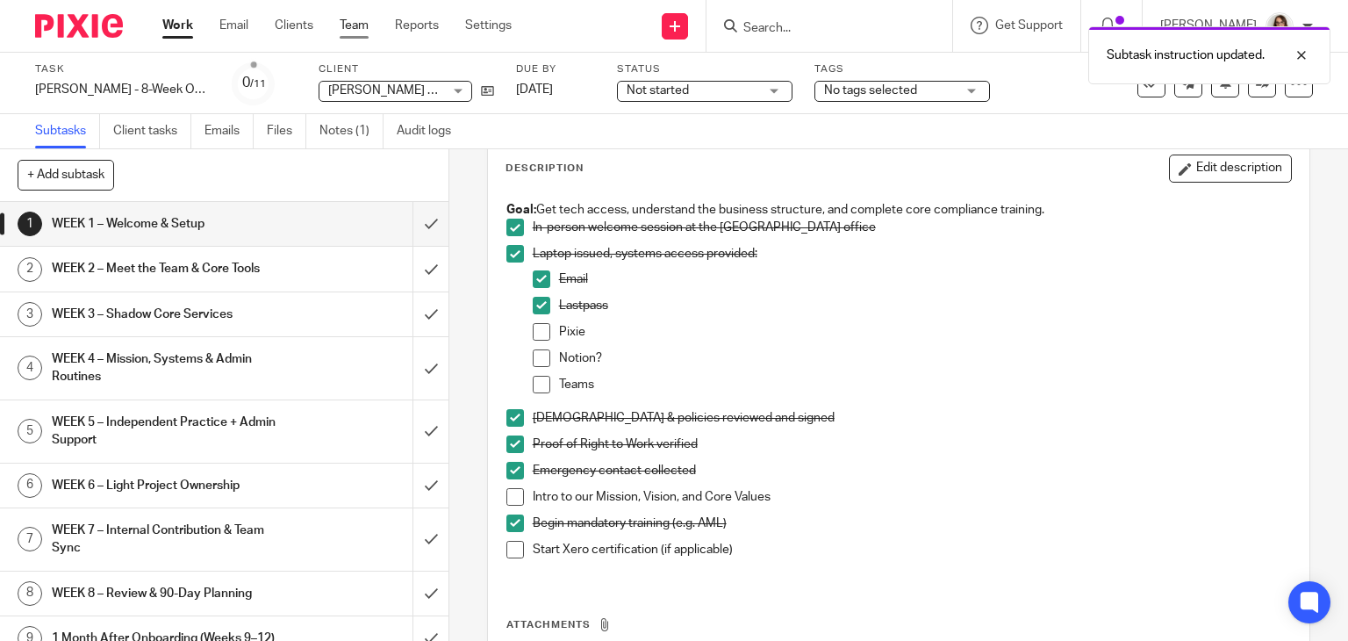
click at [360, 33] on link "Team" at bounding box center [354, 26] width 29 height 18
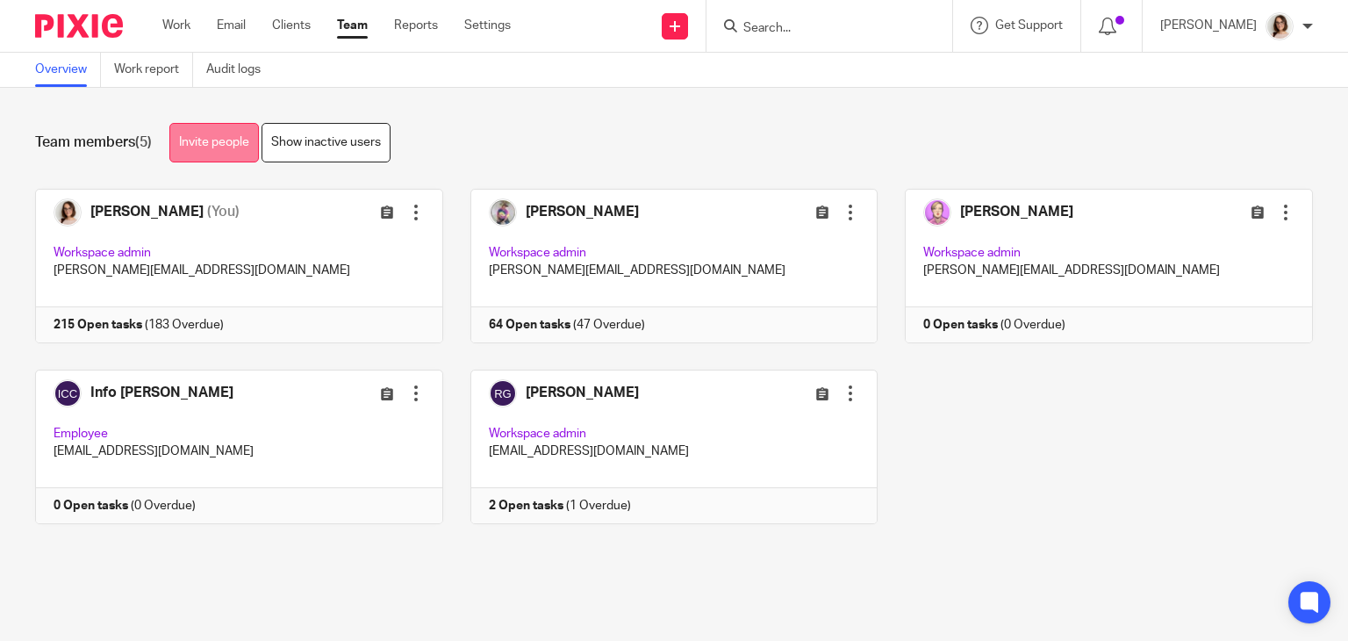
click at [218, 142] on link "Invite people" at bounding box center [214, 142] width 90 height 39
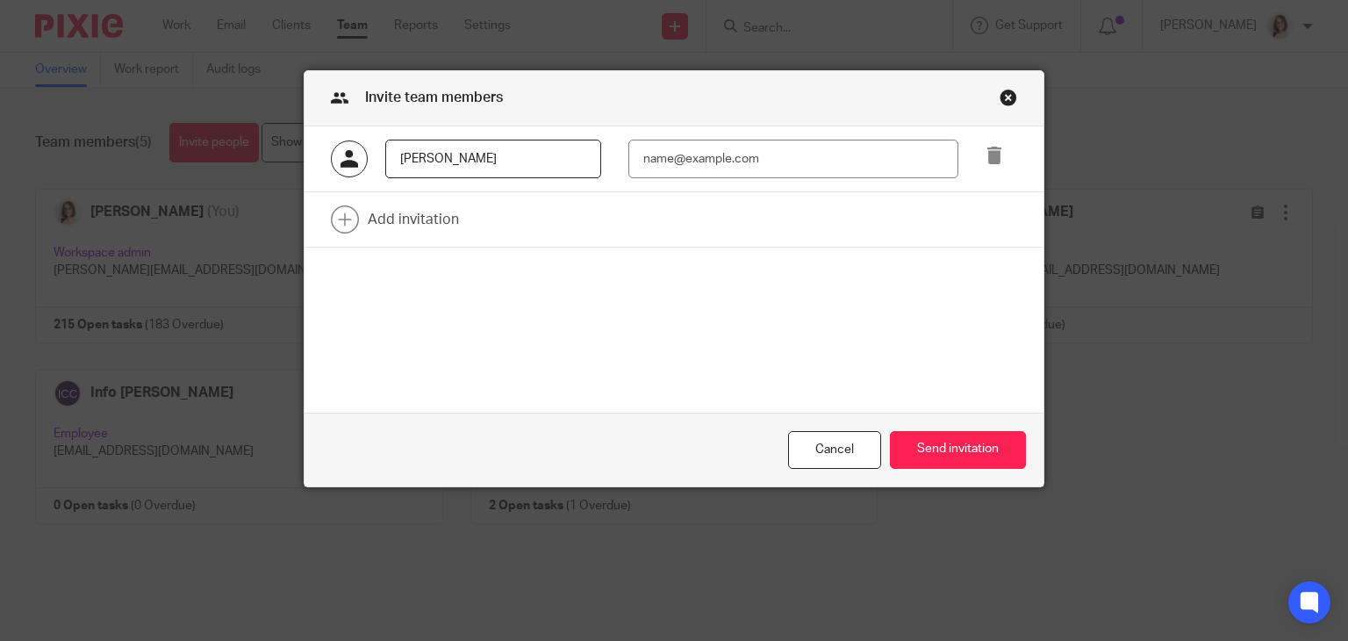
type input "James Singh"
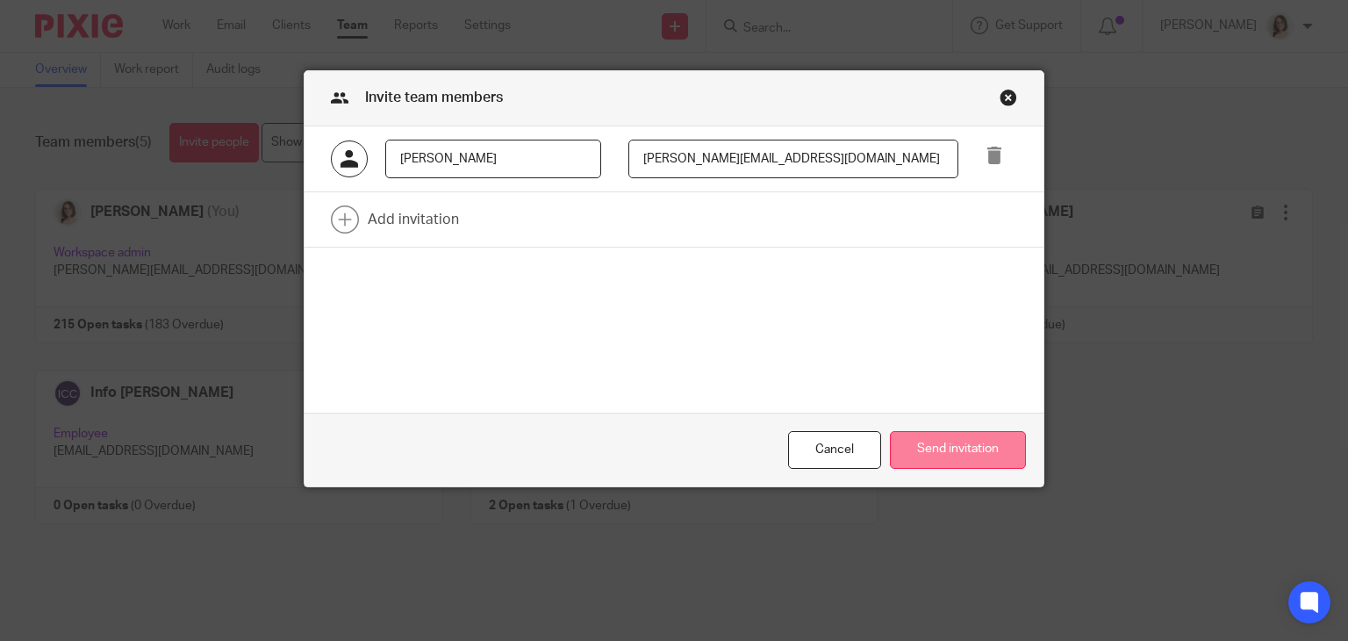
type input "[PERSON_NAME][EMAIL_ADDRESS][DOMAIN_NAME]"
click at [952, 457] on button "Send invitation" at bounding box center [958, 450] width 136 height 38
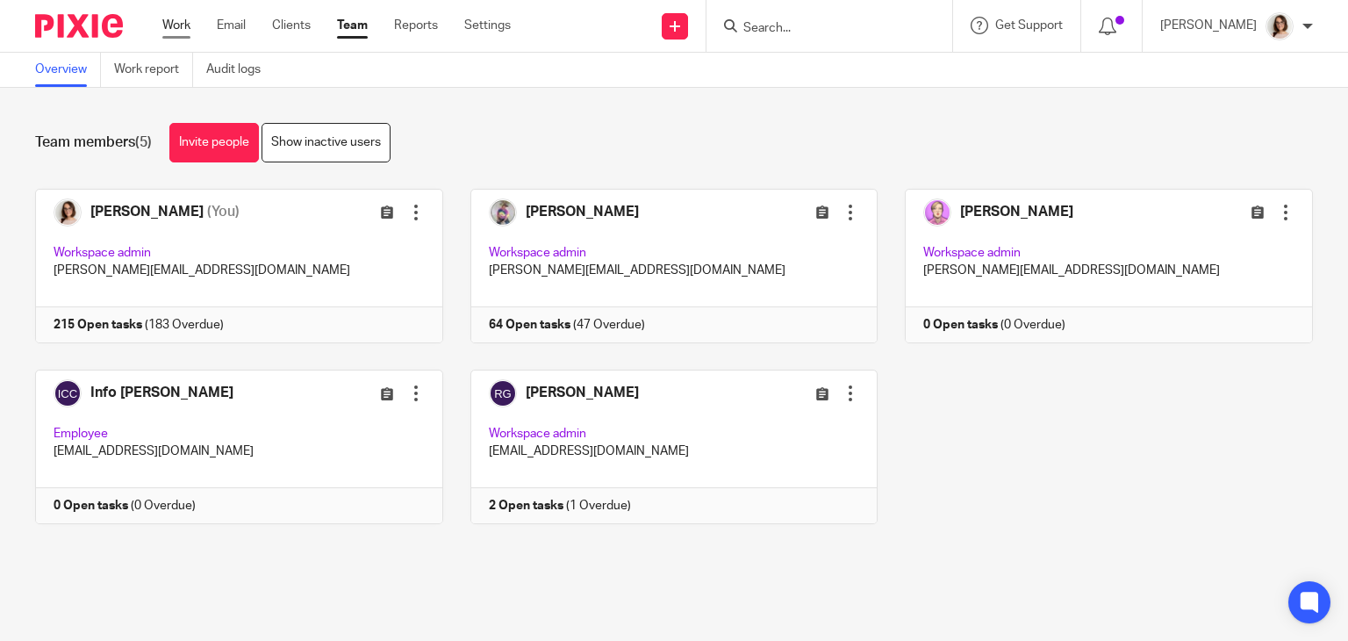
click at [167, 29] on link "Work" at bounding box center [176, 26] width 28 height 18
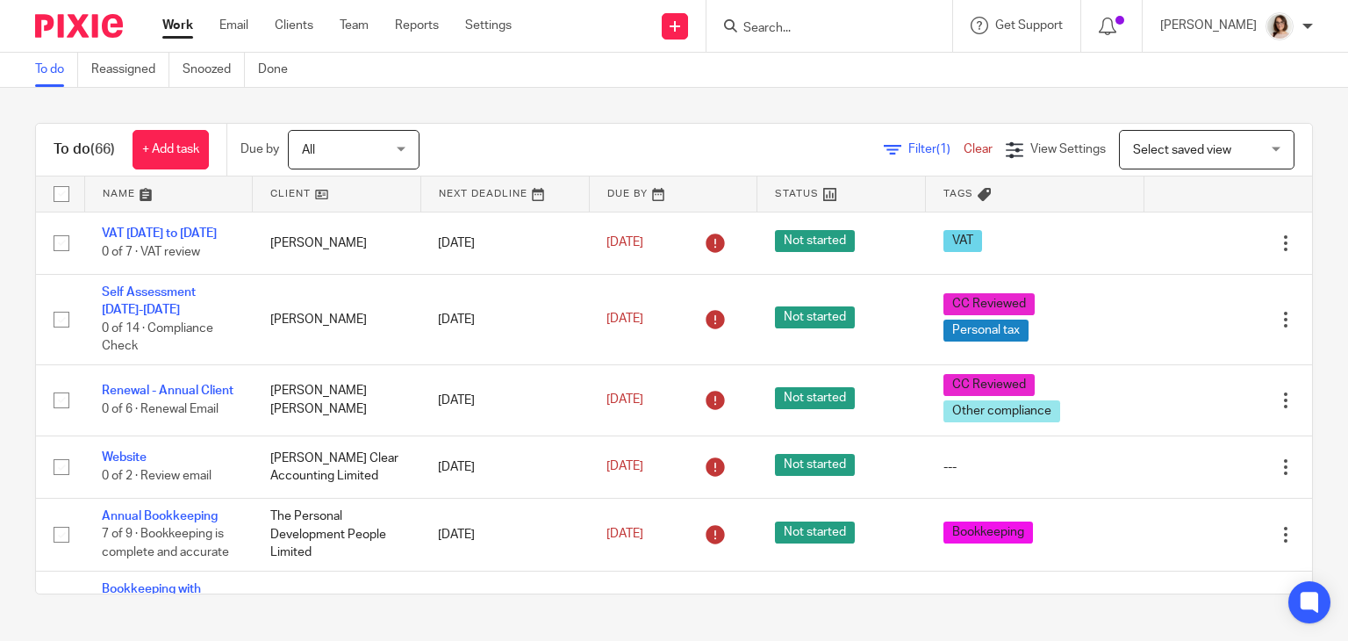
click at [800, 25] on input "Search" at bounding box center [820, 29] width 158 height 16
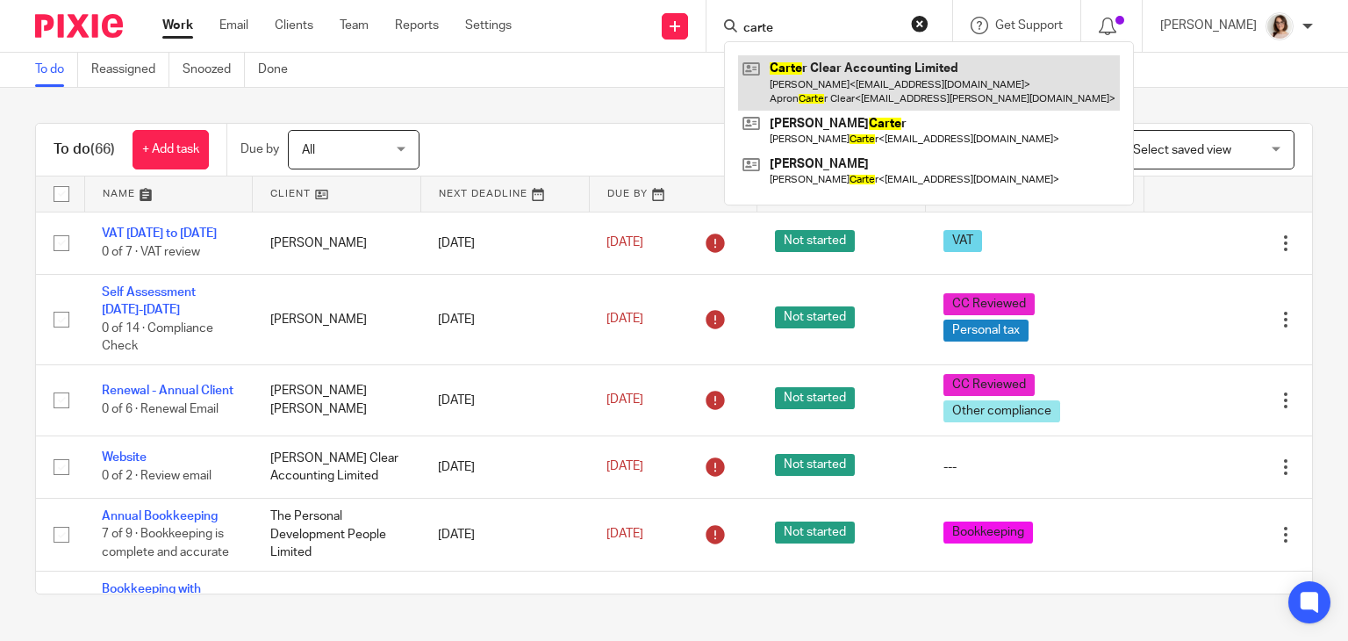
type input "carte"
click at [825, 77] on link at bounding box center [929, 82] width 382 height 54
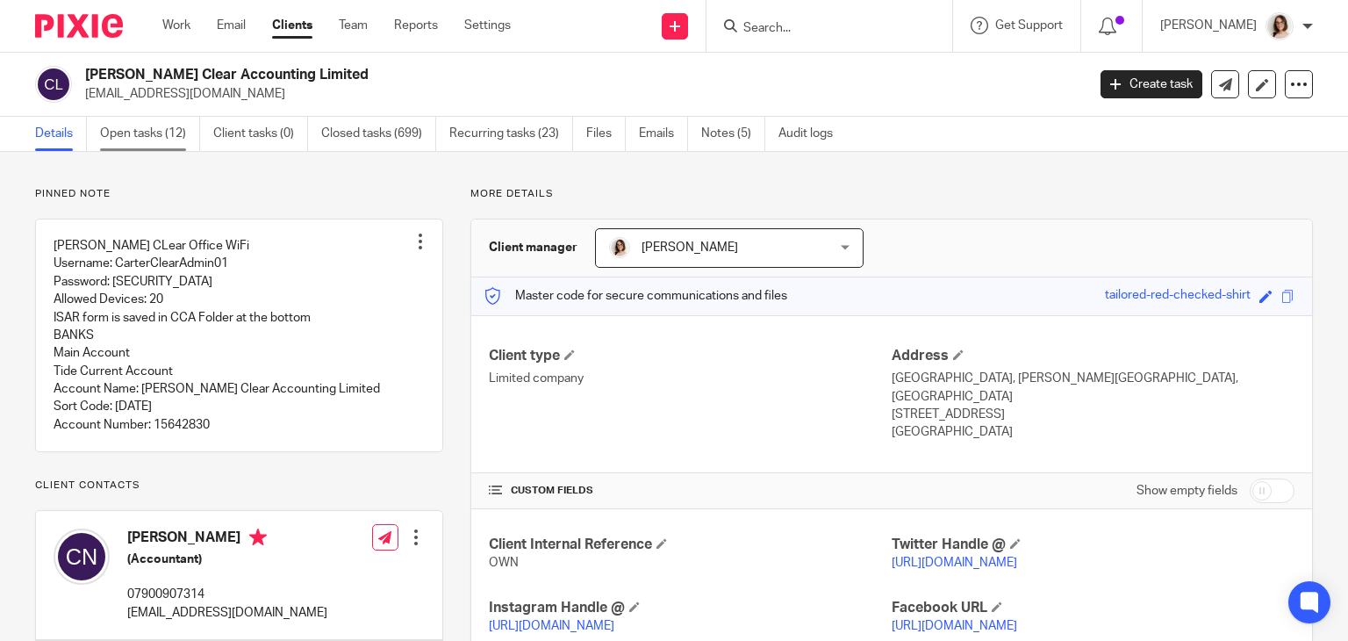
click at [141, 132] on link "Open tasks (12)" at bounding box center [150, 134] width 100 height 34
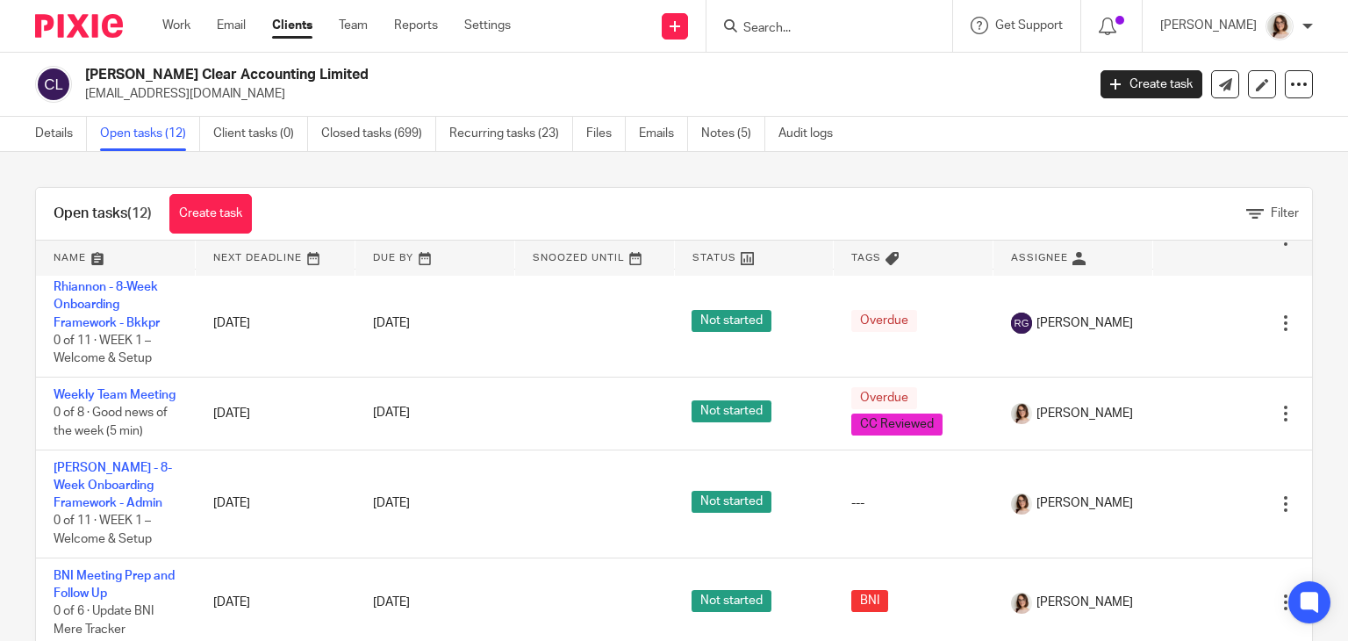
scroll to position [502, 0]
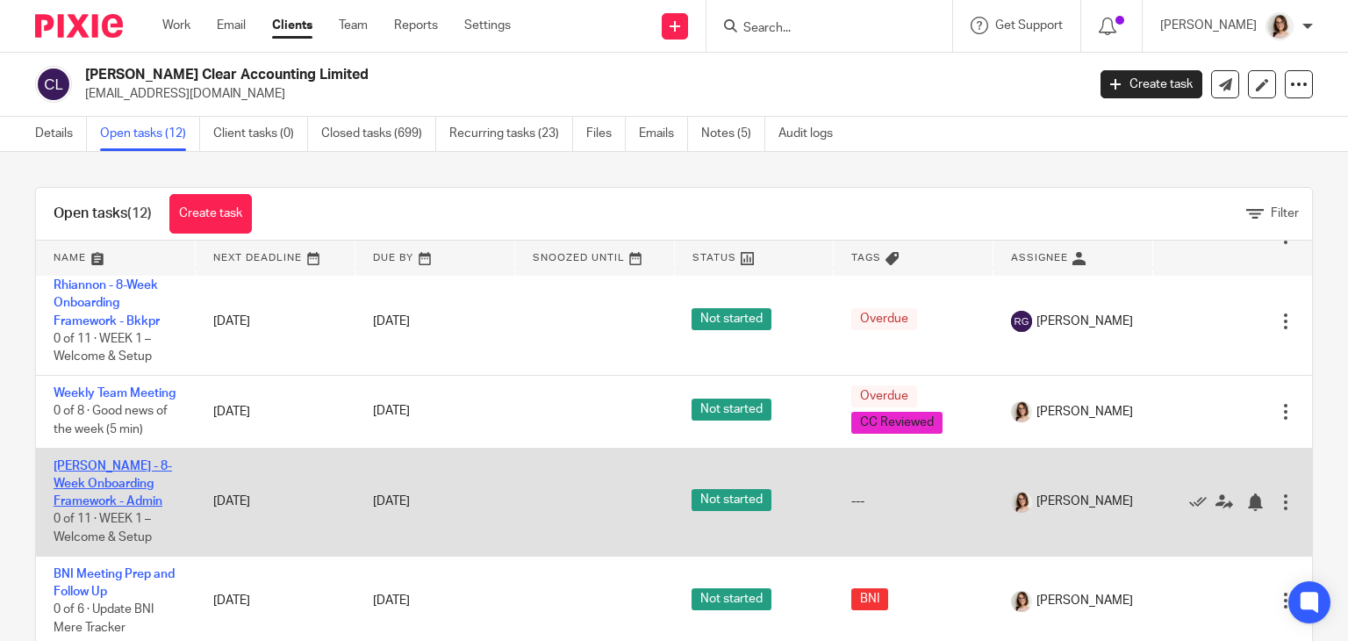
click at [86, 496] on link "[PERSON_NAME] - 8-Week Onboarding Framework - Admin" at bounding box center [113, 484] width 118 height 48
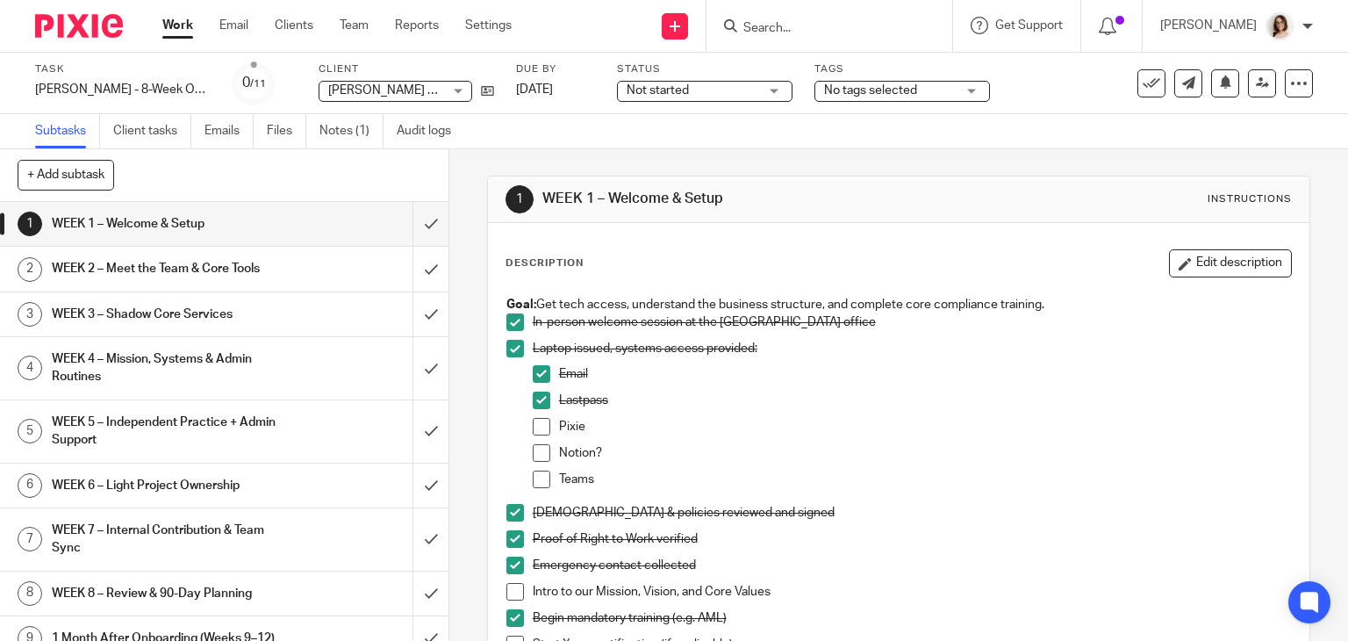
click at [536, 426] on span at bounding box center [542, 427] width 18 height 18
click at [1248, 86] on link at bounding box center [1262, 83] width 28 height 28
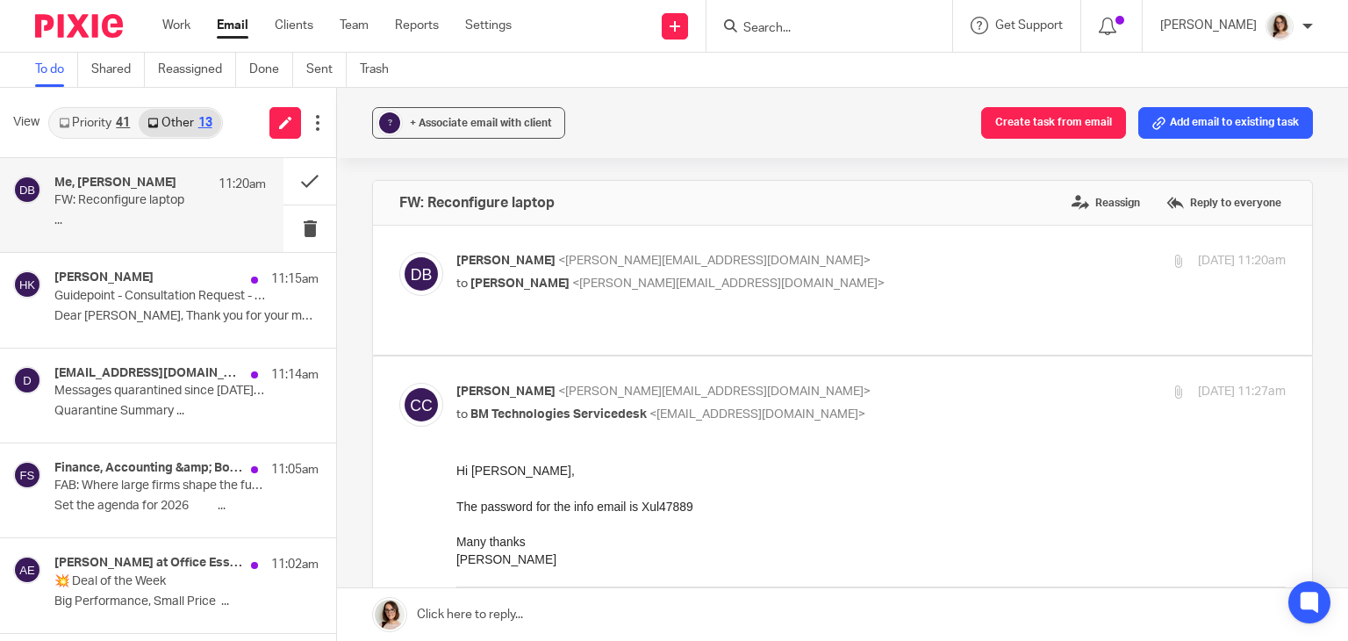
click at [239, 29] on link "Email" at bounding box center [233, 26] width 32 height 18
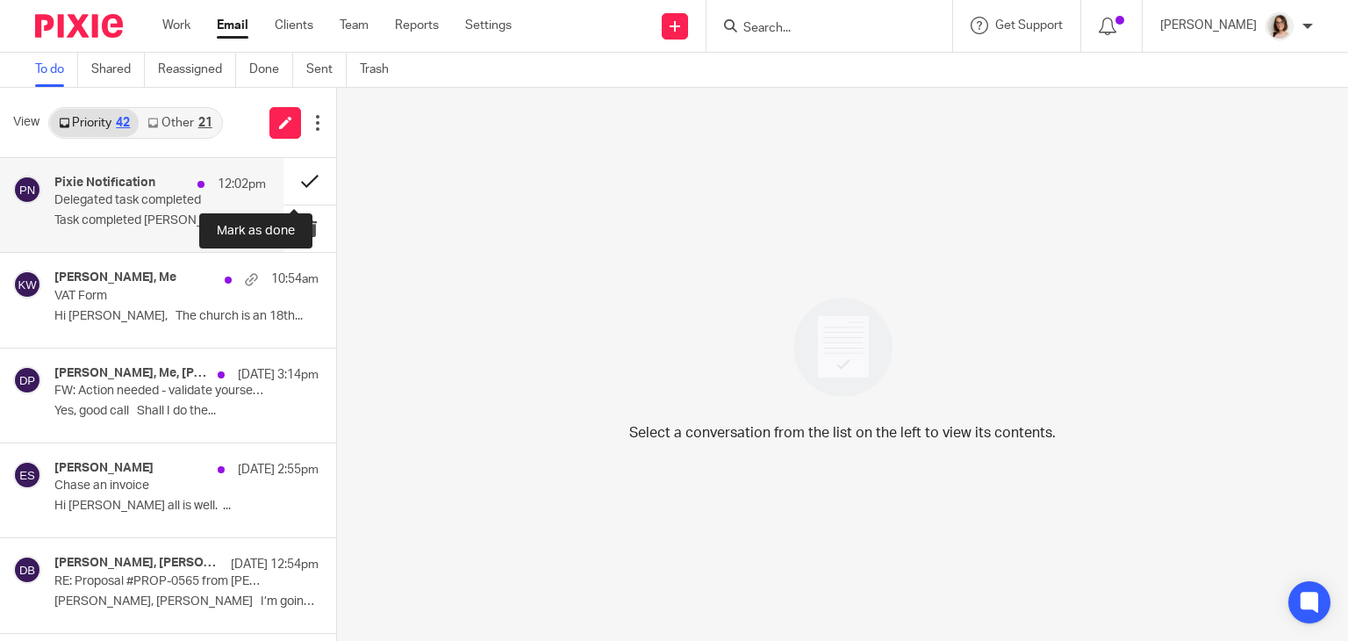
click at [290, 183] on button at bounding box center [309, 181] width 53 height 47
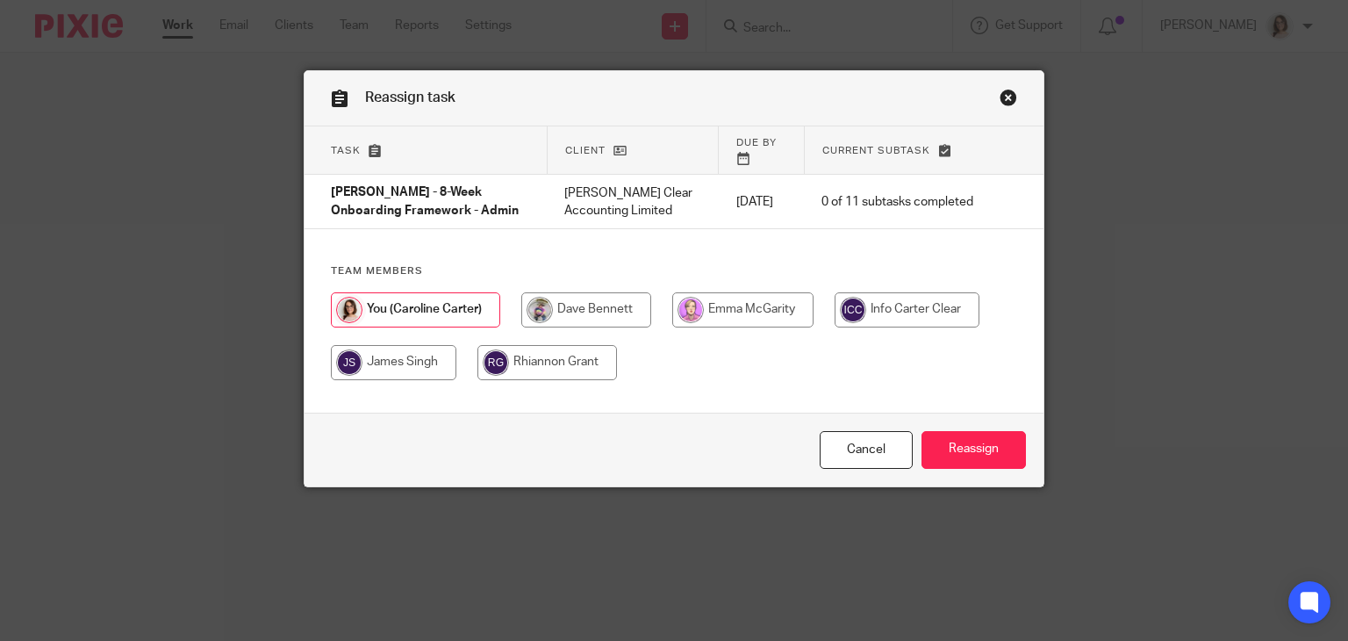
click at [394, 346] on input "radio" at bounding box center [393, 362] width 125 height 35
radio input "true"
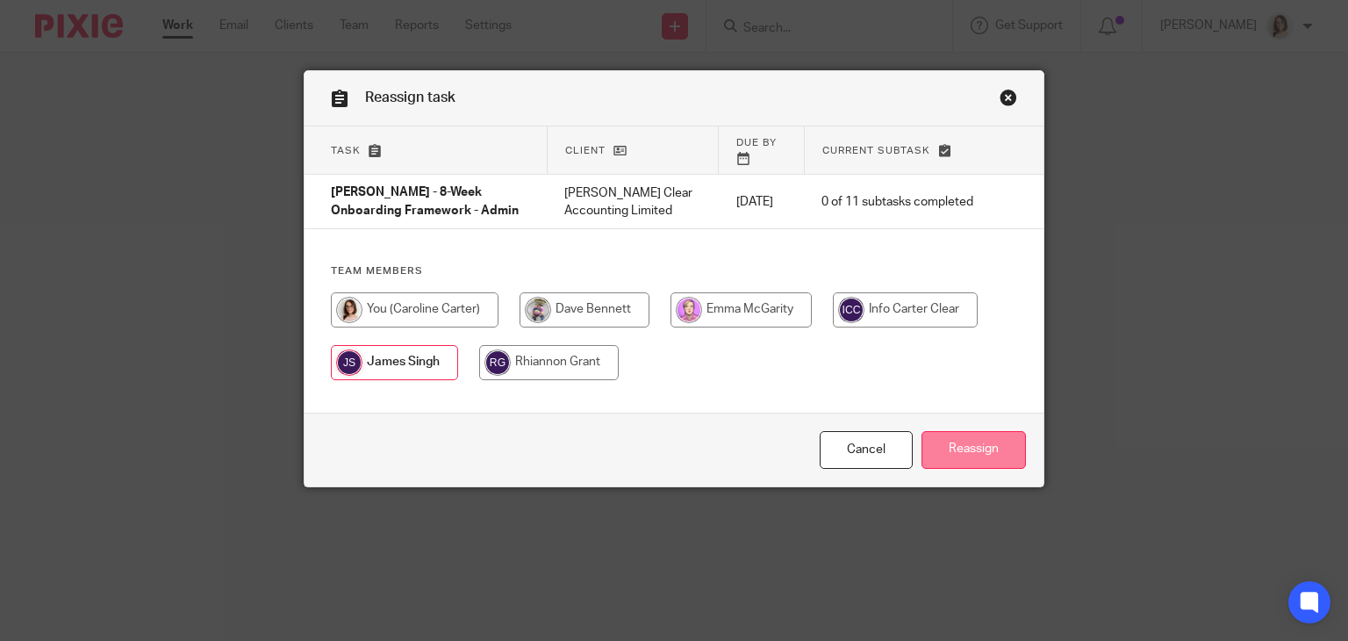
click at [970, 437] on input "Reassign" at bounding box center [973, 450] width 104 height 38
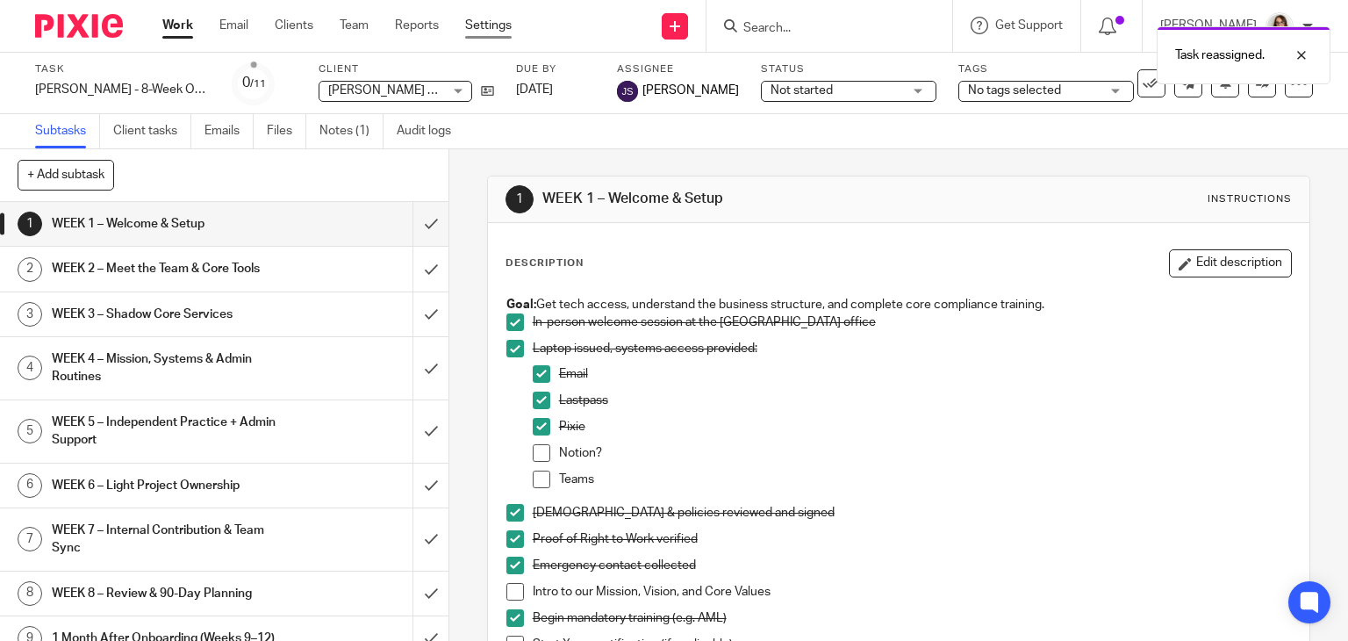
click at [484, 27] on link "Settings" at bounding box center [488, 26] width 47 height 18
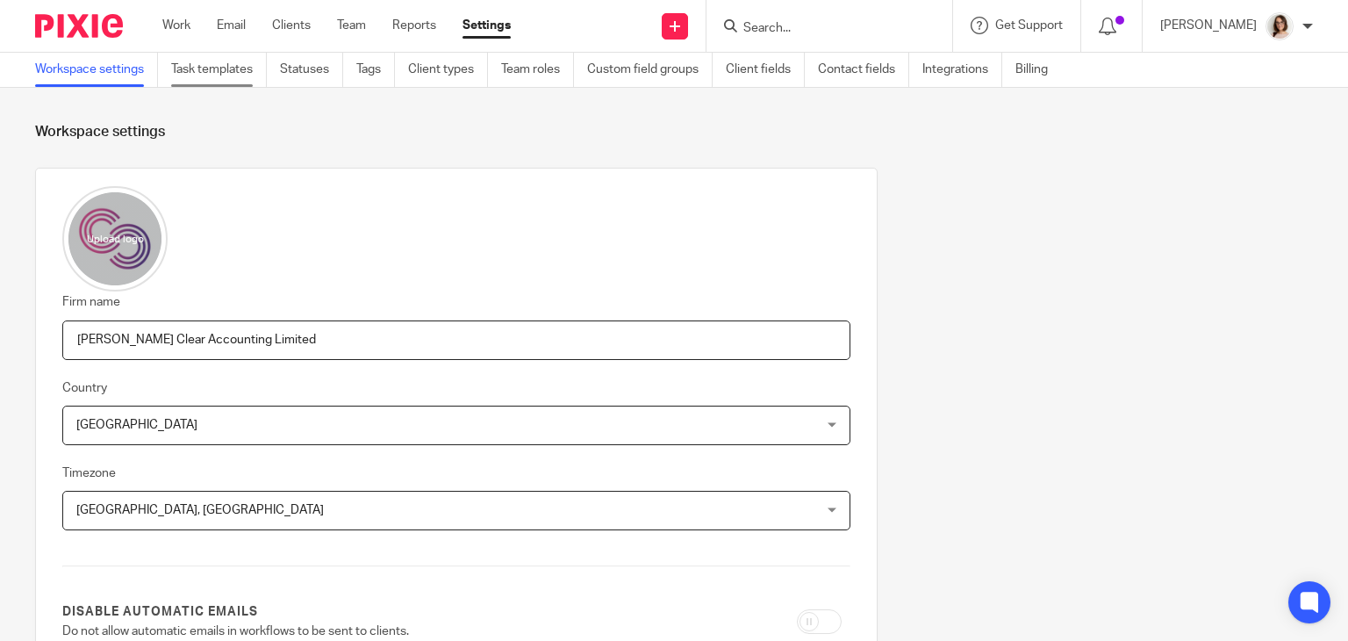
click at [214, 67] on link "Task templates" at bounding box center [219, 70] width 96 height 34
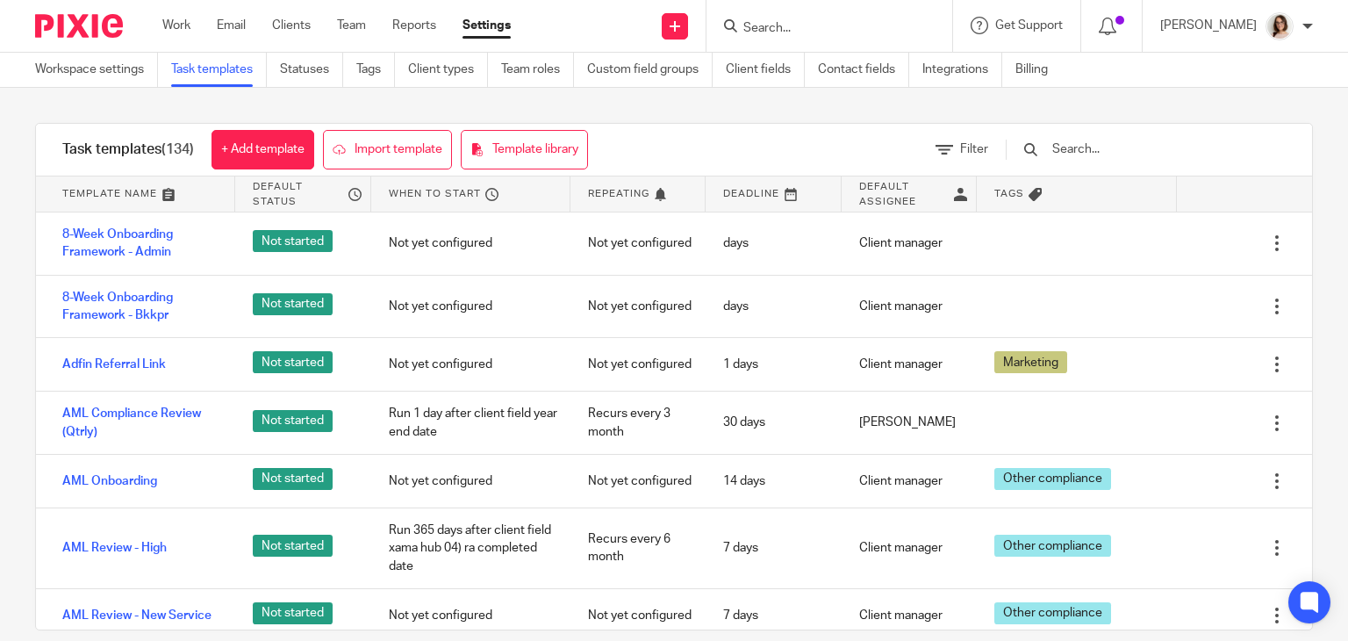
click at [1090, 148] on input "text" at bounding box center [1152, 149] width 204 height 19
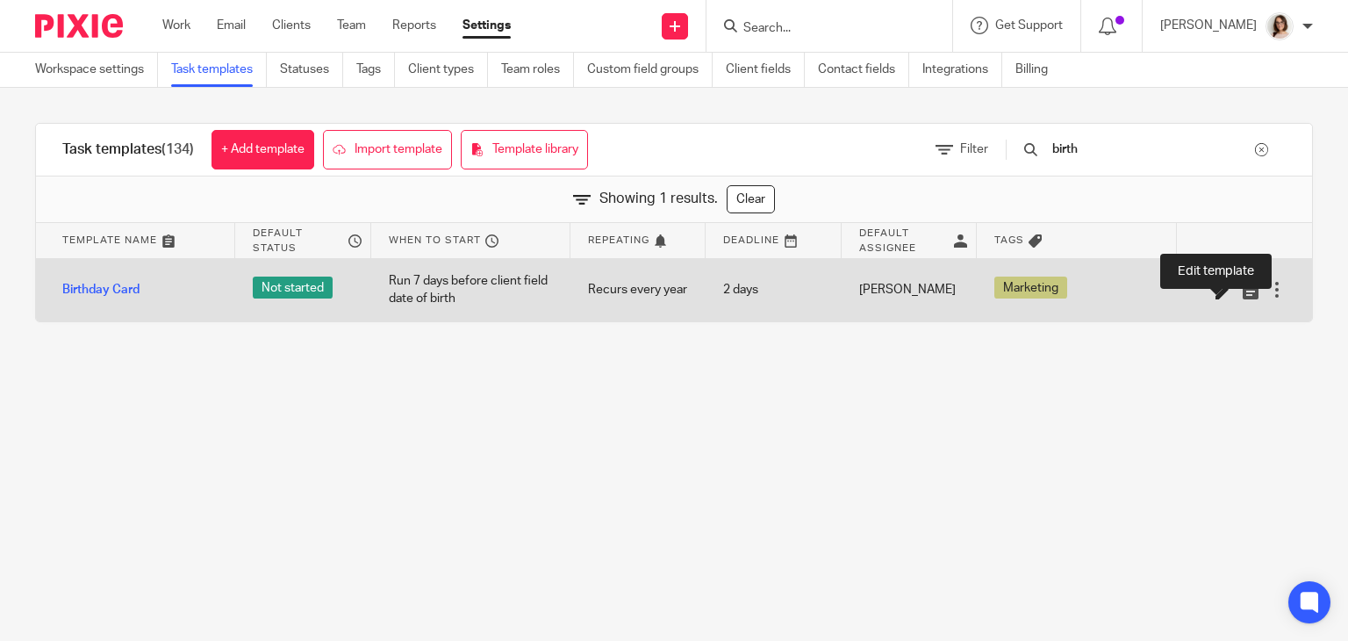
type input "birth"
click at [1215, 291] on icon at bounding box center [1224, 291] width 18 height 18
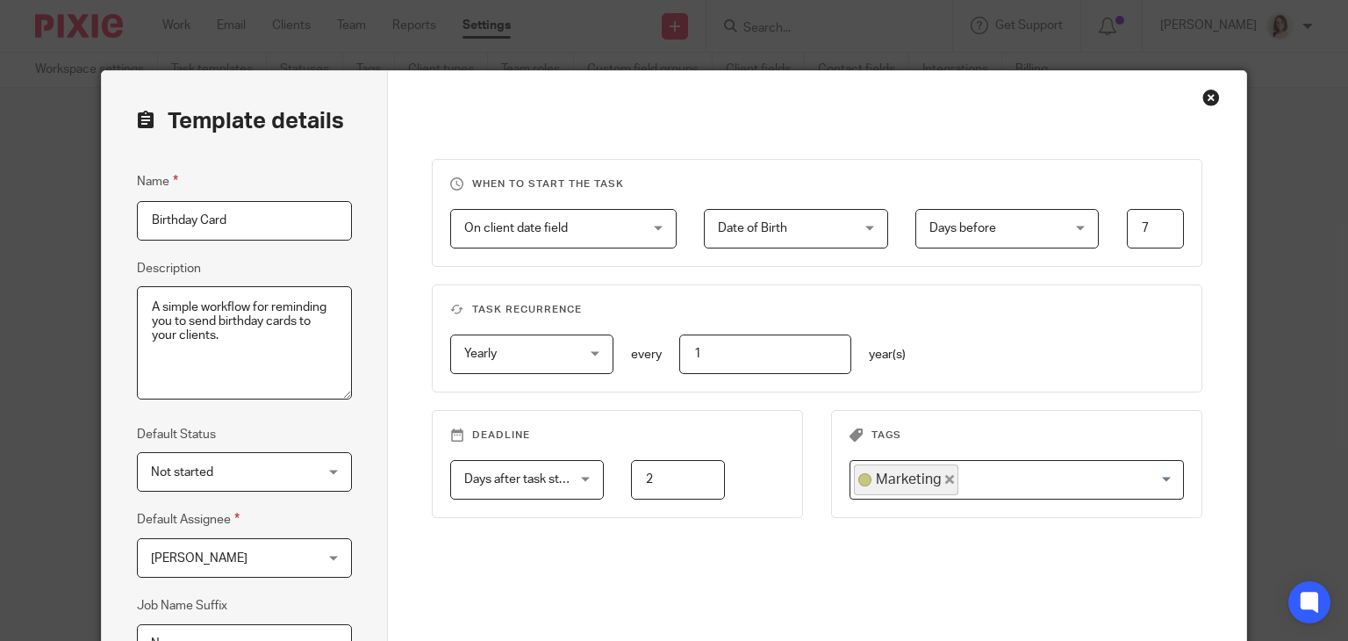
scroll to position [254, 0]
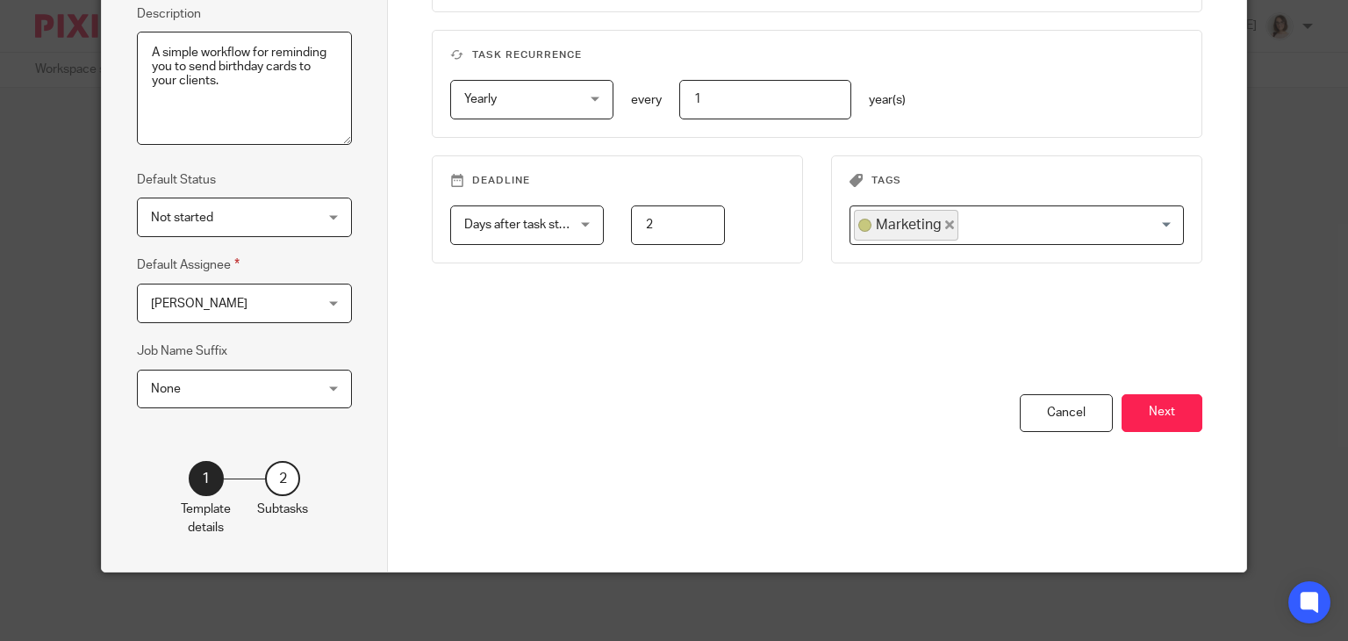
click at [293, 295] on span "[PERSON_NAME]" at bounding box center [231, 302] width 160 height 37
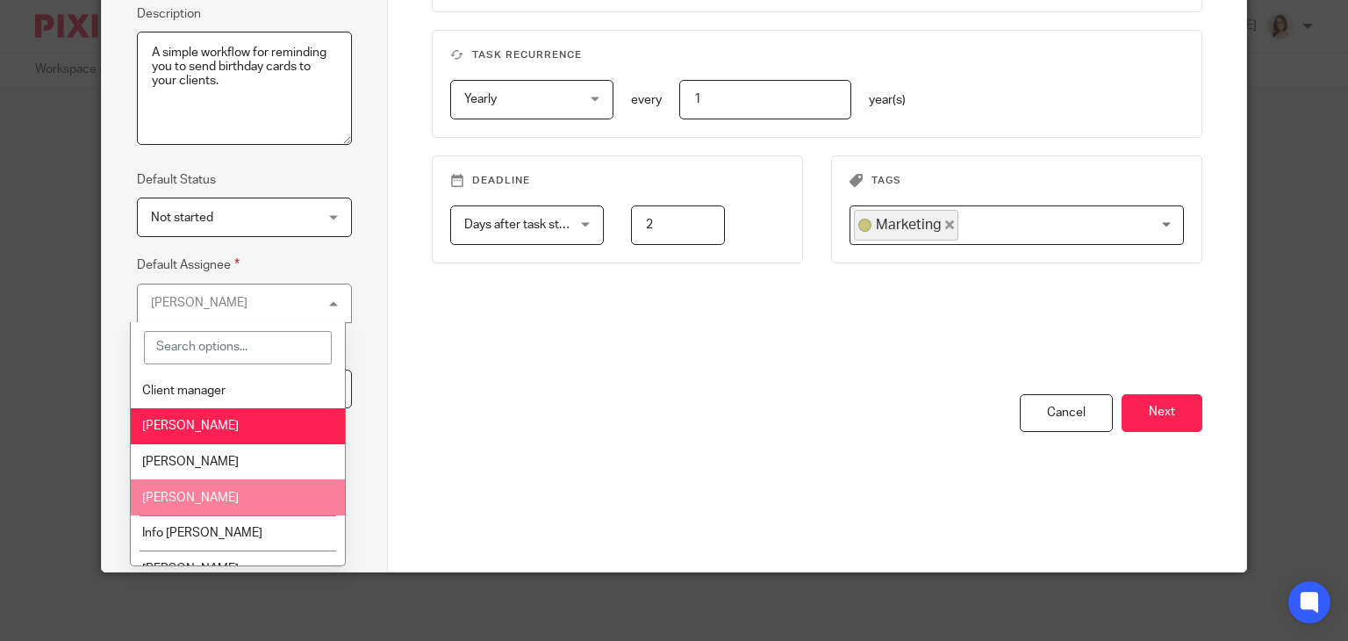
scroll to position [60, 0]
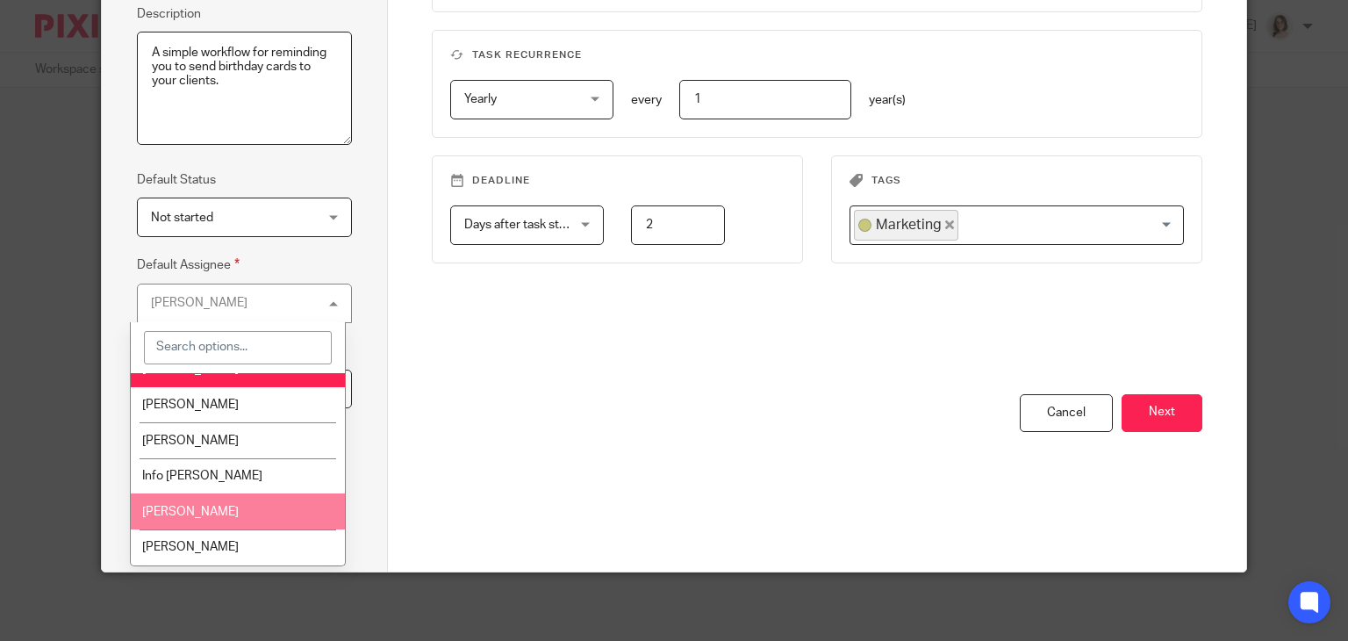
click at [228, 512] on li "[PERSON_NAME]" at bounding box center [237, 511] width 213 height 36
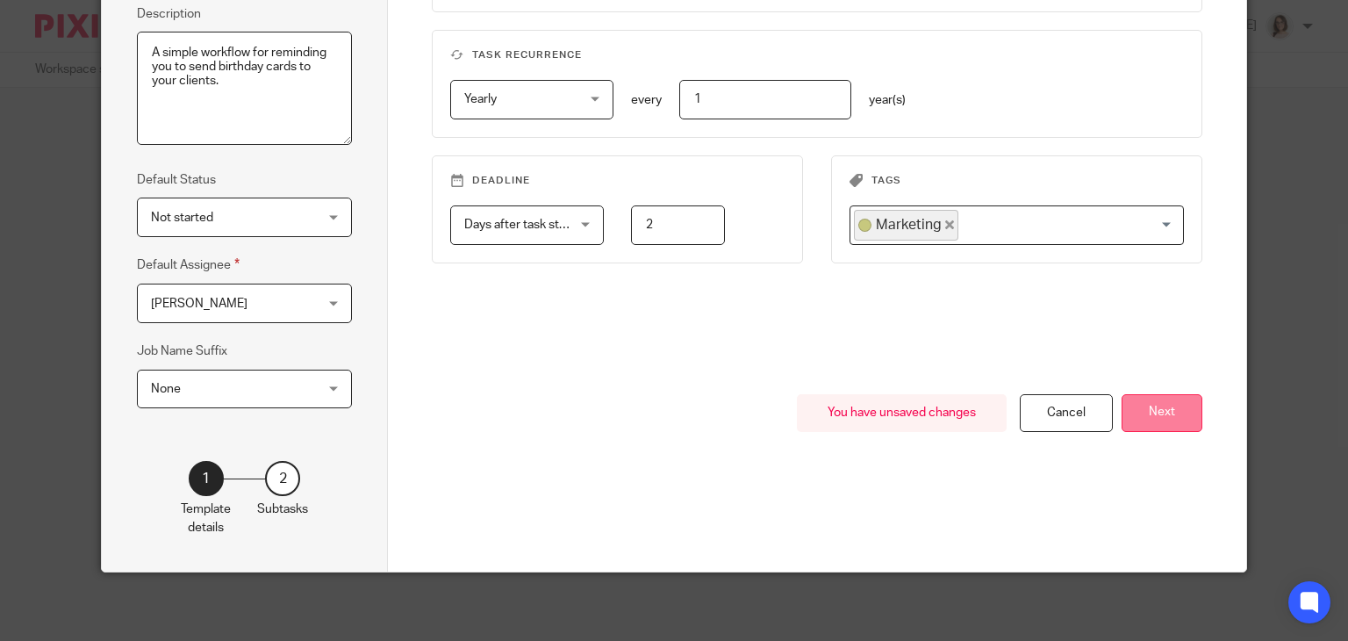
click at [1146, 405] on button "Next" at bounding box center [1161, 413] width 81 height 38
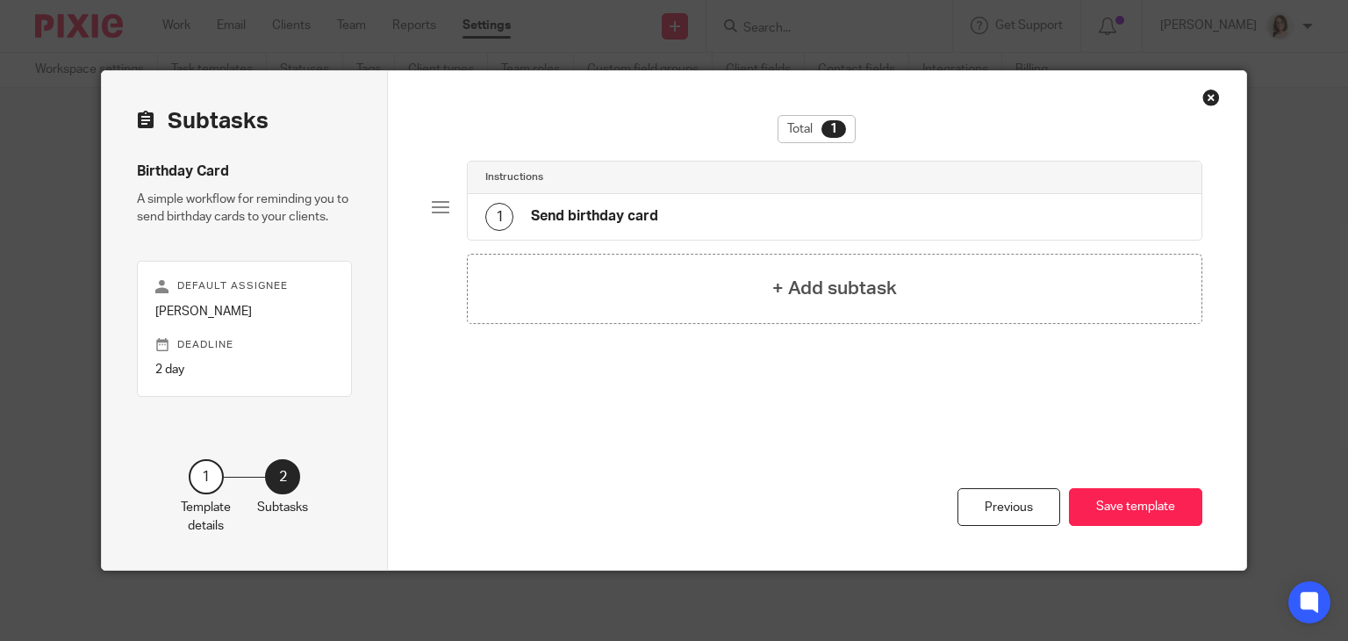
scroll to position [0, 0]
click at [1116, 511] on button "Save template" at bounding box center [1135, 507] width 133 height 38
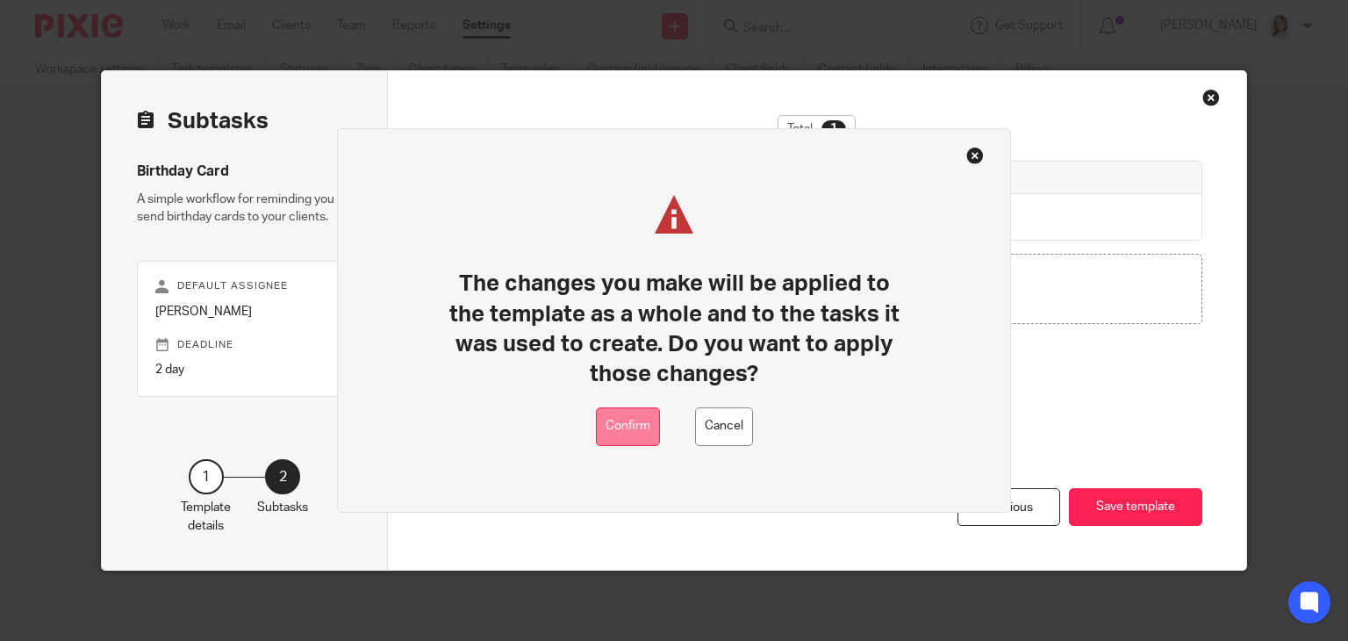
click at [635, 412] on button "Confirm" at bounding box center [628, 426] width 64 height 39
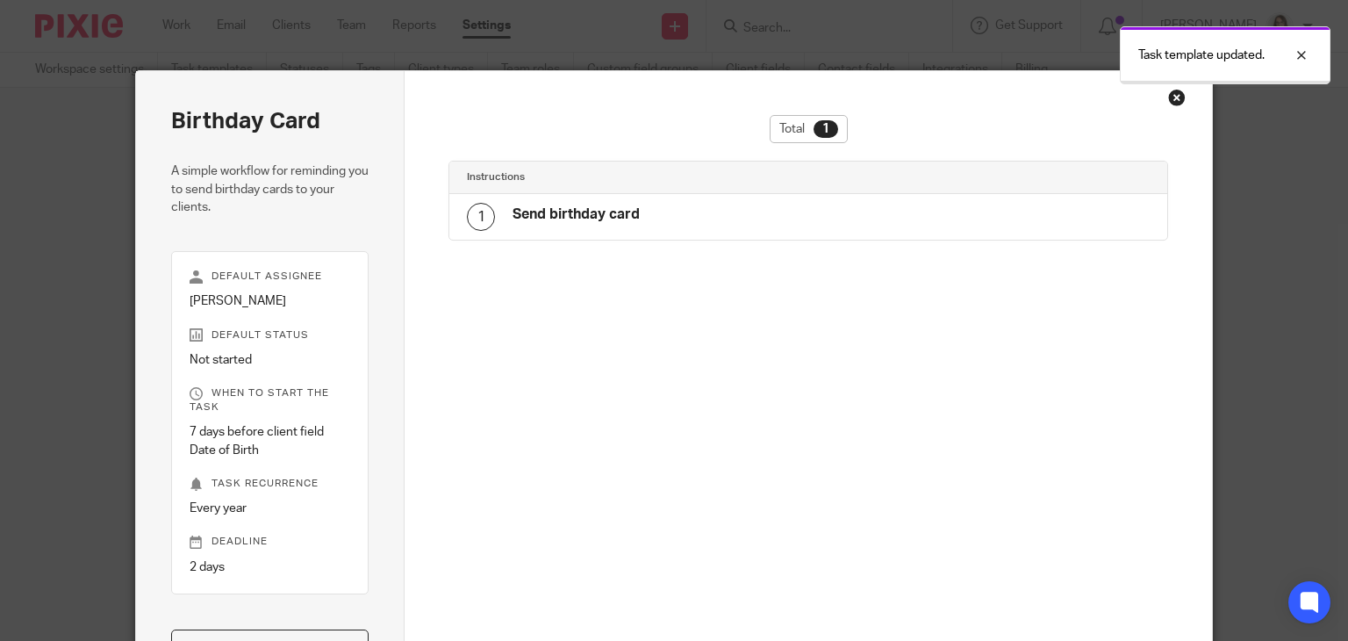
scroll to position [25, 0]
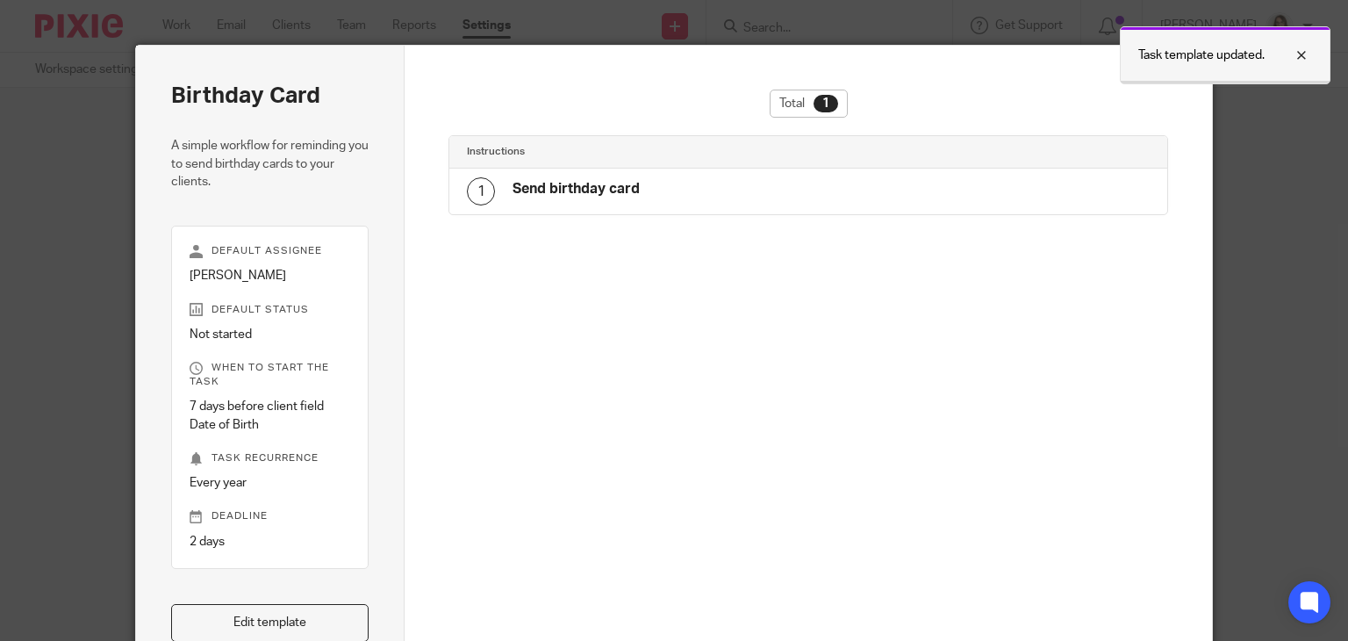
click at [1301, 60] on div at bounding box center [1287, 55] width 47 height 21
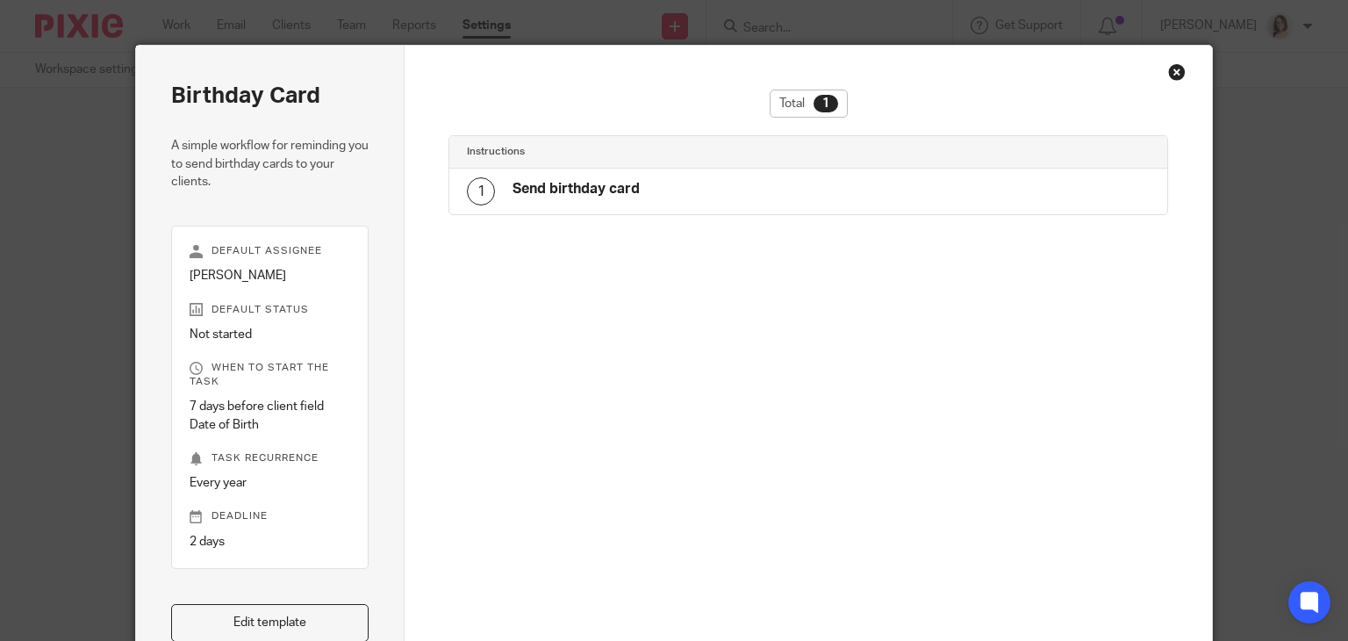
click at [1176, 69] on div "Close this dialog window" at bounding box center [1177, 72] width 18 height 18
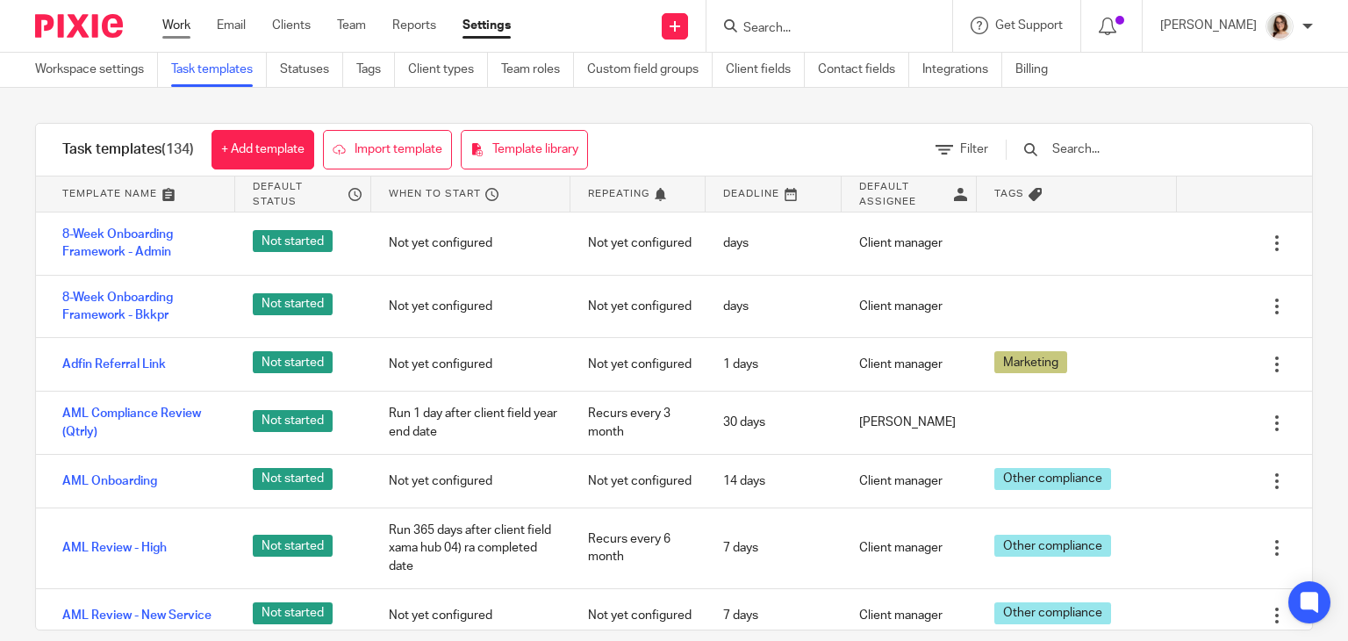
click at [177, 32] on link "Work" at bounding box center [176, 26] width 28 height 18
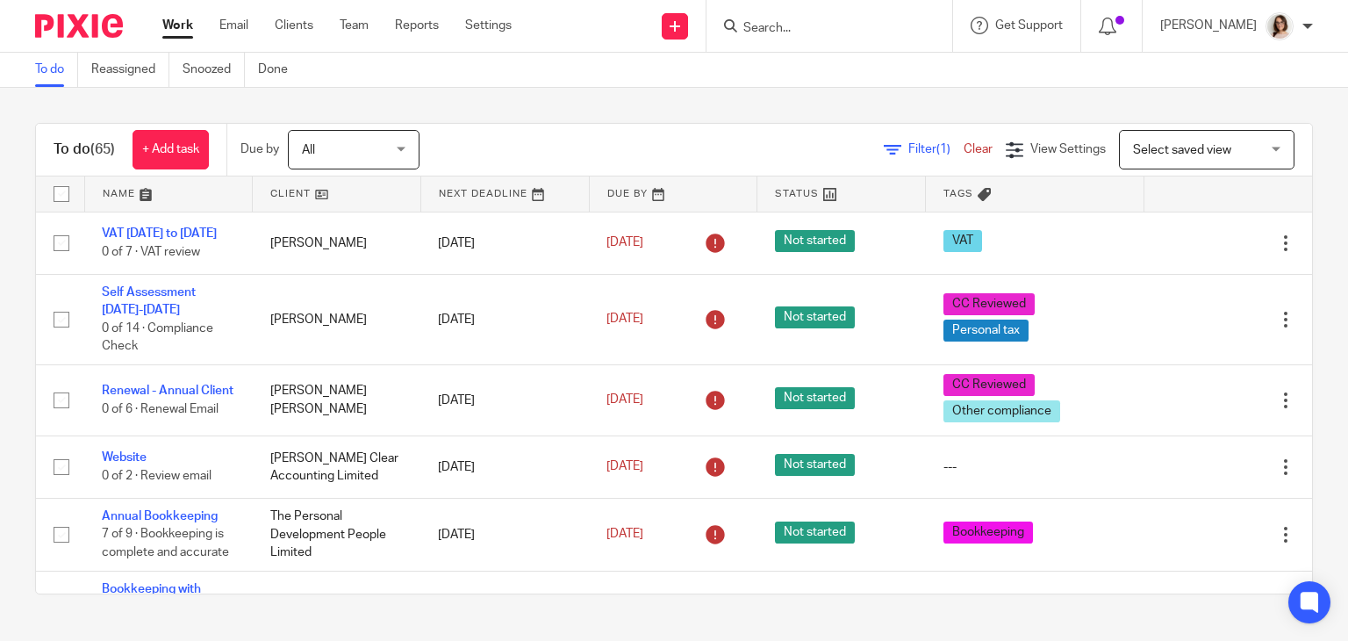
click at [115, 195] on link at bounding box center [169, 193] width 168 height 35
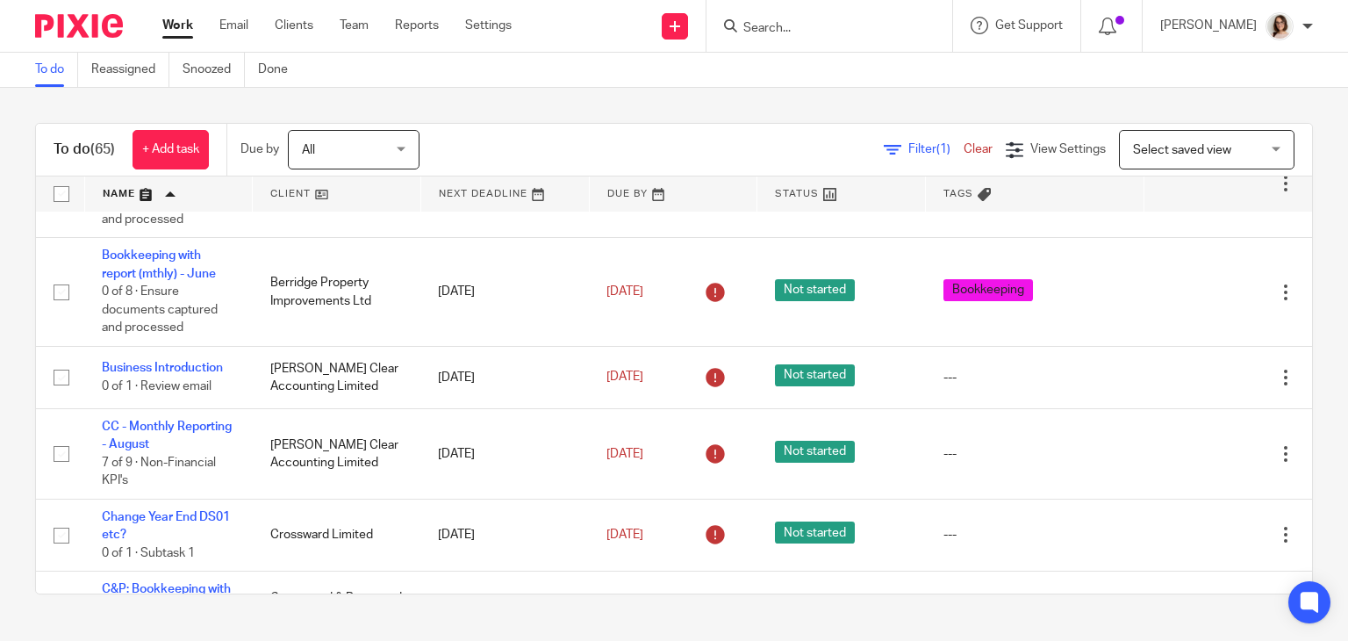
scroll to position [1448, 0]
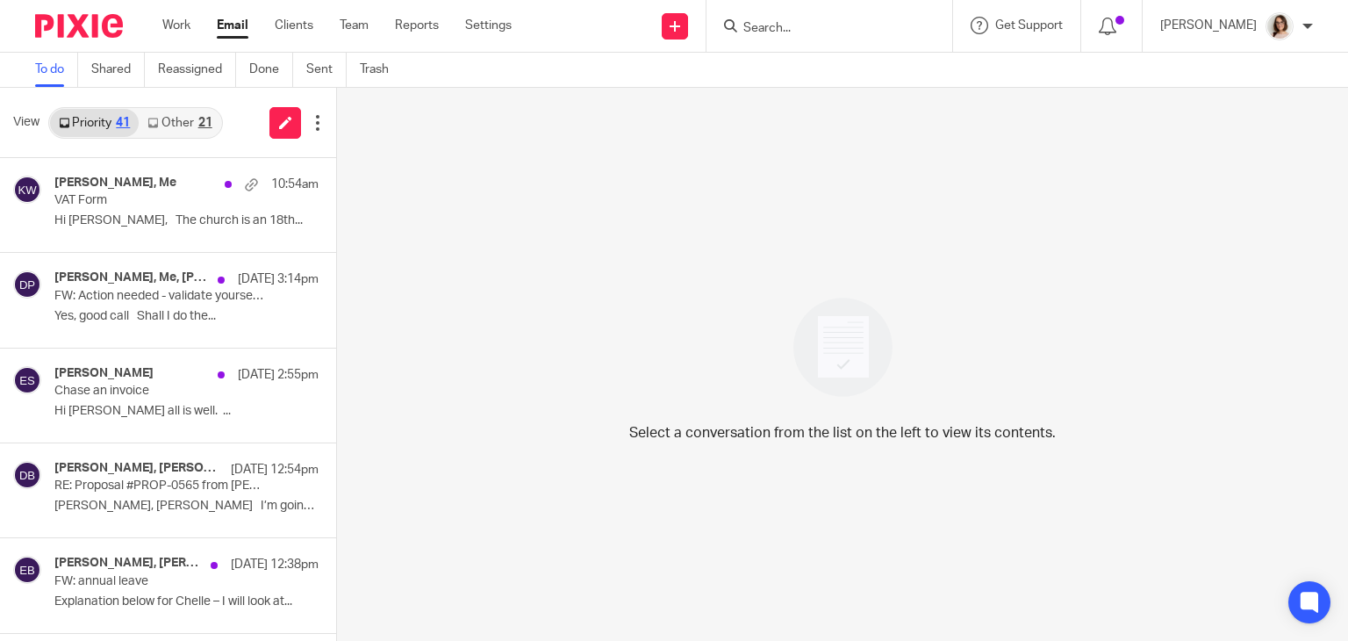
drag, startPoint x: 0, startPoint y: 0, endPoint x: 228, endPoint y: 32, distance: 230.3
click at [228, 32] on link "Email" at bounding box center [233, 26] width 32 height 18
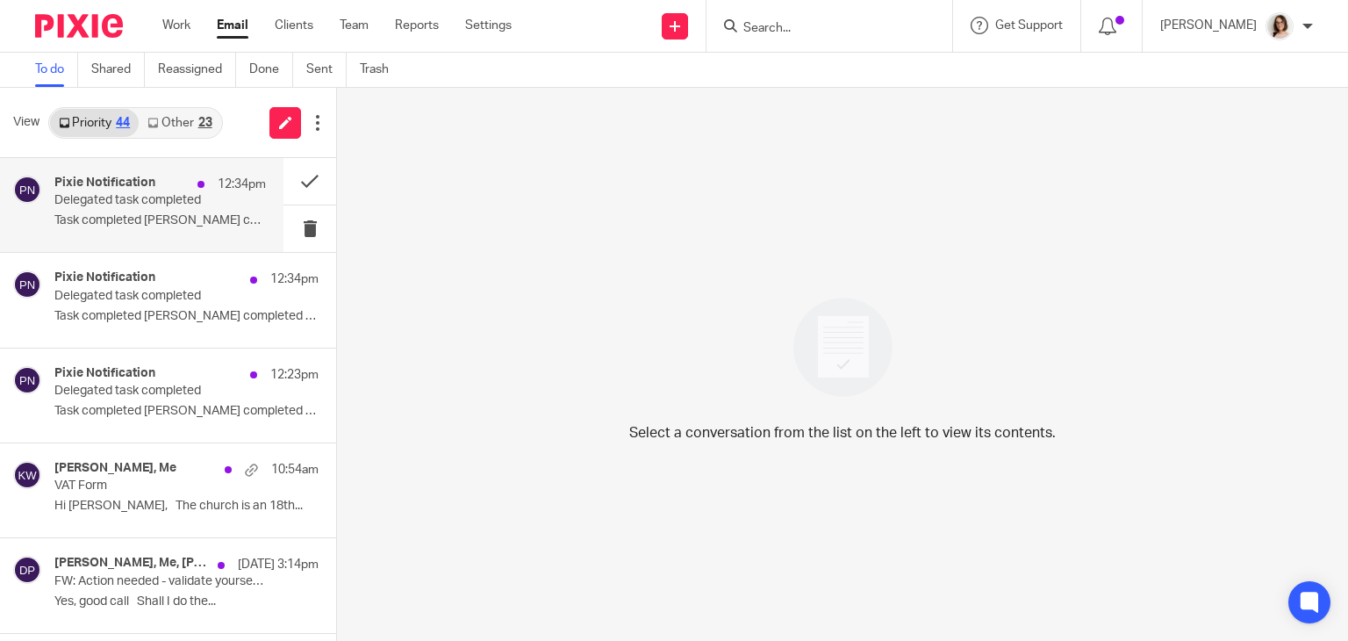
click at [178, 211] on div "Pixie Notification 12:34pm Delegated task completed Task completed [PERSON_NAME…" at bounding box center [159, 204] width 211 height 59
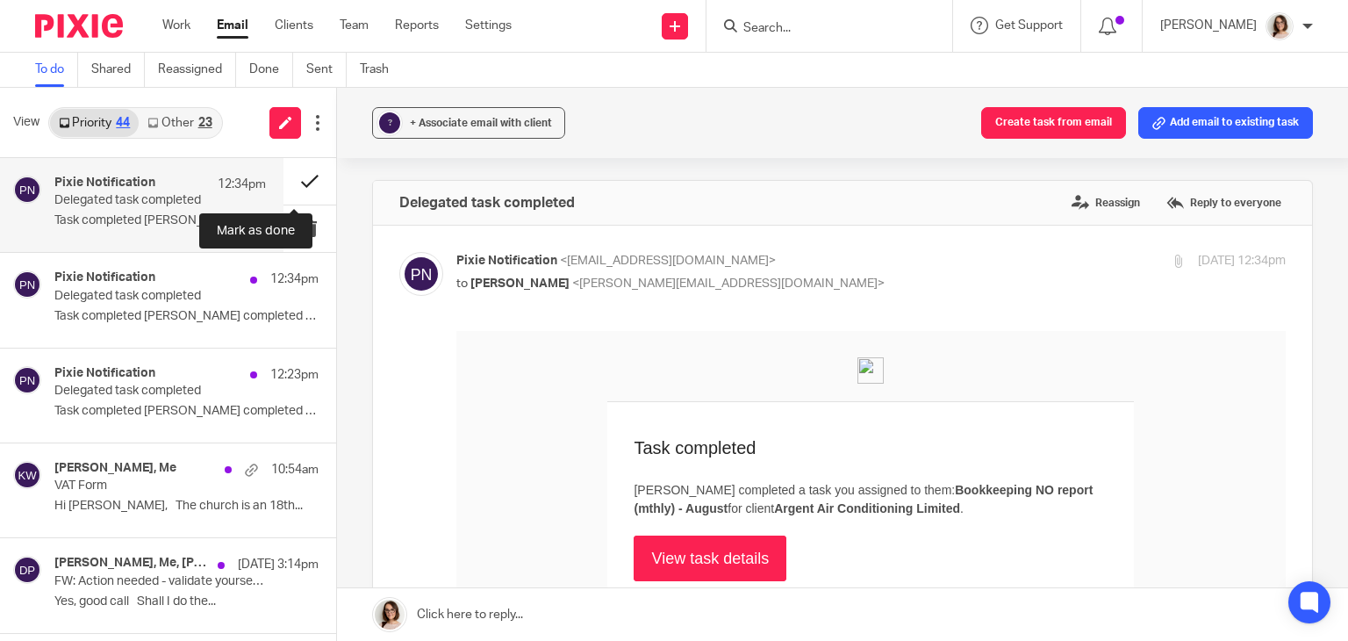
click at [286, 183] on button at bounding box center [309, 181] width 53 height 47
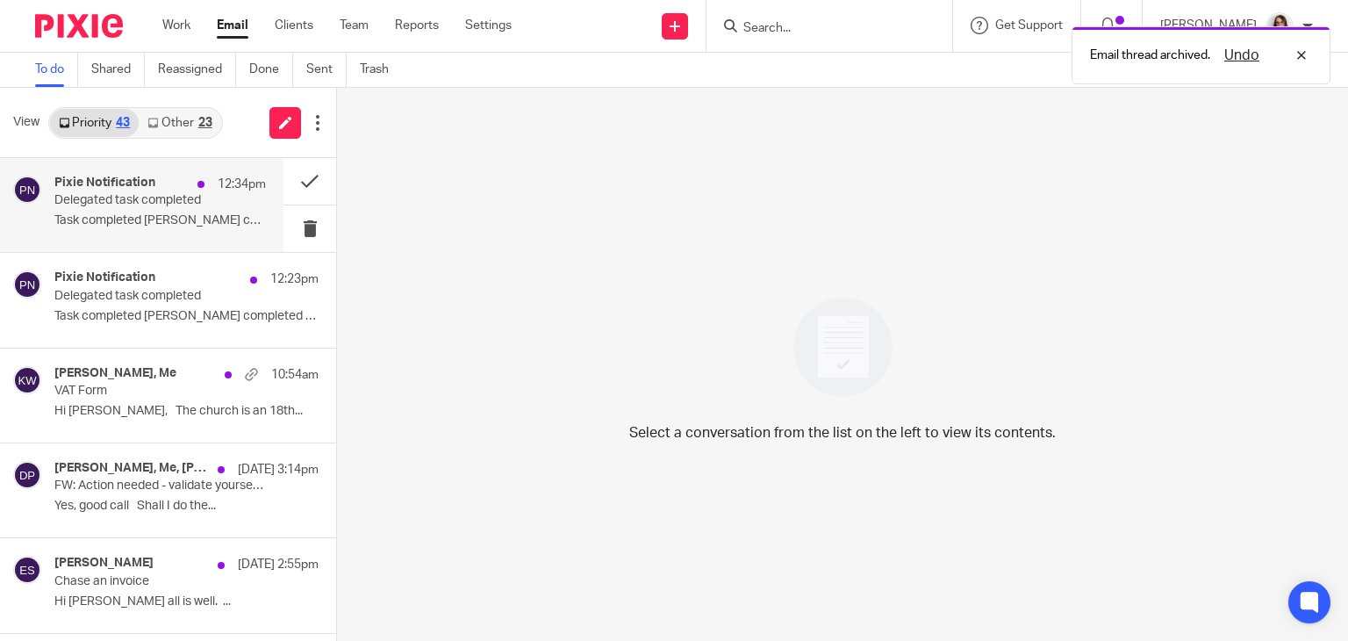
click at [178, 211] on div "Pixie Notification 12:34pm Delegated task completed Task completed [PERSON_NAME…" at bounding box center [159, 204] width 211 height 59
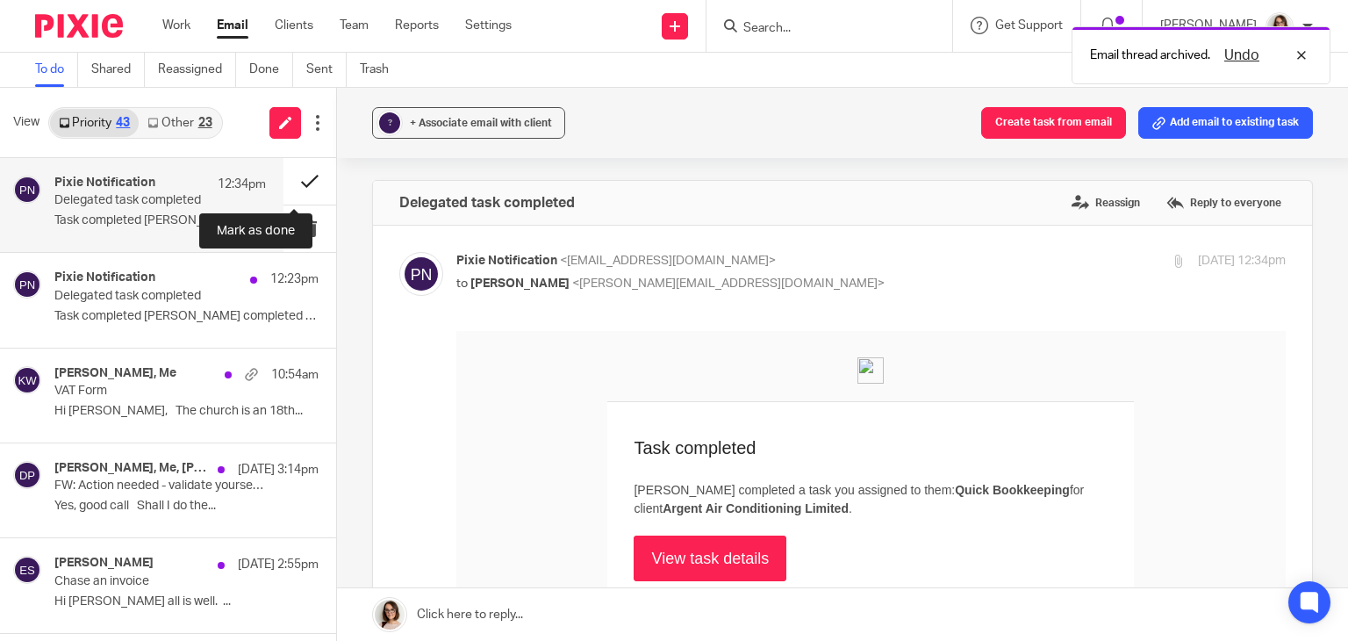
click at [290, 181] on button at bounding box center [309, 181] width 53 height 47
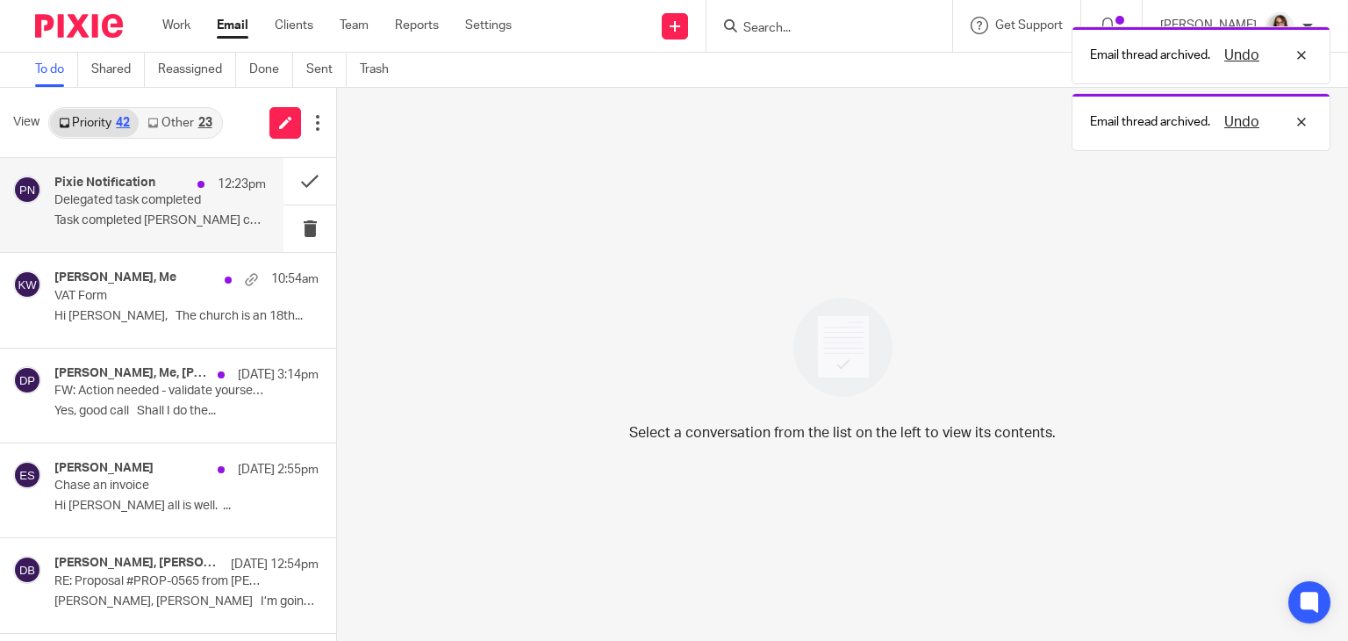
click at [153, 232] on div "Pixie Notification 12:23pm Delegated task completed Task completed [PERSON_NAME…" at bounding box center [159, 204] width 211 height 59
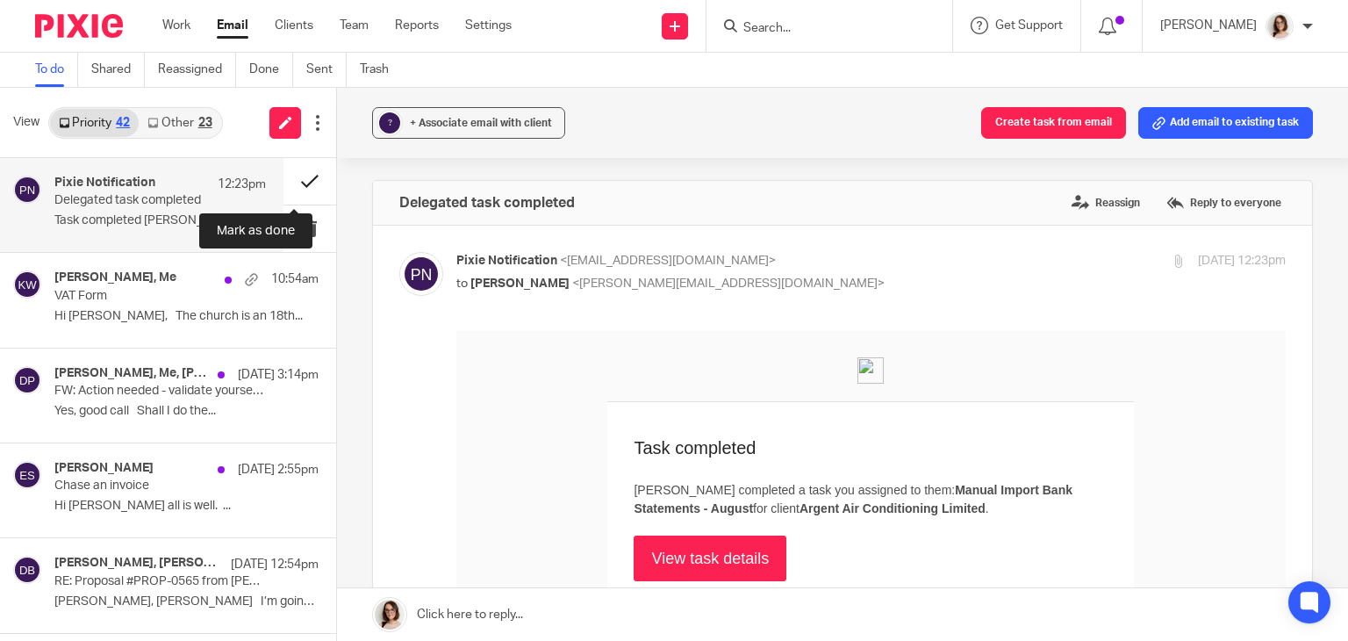
click at [294, 183] on button at bounding box center [309, 181] width 53 height 47
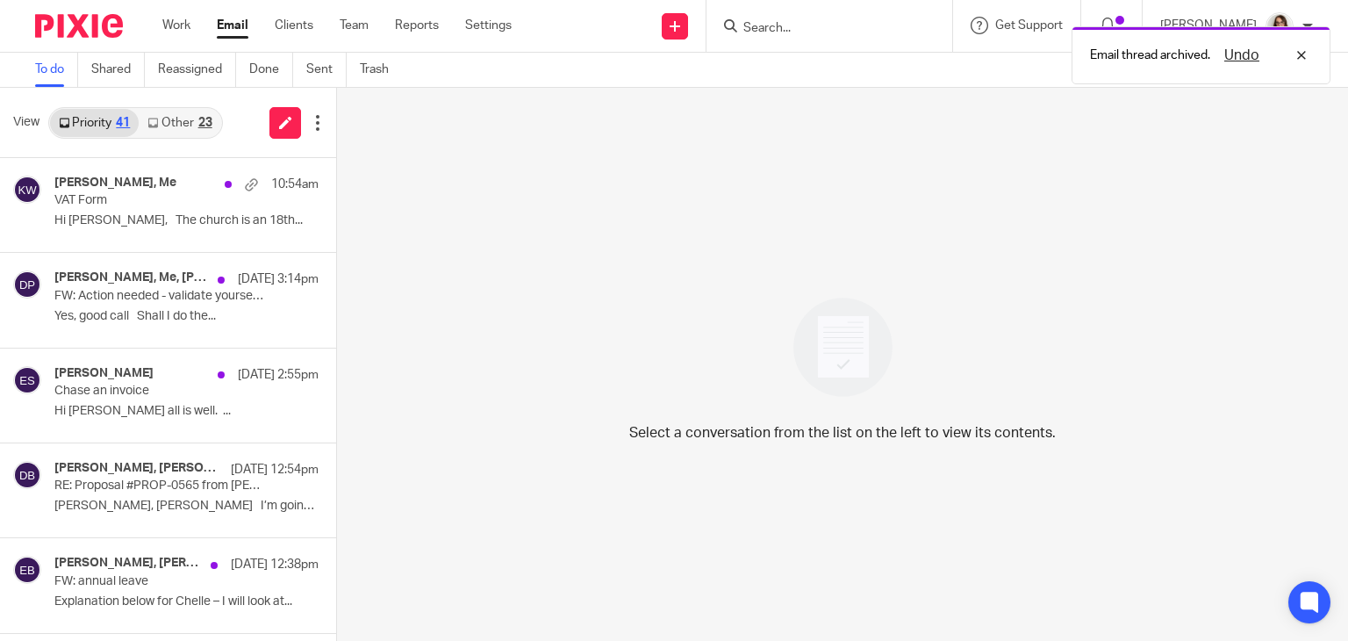
click at [179, 123] on link "Other 23" at bounding box center [180, 123] width 82 height 28
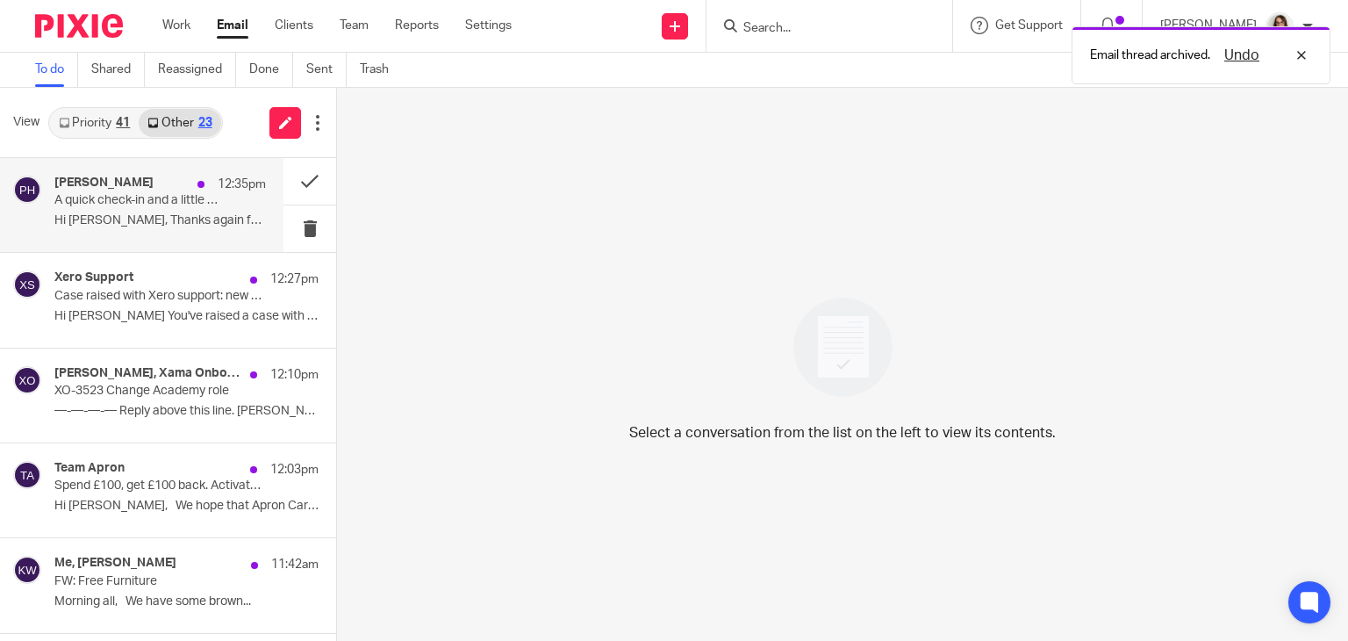
click at [194, 211] on div "[PERSON_NAME] 12:35pm A quick check-in and a little ask Hi [PERSON_NAME], Thank…" at bounding box center [159, 204] width 211 height 59
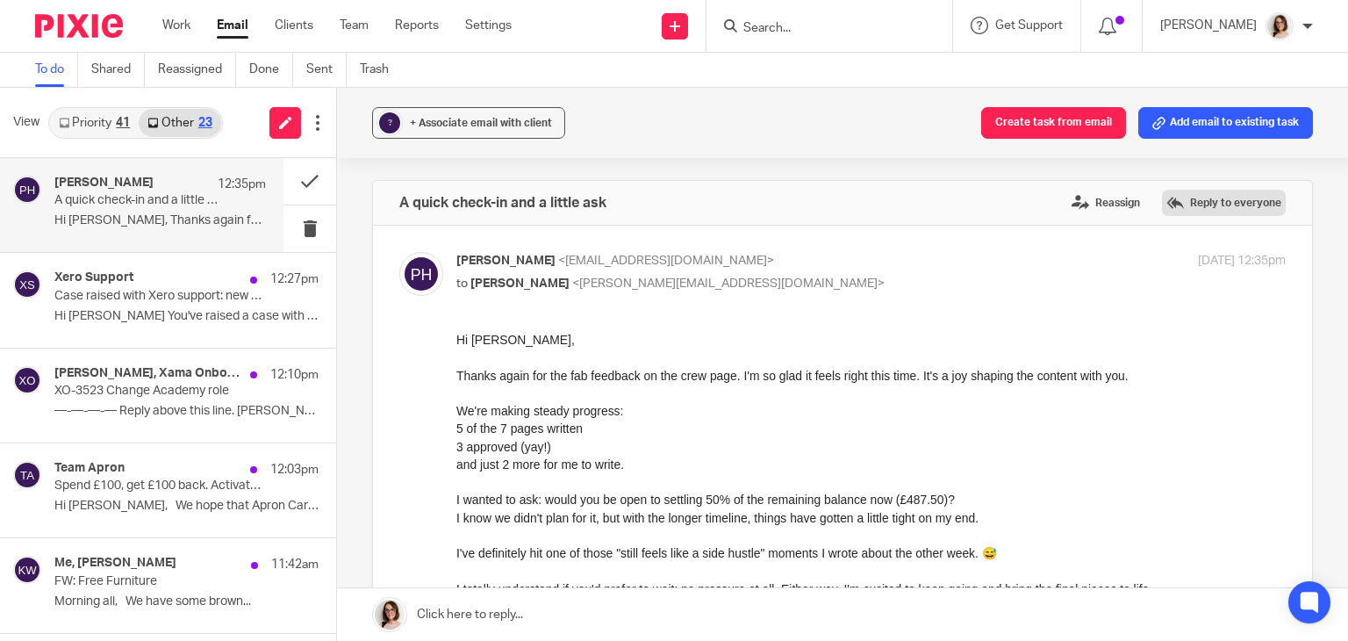
click at [1193, 190] on label "Reply to everyone" at bounding box center [1224, 203] width 124 height 26
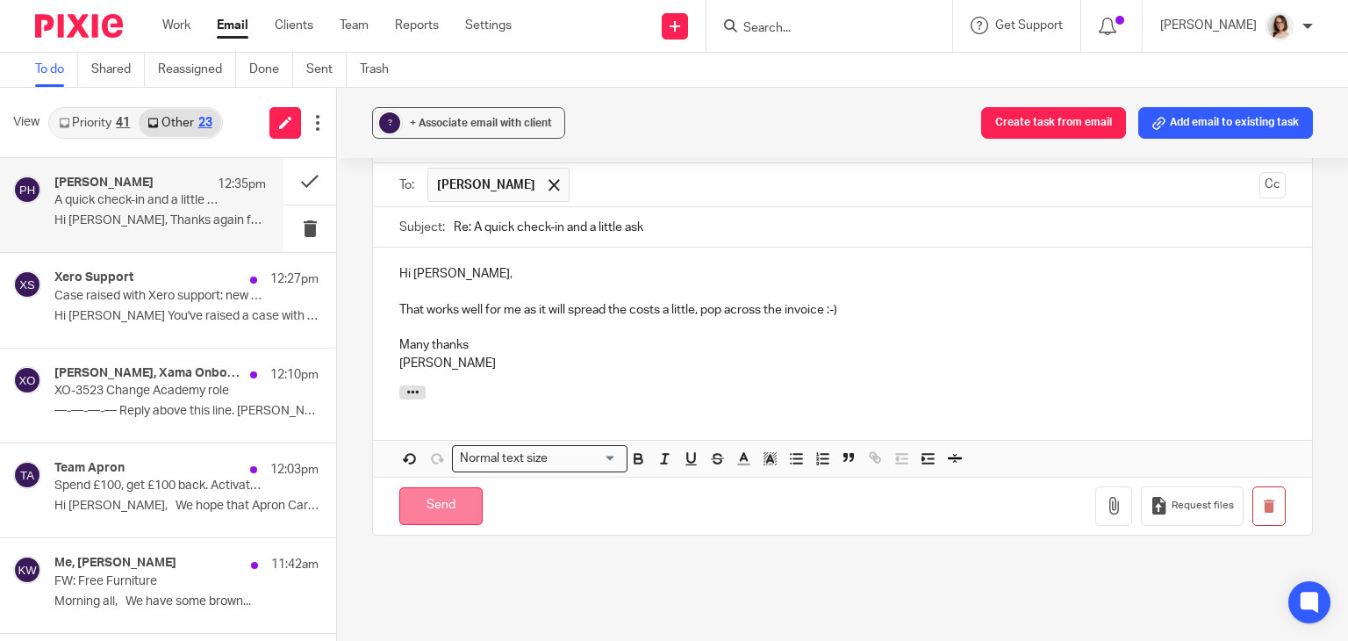
click at [452, 518] on input "Send" at bounding box center [440, 506] width 83 height 38
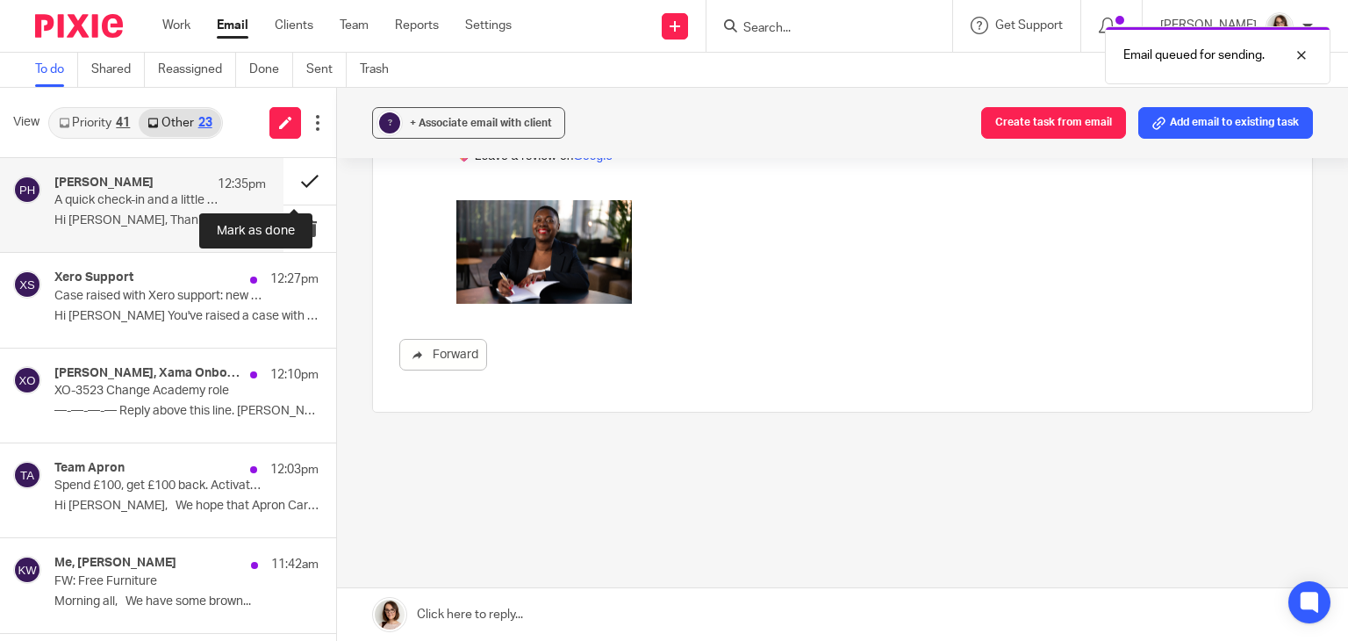
click at [291, 183] on button at bounding box center [309, 181] width 53 height 47
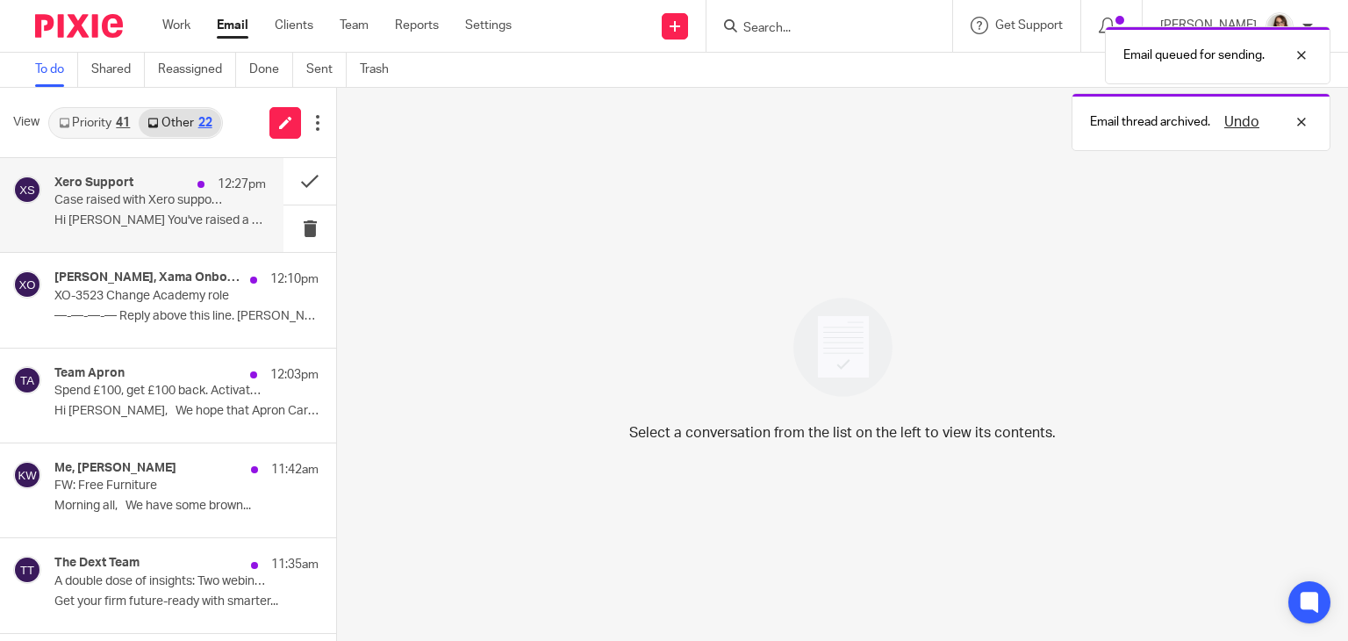
click at [151, 222] on p "Hi [PERSON_NAME] You've raised a case with [PERSON_NAME]..." at bounding box center [159, 220] width 211 height 15
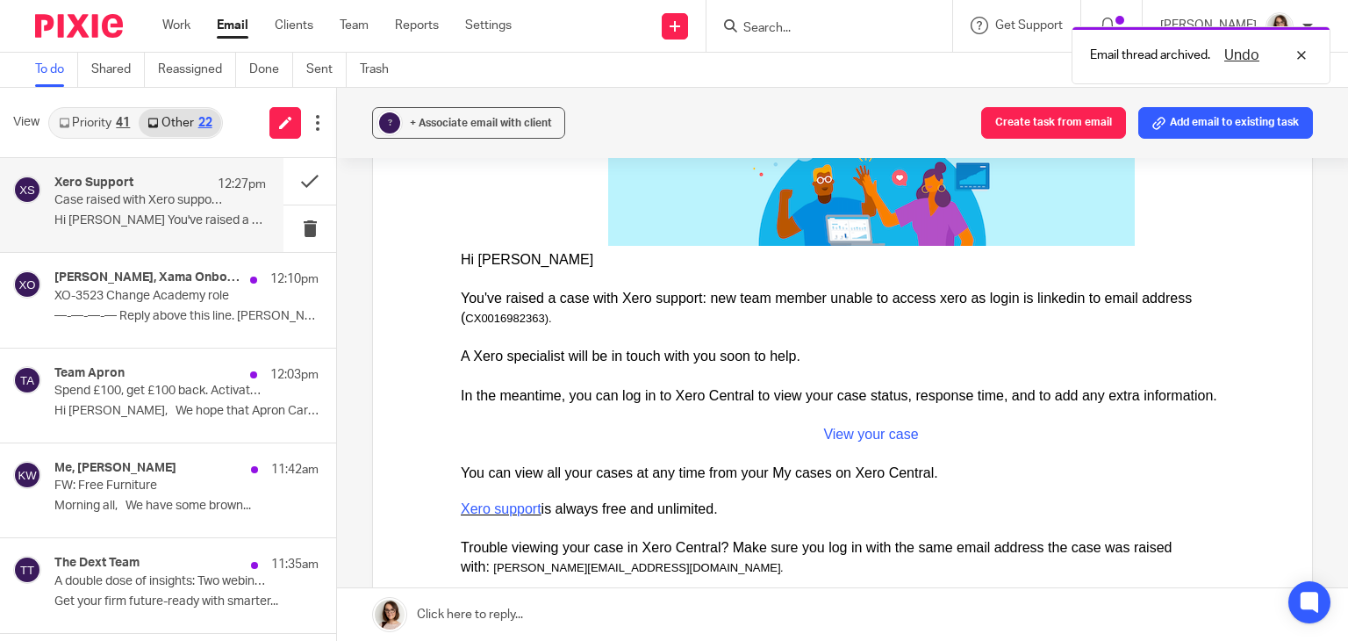
scroll to position [223, 0]
